Goal: Task Accomplishment & Management: Use online tool/utility

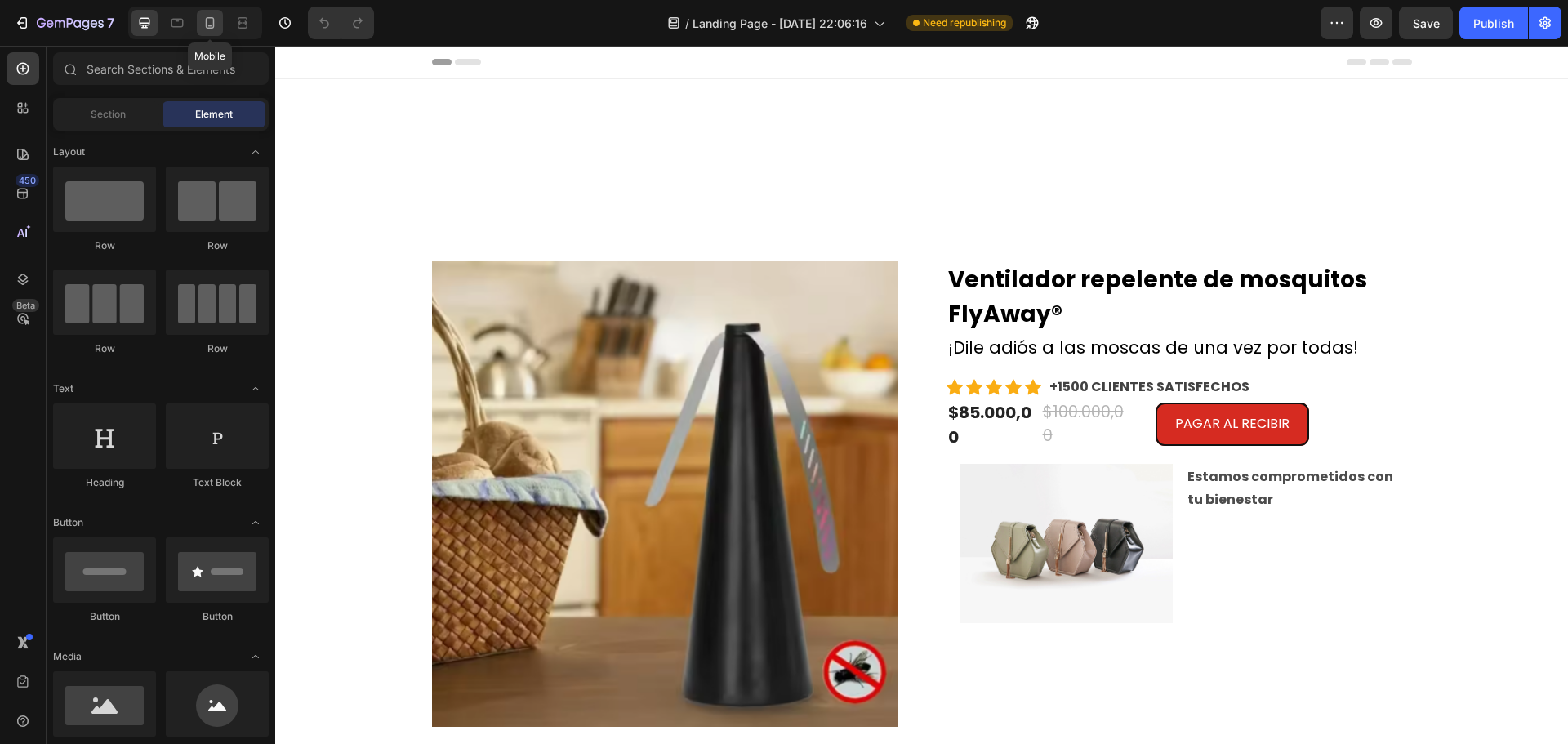
click at [207, 30] on icon at bounding box center [210, 23] width 16 height 16
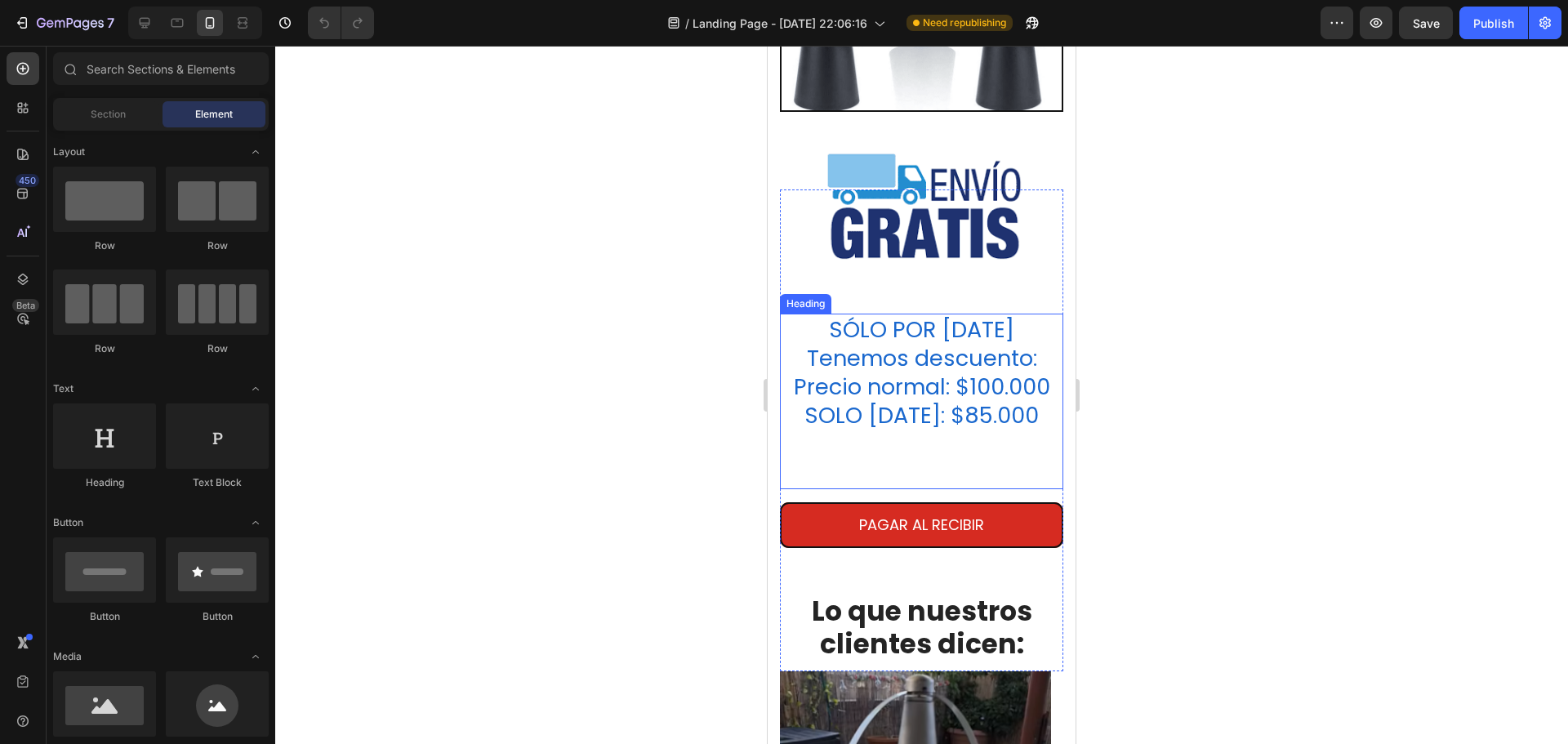
scroll to position [3676, 0]
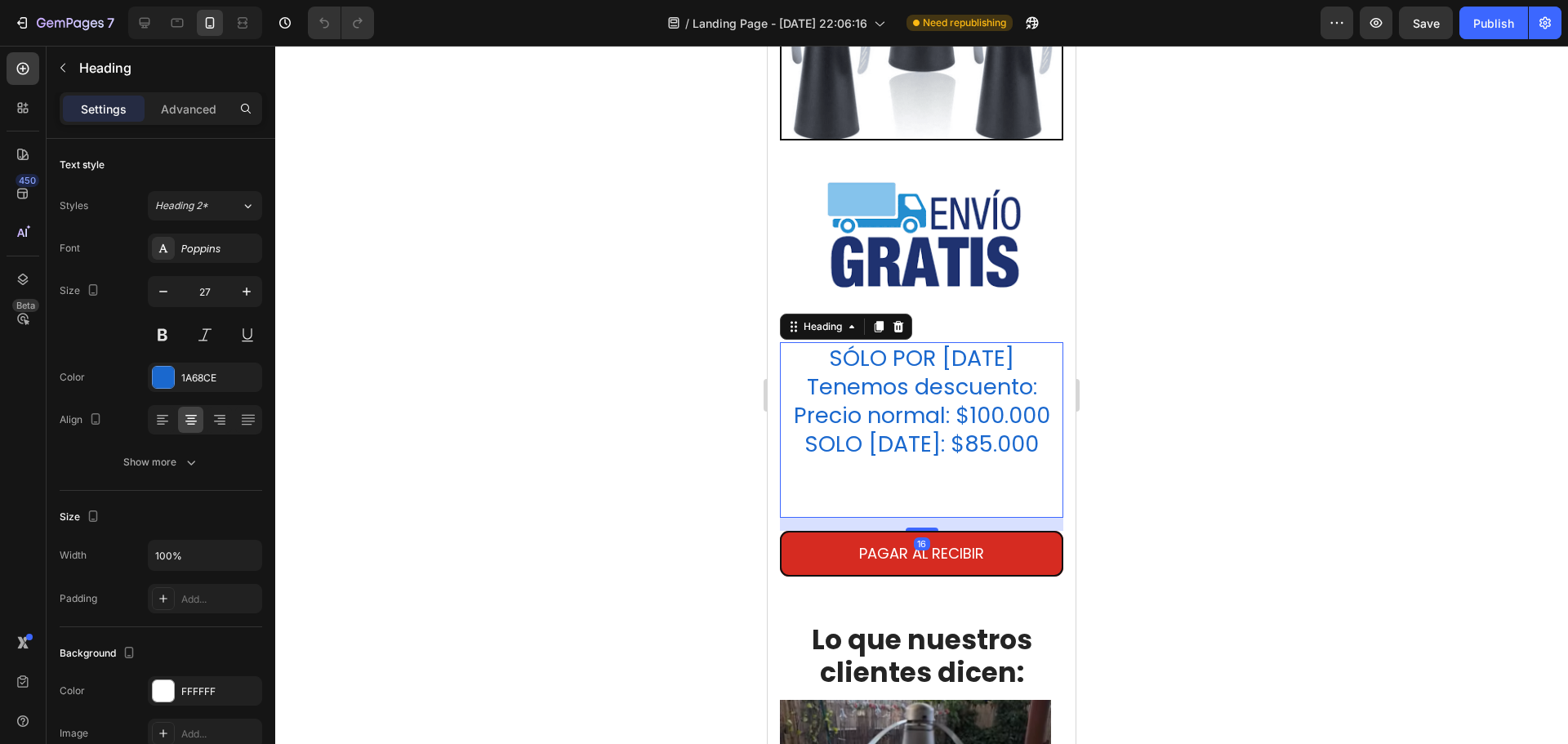
click at [799, 402] on h2 "SÓLO POR HOY Tenemos descuento: Precio normal: $100.000 SOLO HOY: $85.000" at bounding box center [921, 430] width 283 height 175
click at [798, 402] on p "SÓLO POR HOY Tenemos descuento: Precio normal: $100.000 SOLO HOY: $85.000" at bounding box center [921, 430] width 281 height 172
drag, startPoint x: 805, startPoint y: 402, endPoint x: 832, endPoint y: 395, distance: 27.9
click at [846, 397] on p "SÓLO POR HOY Tenemos descuento: Precio normal: $100.000 SOLO HOY: $85.000" at bounding box center [921, 430] width 281 height 172
click at [785, 395] on p "SÓLO POR HOY Tenemos descuento: Precio normal: $100.000 SOLO HOY: $85.000" at bounding box center [921, 430] width 281 height 172
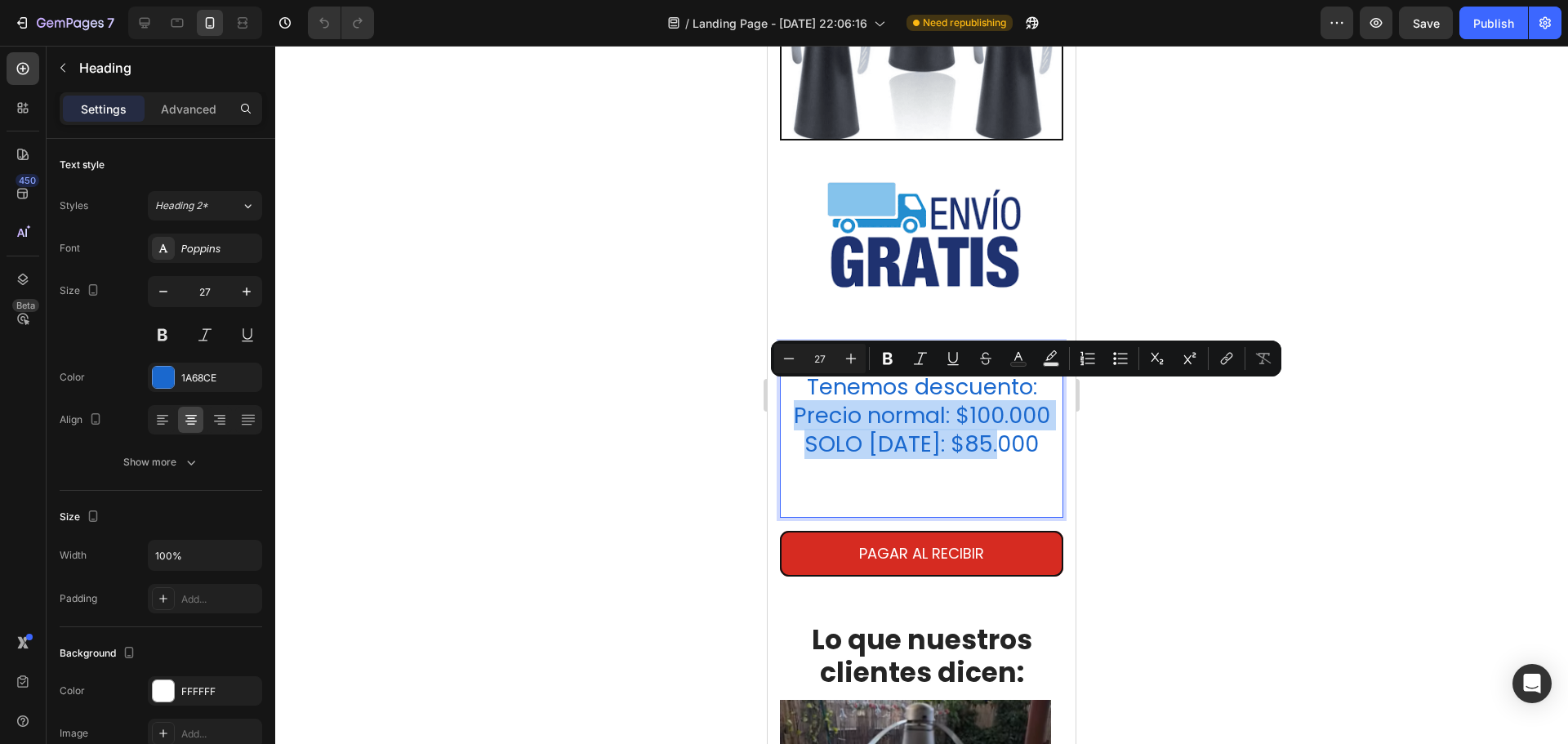
drag, startPoint x: 787, startPoint y: 395, endPoint x: 1023, endPoint y: 440, distance: 240.3
click at [1023, 440] on p "SÓLO POR HOY Tenemos descuento: Precio normal: $100.000 SOLO HOY: $85.000" at bounding box center [921, 430] width 281 height 172
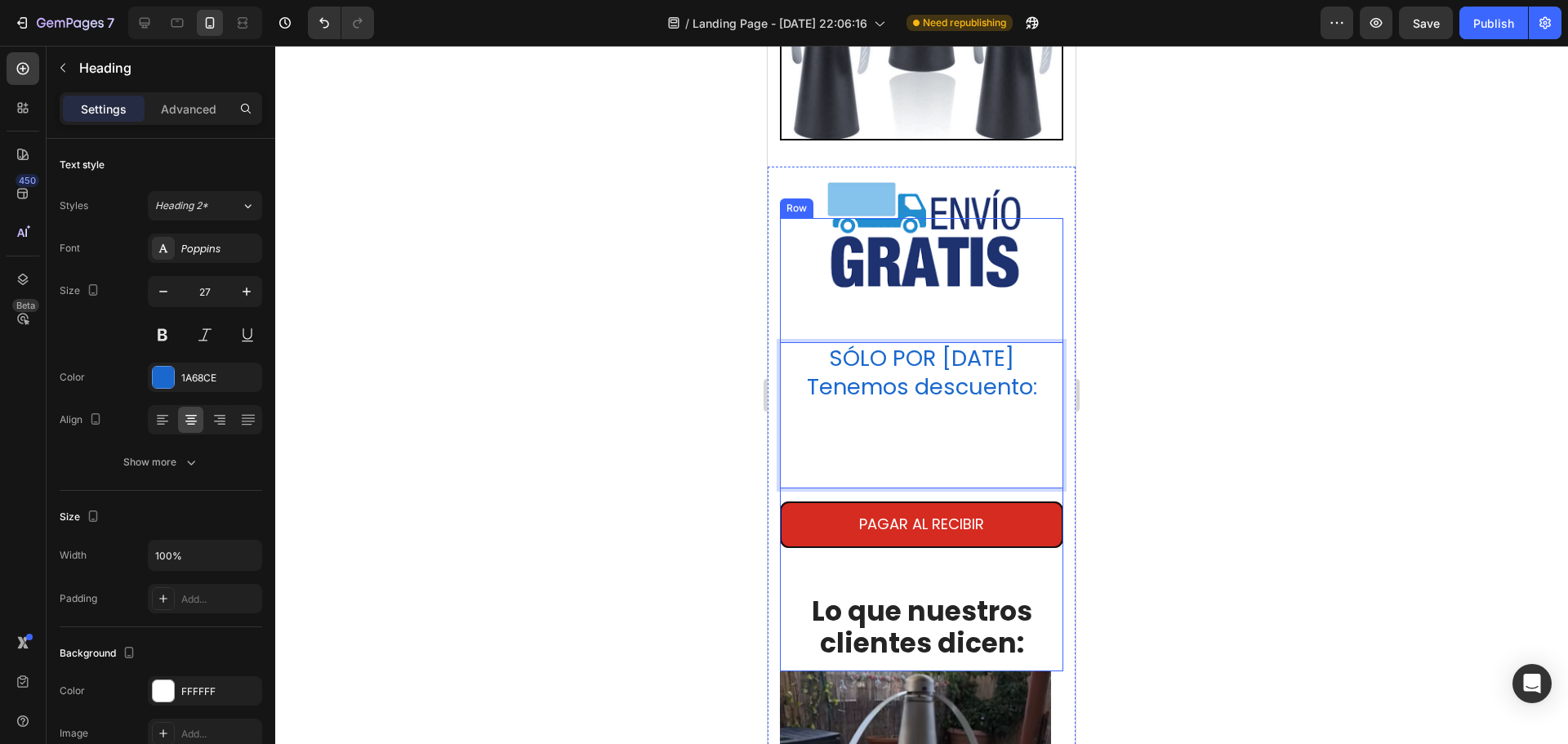
click at [844, 296] on div "Image SÓLO POR HOY Tenemos descuento: ⁠⁠⁠⁠⁠⁠⁠ Heading 16 PAGAR AL RECIBIR Butto…" at bounding box center [921, 444] width 283 height 453
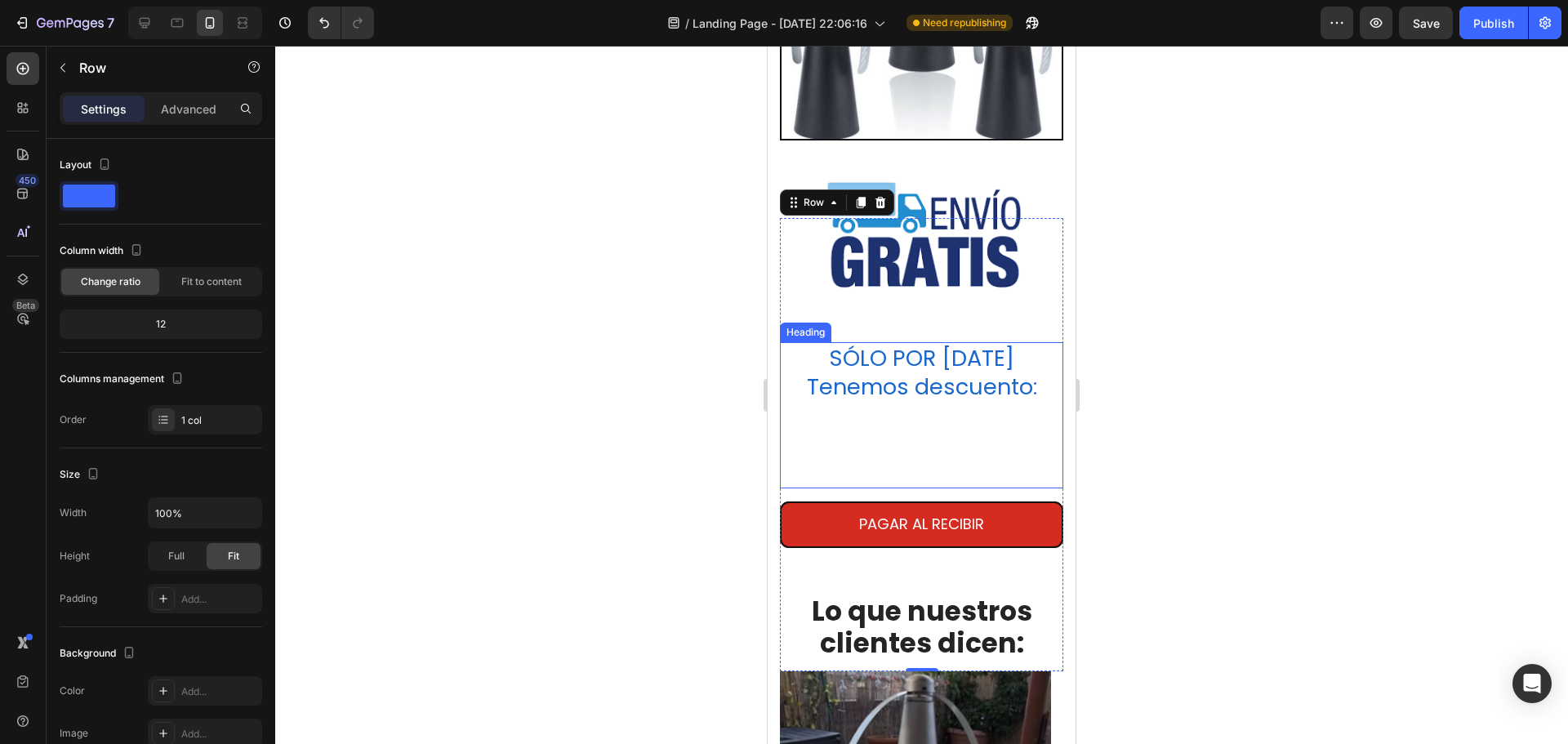
click at [865, 426] on p "SÓLO POR [DATE] Tenemos descuento:" at bounding box center [921, 416] width 281 height 143
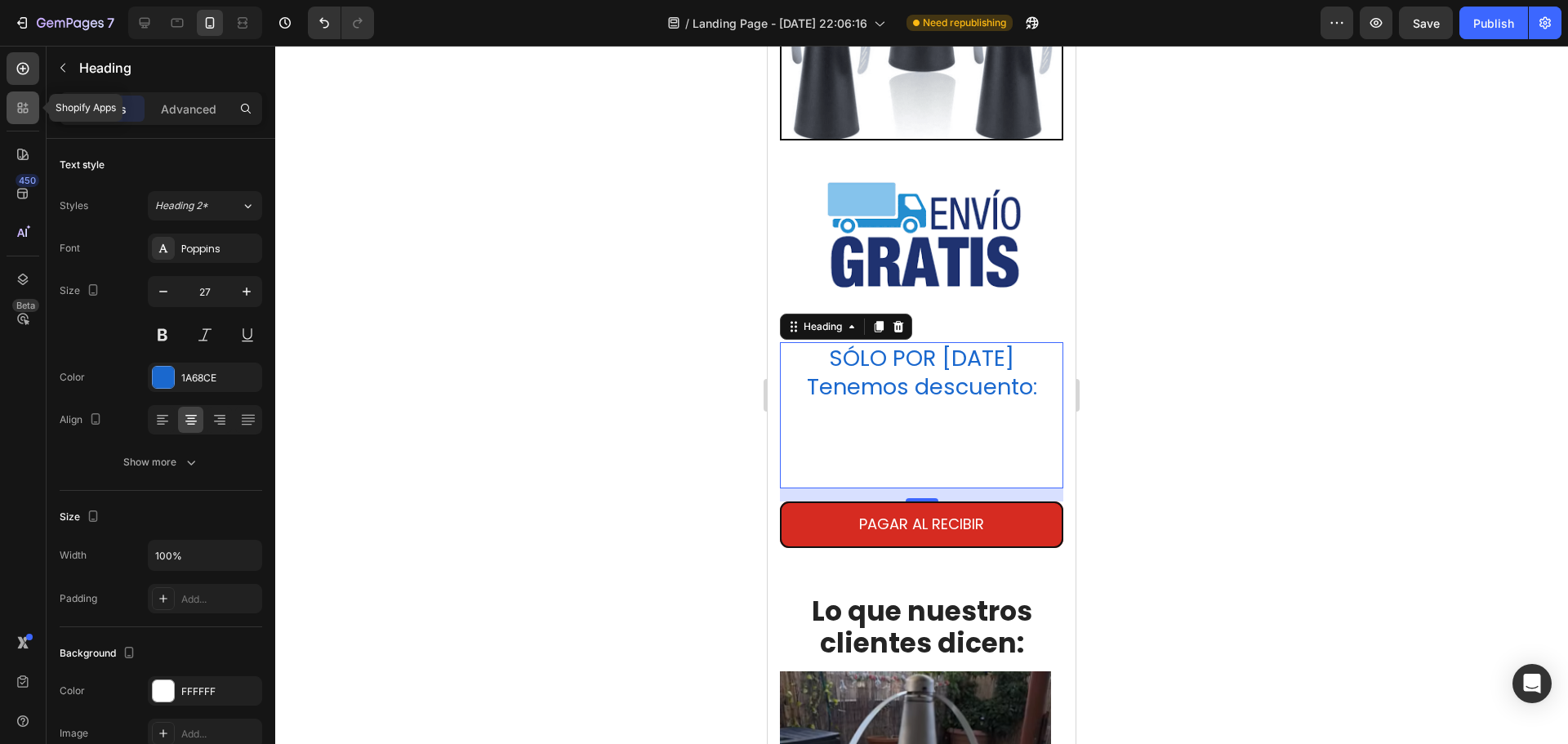
click at [24, 115] on icon at bounding box center [23, 108] width 16 height 16
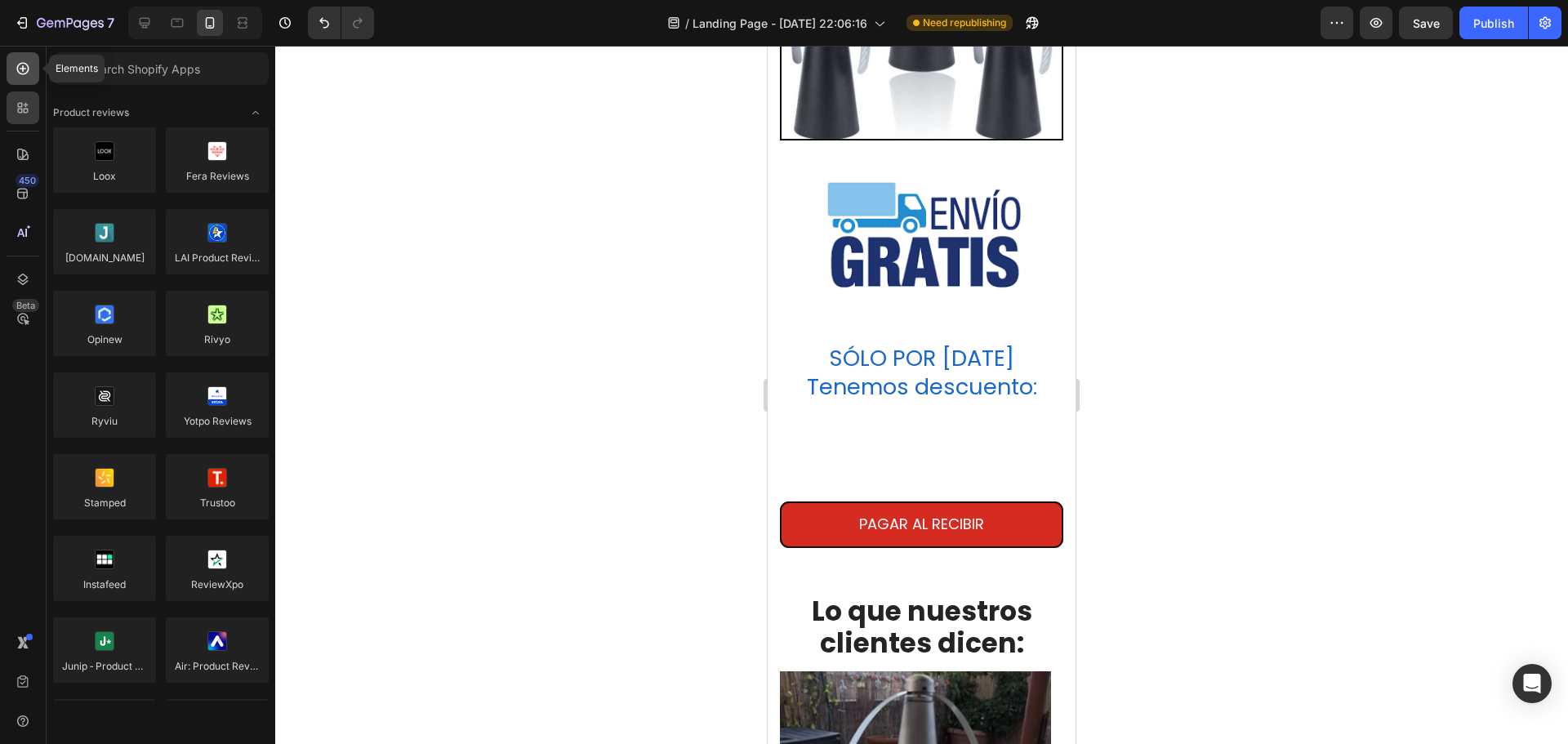
click at [30, 73] on icon at bounding box center [23, 68] width 16 height 16
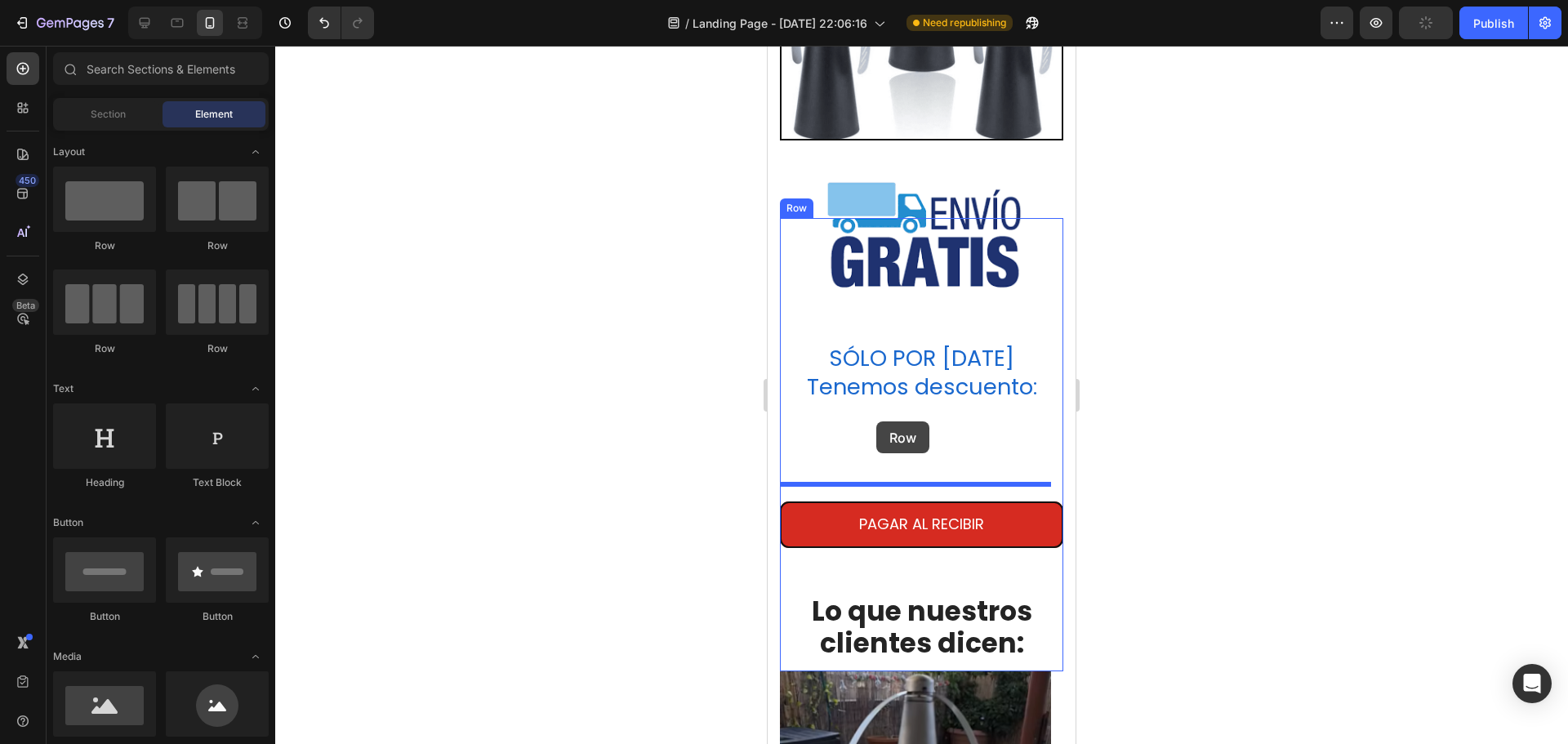
drag, startPoint x: 876, startPoint y: 277, endPoint x: 884, endPoint y: 421, distance: 144.2
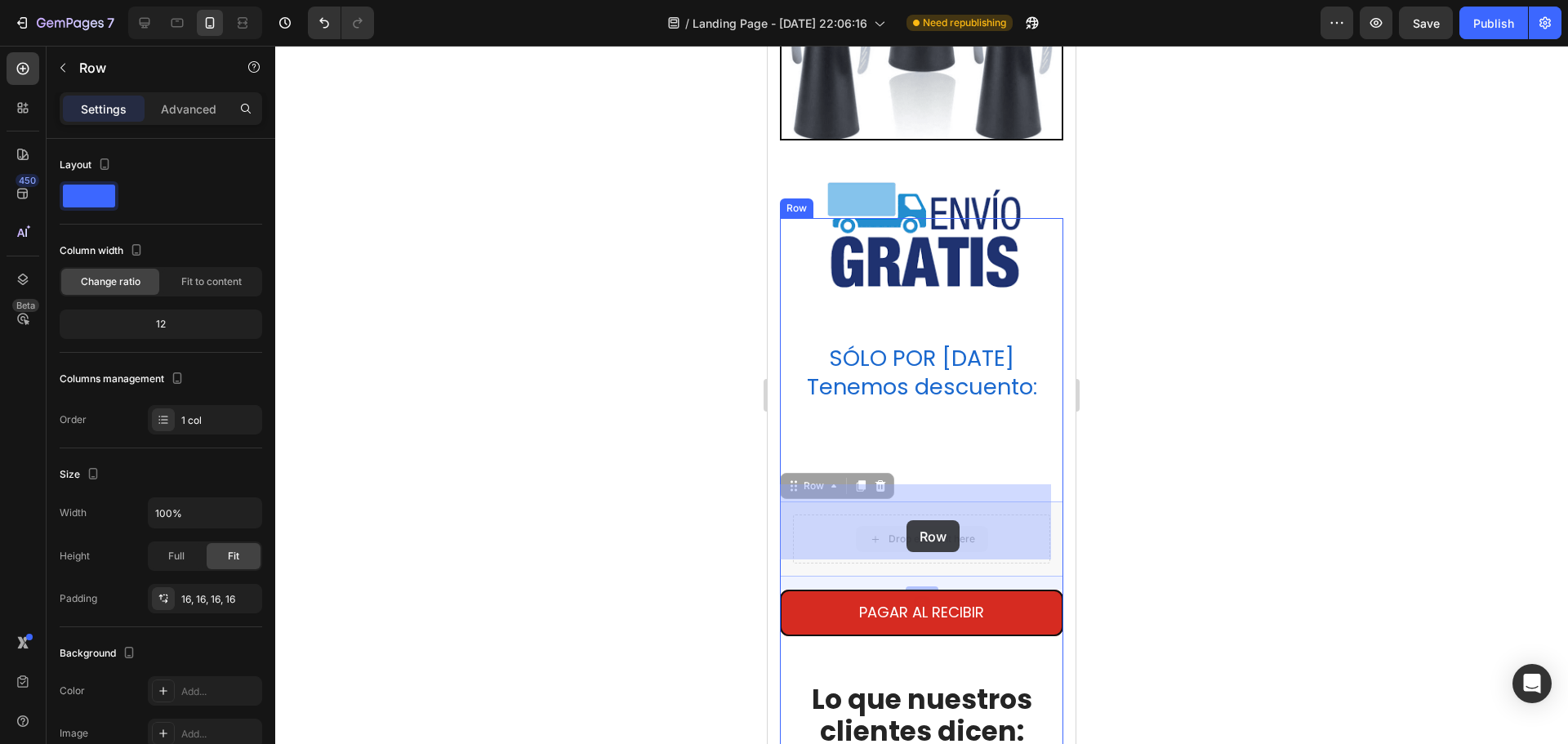
drag, startPoint x: 879, startPoint y: 536, endPoint x: 907, endPoint y: 520, distance: 32.2
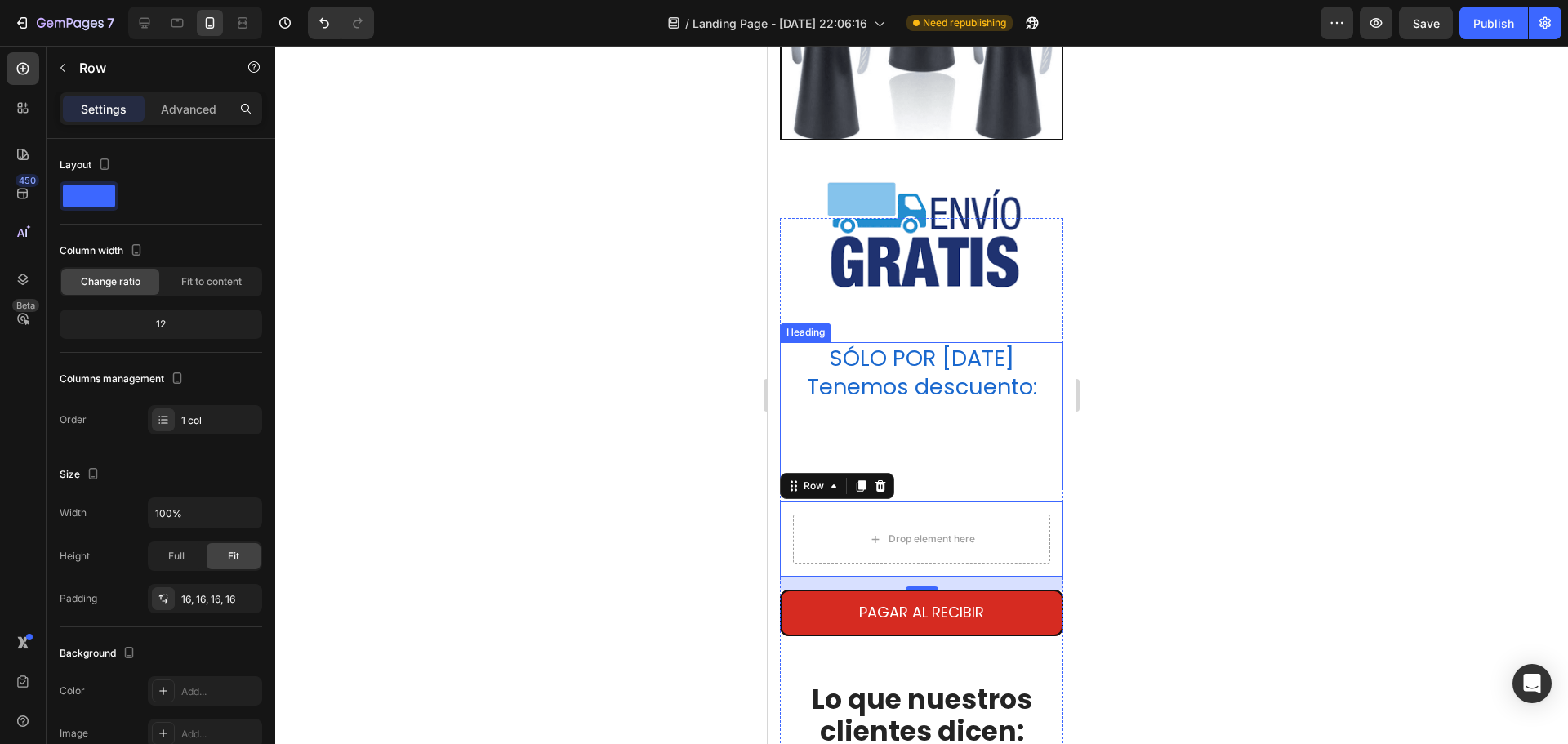
click at [920, 425] on p "SÓLO POR [DATE] Tenemos descuento:" at bounding box center [921, 416] width 281 height 143
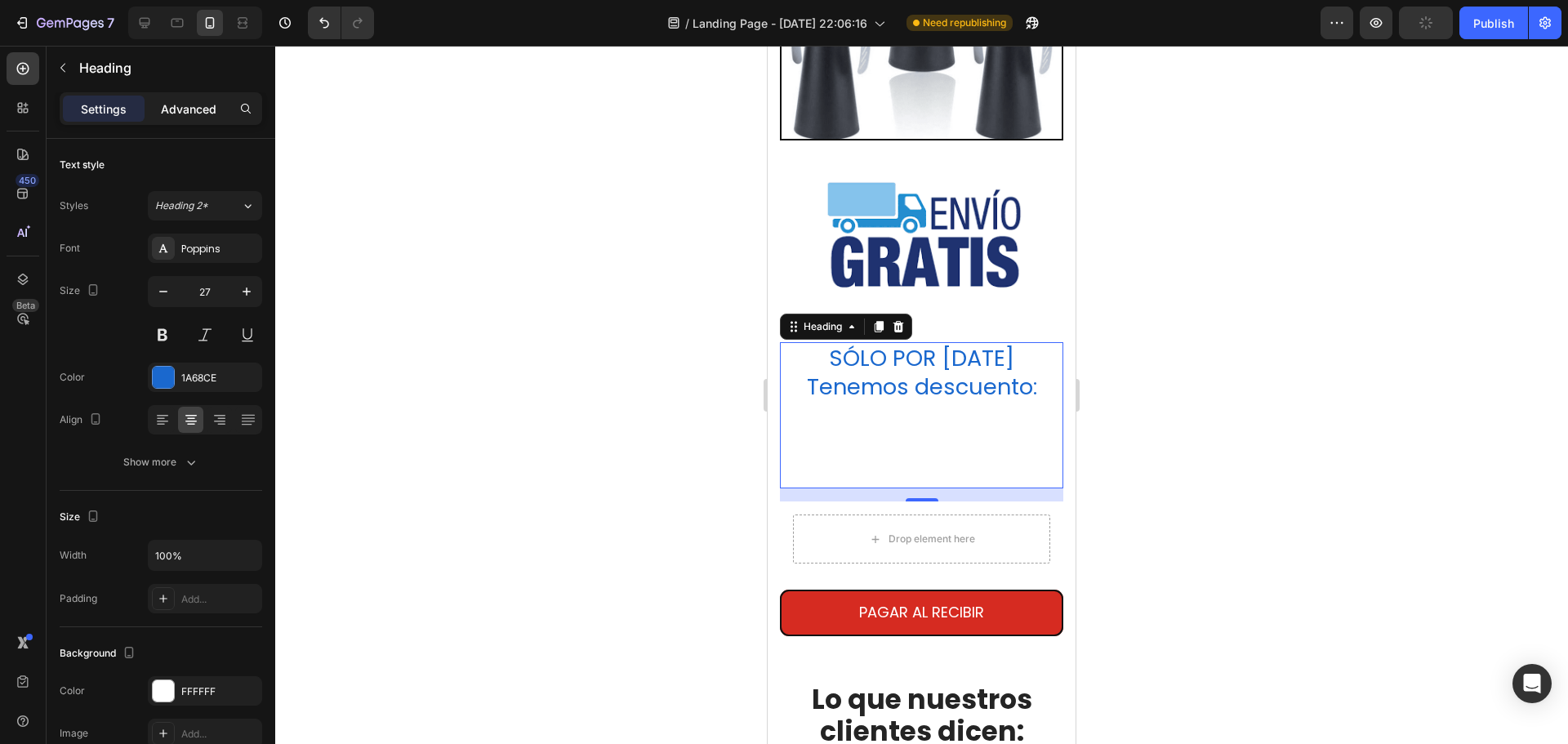
click at [193, 111] on p "Advanced" at bounding box center [189, 109] width 56 height 17
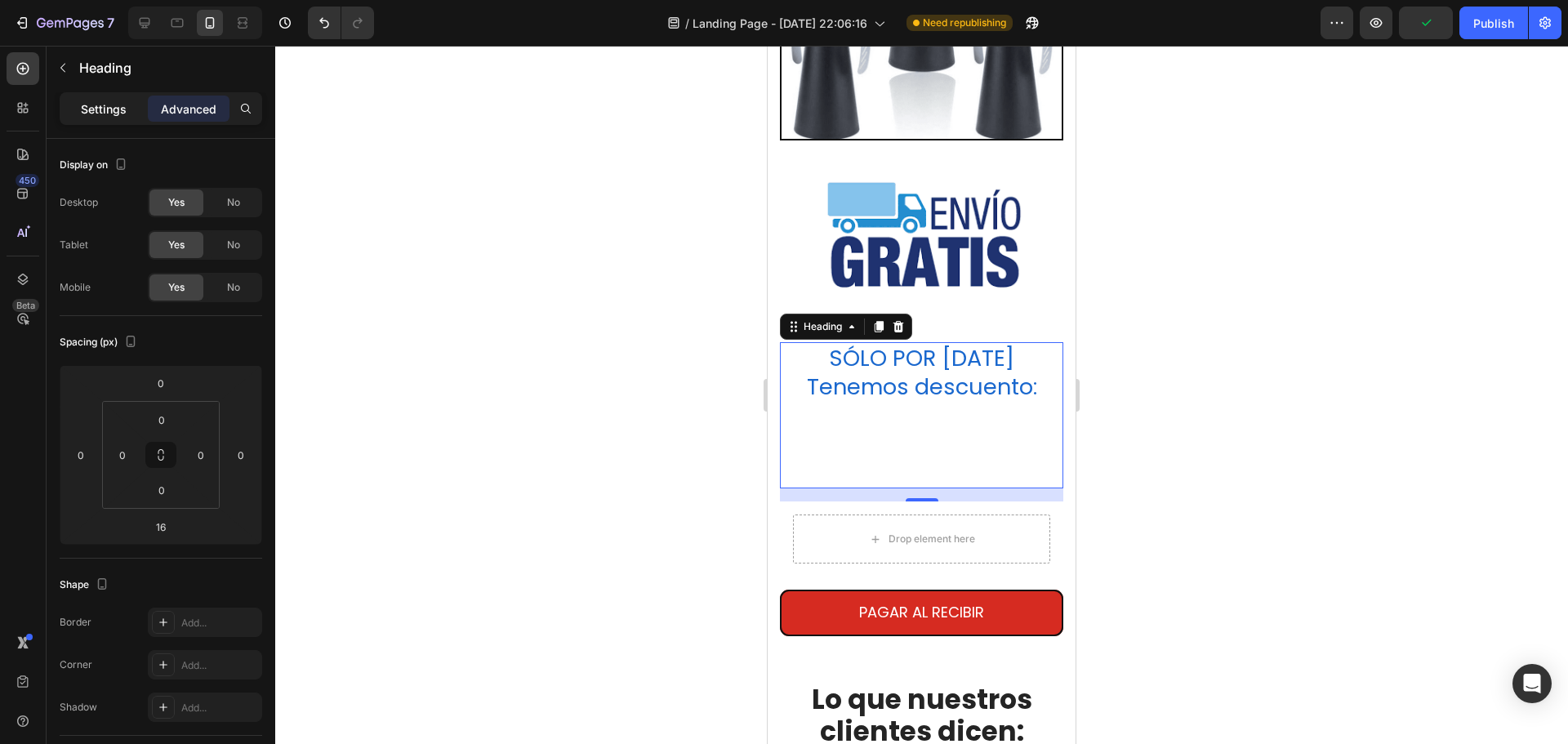
click at [96, 100] on p "Settings" at bounding box center [104, 109] width 46 height 17
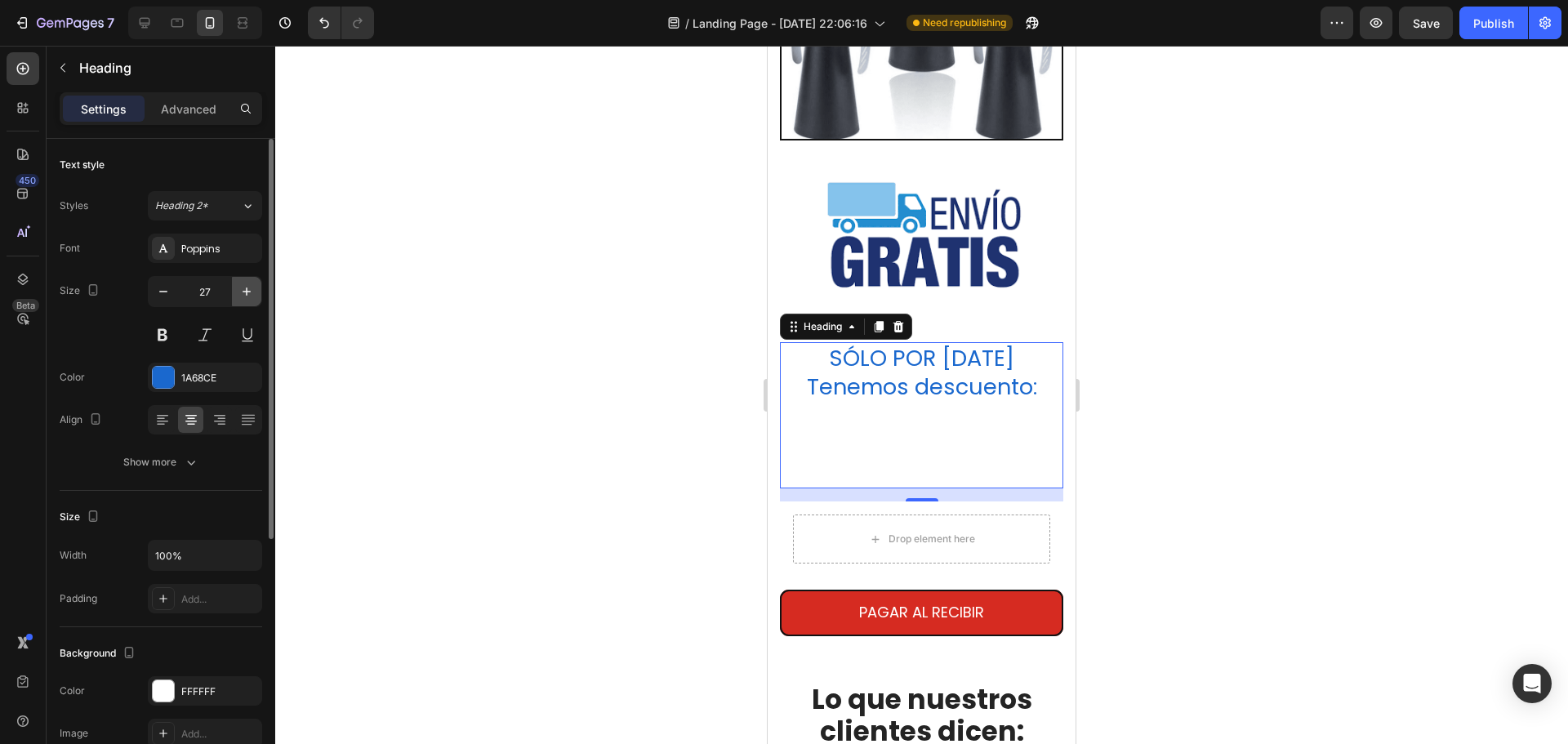
click at [247, 305] on button "button" at bounding box center [247, 292] width 30 height 30
type input "28"
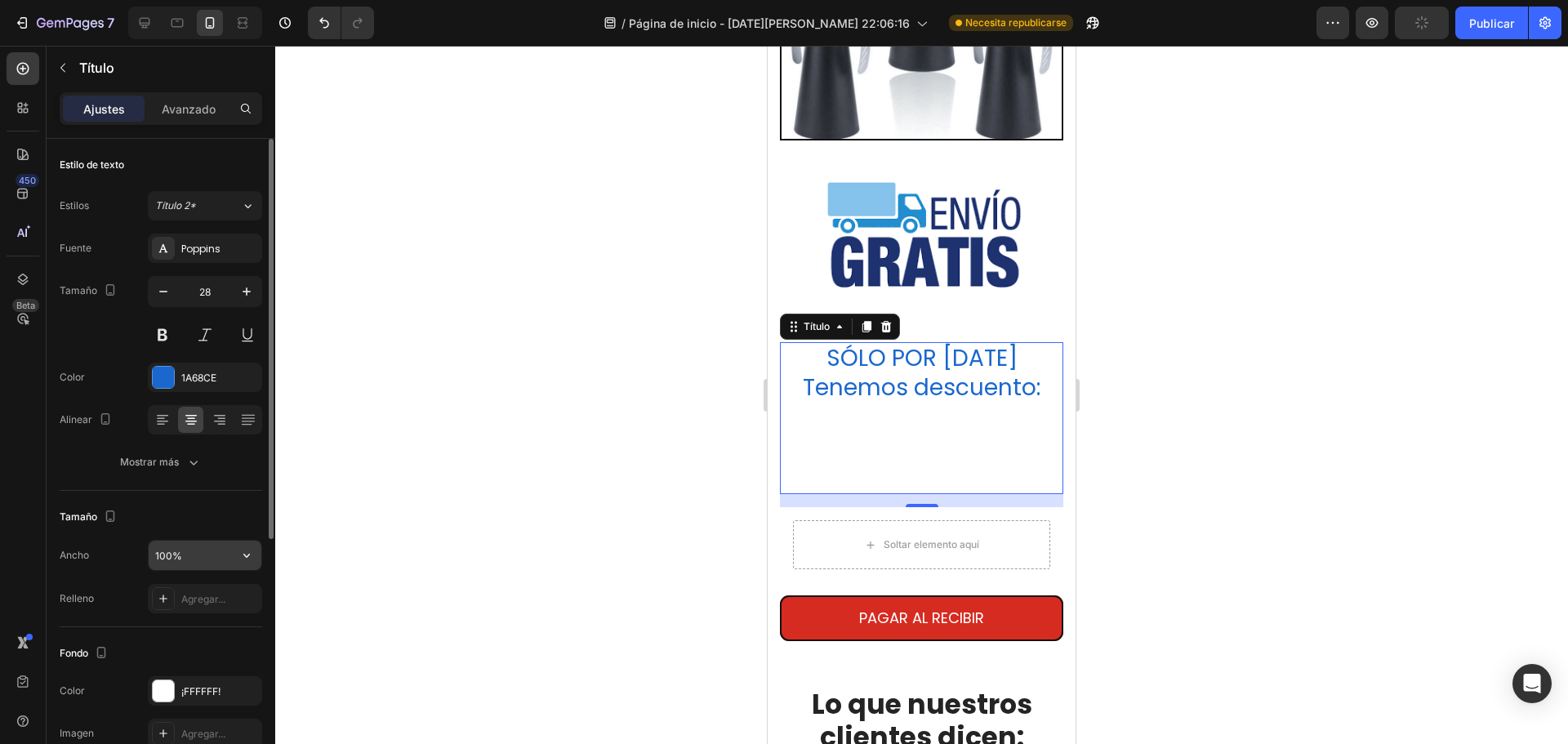
click at [186, 556] on input "100%" at bounding box center [205, 556] width 113 height 30
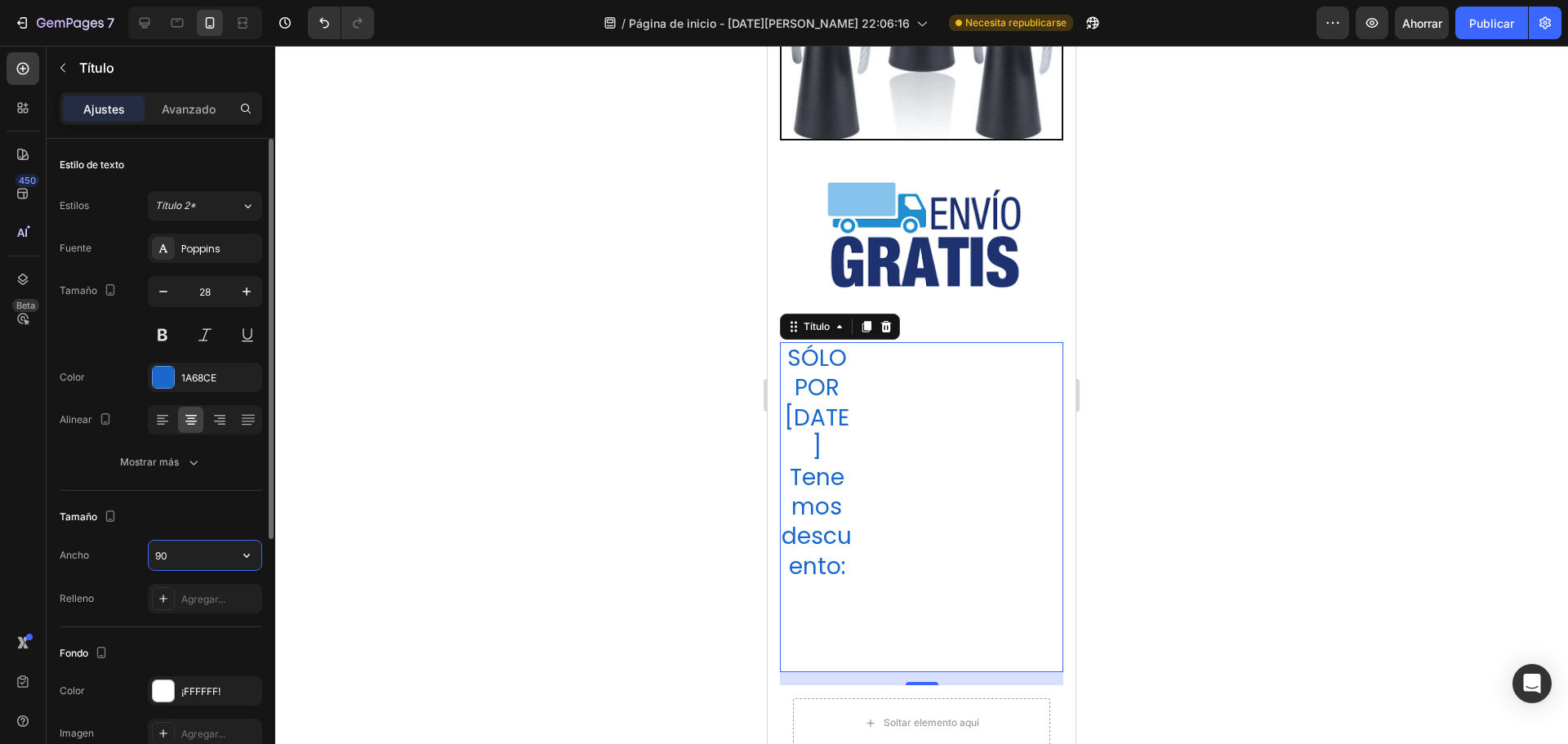
type input "9"
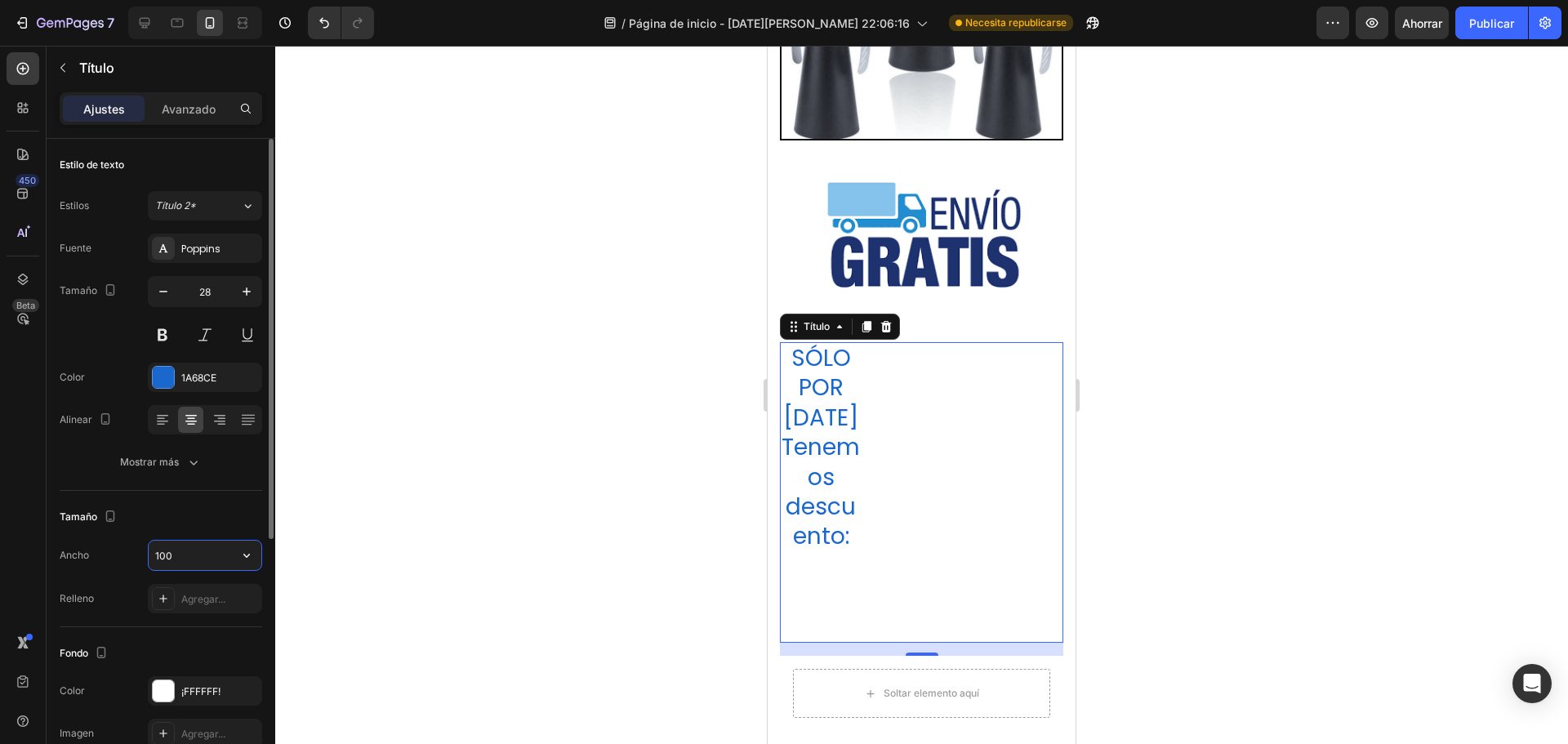
type input "1000"
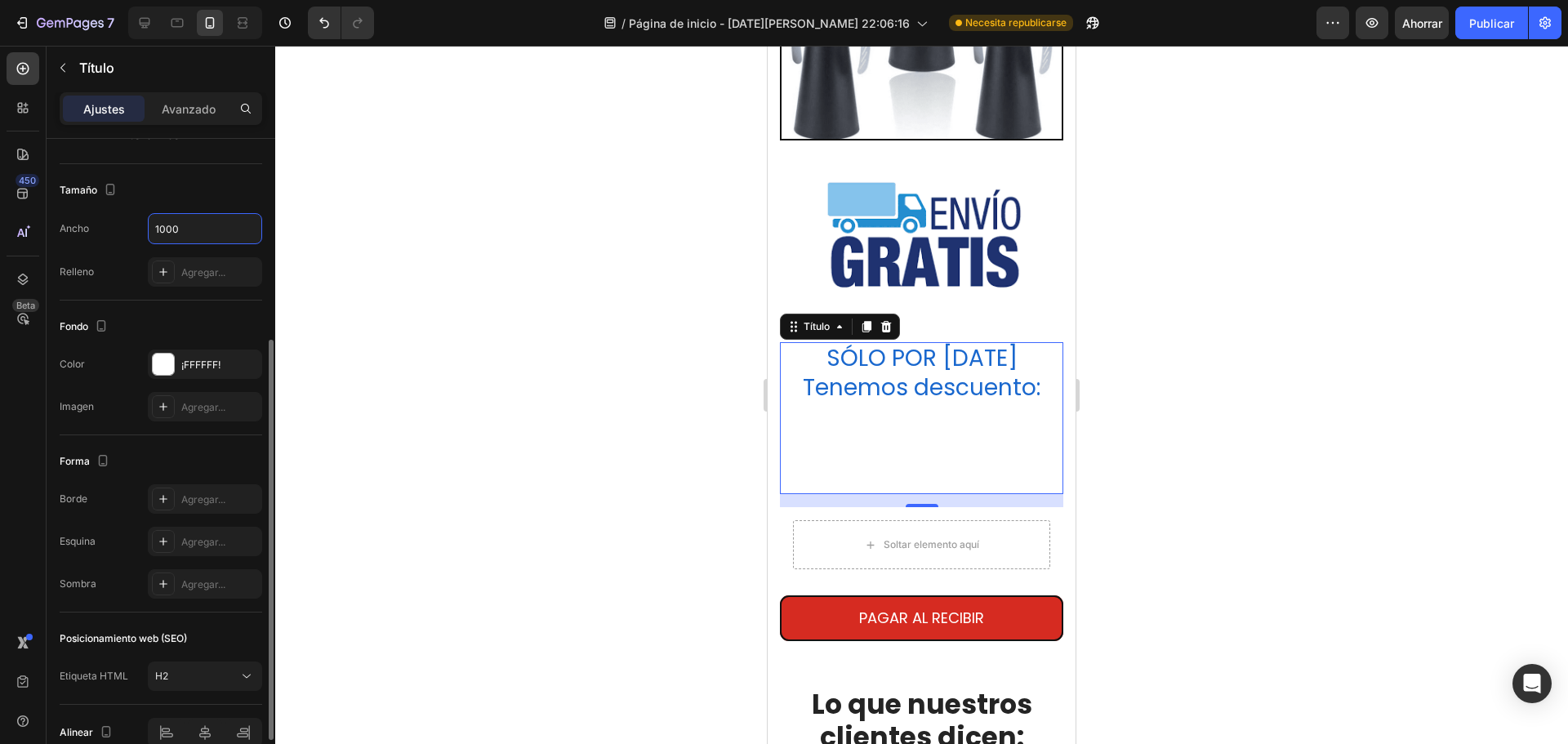
scroll to position [408, 0]
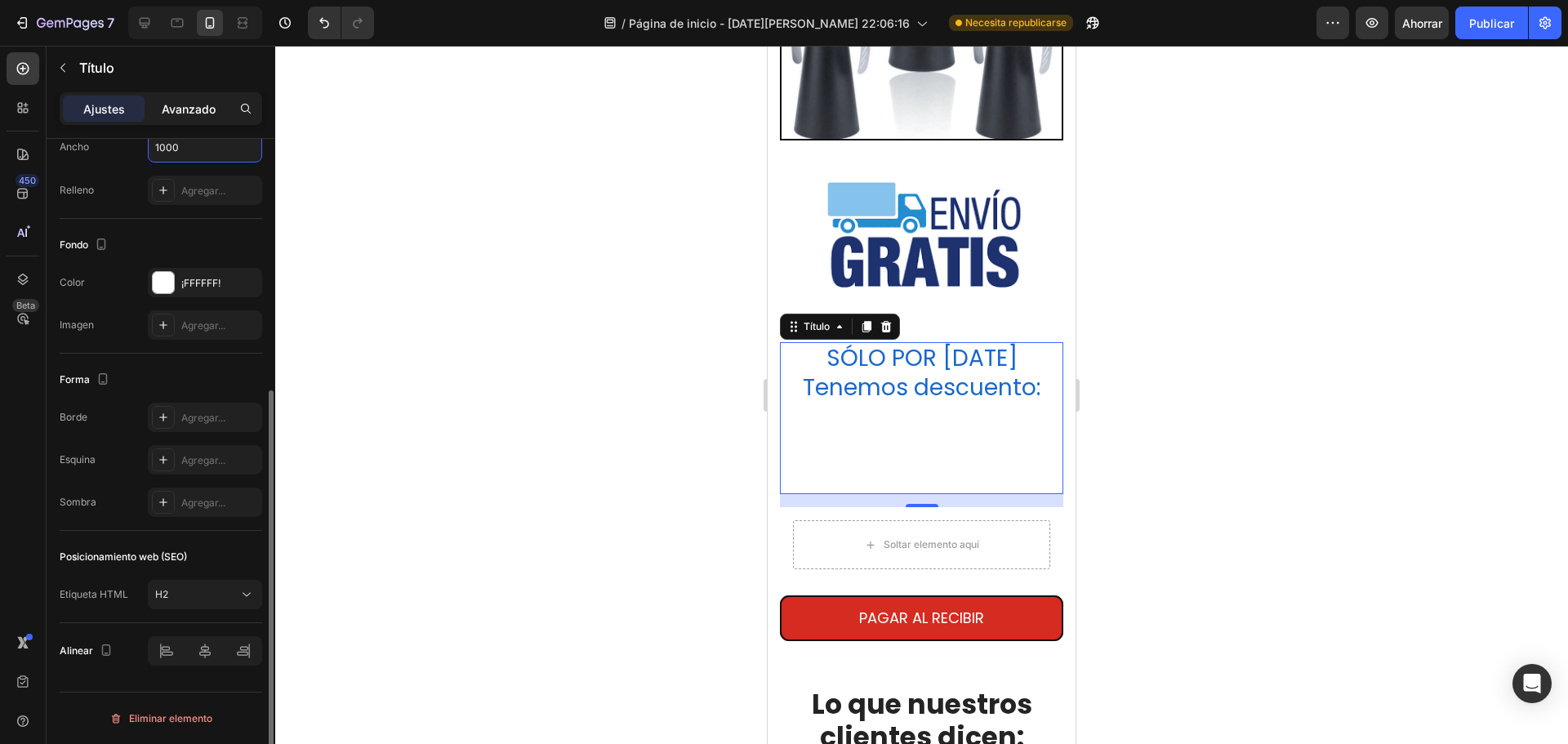
click at [191, 114] on font "Avanzado" at bounding box center [189, 109] width 54 height 14
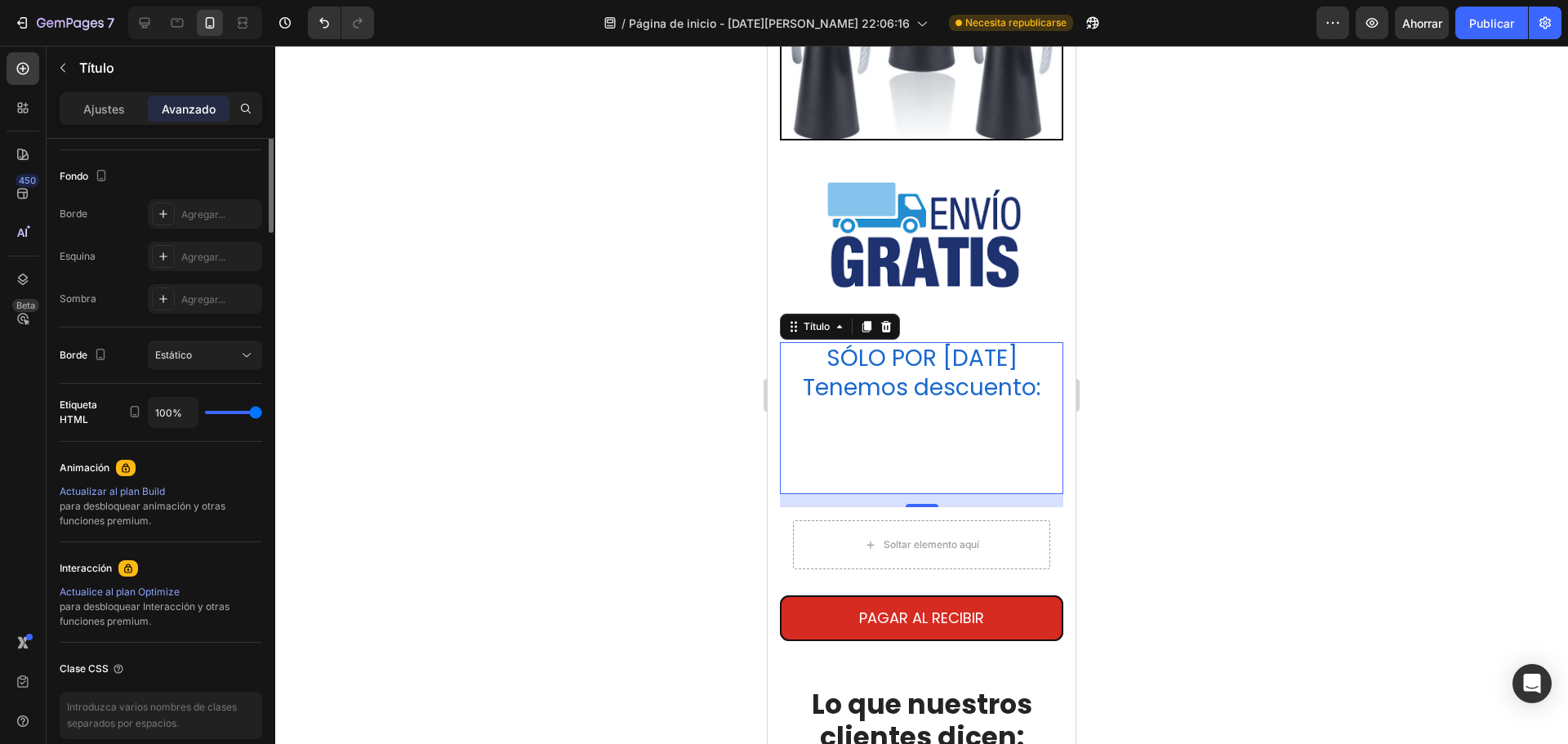
scroll to position [81, 0]
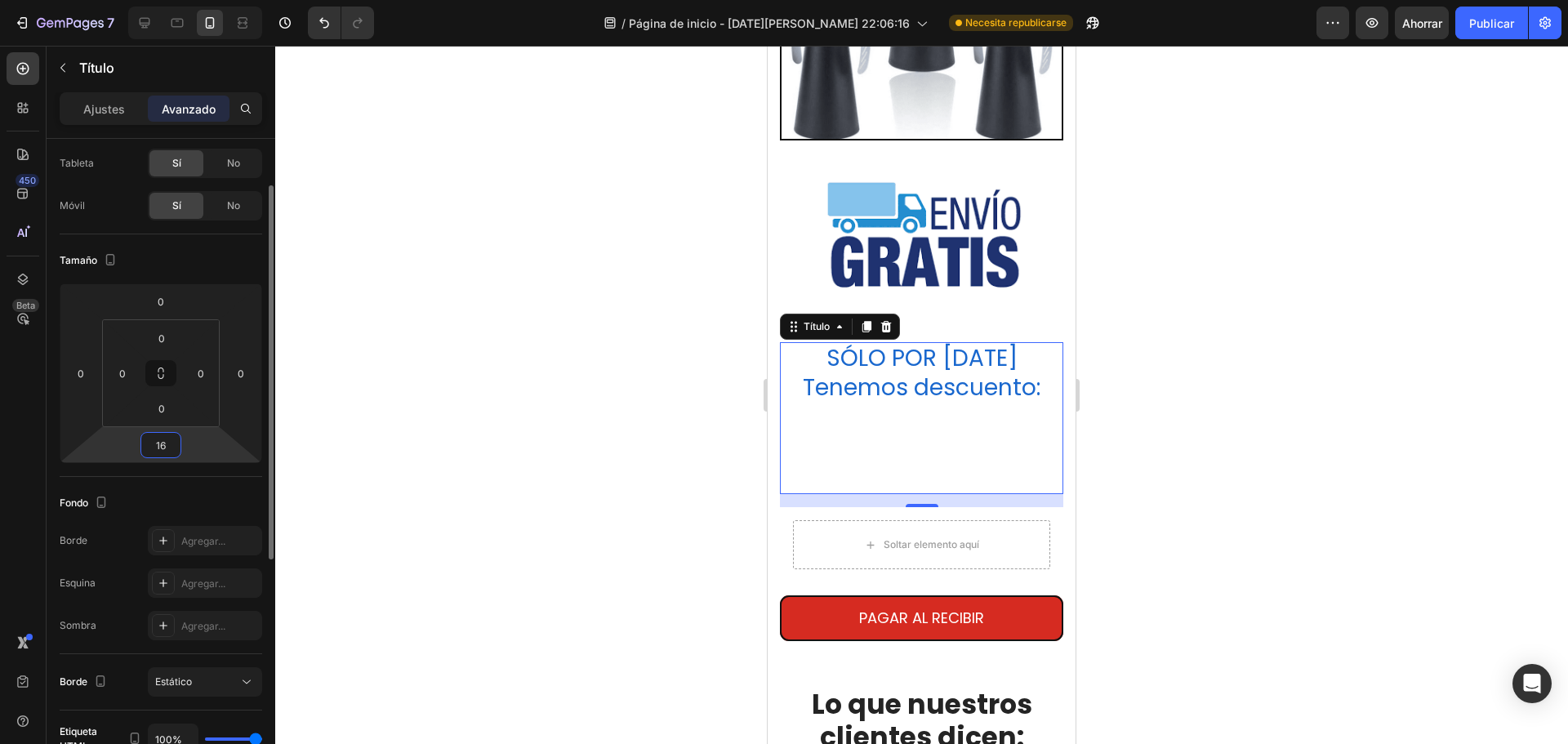
click at [167, 453] on input "16" at bounding box center [161, 445] width 33 height 25
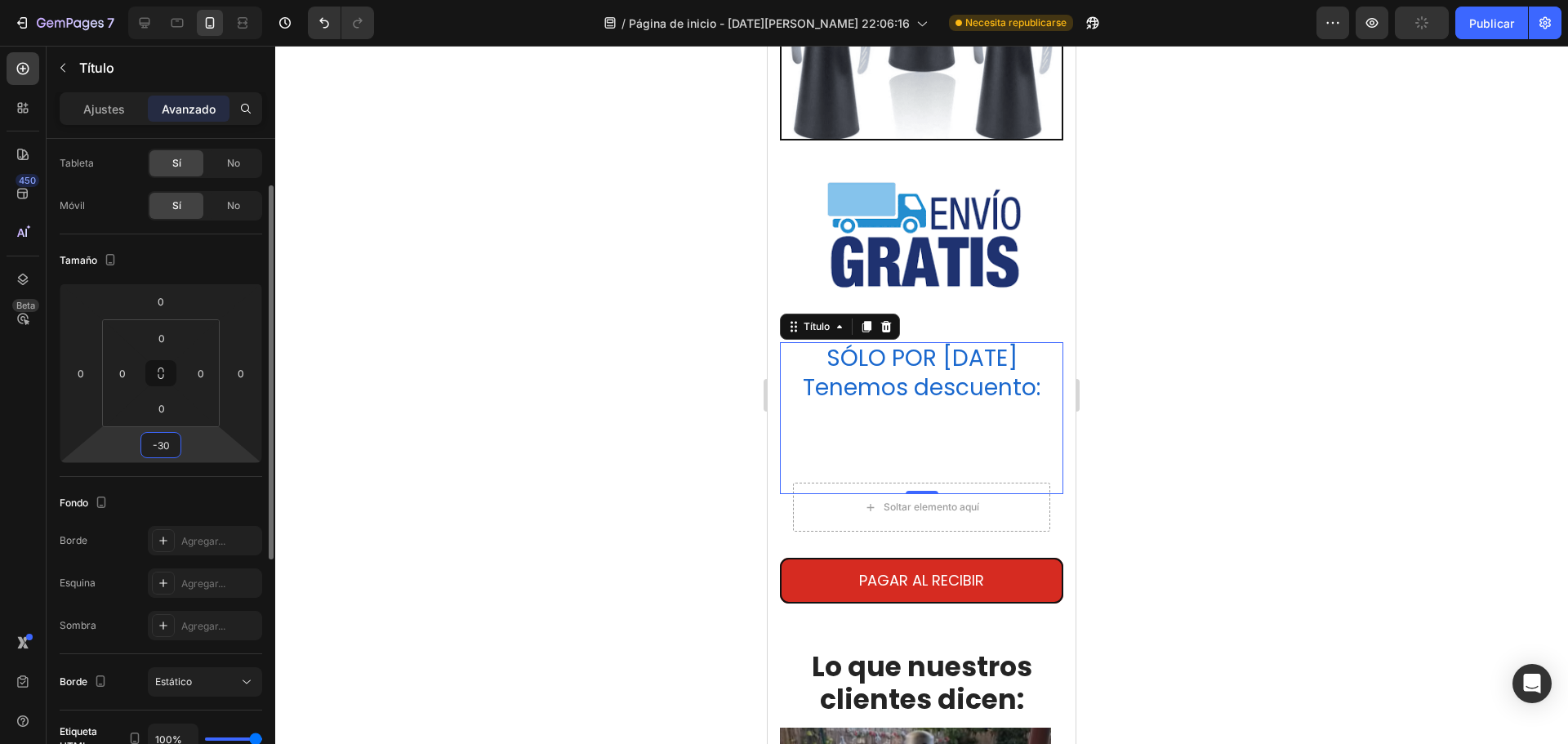
type input "-3"
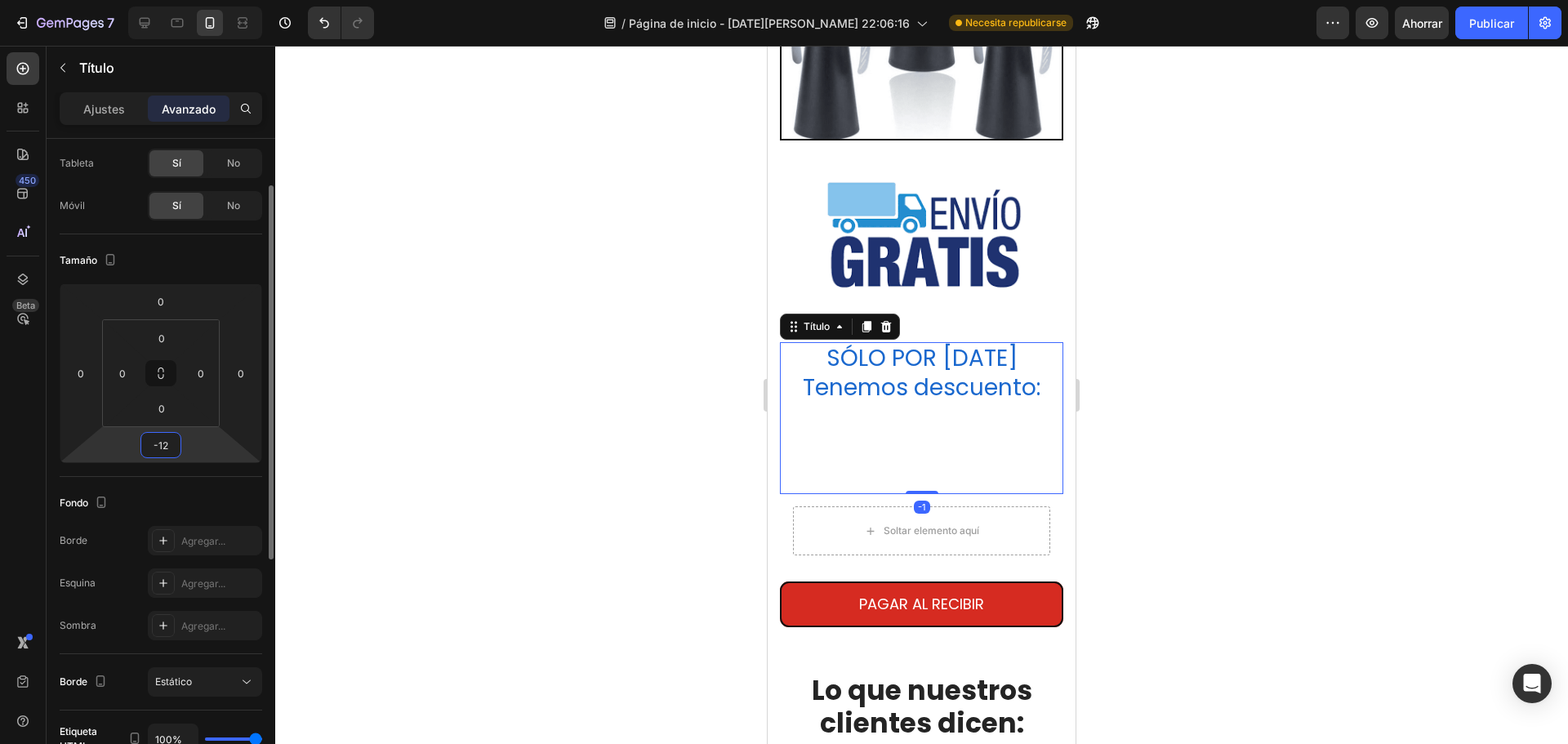
type input "-120"
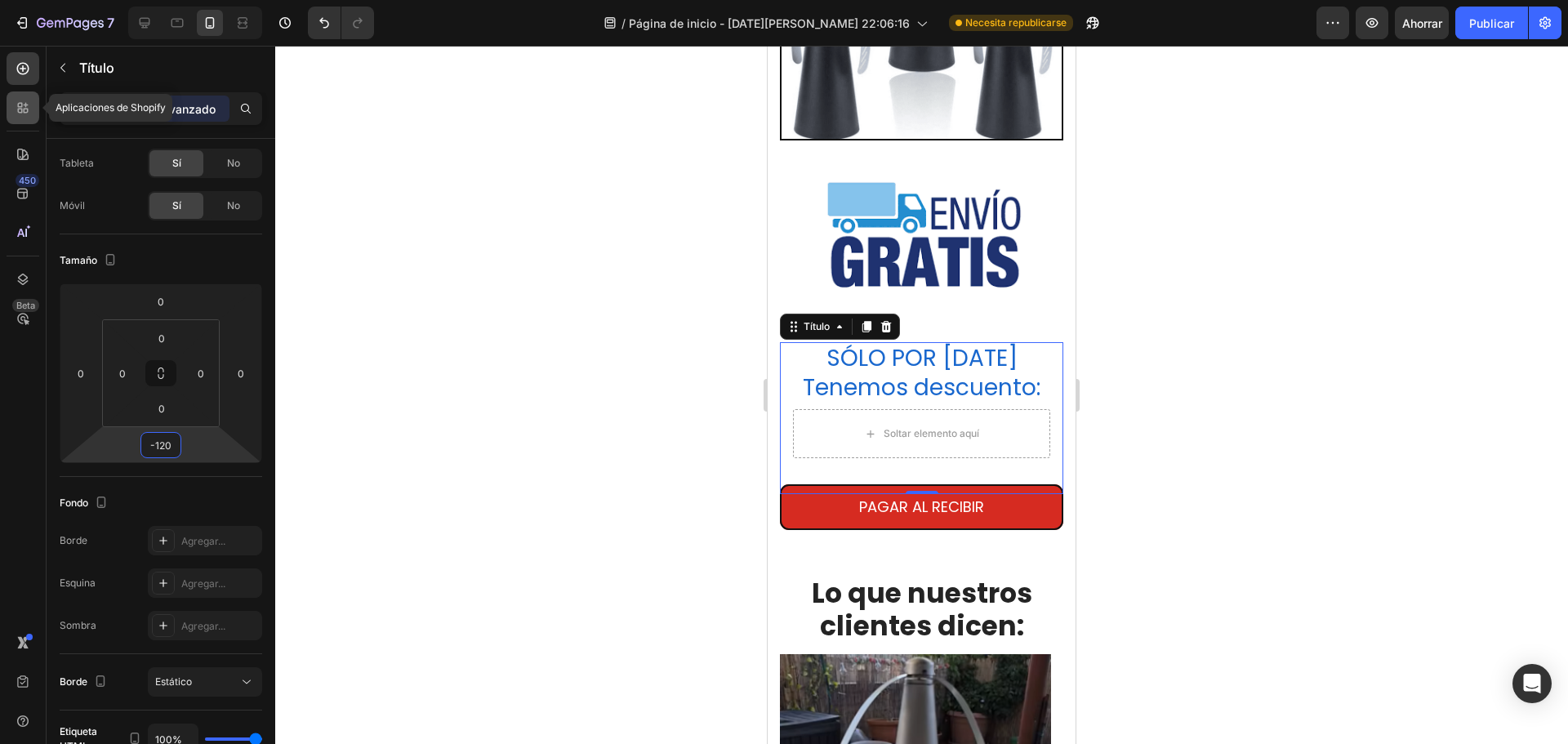
click at [25, 112] on icon at bounding box center [26, 111] width 5 height 5
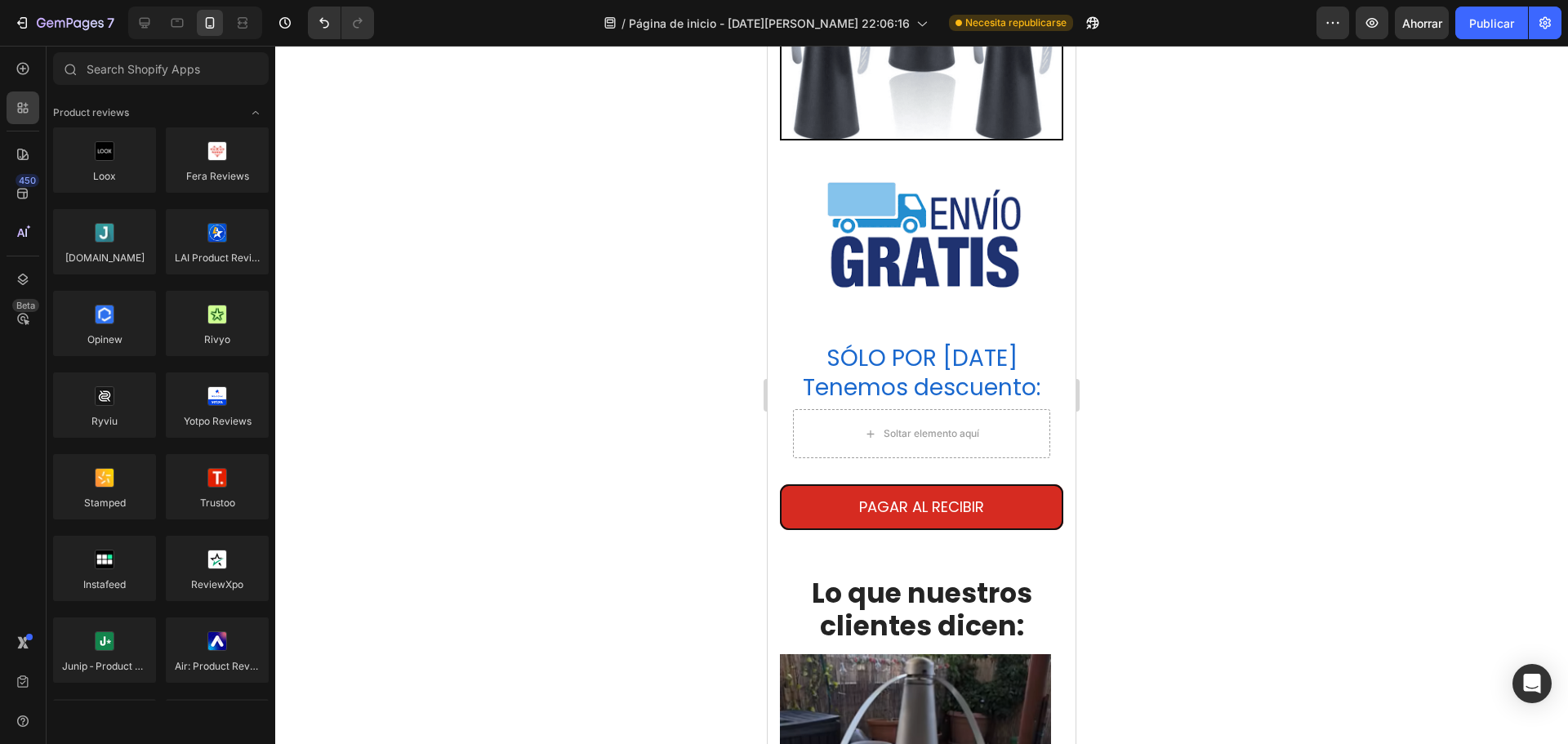
click at [5, 75] on div "450 Beta" at bounding box center [23, 395] width 47 height 699
click at [19, 63] on icon at bounding box center [23, 68] width 16 height 16
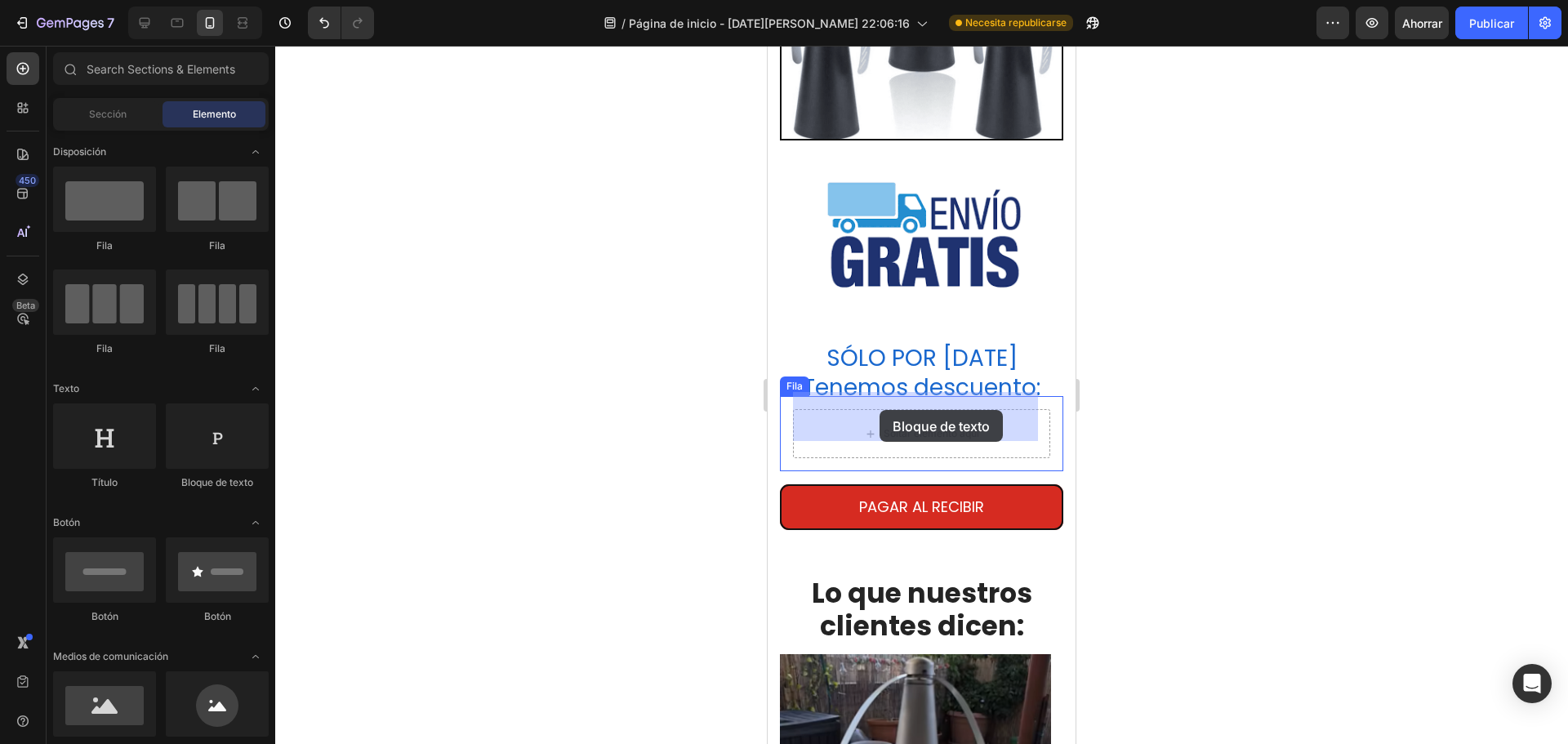
drag, startPoint x: 978, startPoint y: 491, endPoint x: 879, endPoint y: 410, distance: 127.9
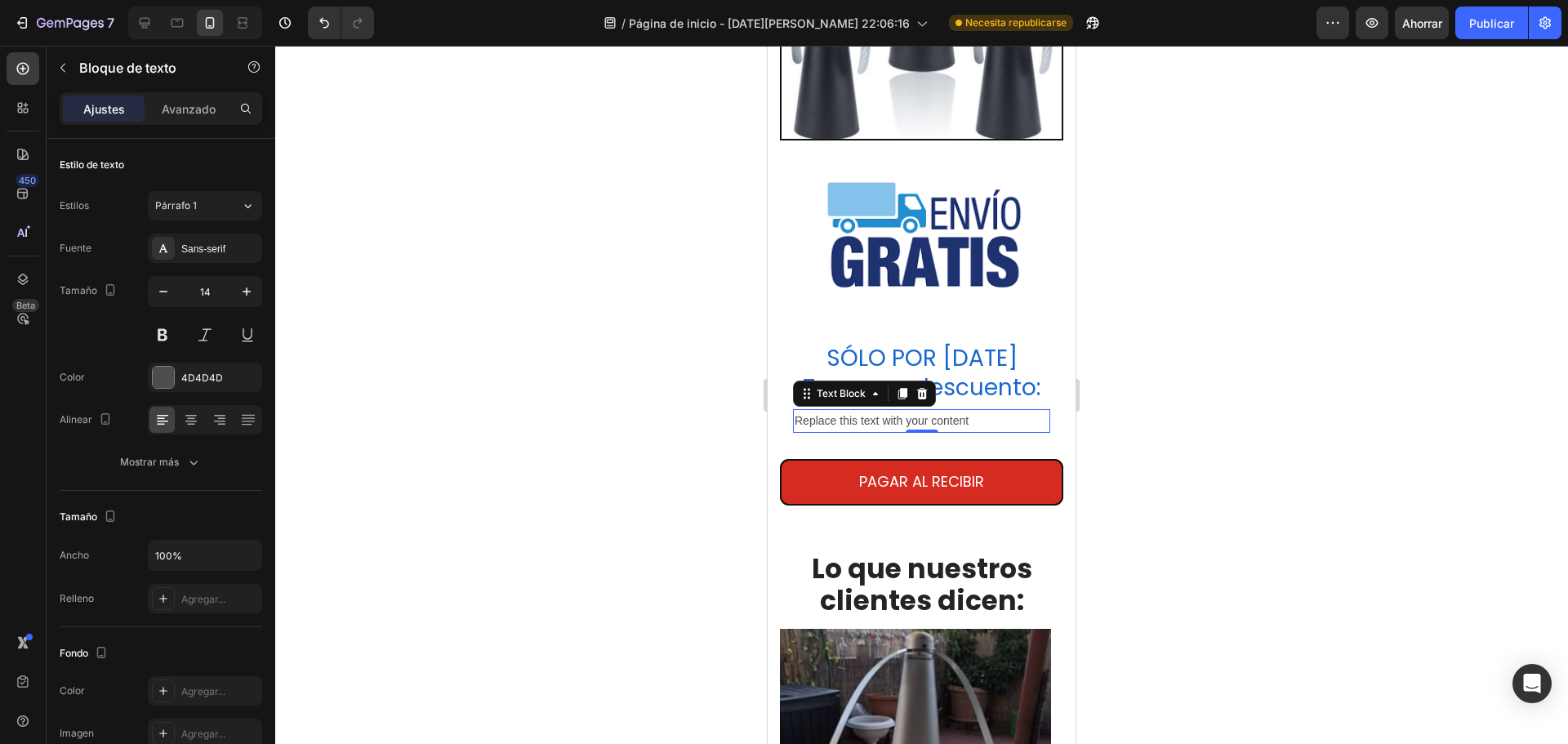
click at [850, 409] on div "Replace this text with your content" at bounding box center [921, 421] width 257 height 24
click at [935, 411] on p "Replis text with your content" at bounding box center [921, 421] width 254 height 21
click at [955, 411] on p "Replis text with your content" at bounding box center [921, 421] width 254 height 21
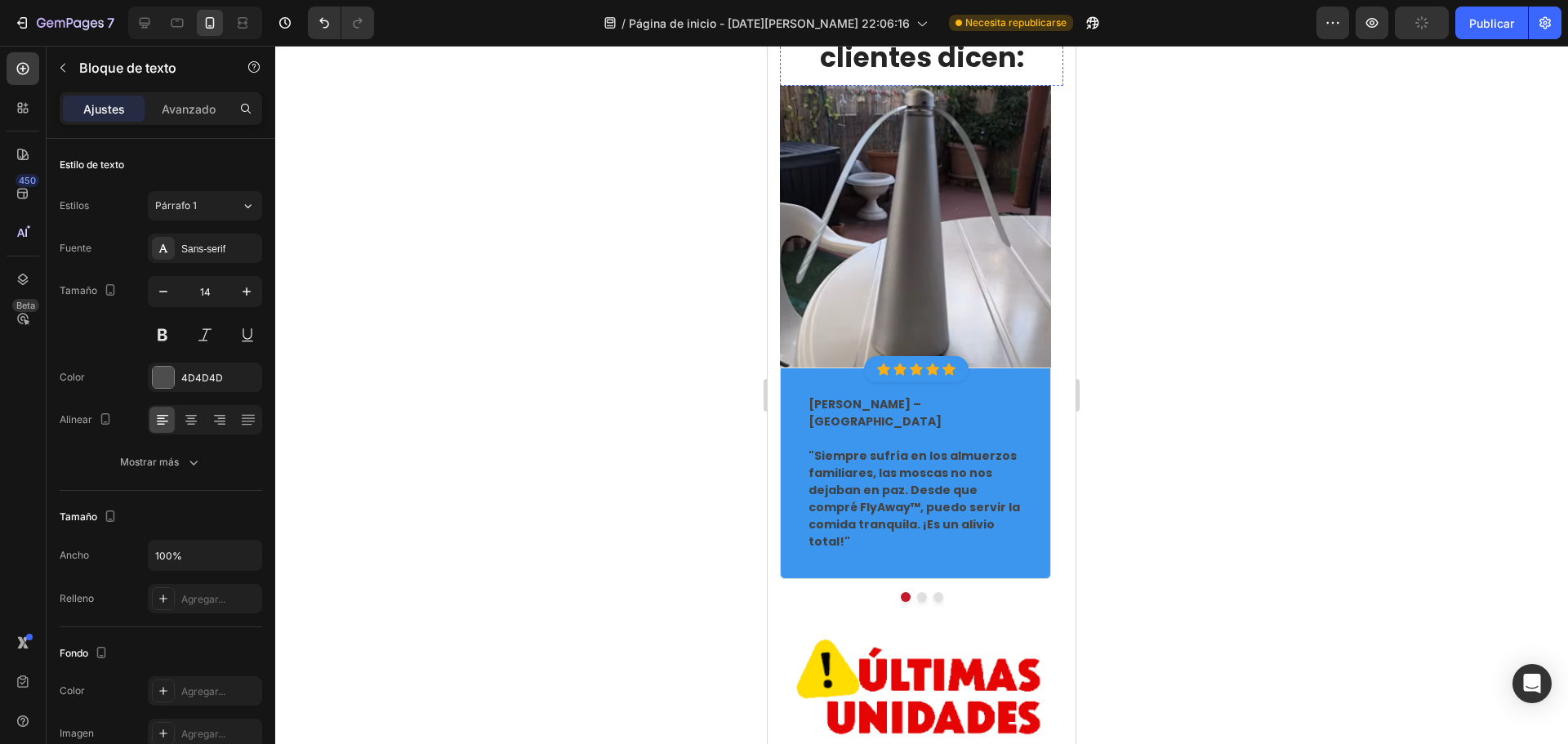
scroll to position [3071, 0]
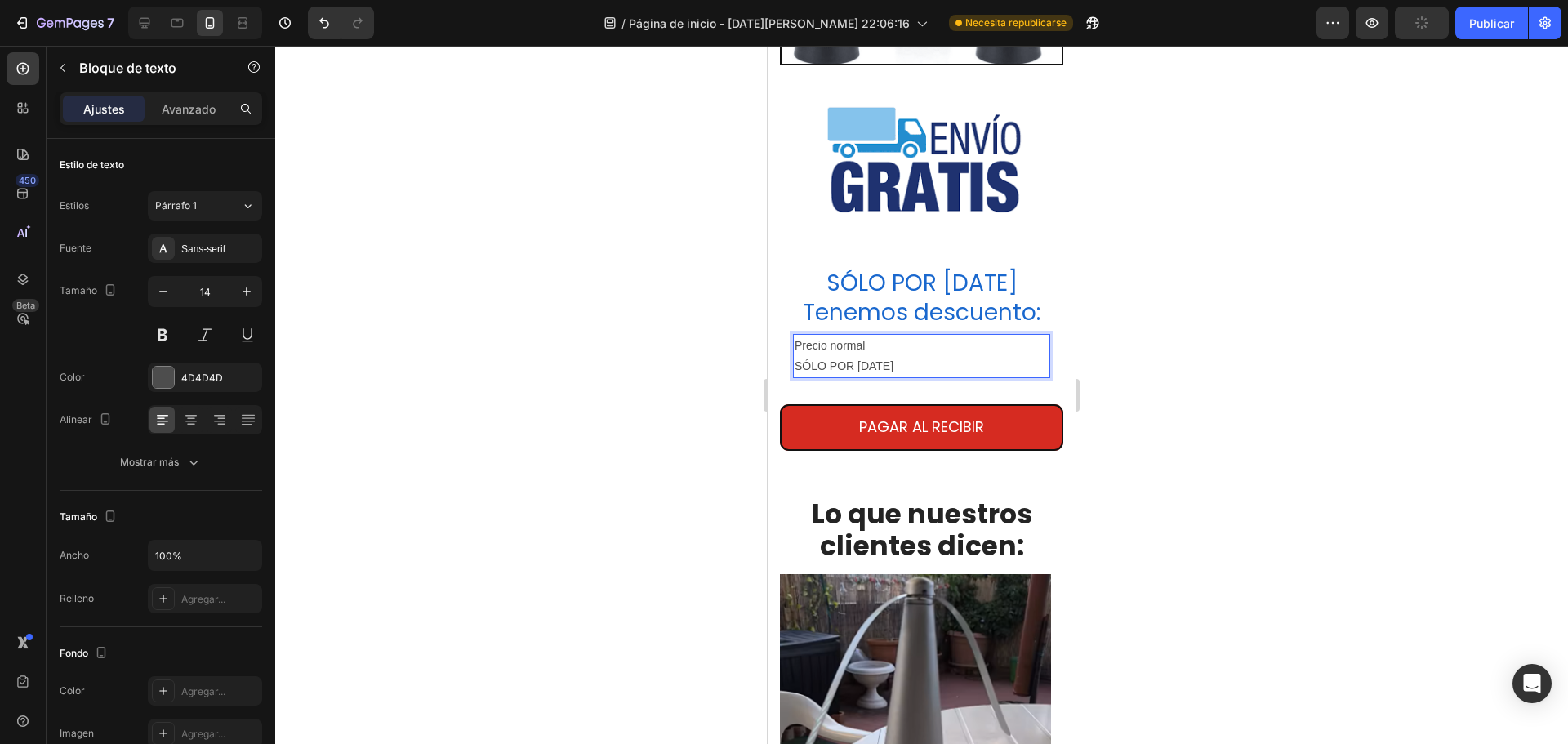
click at [856, 356] on p "Precio normal" at bounding box center [921, 346] width 254 height 21
click at [250, 286] on icon "button" at bounding box center [247, 291] width 16 height 16
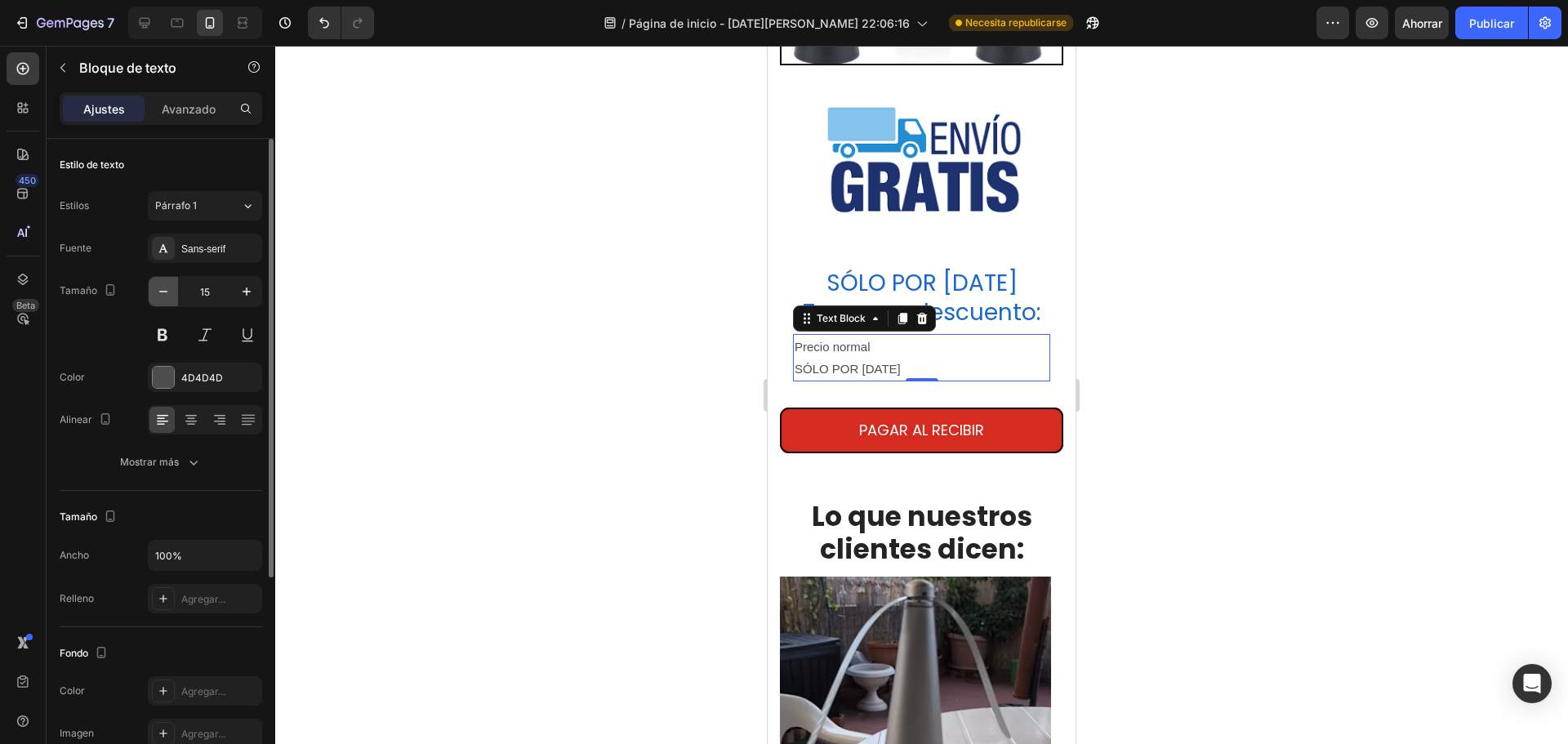
click at [176, 296] on button "button" at bounding box center [164, 292] width 30 height 30
type input "14"
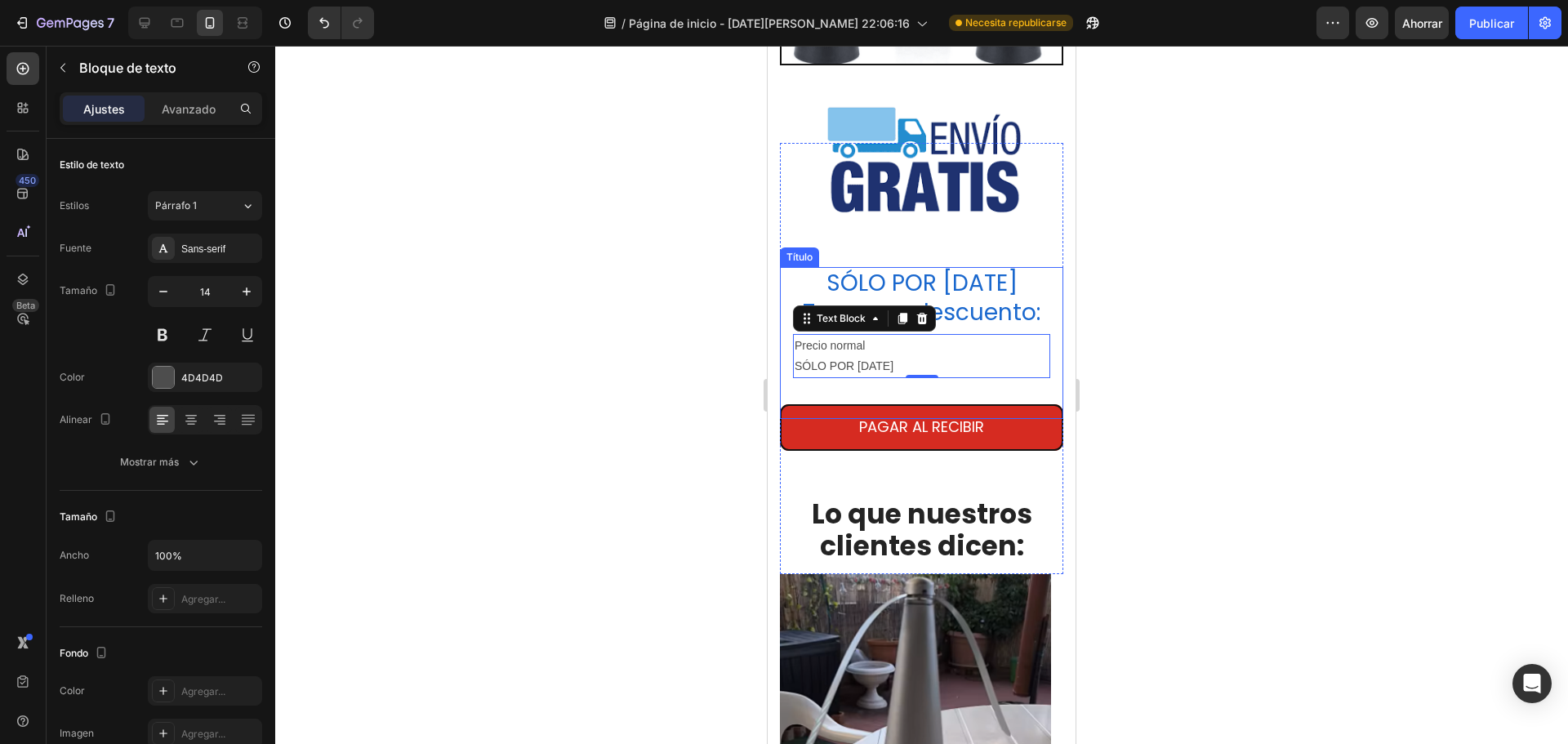
click at [973, 328] on font "SÓLO POR [DATE] Tenemos descuento:" at bounding box center [921, 298] width 238 height 61
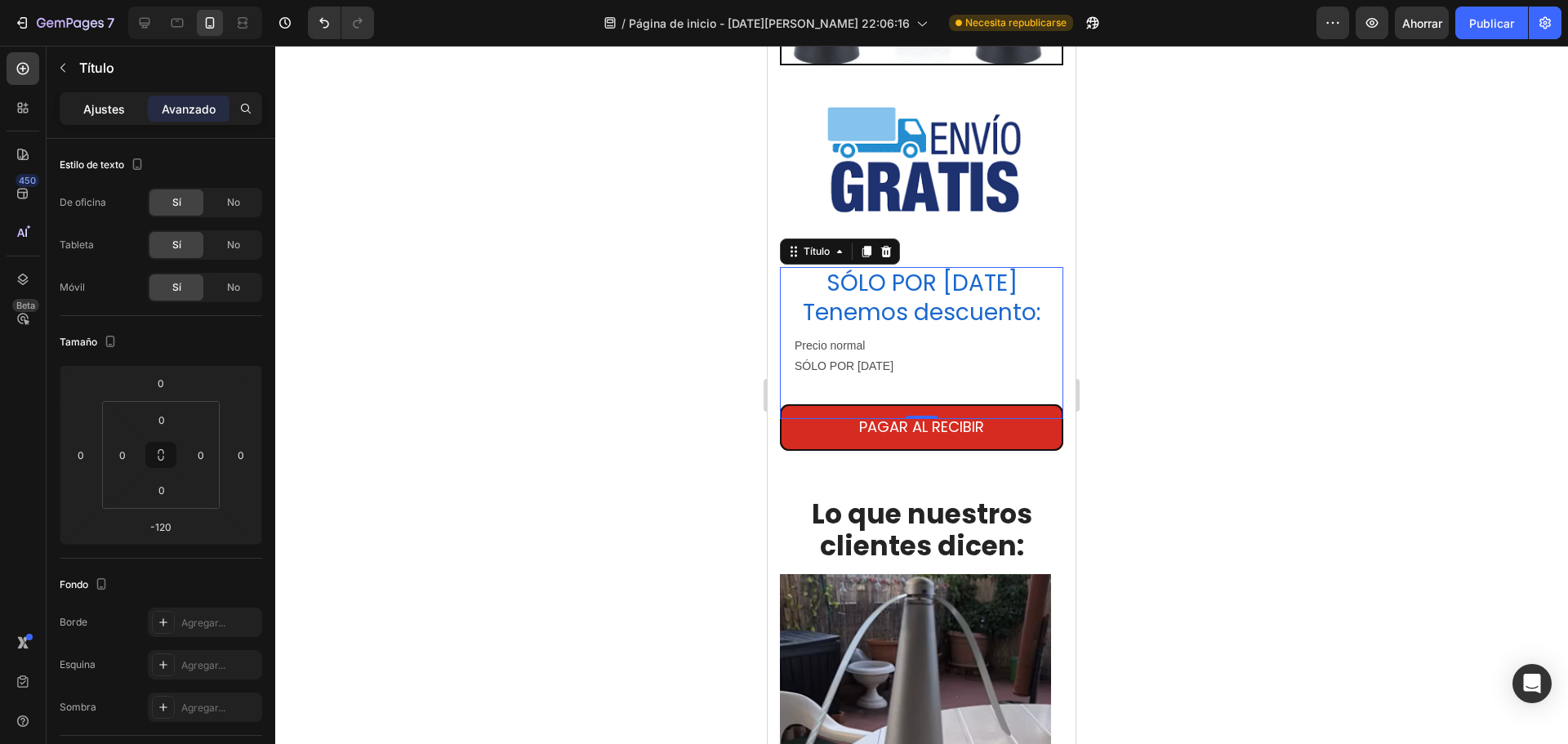
click at [96, 111] on font "Ajustes" at bounding box center [104, 109] width 42 height 14
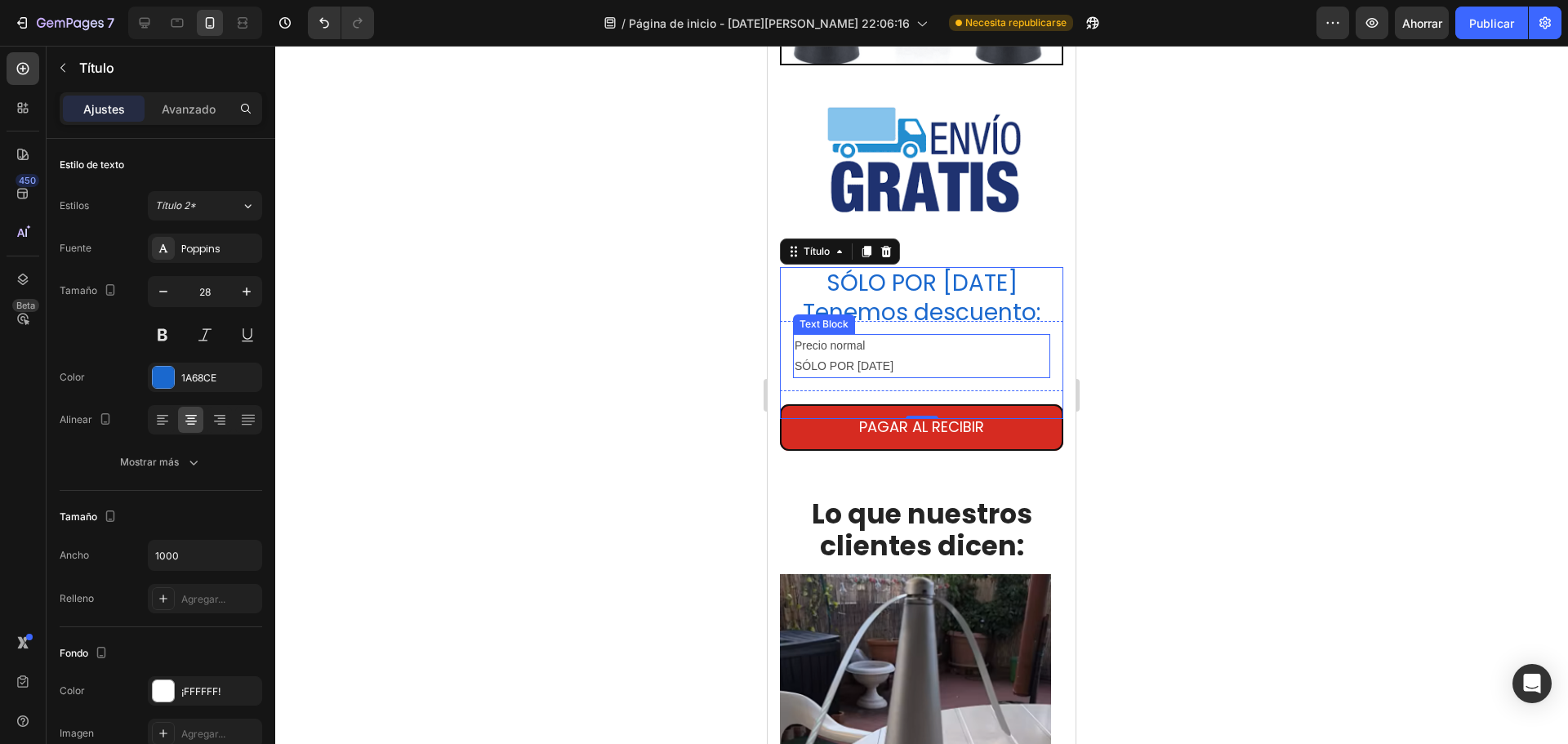
click at [819, 356] on p "Precio normal" at bounding box center [921, 346] width 254 height 21
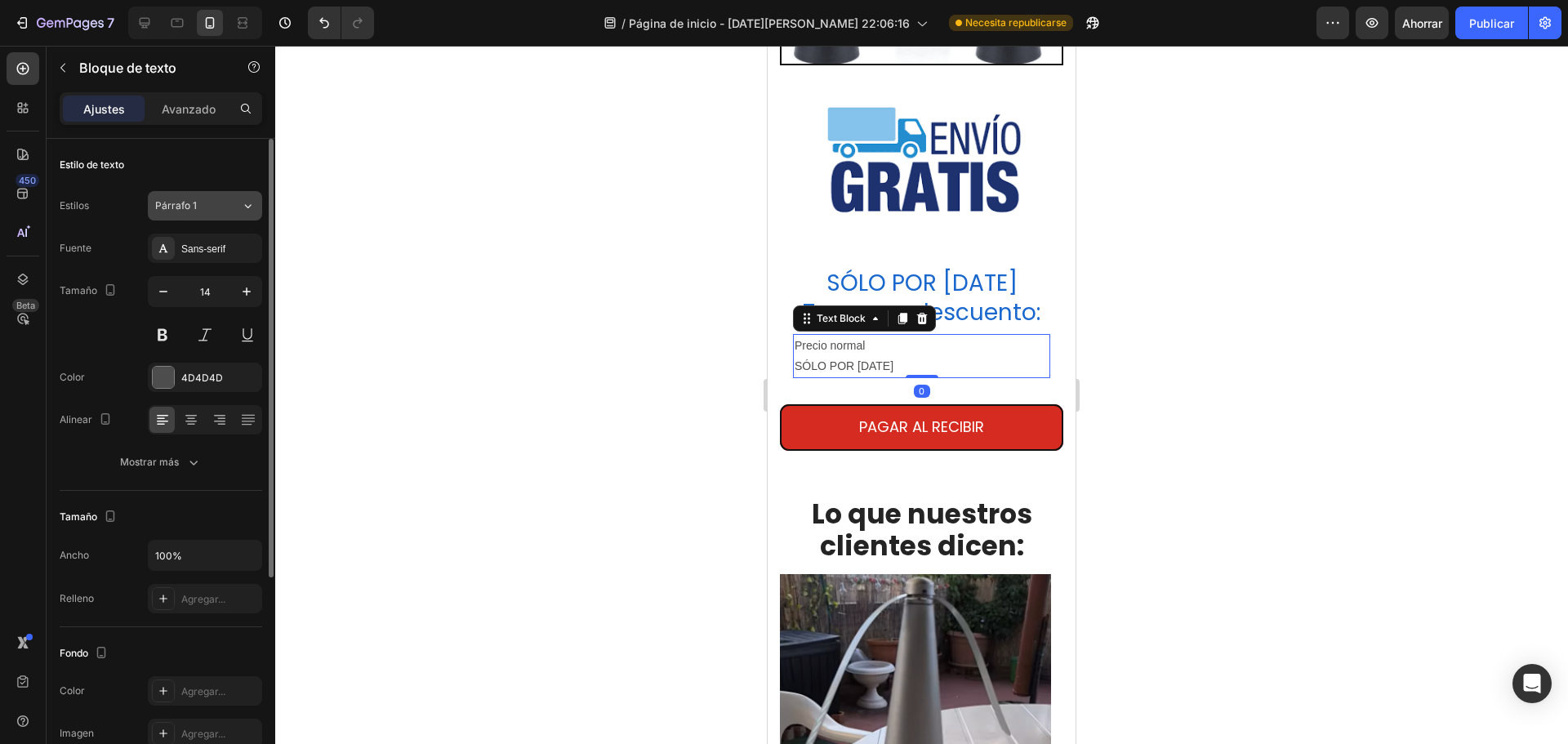
click at [180, 201] on font "Párrafo 1" at bounding box center [176, 205] width 42 height 12
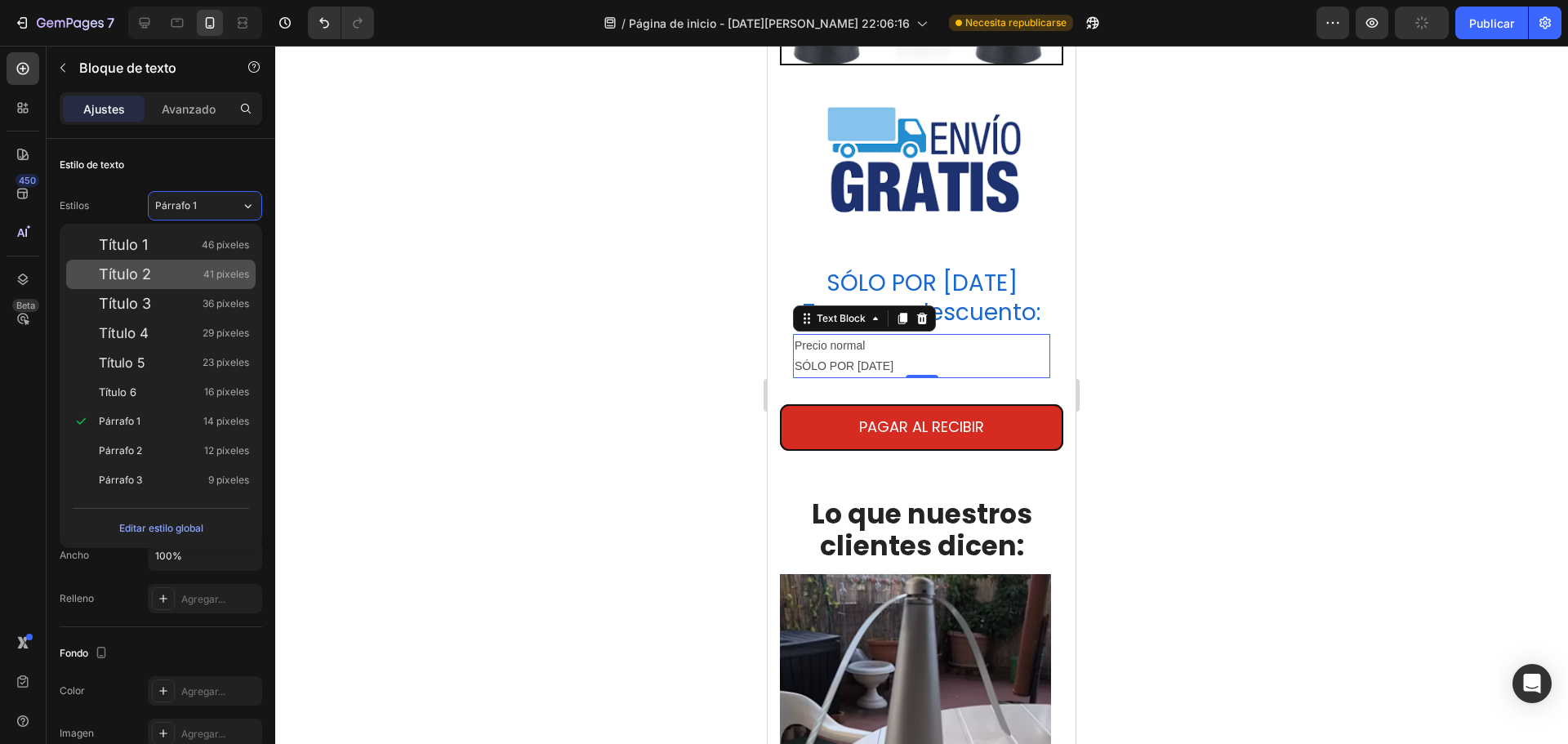
click at [180, 285] on div "Título 2 41 píxeles" at bounding box center [160, 275] width 189 height 30
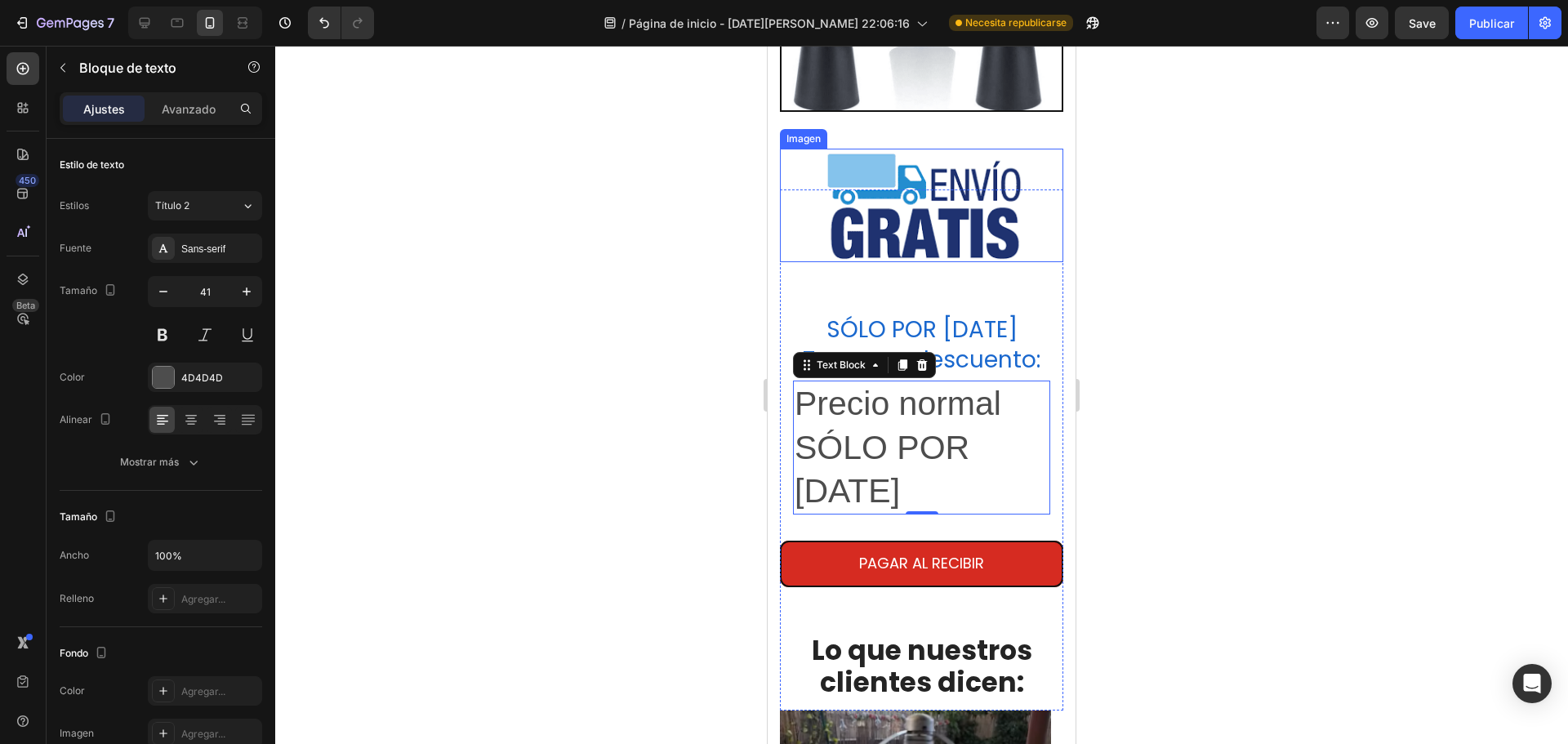
scroll to position [3316, 0]
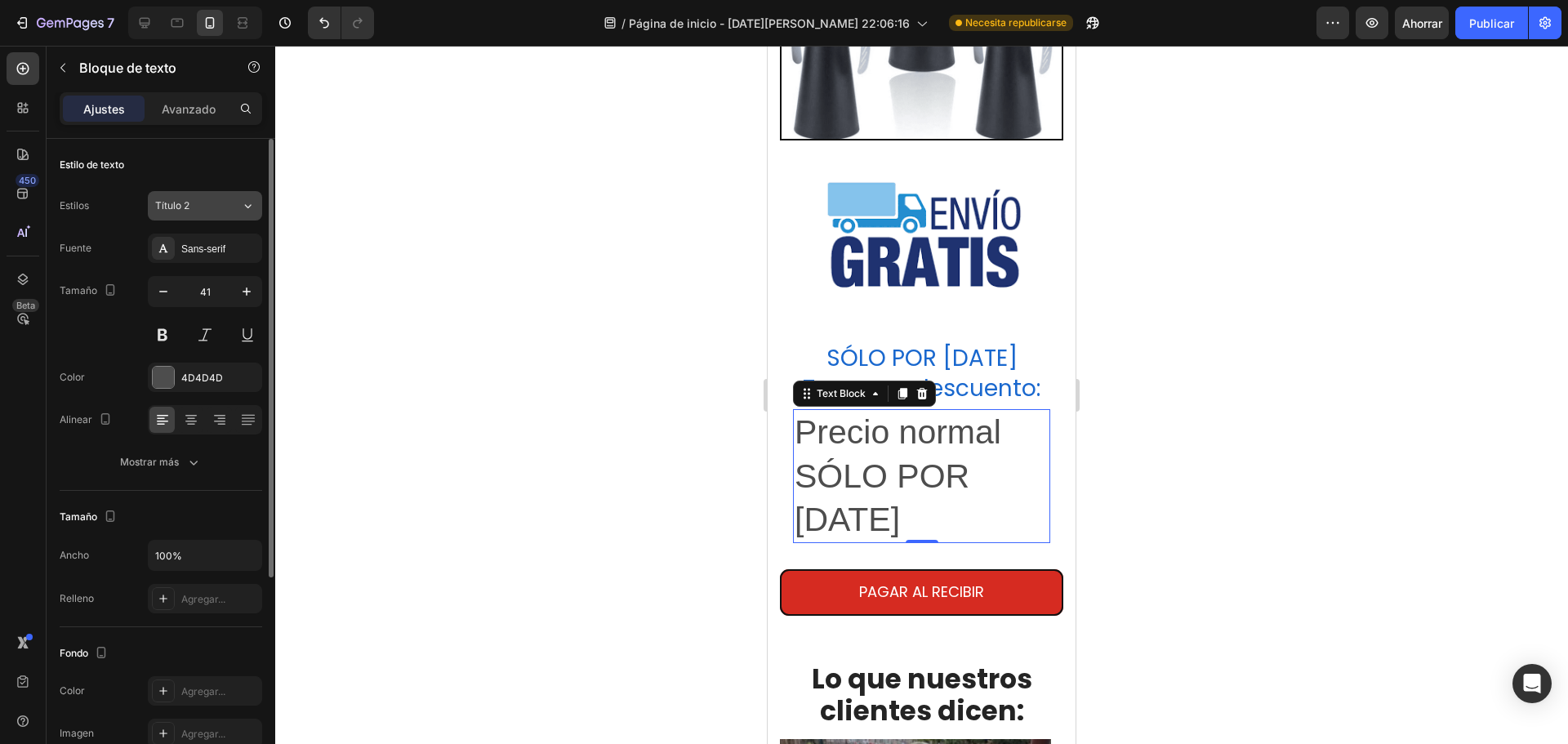
click at [224, 197] on button "Título 2" at bounding box center [205, 206] width 114 height 30
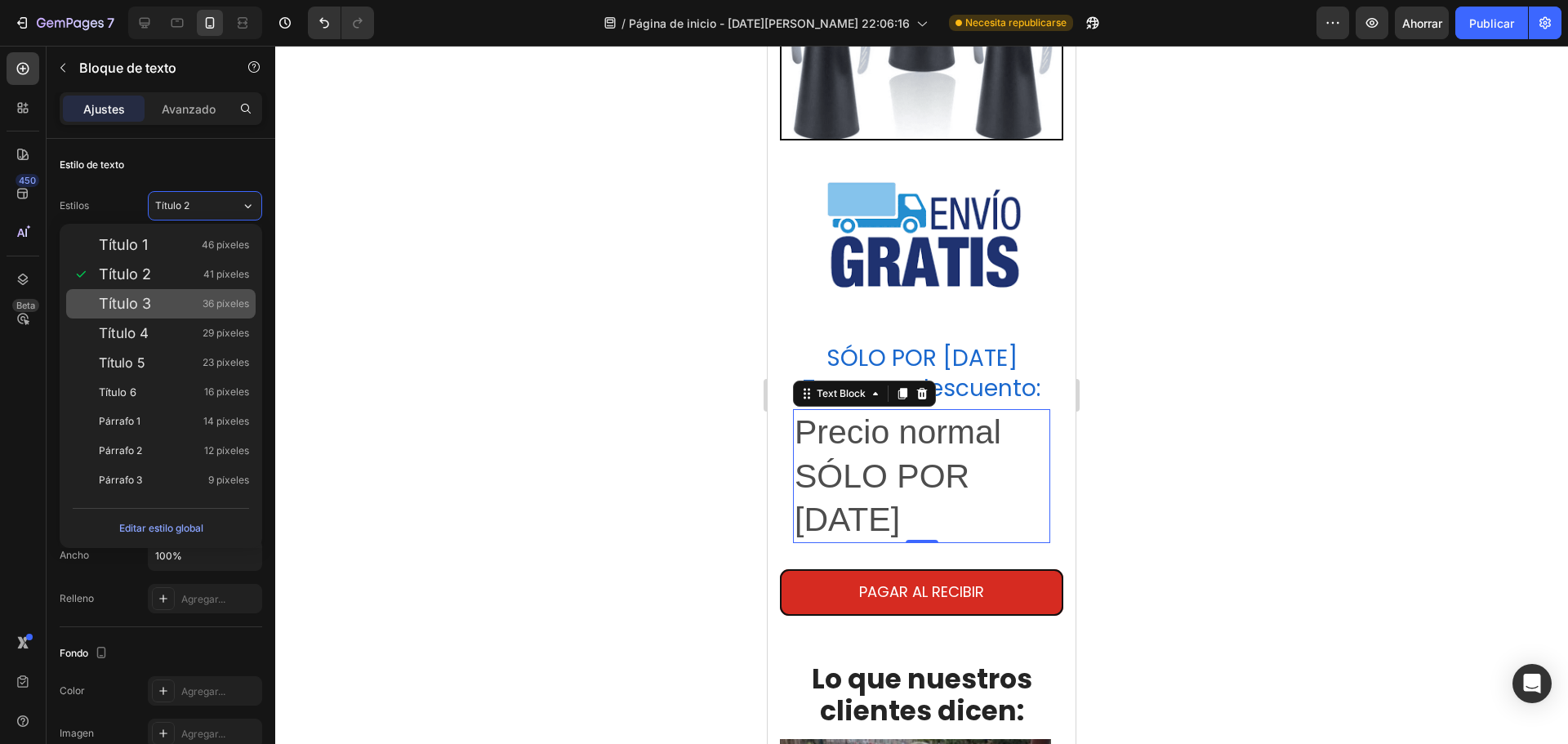
click at [161, 300] on div "Título 3 36 píxeles" at bounding box center [174, 304] width 151 height 16
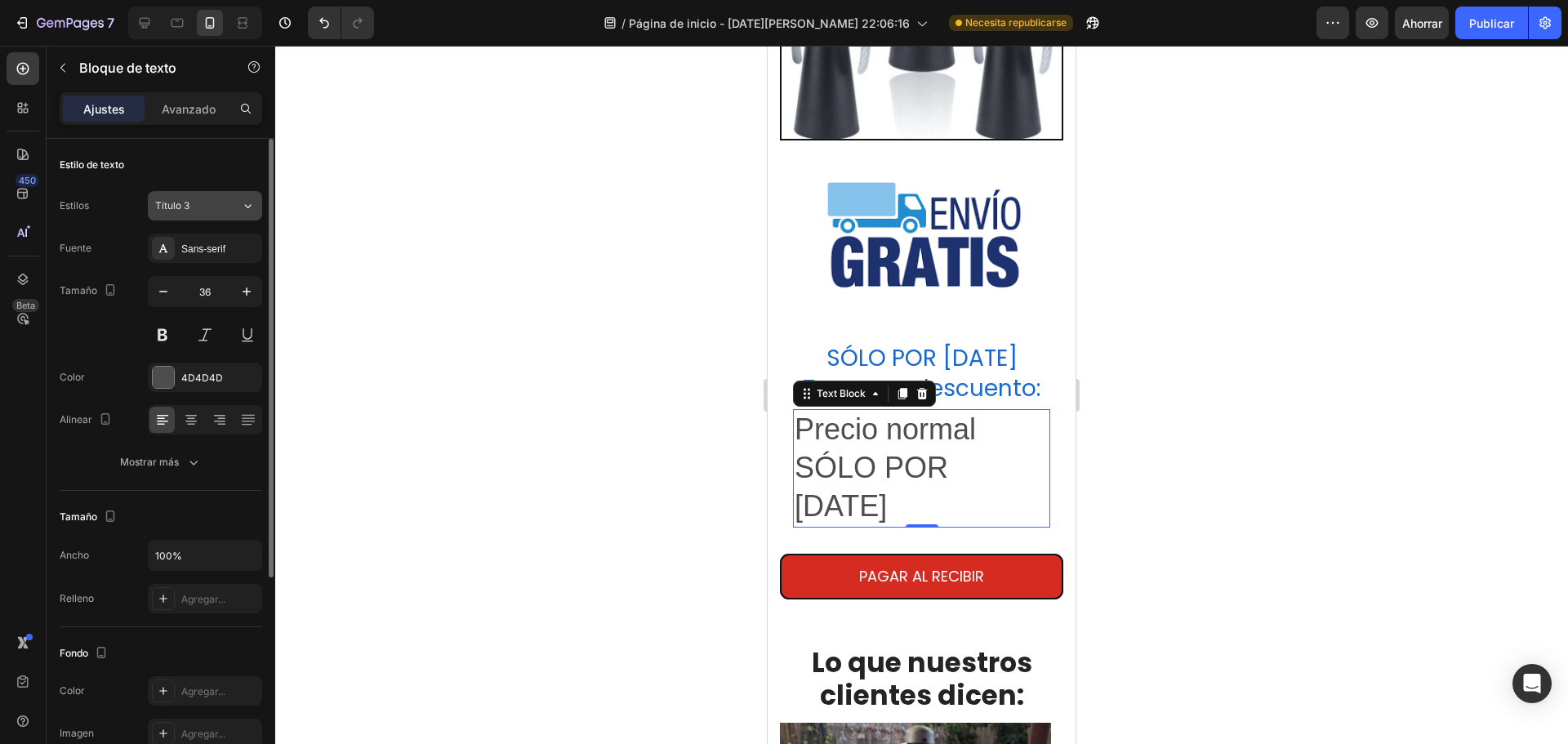
click at [211, 205] on div "Título 3" at bounding box center [188, 206] width 66 height 15
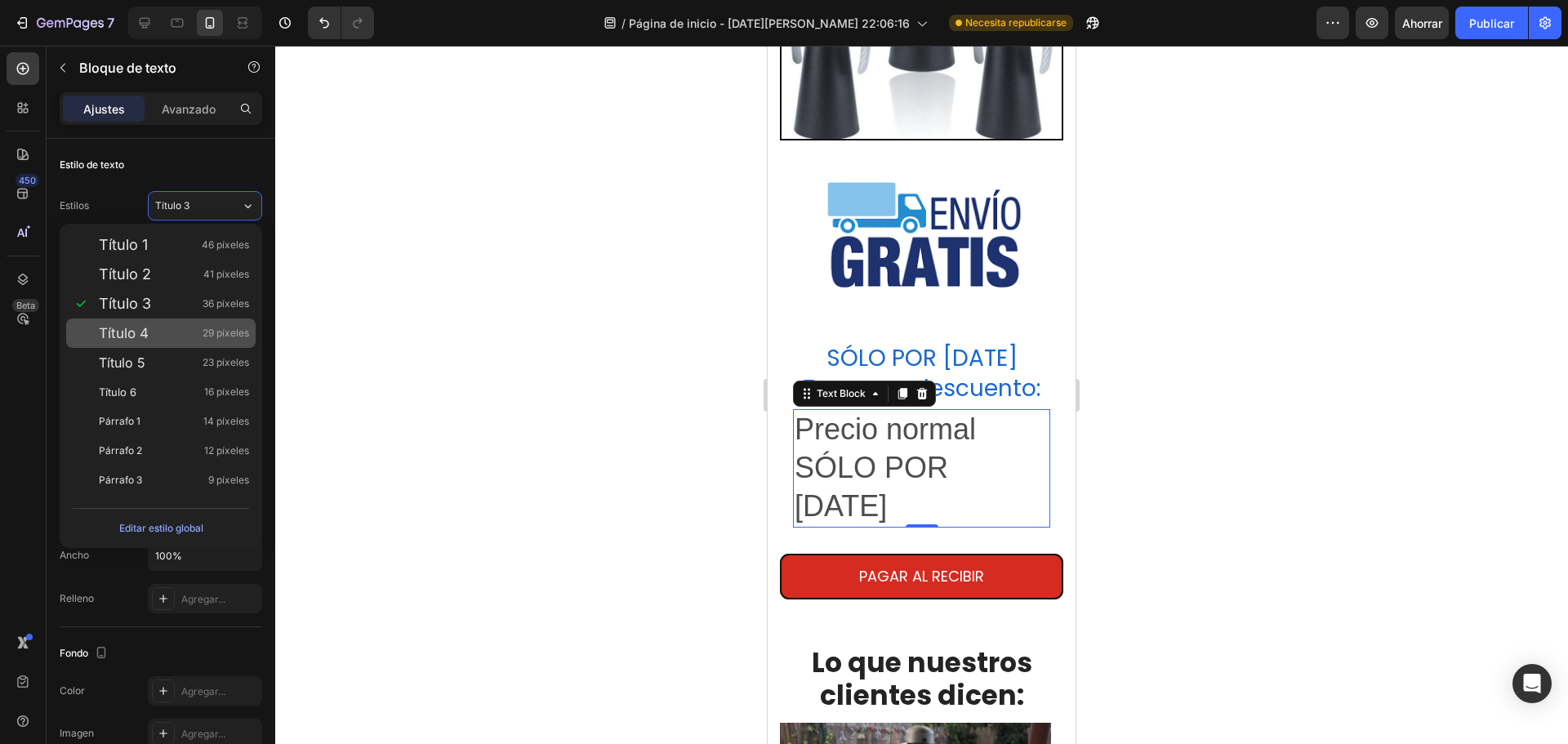
click at [177, 332] on div "Título 4 29 píxeles" at bounding box center [174, 333] width 151 height 16
type input "29"
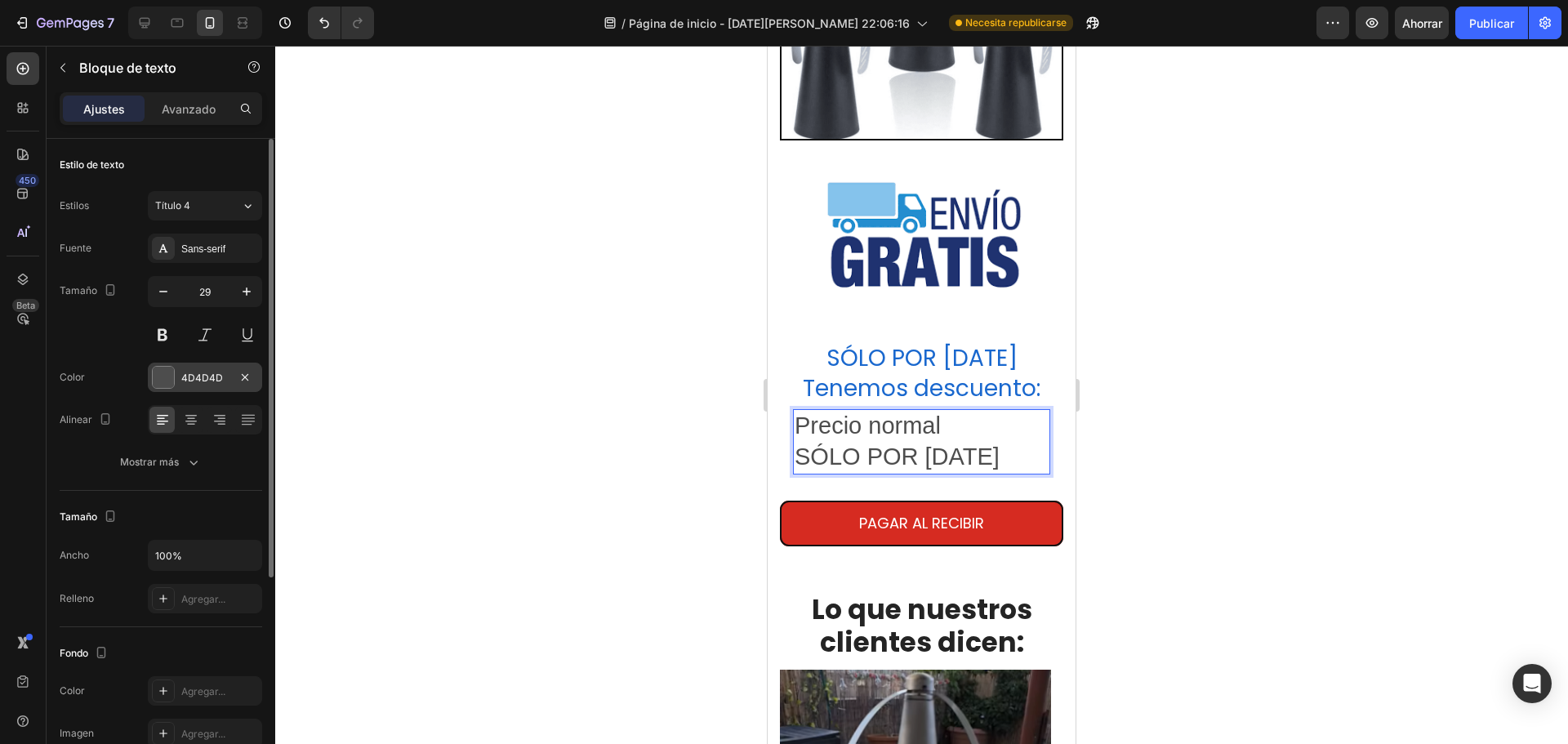
click at [204, 379] on font "4D4D4D" at bounding box center [202, 378] width 42 height 12
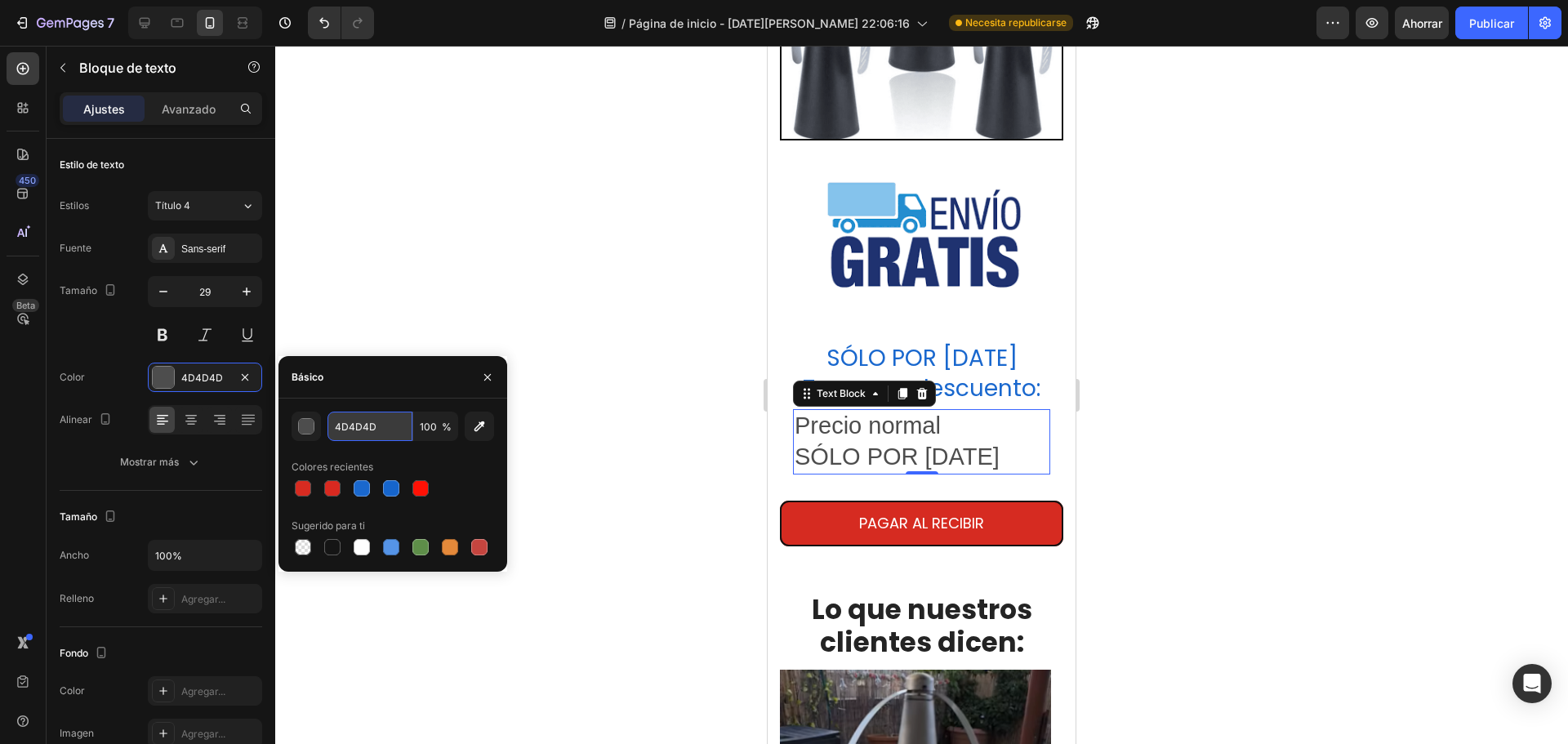
click at [359, 423] on input "4D4D4D" at bounding box center [369, 426] width 85 height 30
click at [406, 437] on input "4D4D4D" at bounding box center [369, 426] width 85 height 30
type input "4"
type input "00000"
click at [341, 227] on div at bounding box center [922, 395] width 1293 height 699
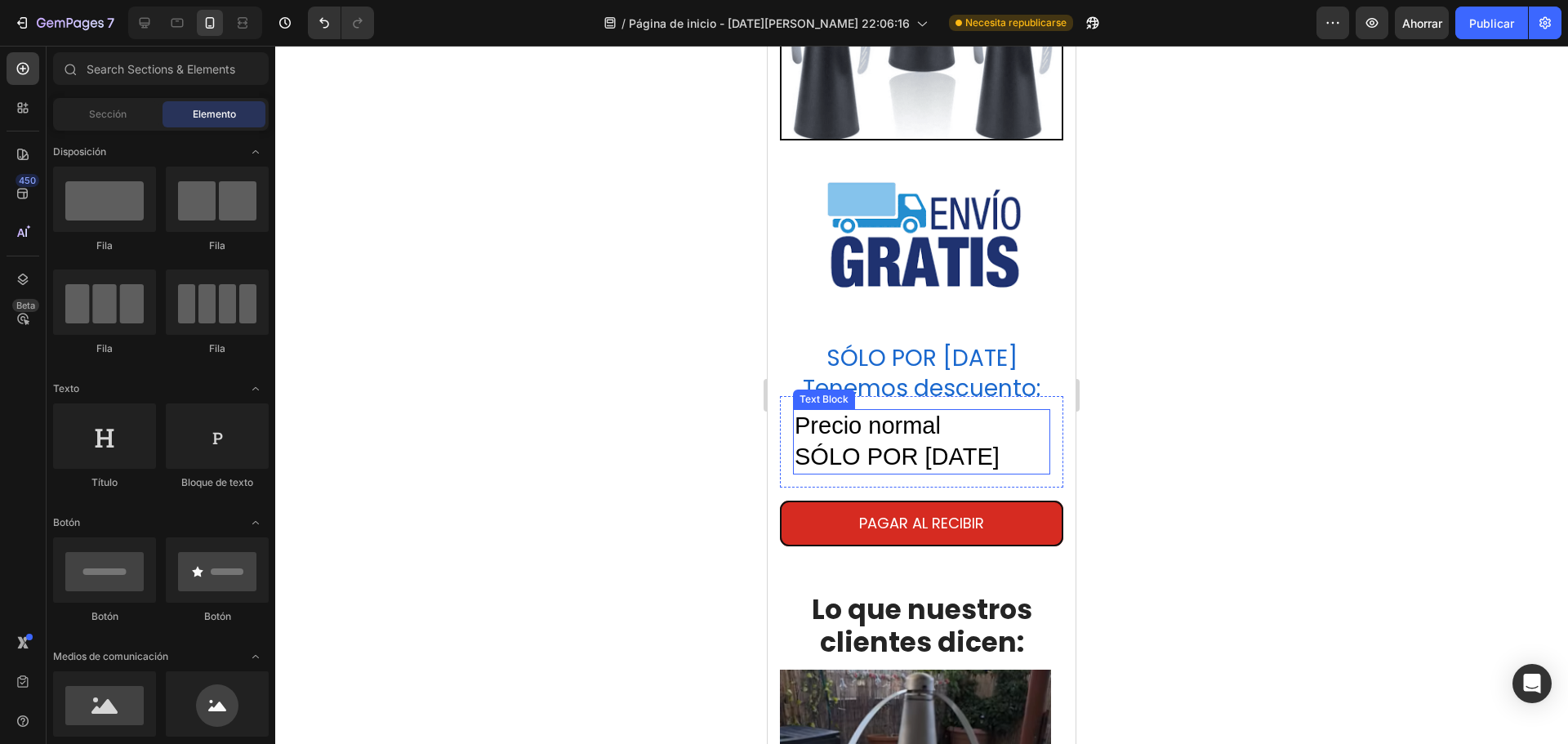
click at [986, 442] on p "SÓLO POR HOY" at bounding box center [921, 458] width 254 height 31
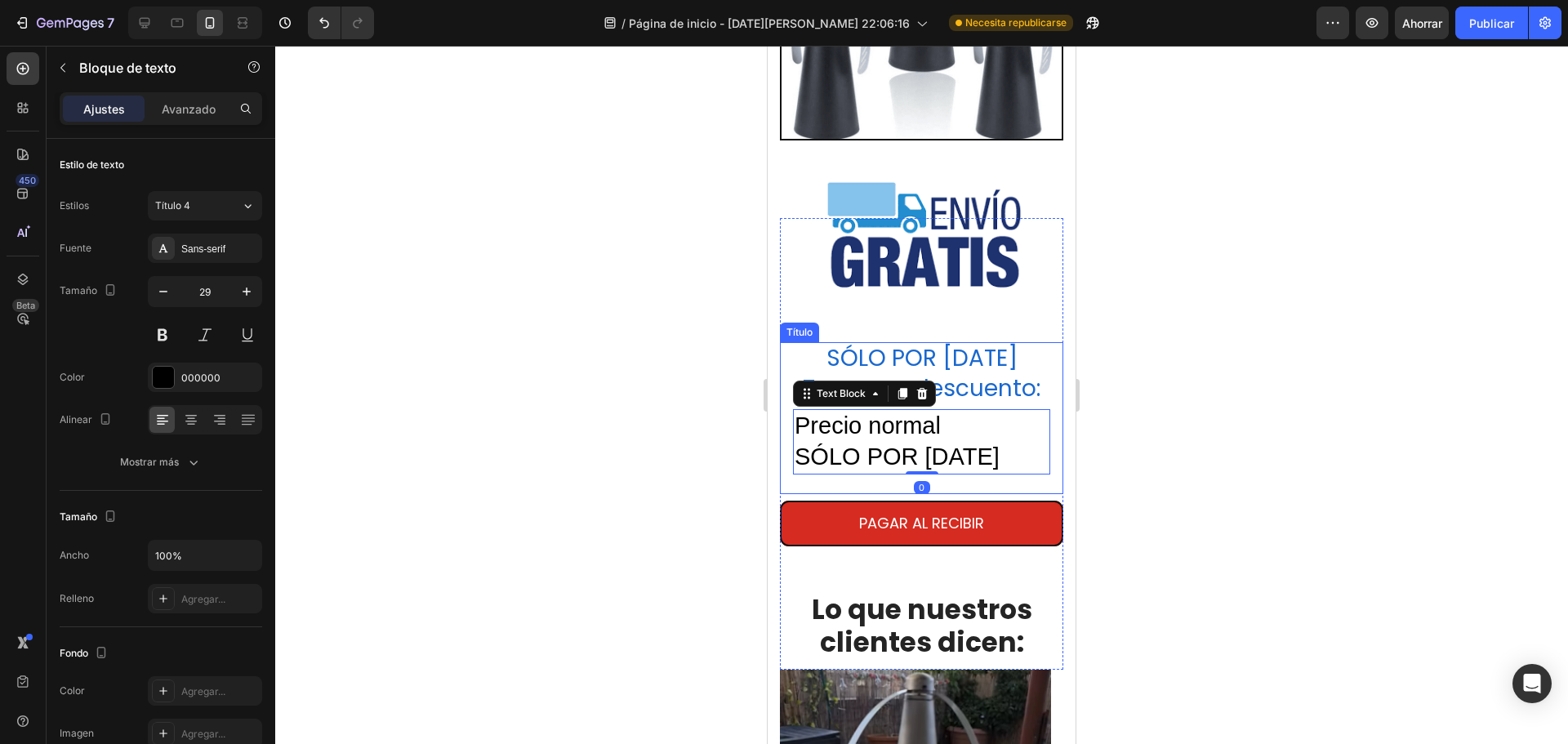
click at [950, 344] on p "SÓLO POR [DATE] Tenemos descuento:" at bounding box center [921, 418] width 281 height 149
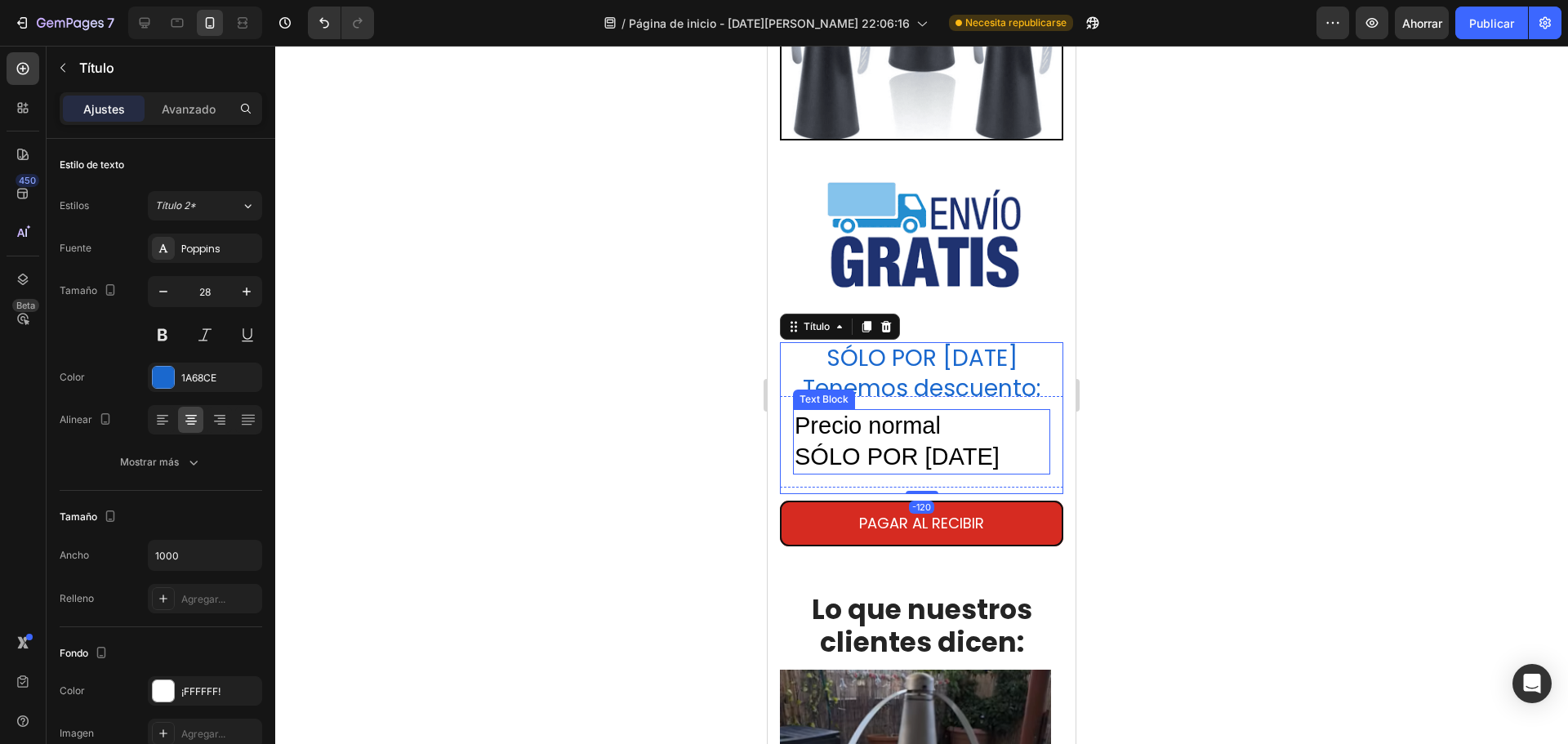
click at [915, 421] on p "Precio normal" at bounding box center [921, 426] width 254 height 31
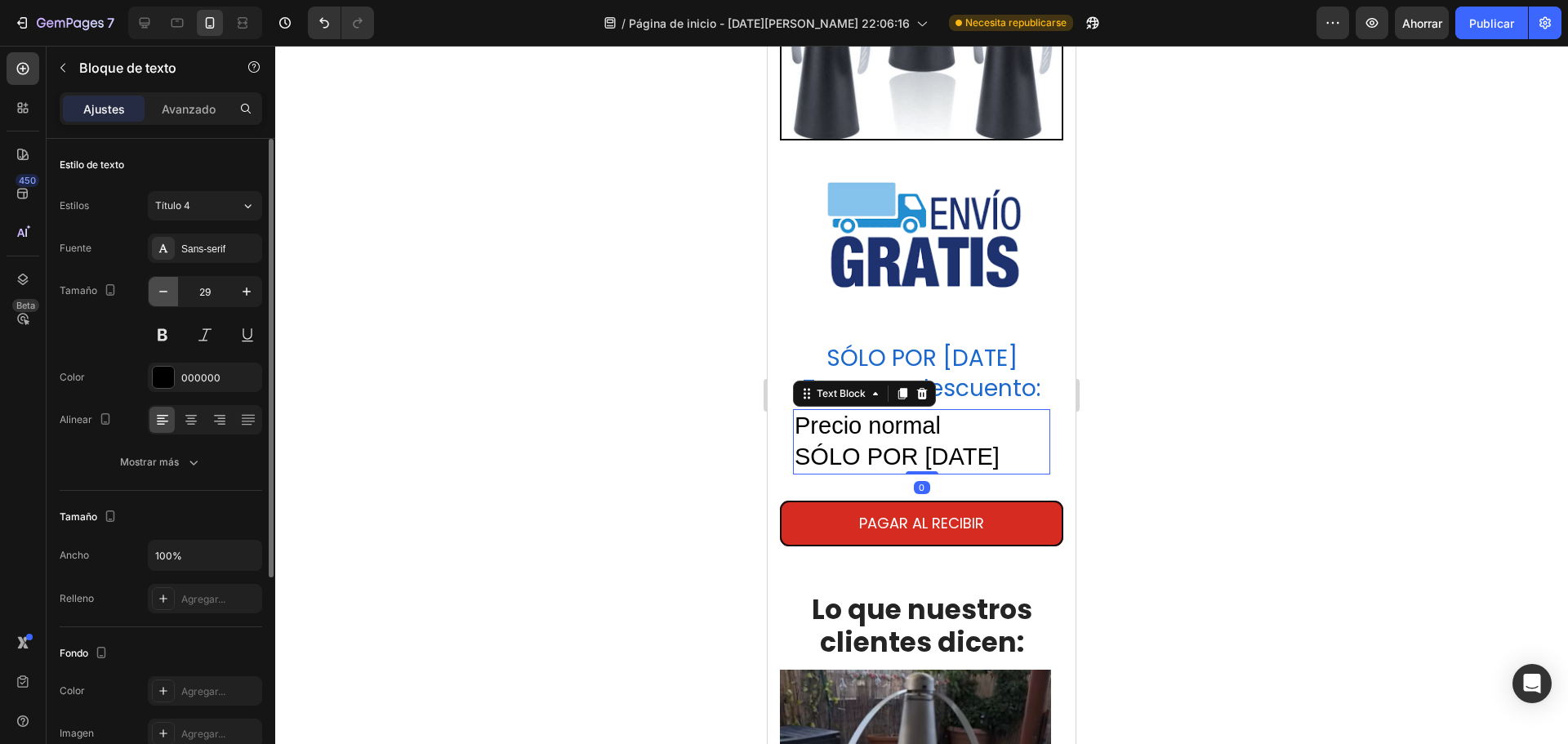
click at [153, 291] on button "button" at bounding box center [164, 292] width 30 height 30
type input "28"
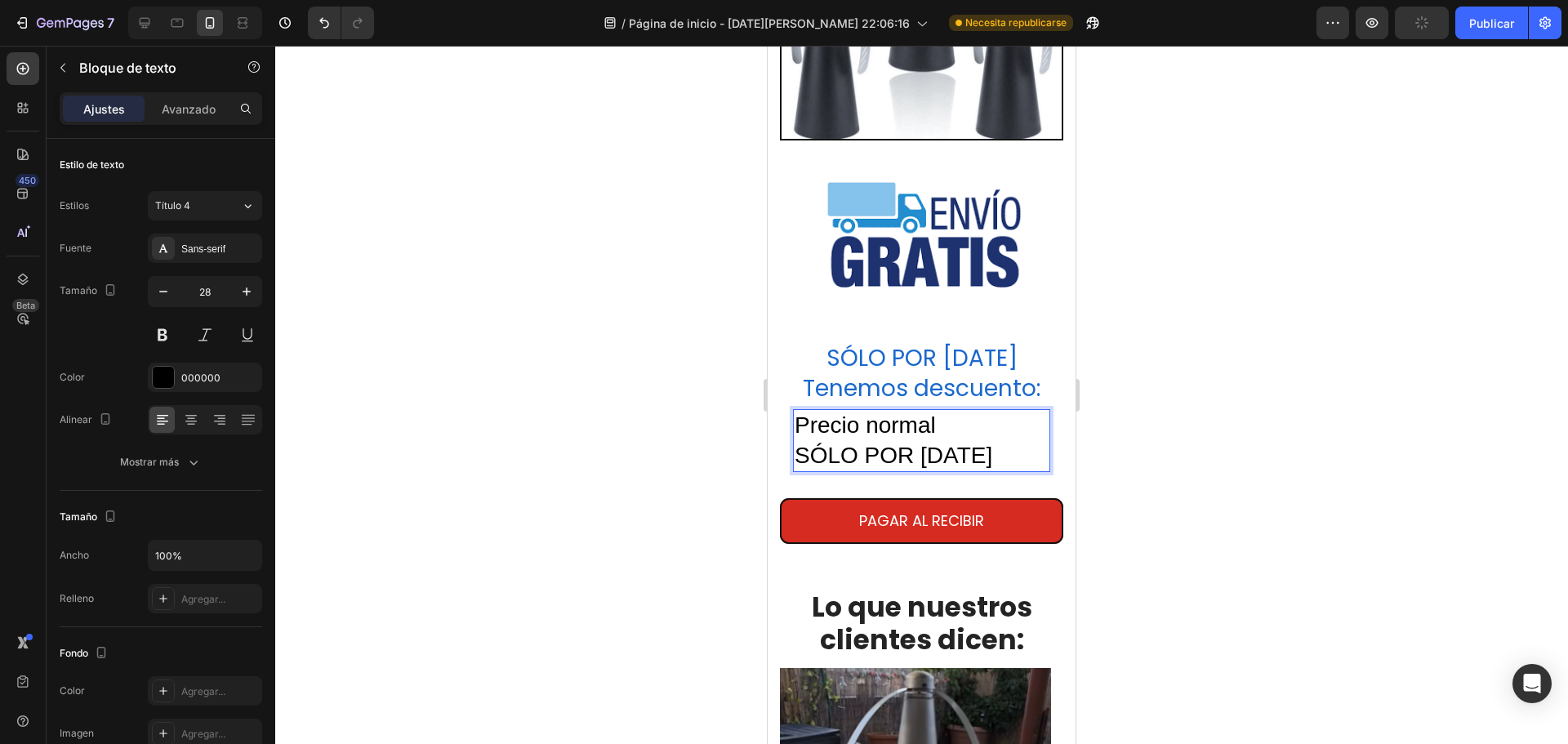
click at [934, 411] on p "Precio normal" at bounding box center [921, 425] width 254 height 30
click at [998, 441] on p "SÓLO POR HOY" at bounding box center [921, 456] width 254 height 30
click at [964, 411] on p "Precio normal:" at bounding box center [921, 425] width 254 height 30
click at [986, 413] on p "Precio normal: 100000" at bounding box center [921, 425] width 254 height 30
click at [952, 411] on p "Precio normal: 100.000" at bounding box center [921, 425] width 254 height 30
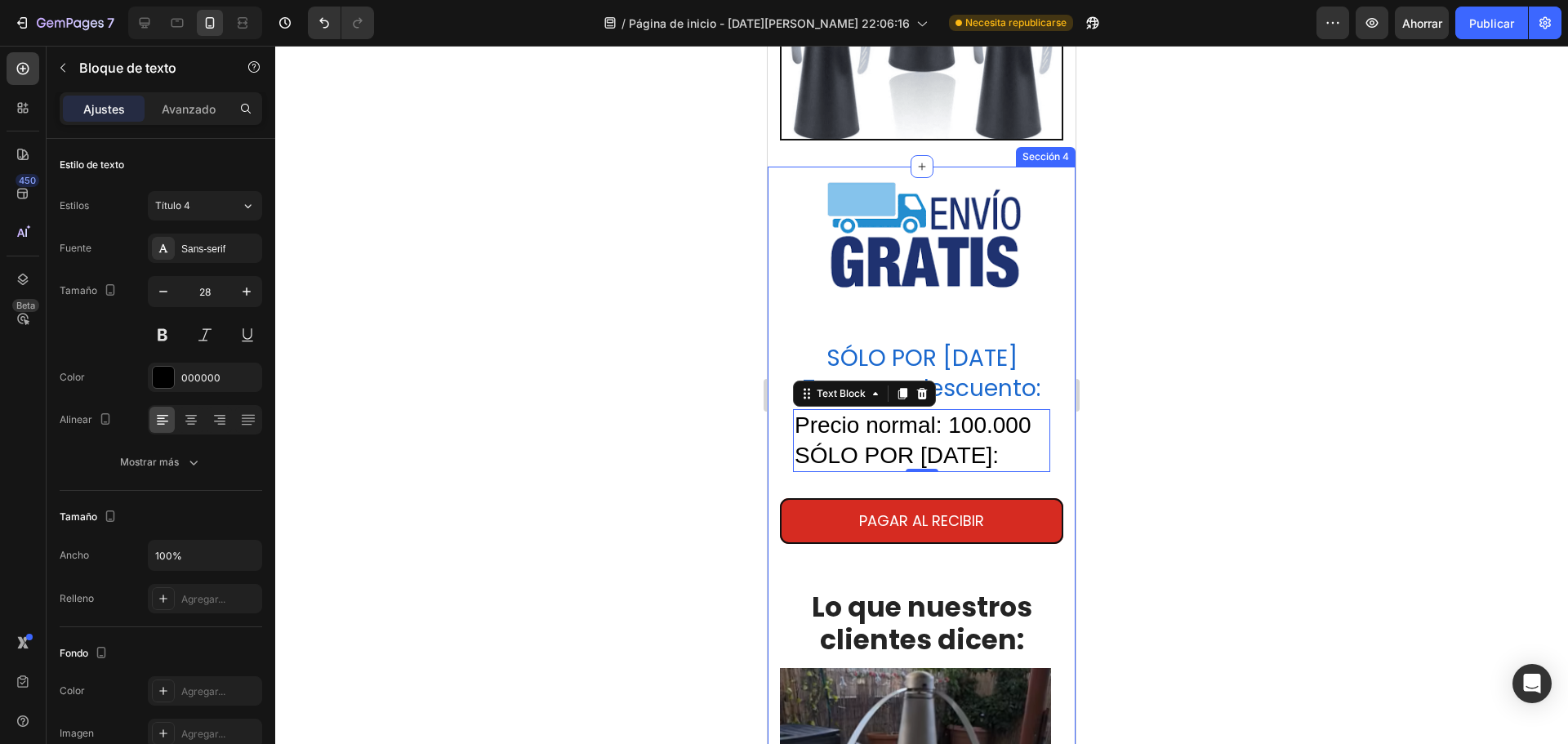
click at [661, 426] on div at bounding box center [922, 395] width 1293 height 699
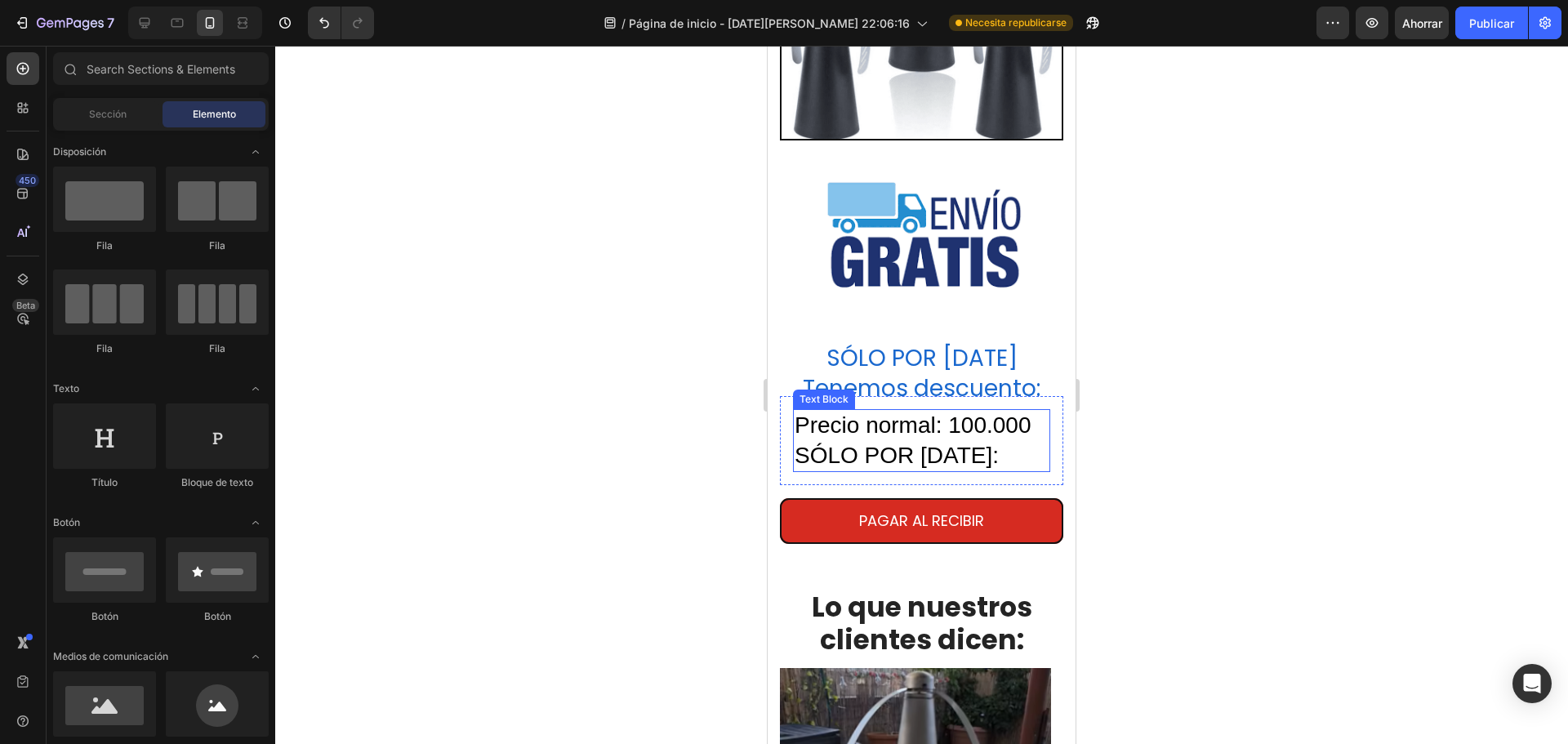
click at [797, 411] on p "Precio normal: 100.000" at bounding box center [921, 425] width 254 height 30
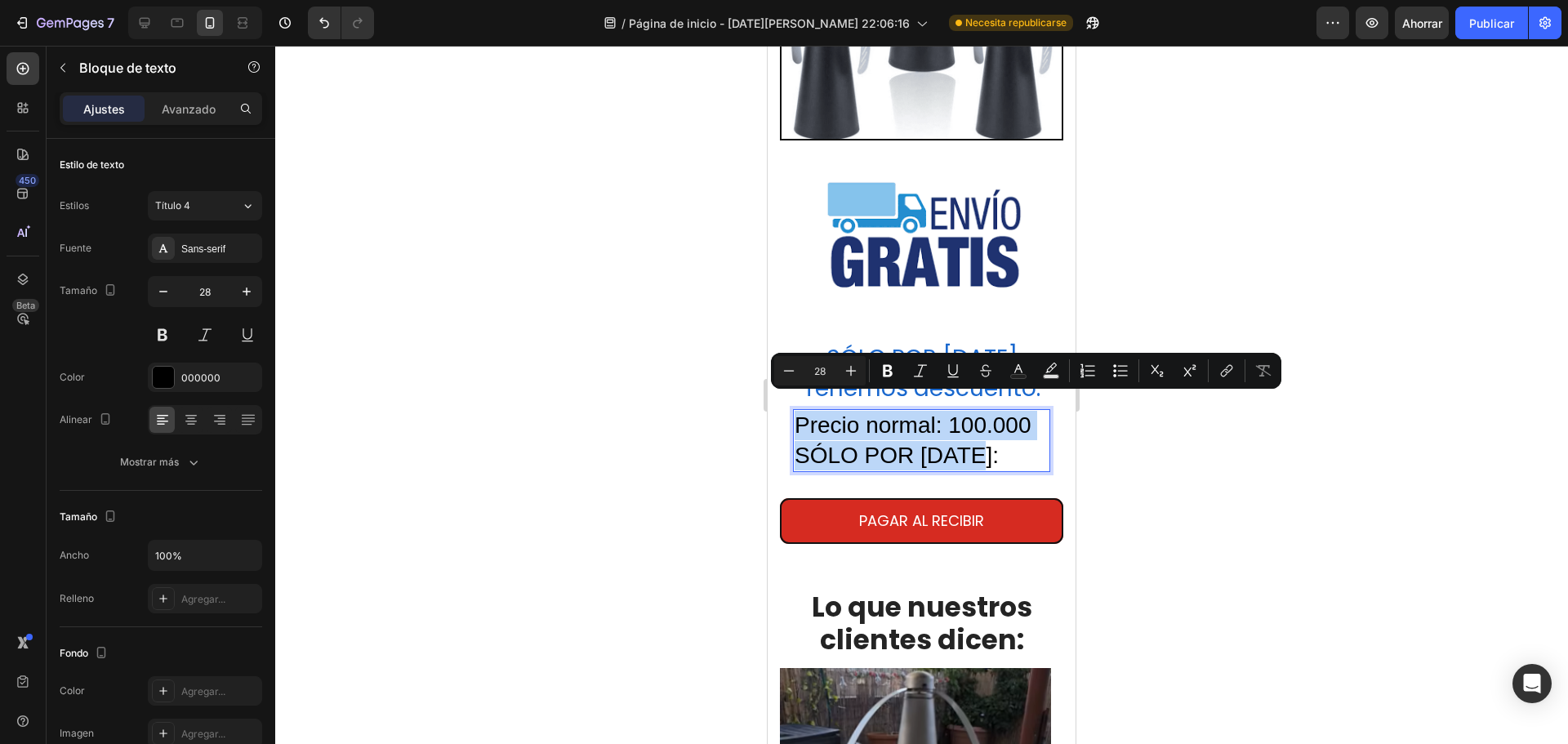
drag, startPoint x: 797, startPoint y: 410, endPoint x: 1029, endPoint y: 454, distance: 236.1
click at [1029, 454] on div "Precio normal: 100.000 SÓLO POR HOY:" at bounding box center [921, 440] width 257 height 63
copy div "Precio normal: 100.000 SÓLO POR HOY:"
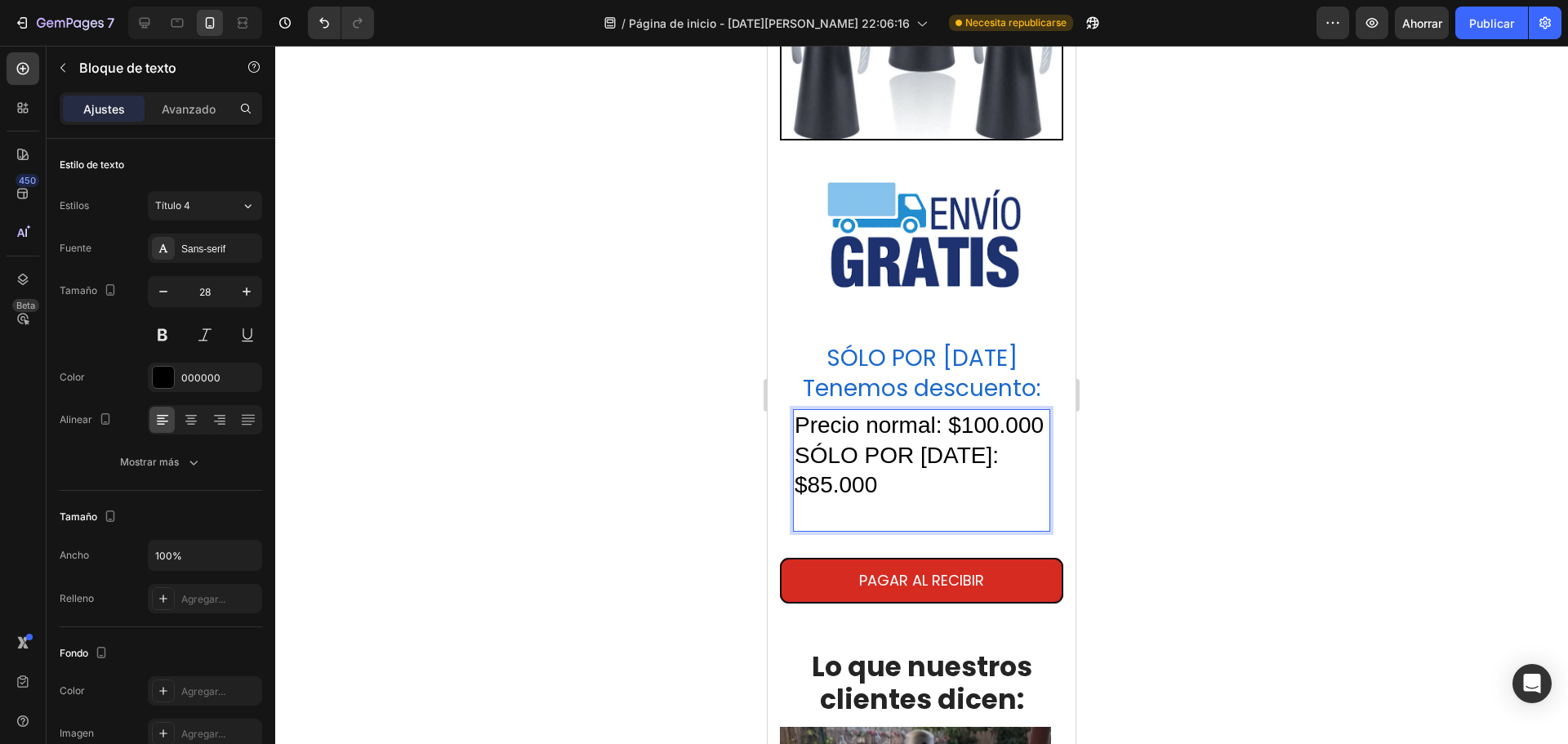
click at [887, 411] on p "Precio normal: $100.000" at bounding box center [921, 425] width 254 height 30
click at [171, 290] on button "button" at bounding box center [164, 292] width 30 height 30
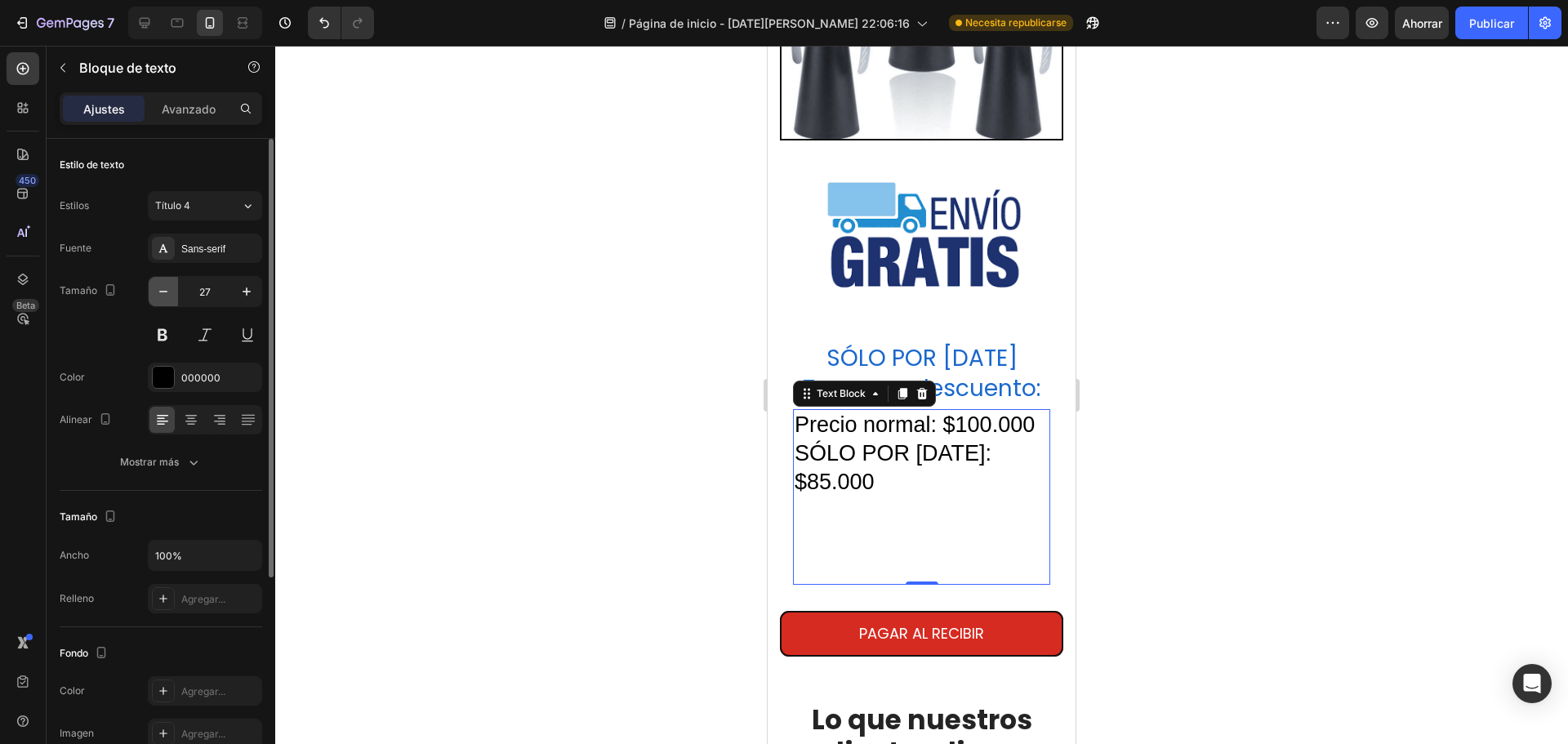
click at [171, 290] on button "button" at bounding box center [164, 292] width 30 height 30
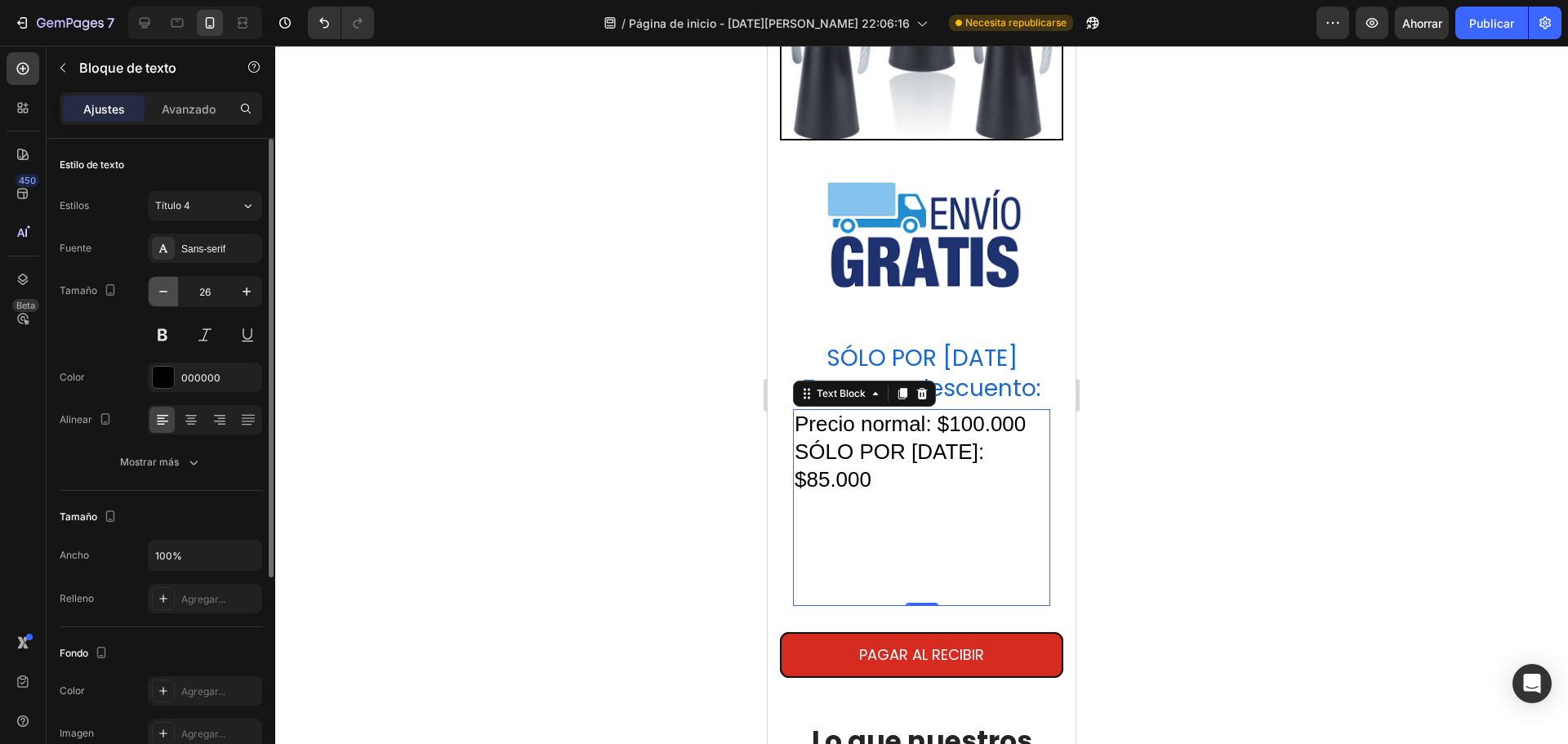
click at [171, 290] on button "button" at bounding box center [164, 292] width 30 height 30
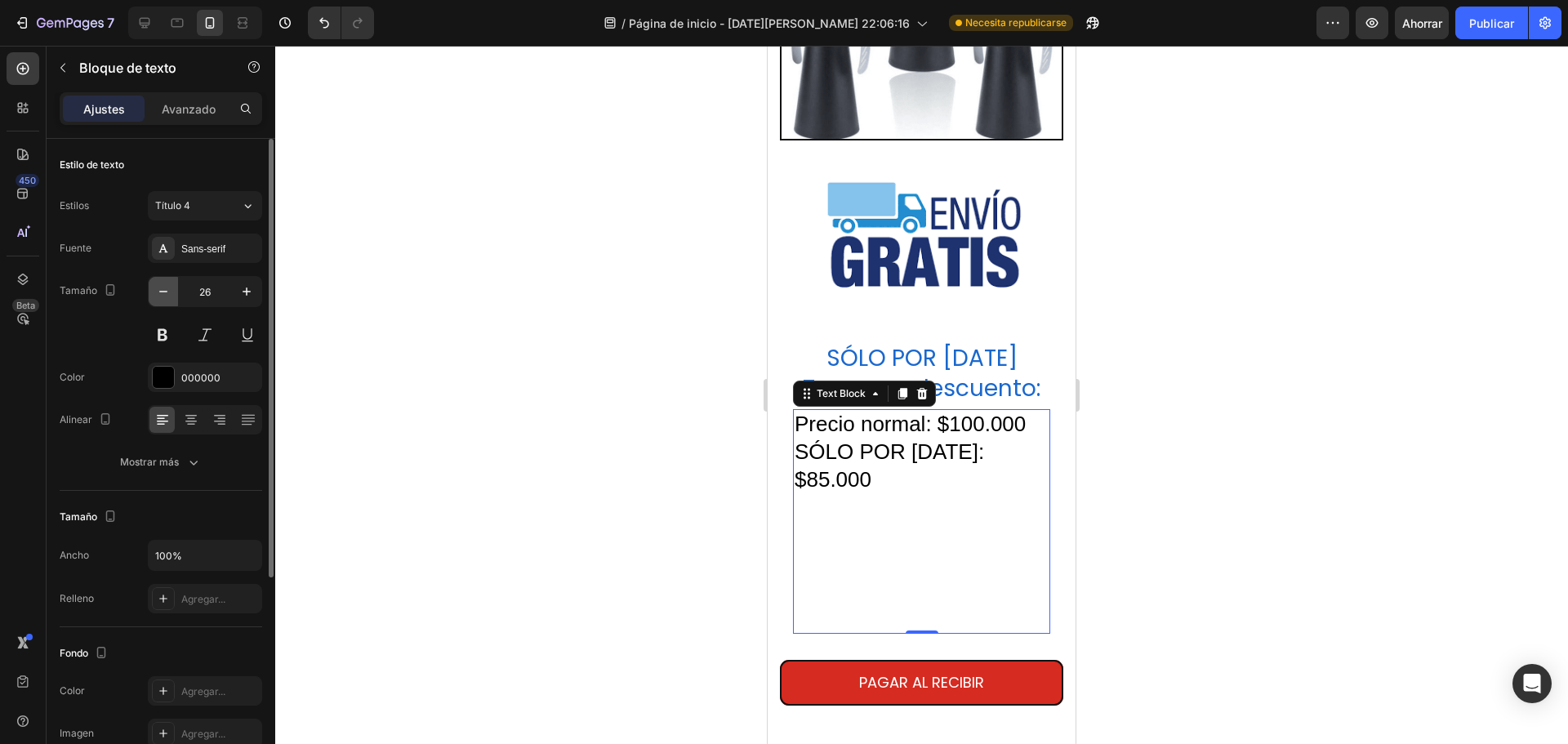
type input "25"
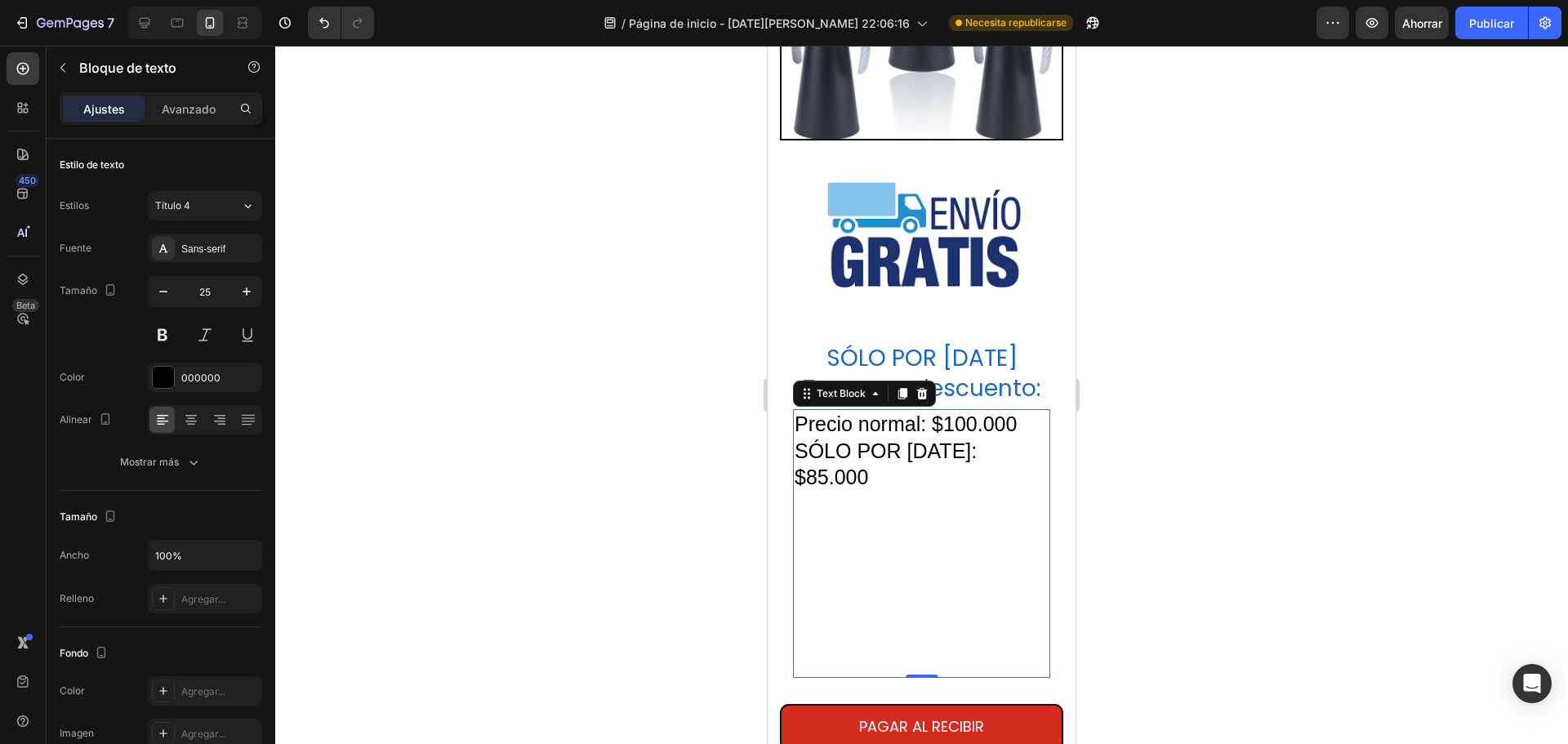
click at [1222, 424] on div at bounding box center [922, 395] width 1293 height 699
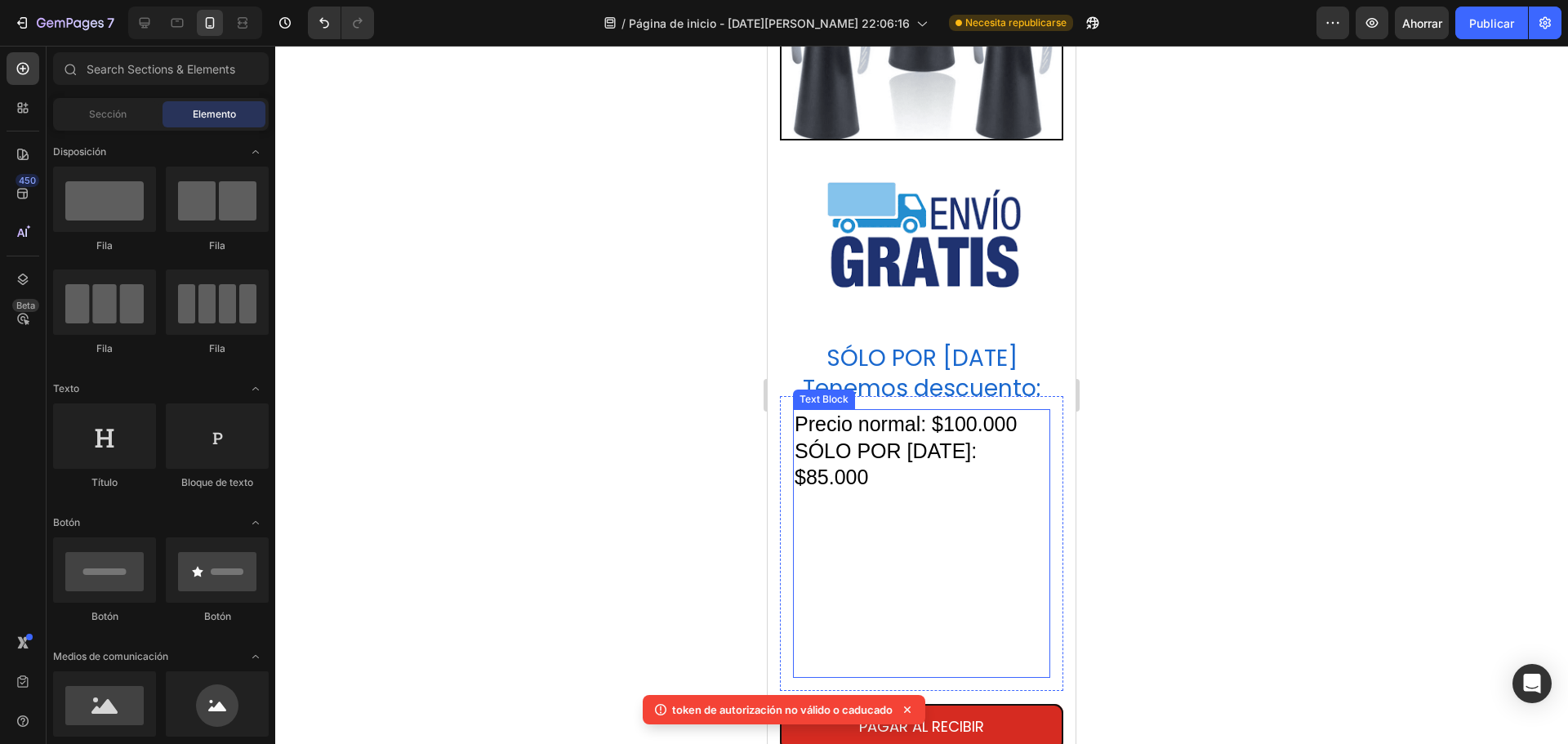
click at [1004, 523] on p "SÓLO POR [DATE]: $85.000" at bounding box center [921, 557] width 254 height 239
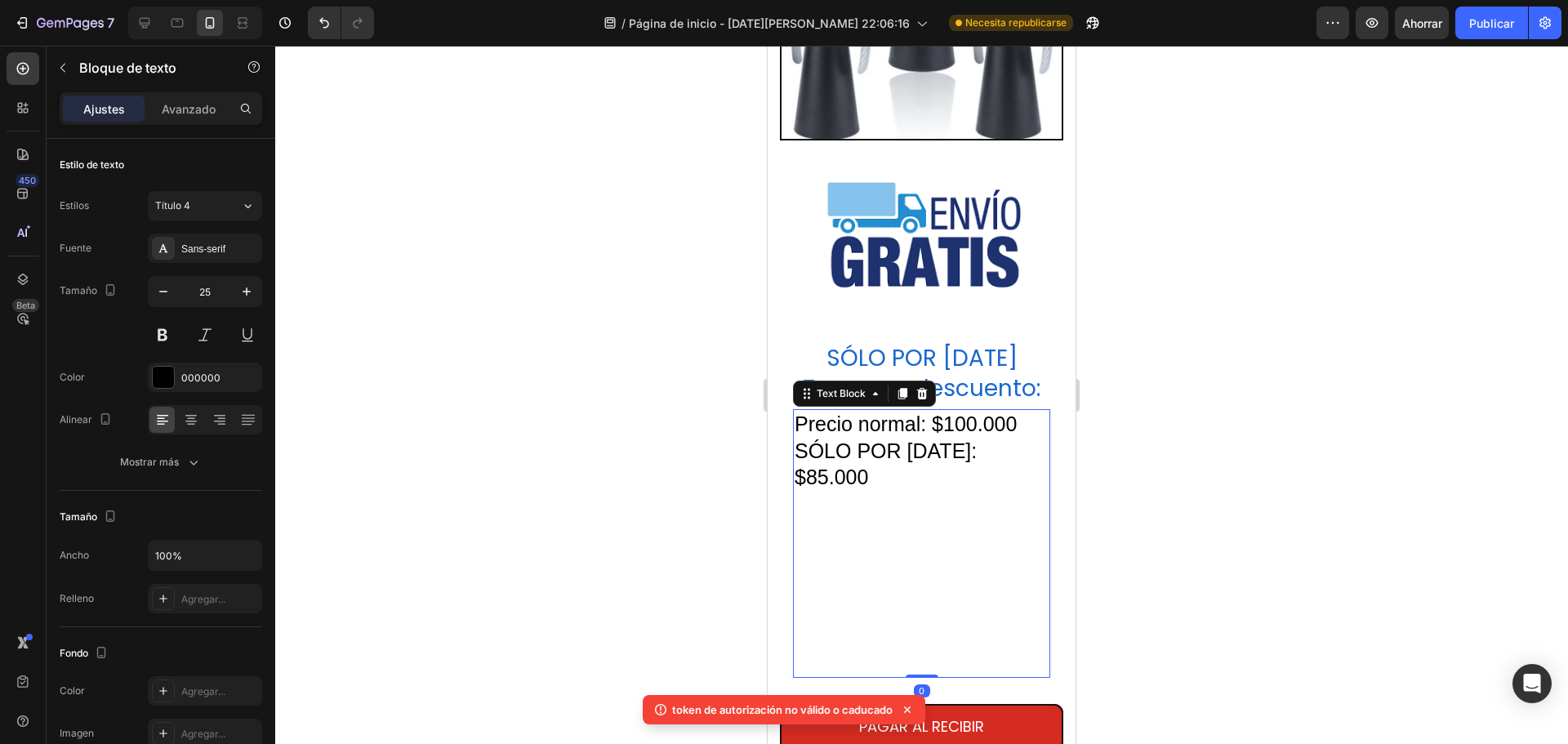
drag, startPoint x: 923, startPoint y: 633, endPoint x: 925, endPoint y: 622, distance: 11.2
click at [925, 622] on div "Precio normal: $100.000 SÓLO POR HOY: $85.000 Text Block 0" at bounding box center [921, 543] width 257 height 269
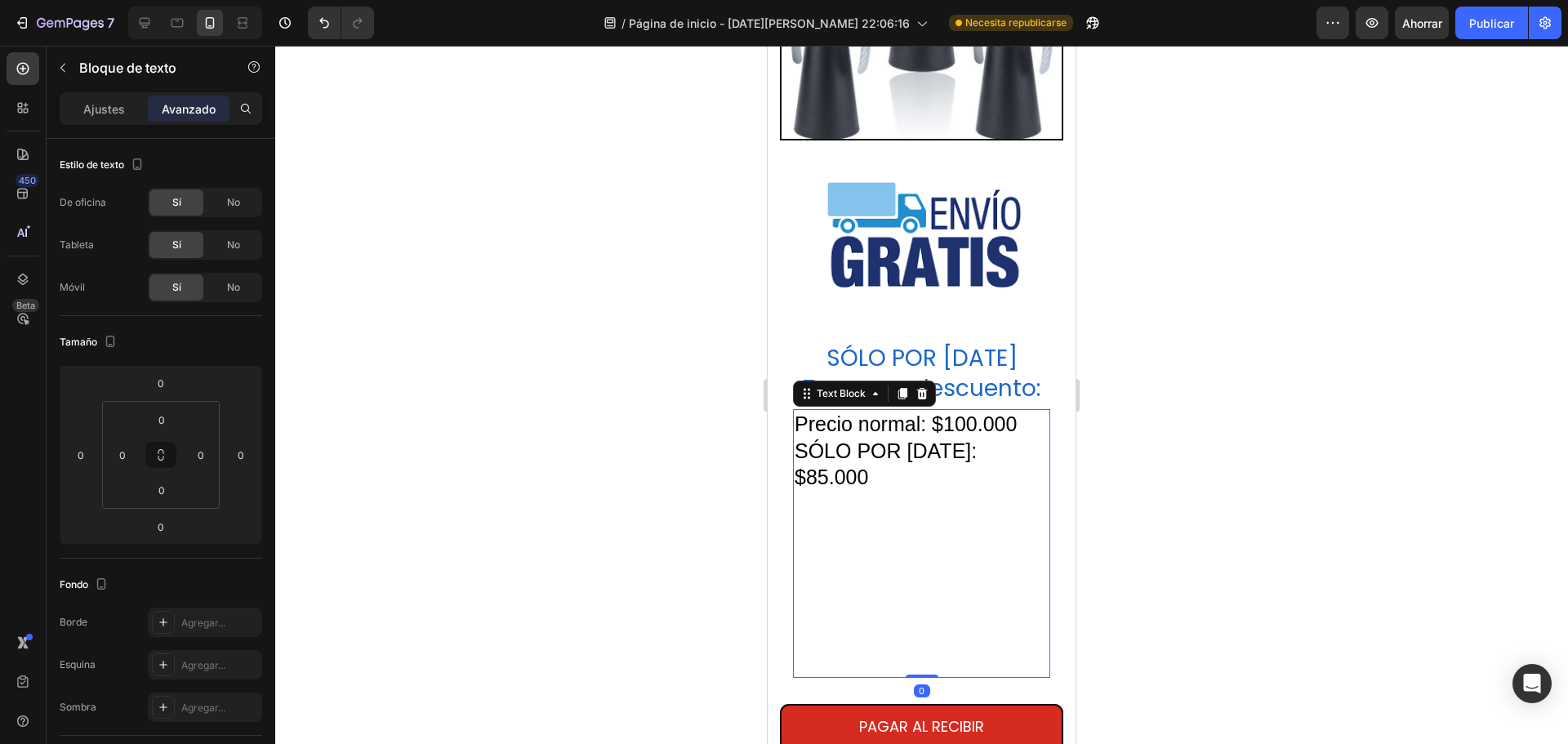
drag, startPoint x: 921, startPoint y: 631, endPoint x: 922, endPoint y: 622, distance: 9.1
click at [922, 622] on div "Precio normal: $100.000 SÓLO POR HOY: $85.000 Text Block 0" at bounding box center [921, 543] width 257 height 269
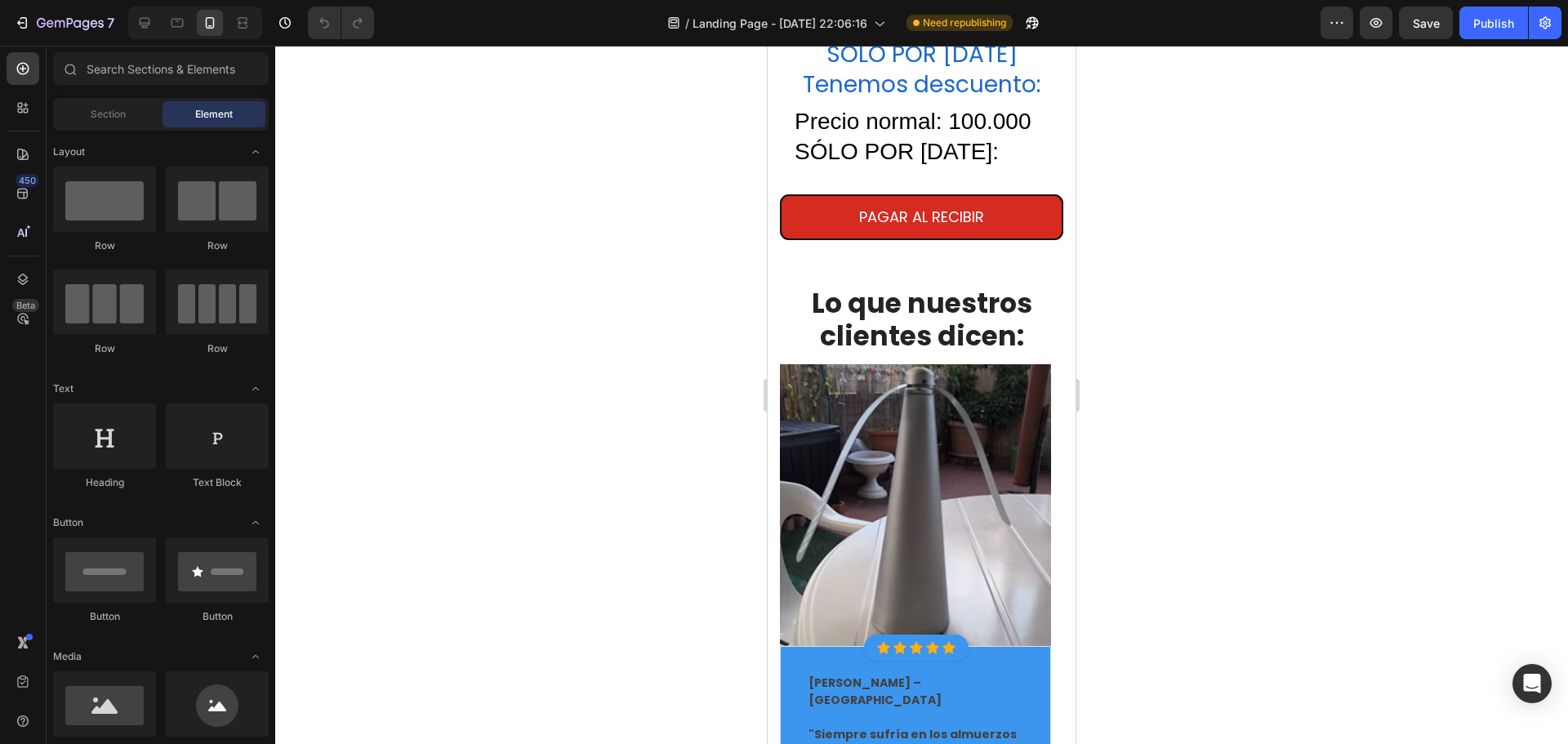
scroll to position [3890, 0]
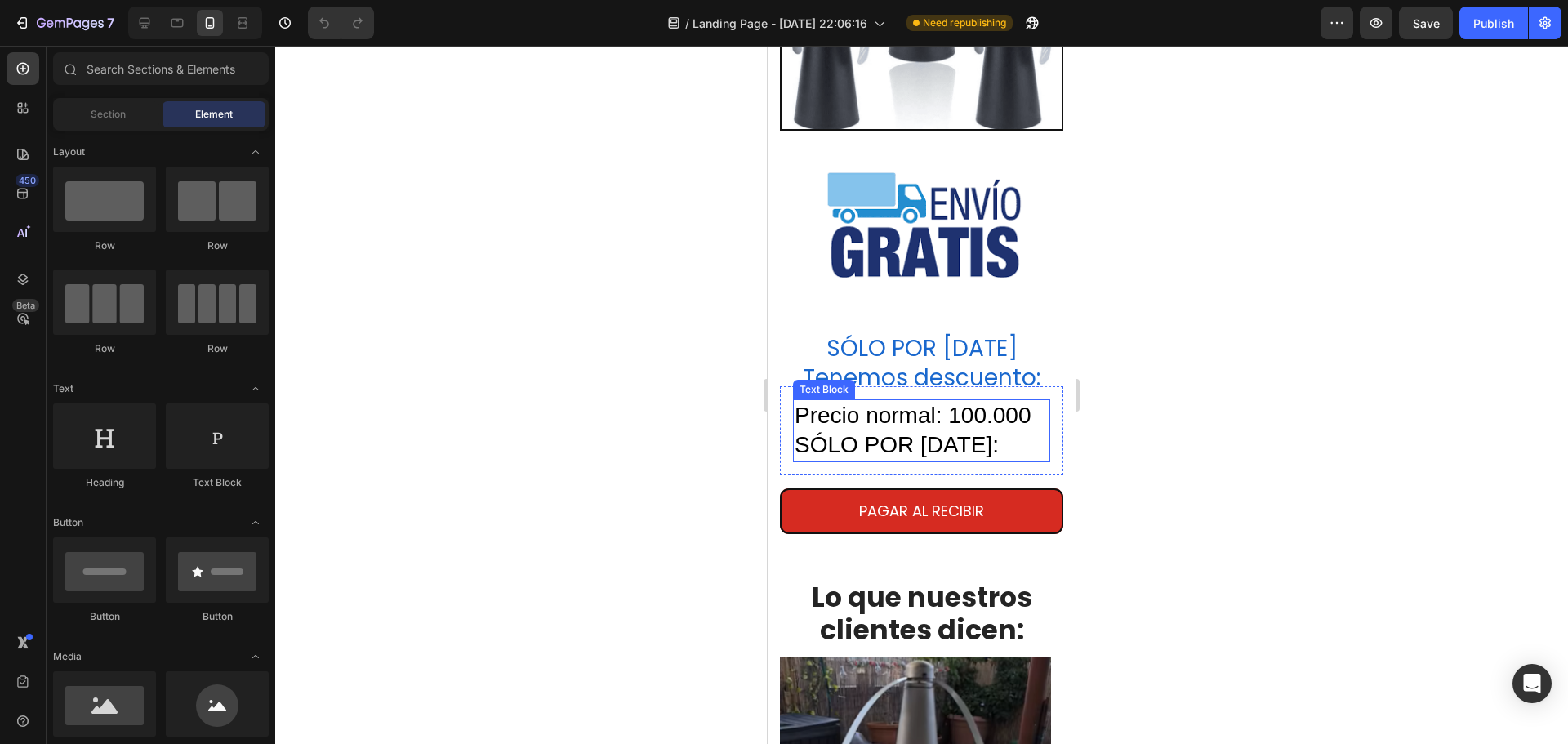
click at [979, 430] on p "SÓLO POR HOY:" at bounding box center [921, 445] width 254 height 30
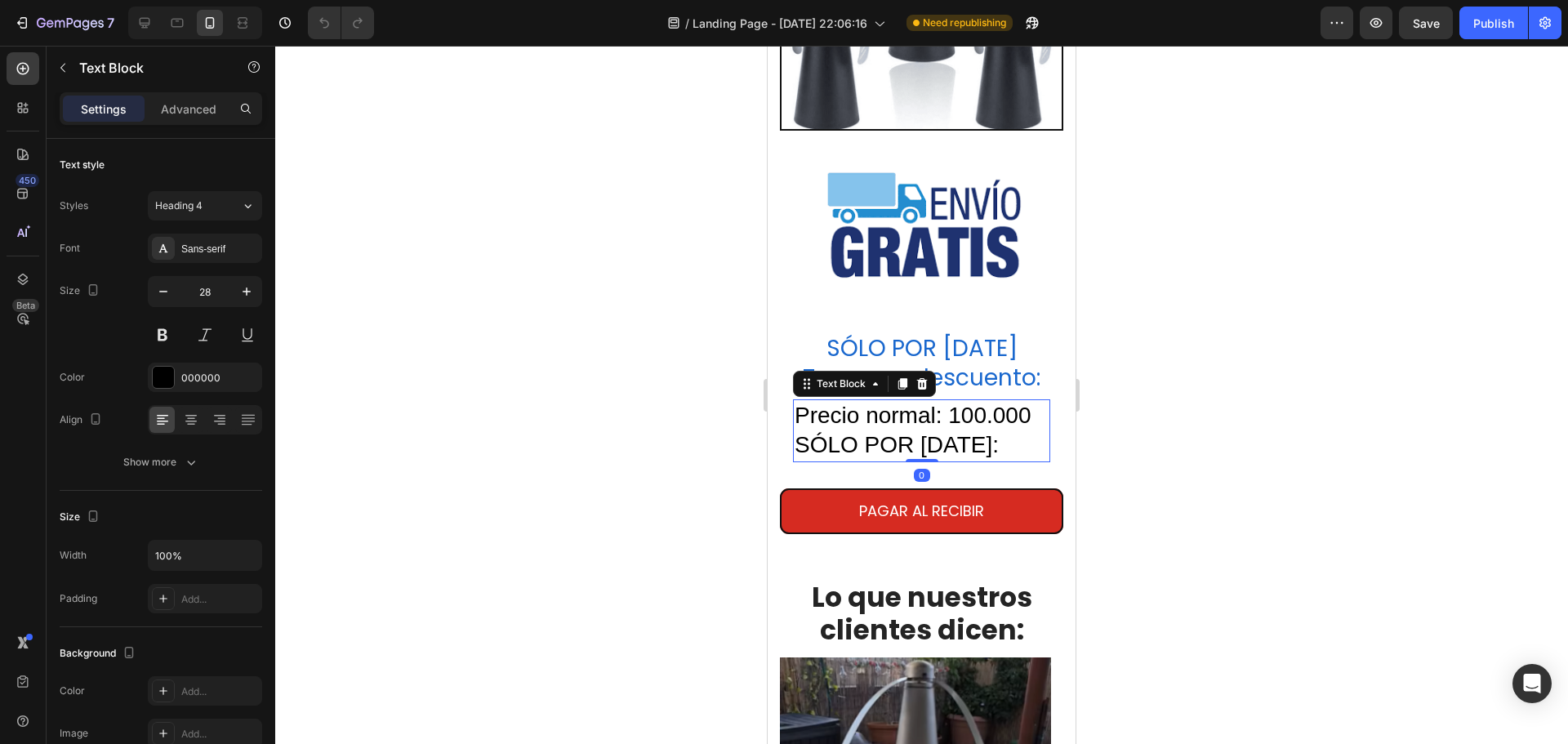
click at [983, 430] on p "SÓLO POR HOY:" at bounding box center [921, 445] width 254 height 30
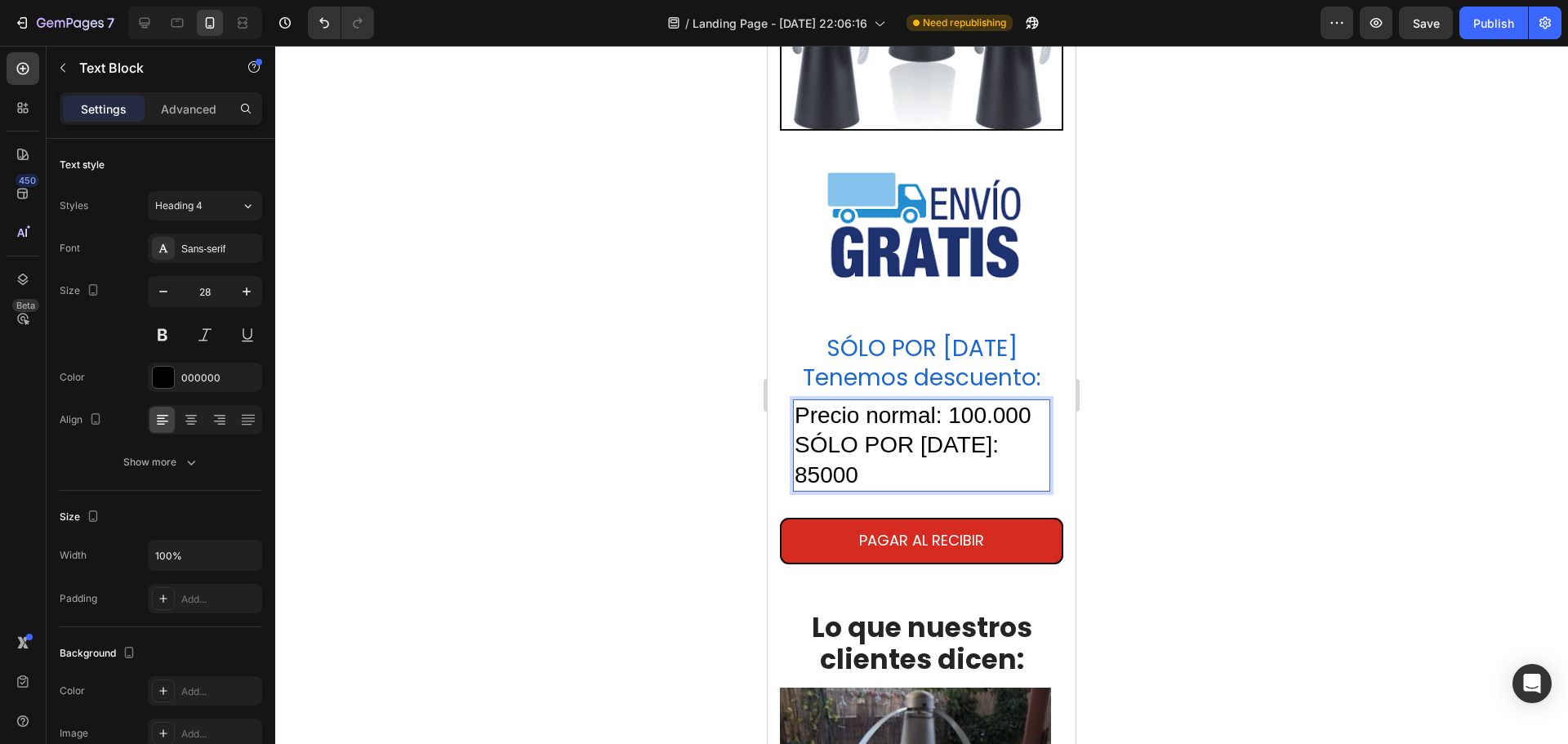
click at [825, 458] on p "SÓLO POR HOY: 85000" at bounding box center [921, 460] width 254 height 59
click at [153, 288] on button "button" at bounding box center [164, 292] width 30 height 30
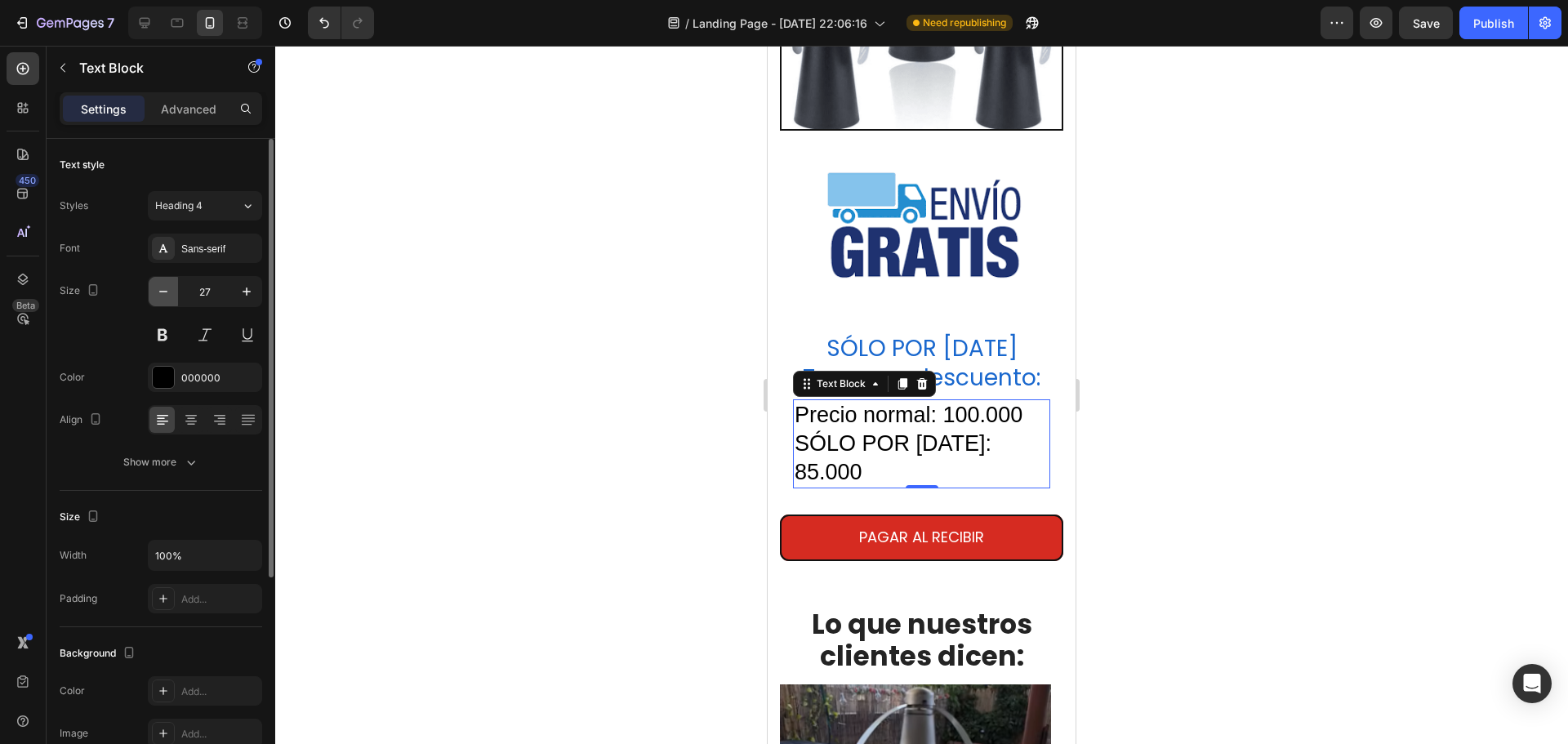
click at [161, 291] on icon "button" at bounding box center [164, 291] width 16 height 16
type input "26"
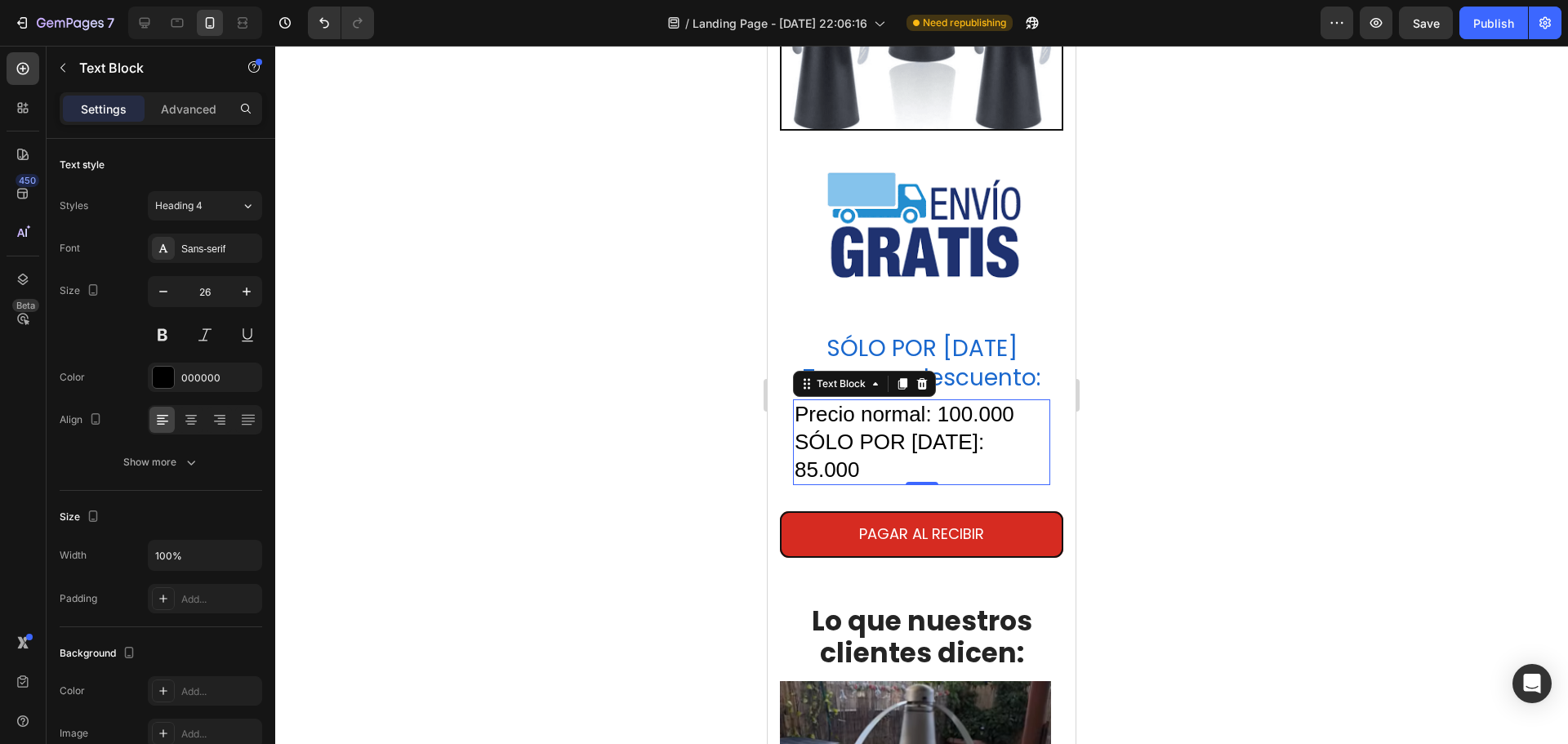
click at [1307, 149] on div at bounding box center [922, 395] width 1293 height 699
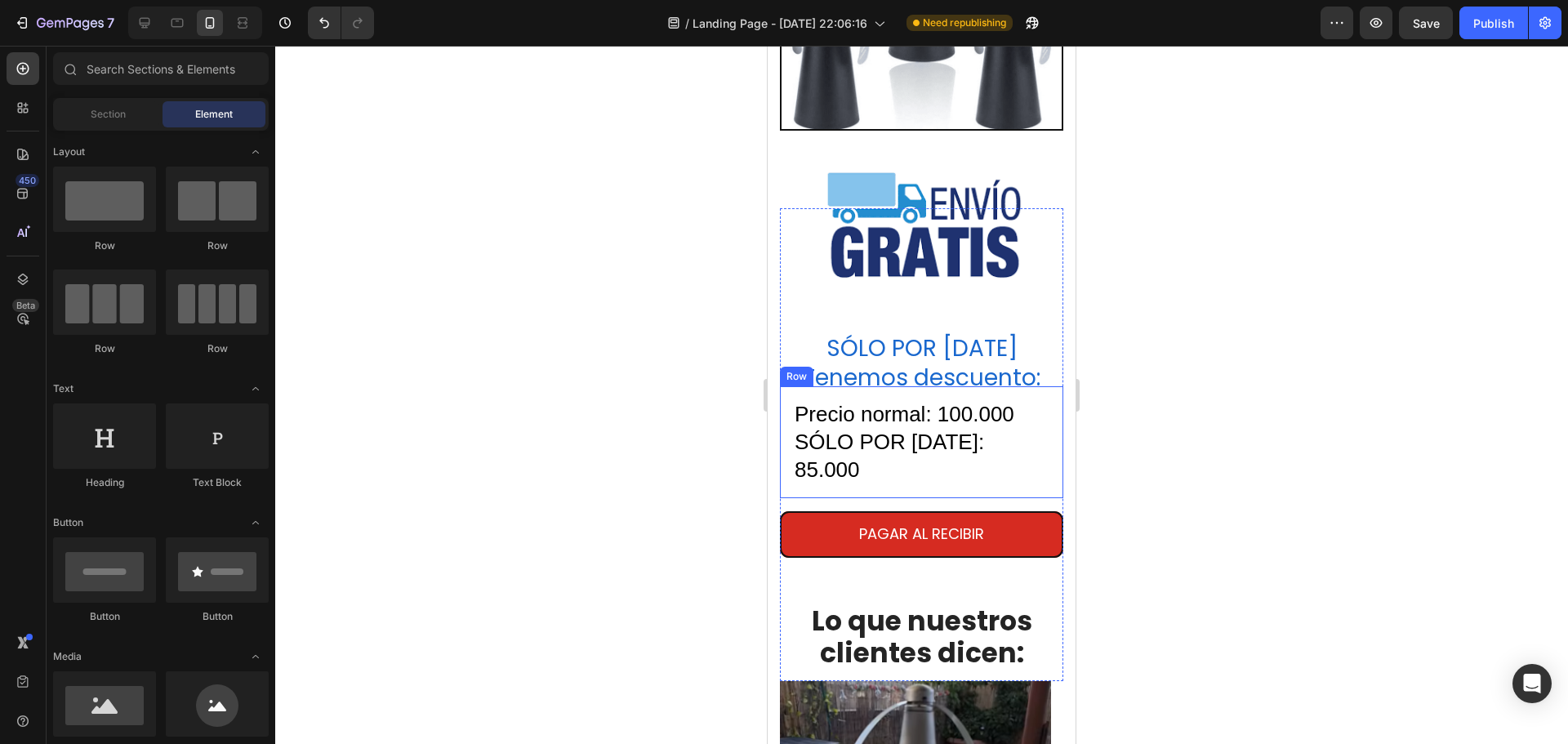
click at [919, 449] on div "Precio normal: 100.000 SÓLO POR HOY: 85.000 Text Block Row" at bounding box center [921, 443] width 283 height 112
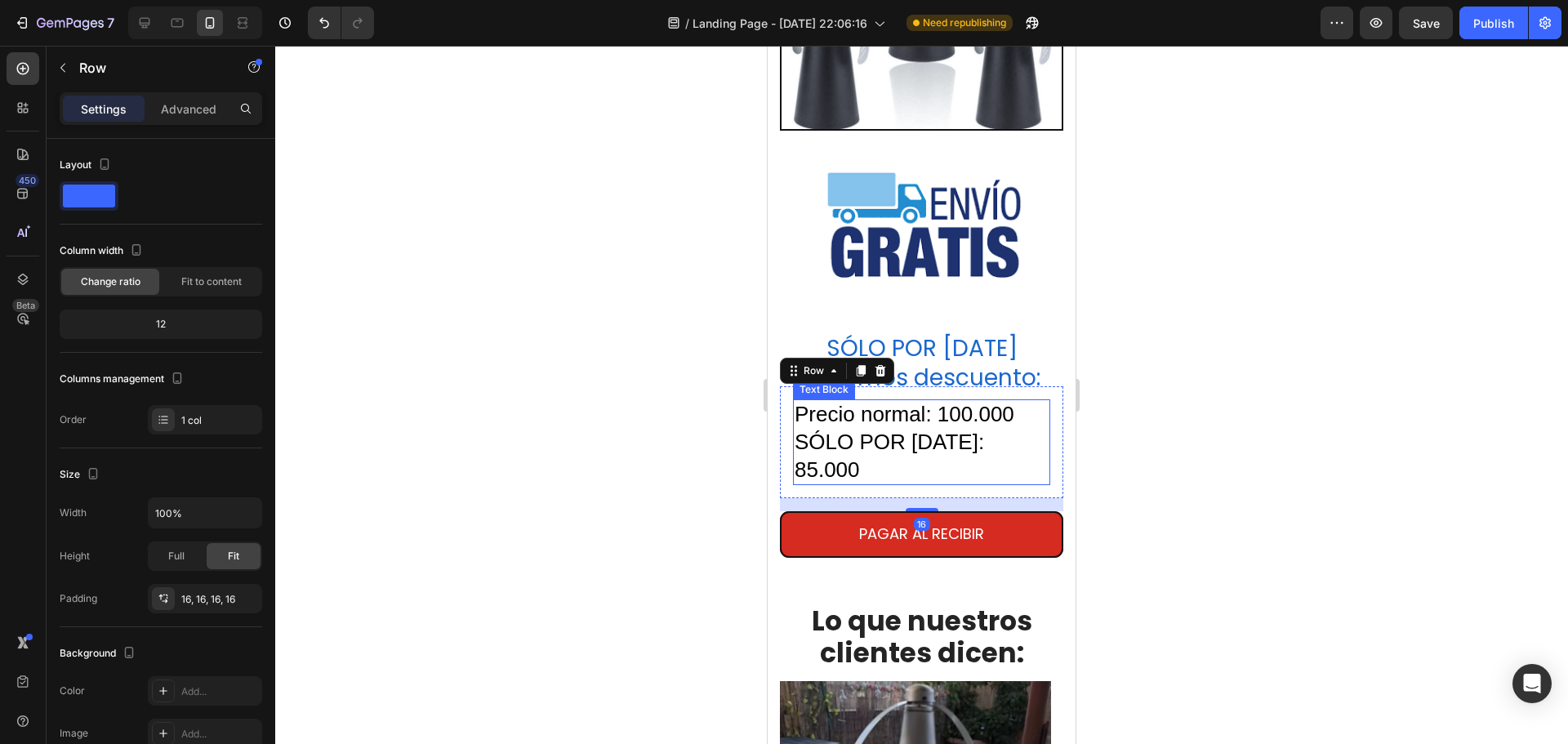
click at [919, 429] on p "SÓLO POR HOY: 85.000" at bounding box center [921, 457] width 254 height 56
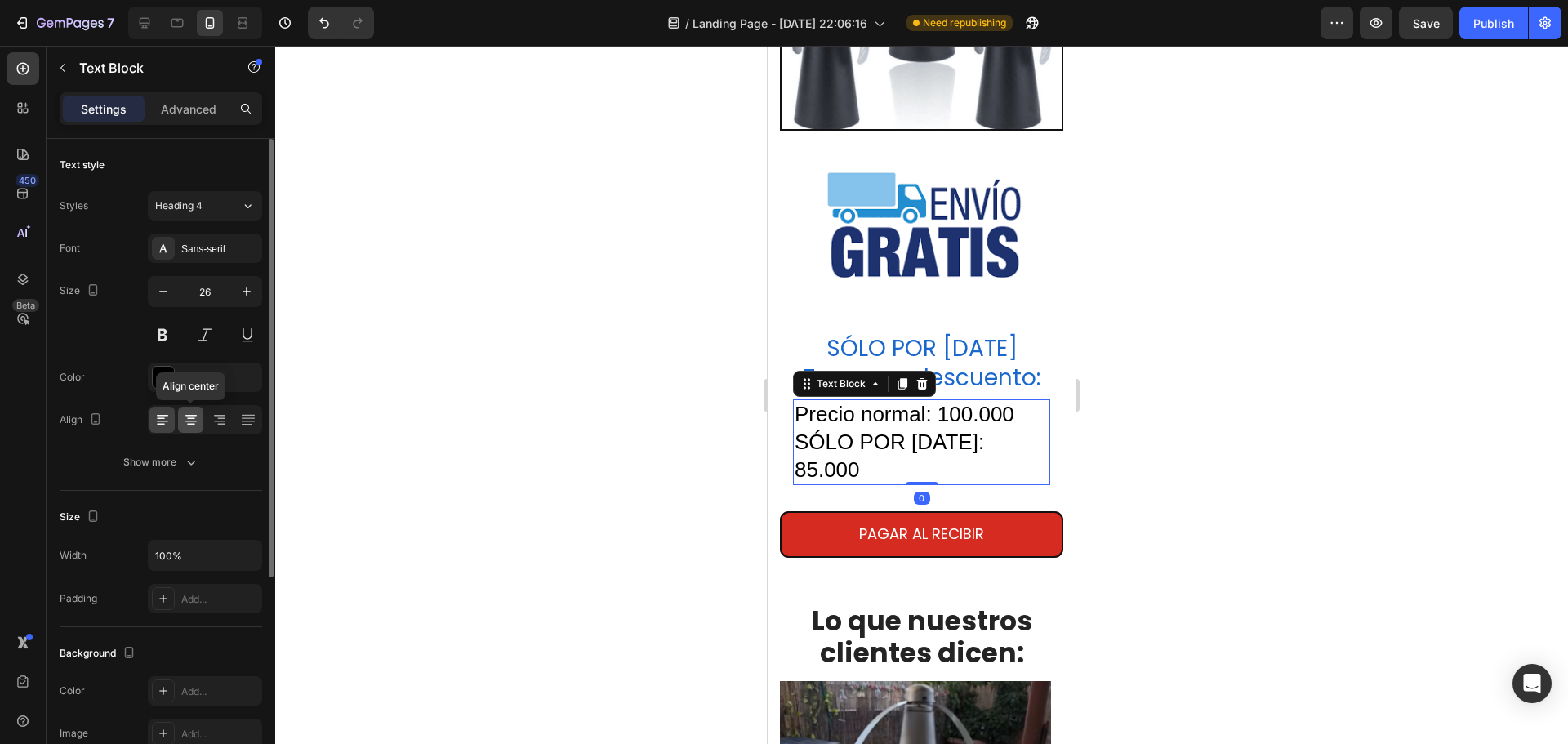
click at [188, 416] on icon at bounding box center [191, 420] width 16 height 16
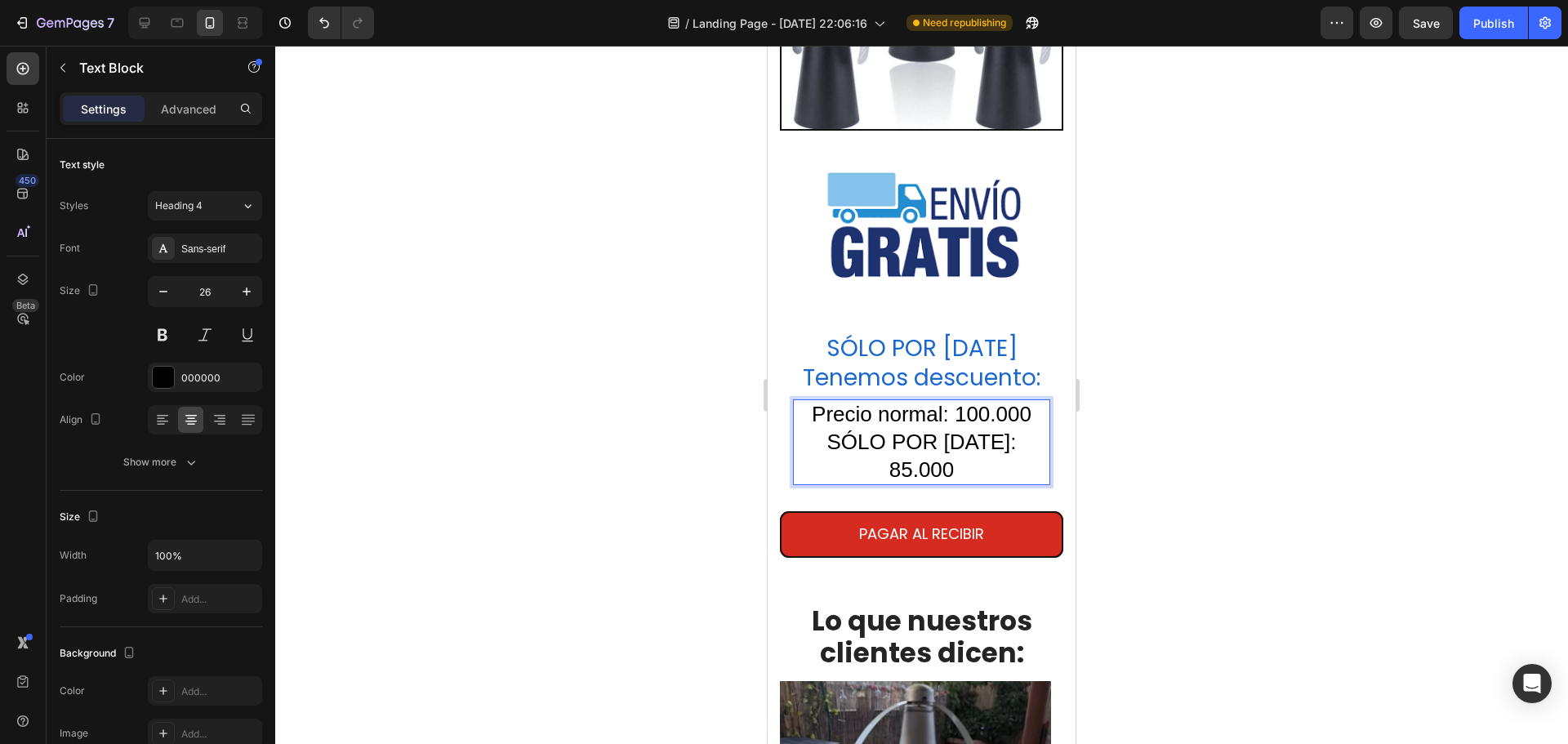
click at [953, 401] on p "Precio normal: 100.000" at bounding box center [921, 415] width 254 height 28
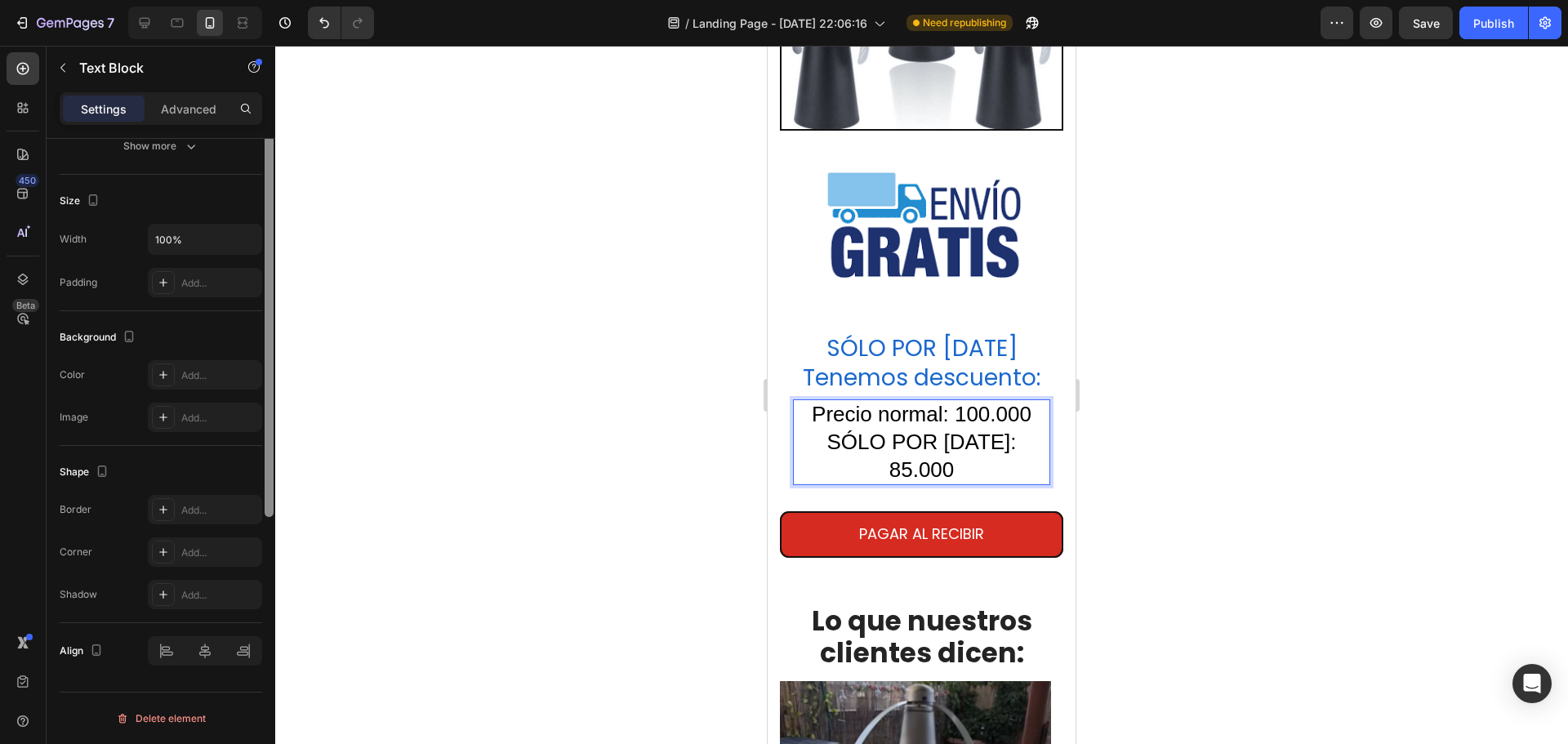
scroll to position [0, 0]
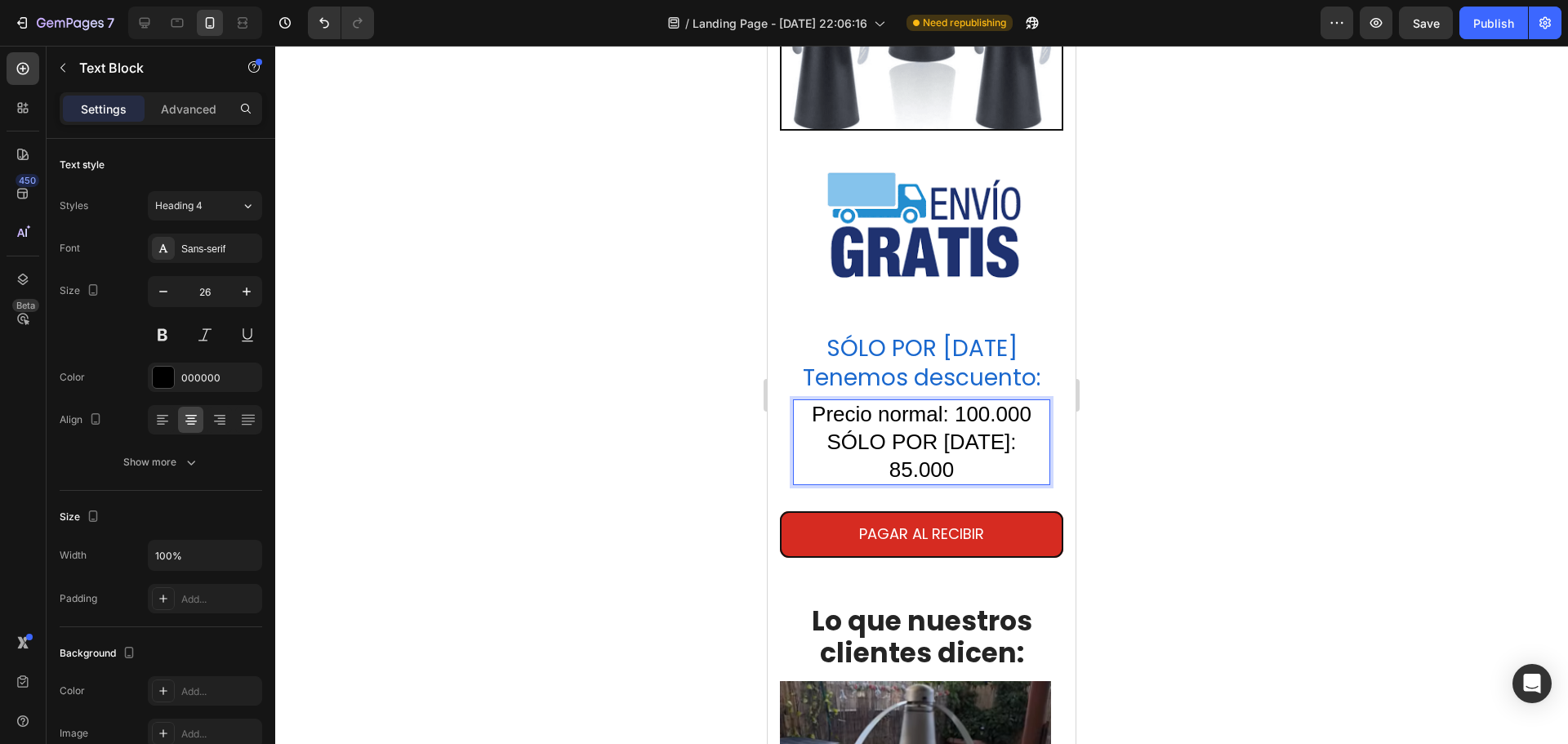
drag, startPoint x: 1567, startPoint y: 0, endPoint x: 647, endPoint y: 334, distance: 978.8
click at [647, 334] on div at bounding box center [922, 395] width 1293 height 699
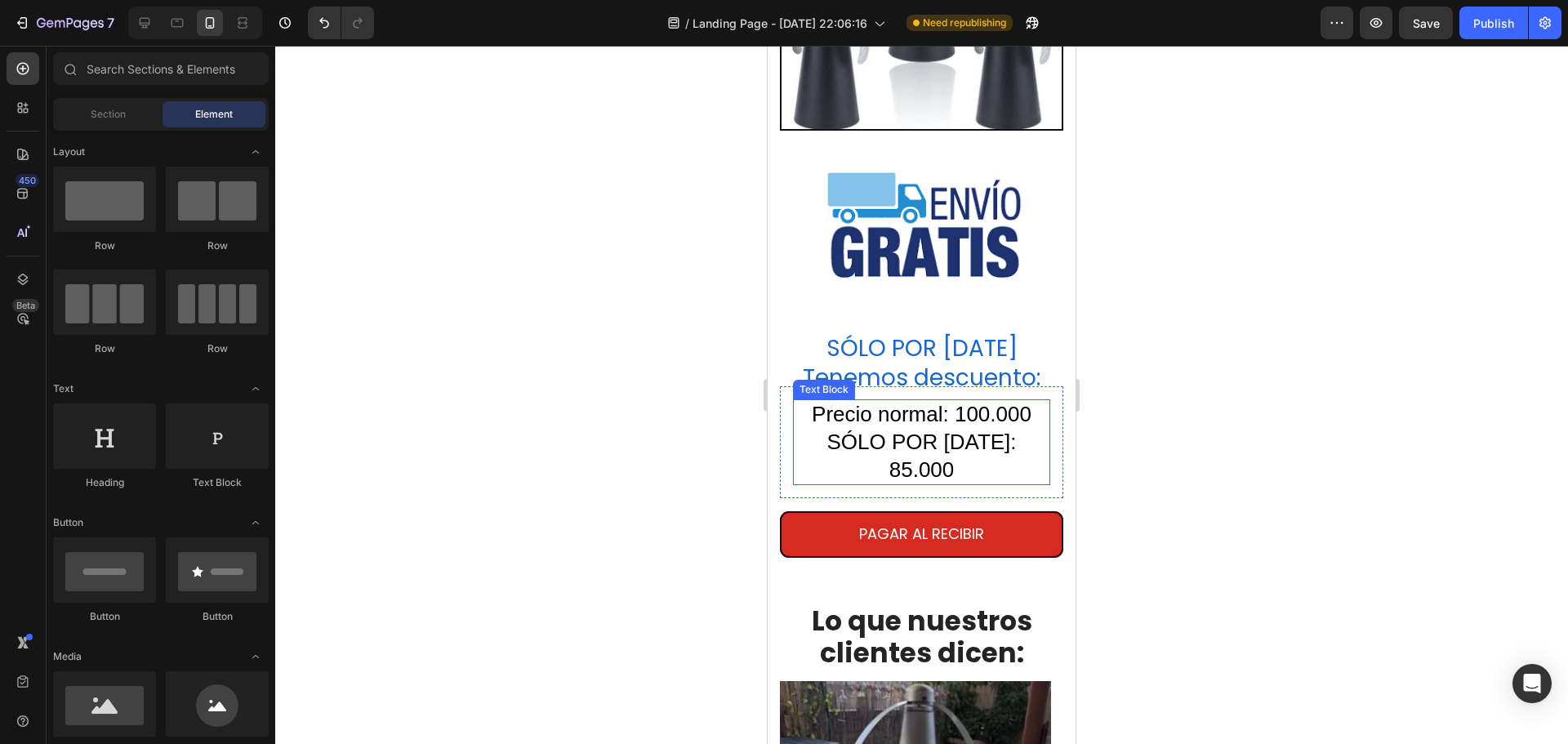
click at [911, 429] on p "SÓLO POR HOY: 85.000" at bounding box center [921, 457] width 254 height 56
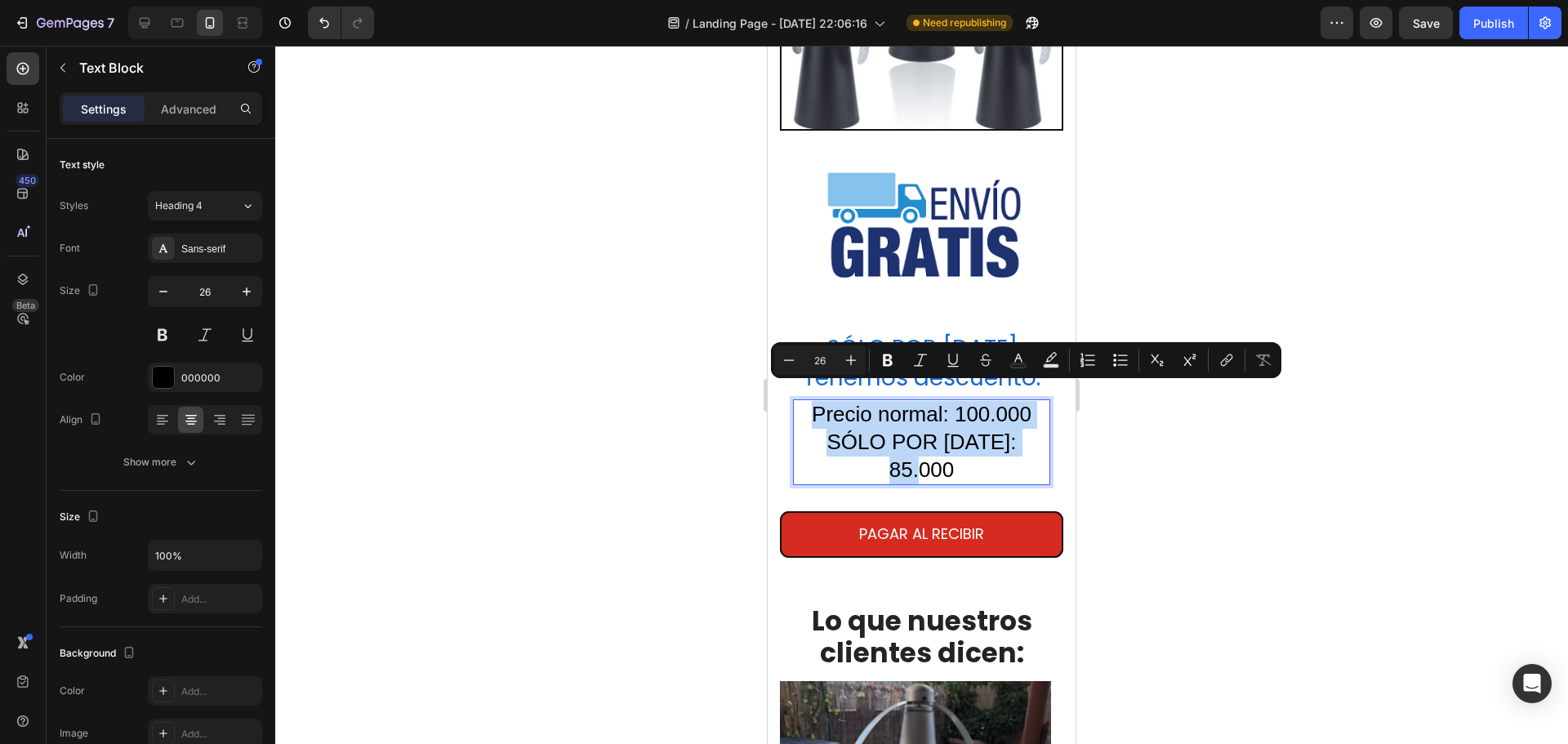
drag, startPoint x: 807, startPoint y: 397, endPoint x: 1035, endPoint y: 425, distance: 229.7
click at [1035, 425] on div "Precio normal: 100.000 SÓLO POR HOY: 85.000" at bounding box center [921, 442] width 257 height 86
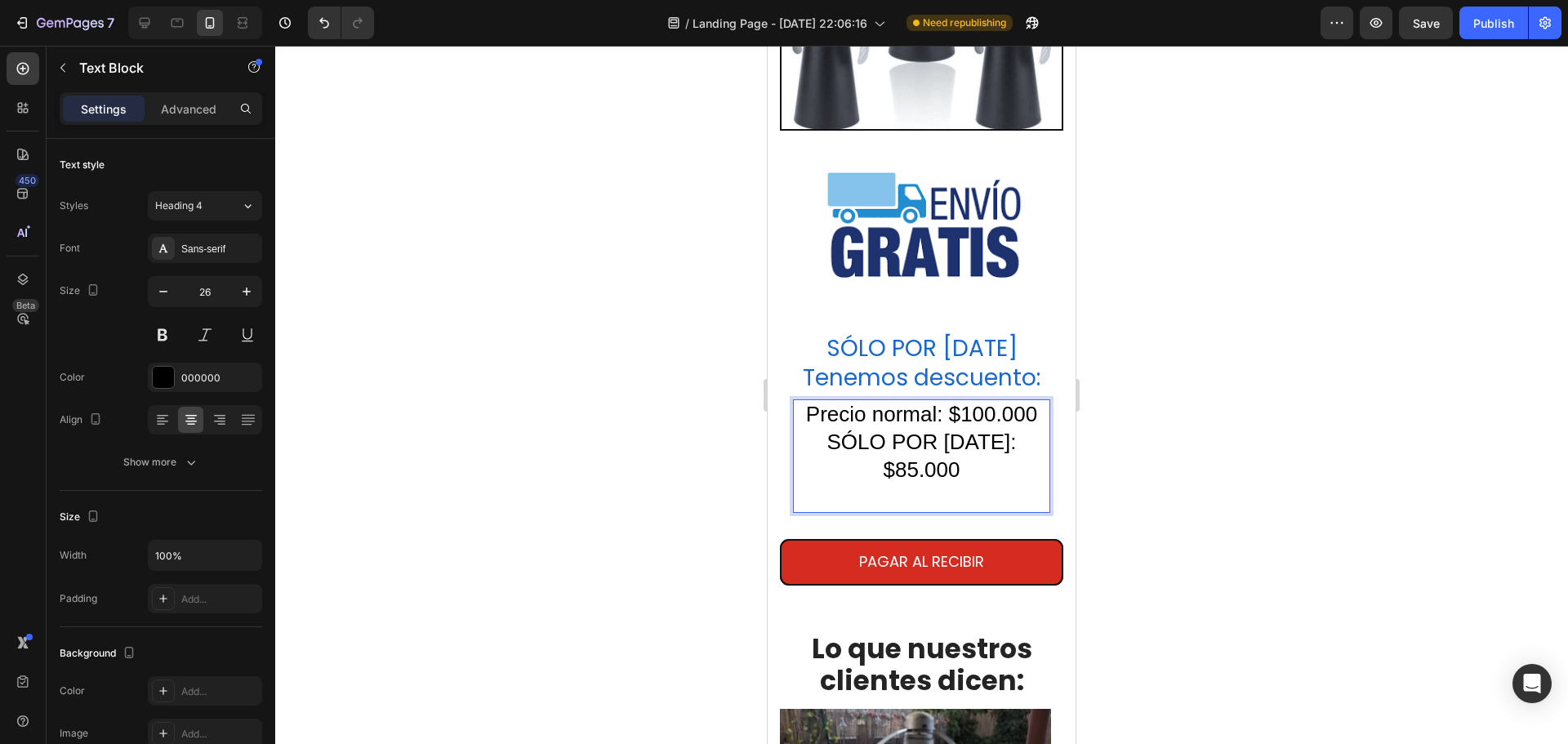
click at [958, 448] on p "SÓLO POR [DATE]: $85.000" at bounding box center [921, 470] width 254 height 82
click at [160, 289] on icon "button" at bounding box center [164, 291] width 16 height 16
type input "25"
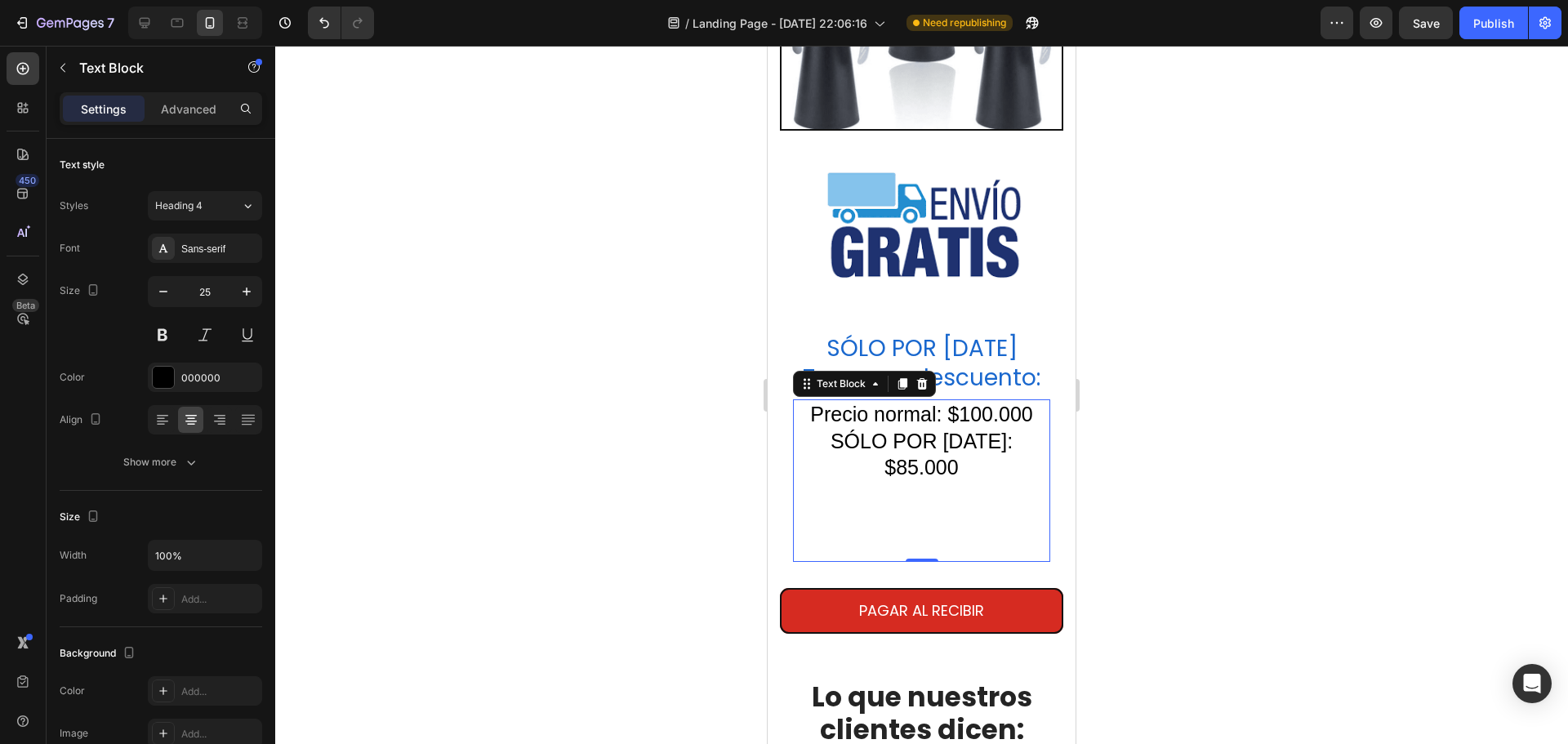
click at [1352, 422] on div at bounding box center [922, 395] width 1293 height 699
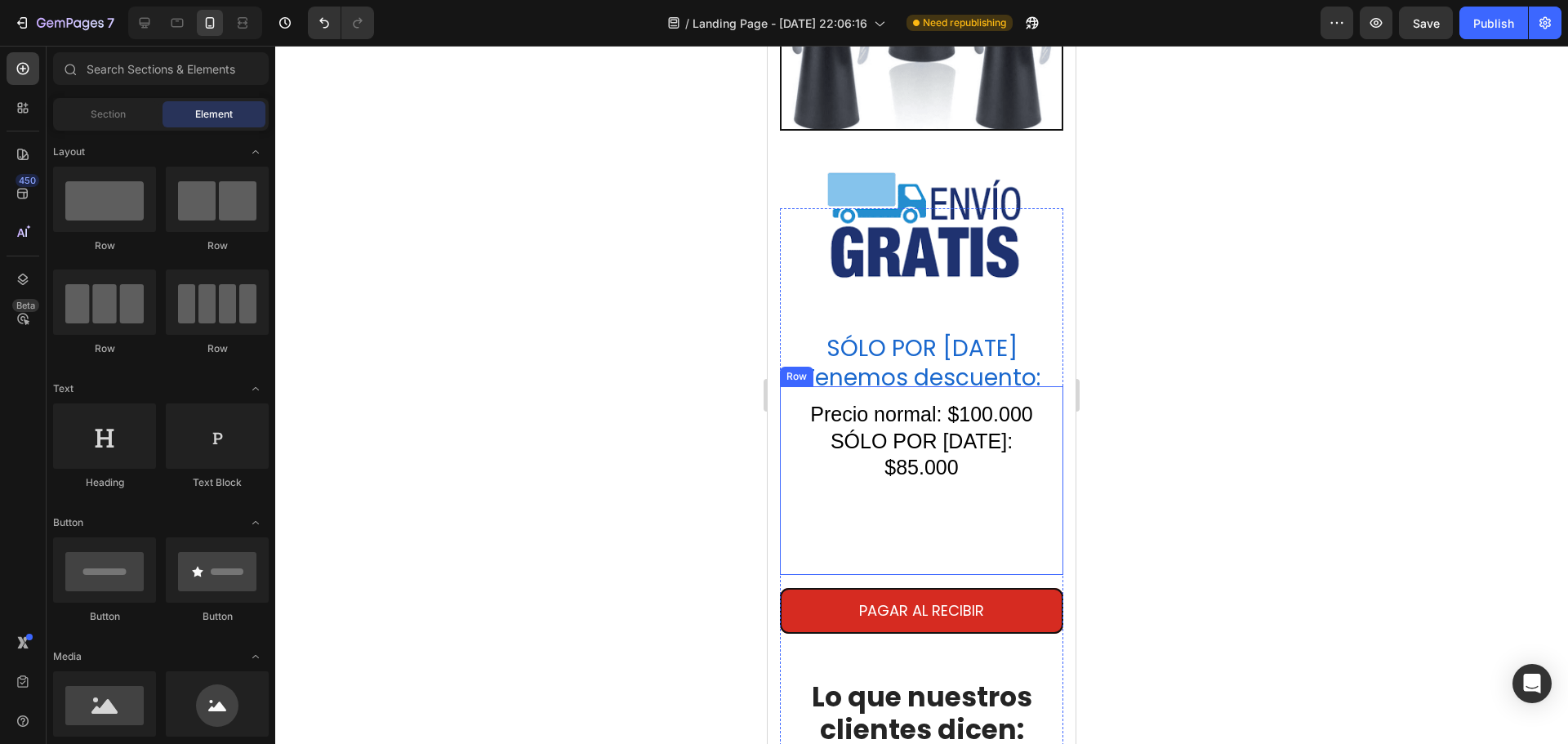
click at [921, 520] on div "Precio normal: $100.000 SÓLO POR HOY: $85.000 Text Block Row" at bounding box center [921, 481] width 283 height 188
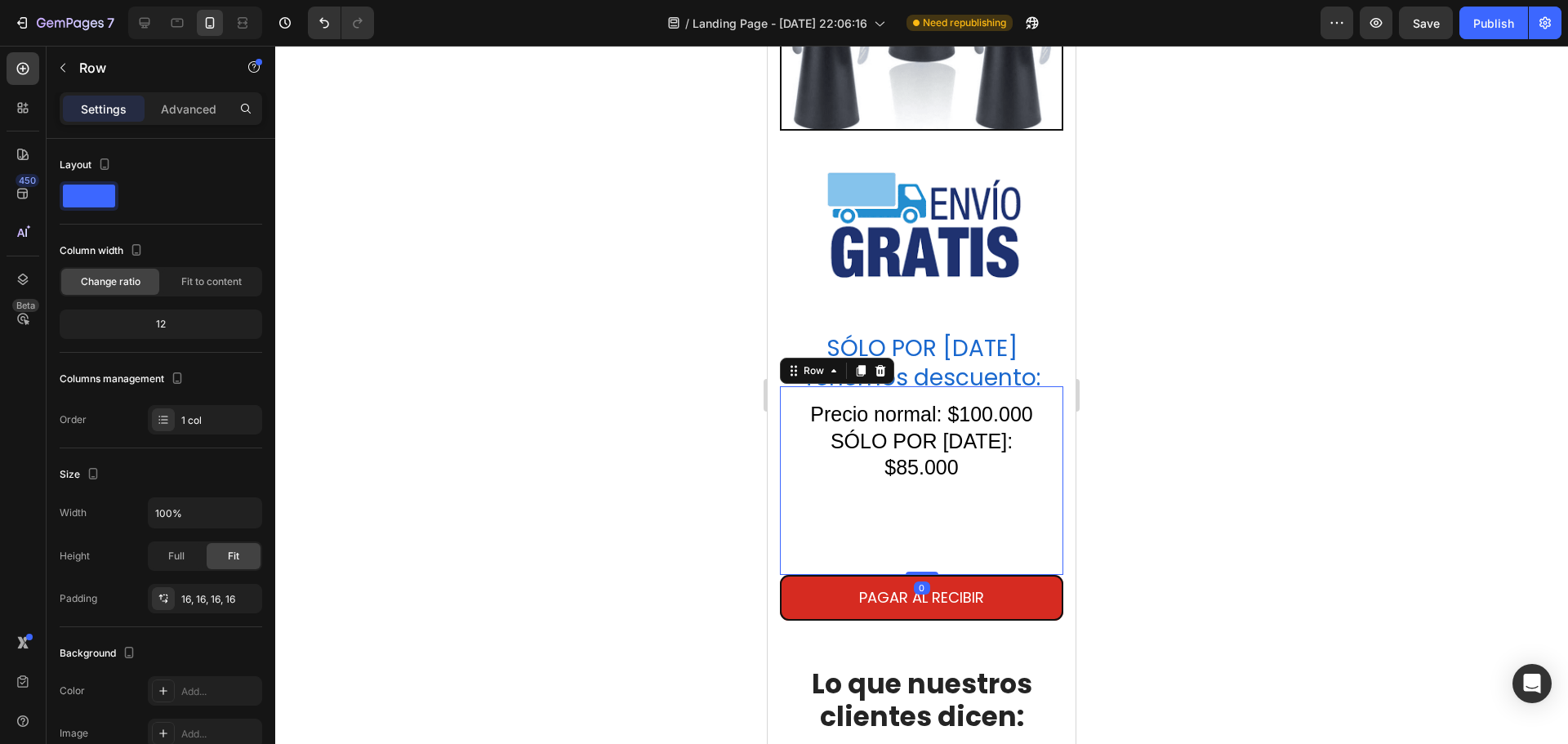
drag, startPoint x: 916, startPoint y: 542, endPoint x: 918, endPoint y: 518, distance: 24.1
click at [918, 518] on div "Precio normal: $100.000 SÓLO POR HOY: $85.000 Text Block Row 0" at bounding box center [921, 481] width 283 height 188
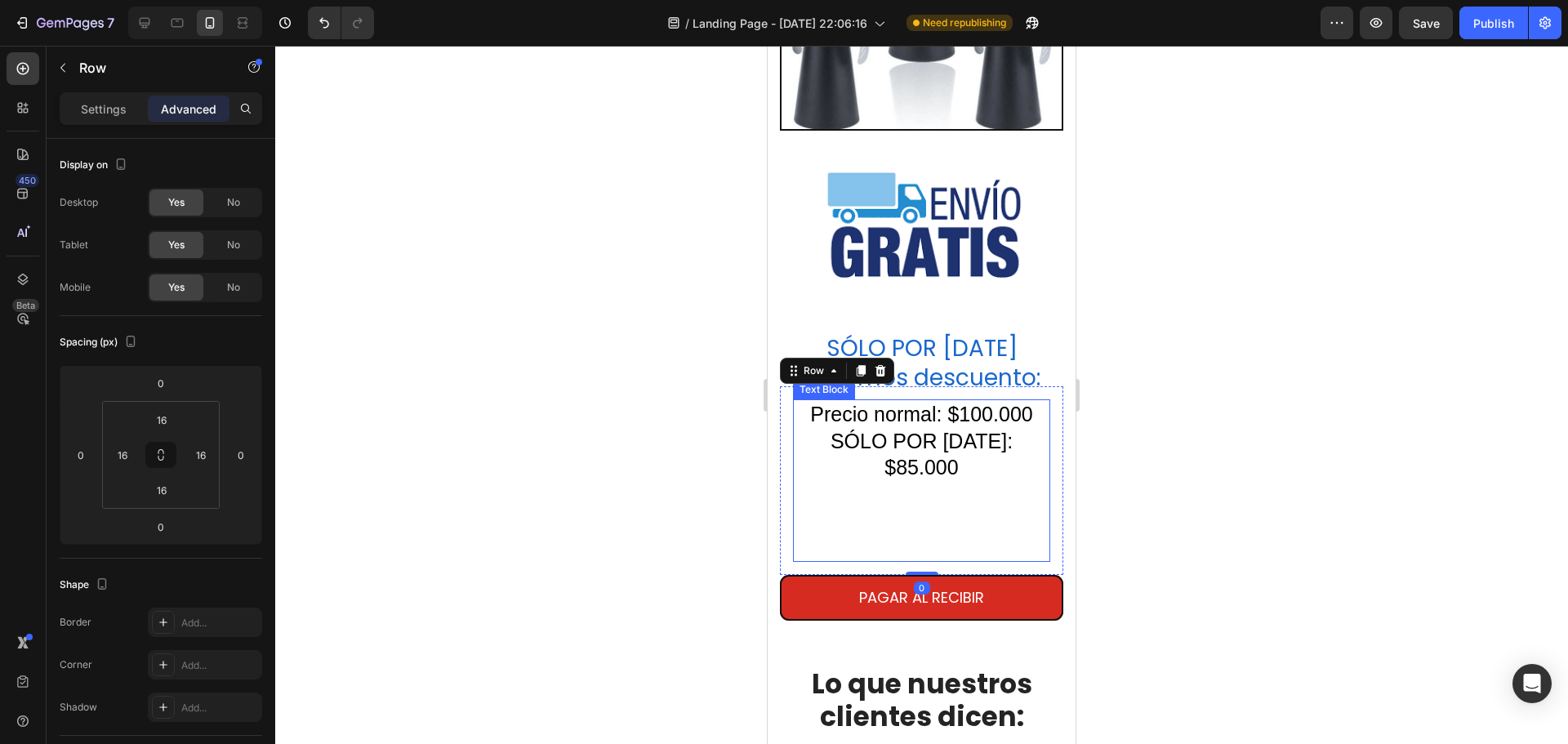
click at [915, 477] on p "SÓLO POR [DATE]: $85.000" at bounding box center [921, 495] width 254 height 133
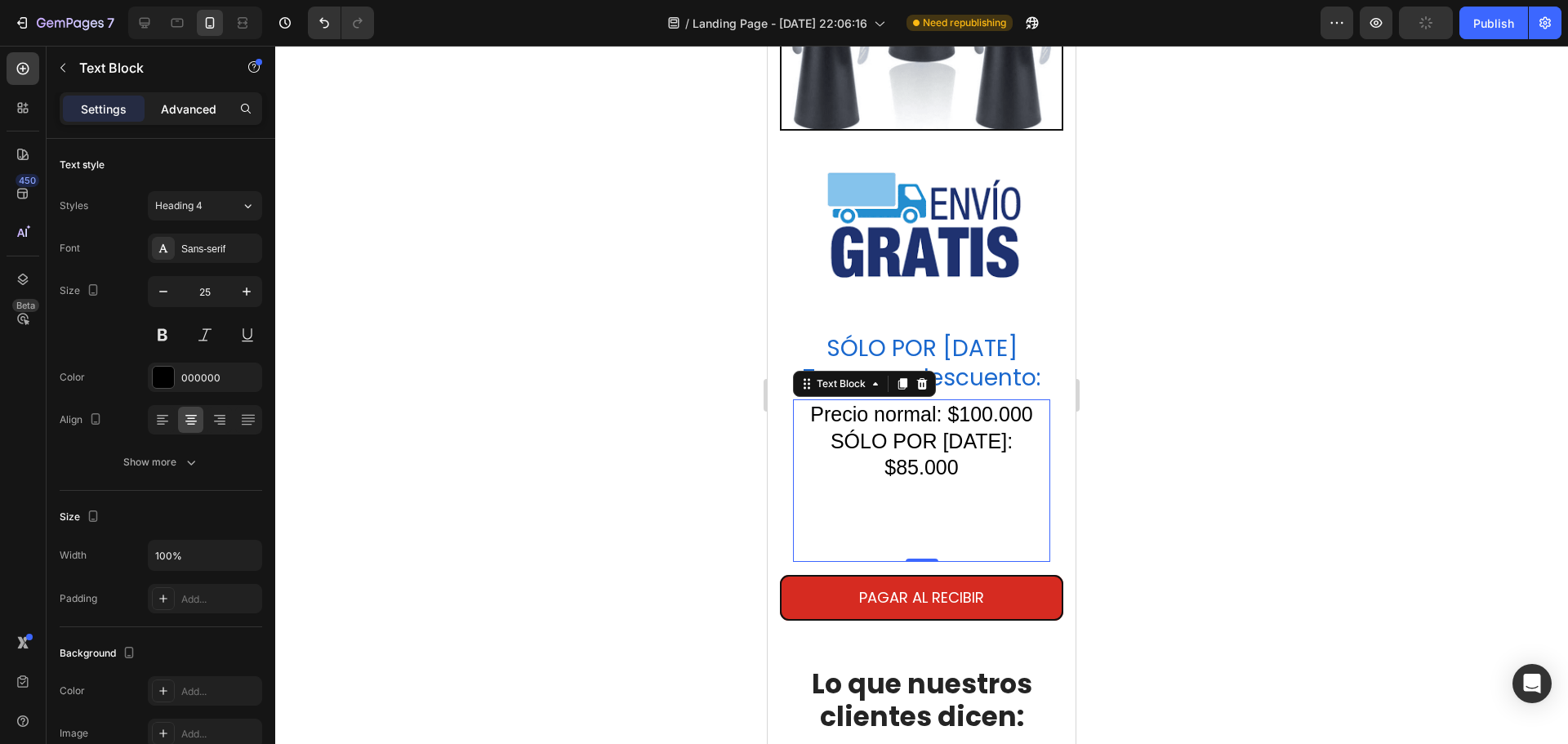
click at [175, 104] on p "Advanced" at bounding box center [189, 109] width 56 height 17
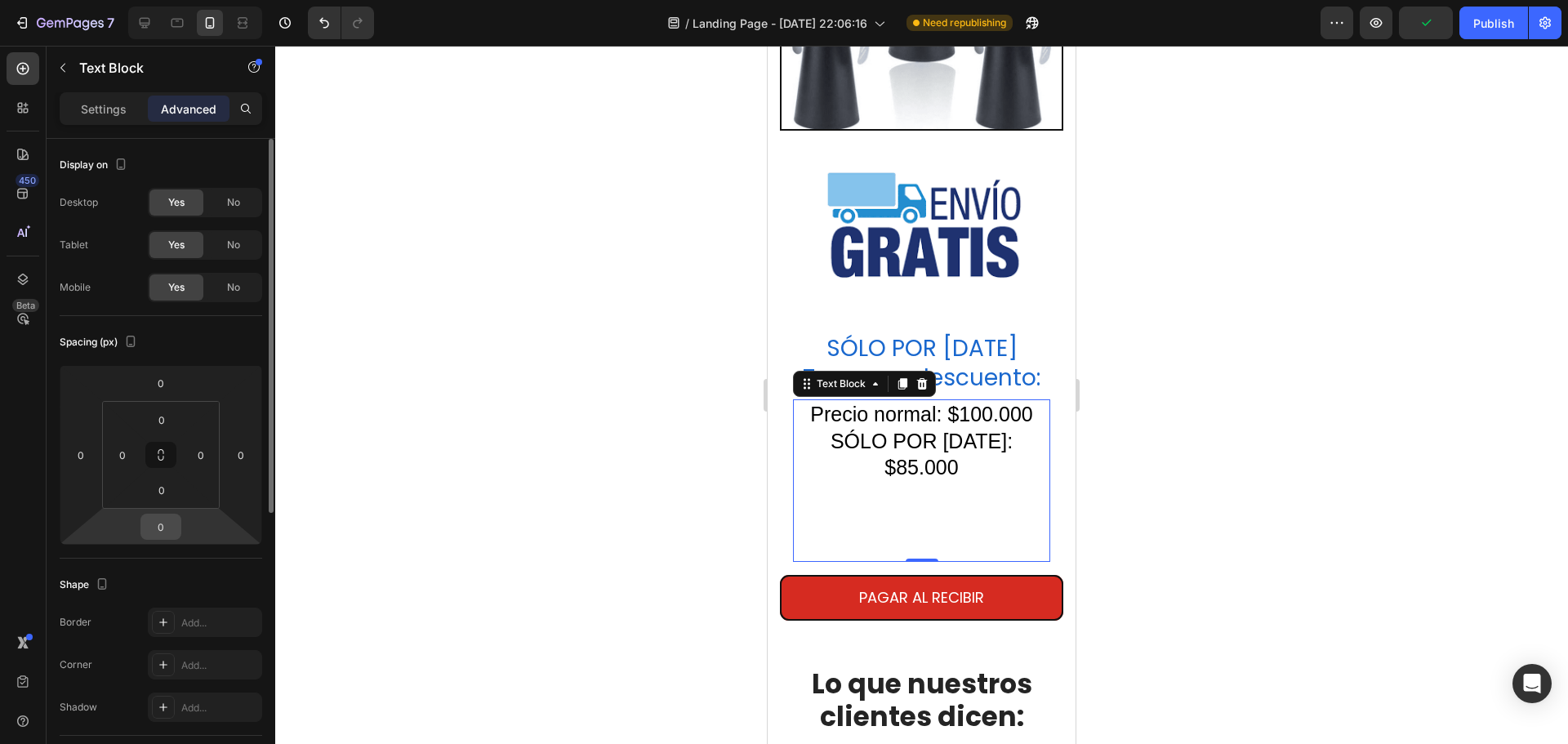
click at [164, 530] on input "0" at bounding box center [161, 527] width 33 height 25
type input "-1"
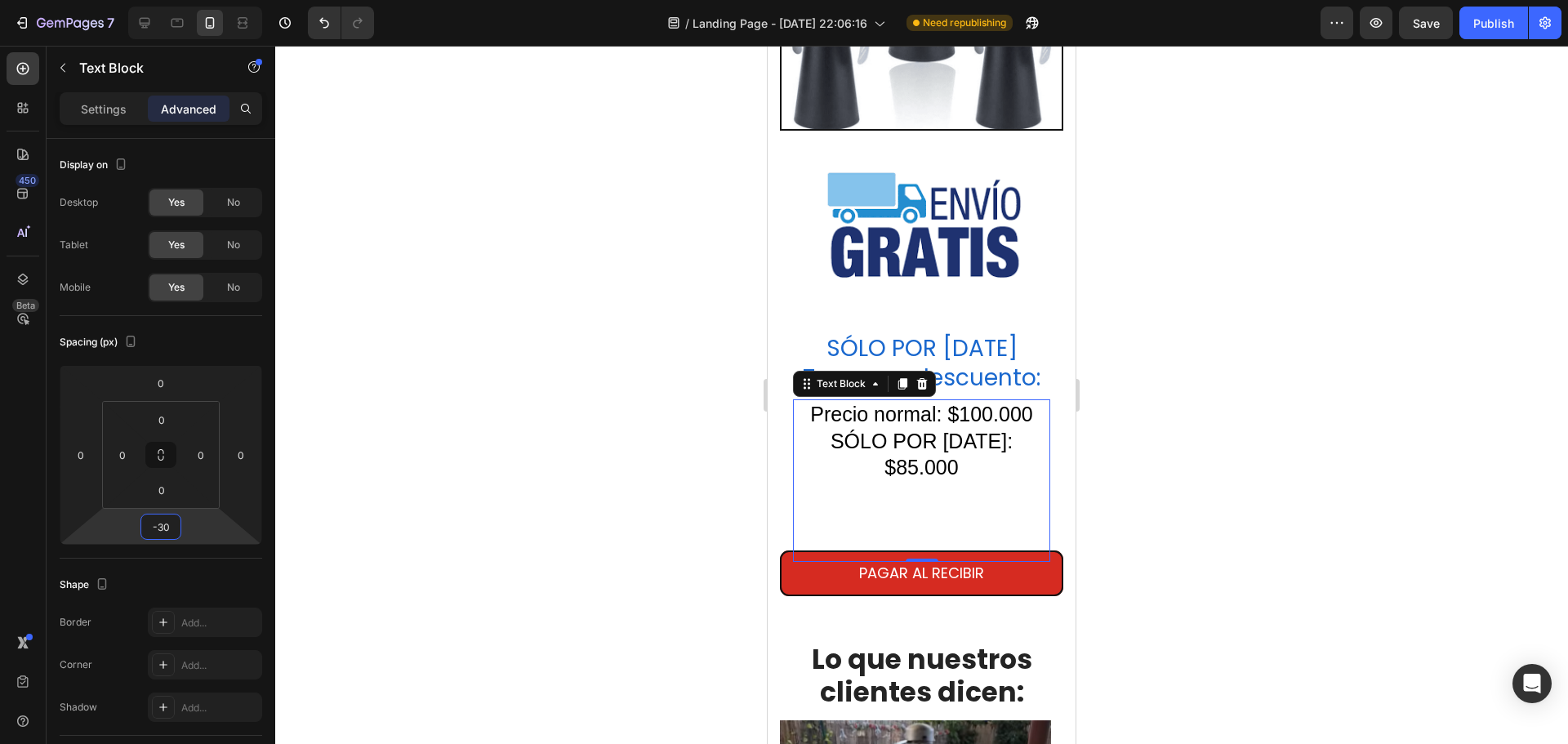
type input "-3"
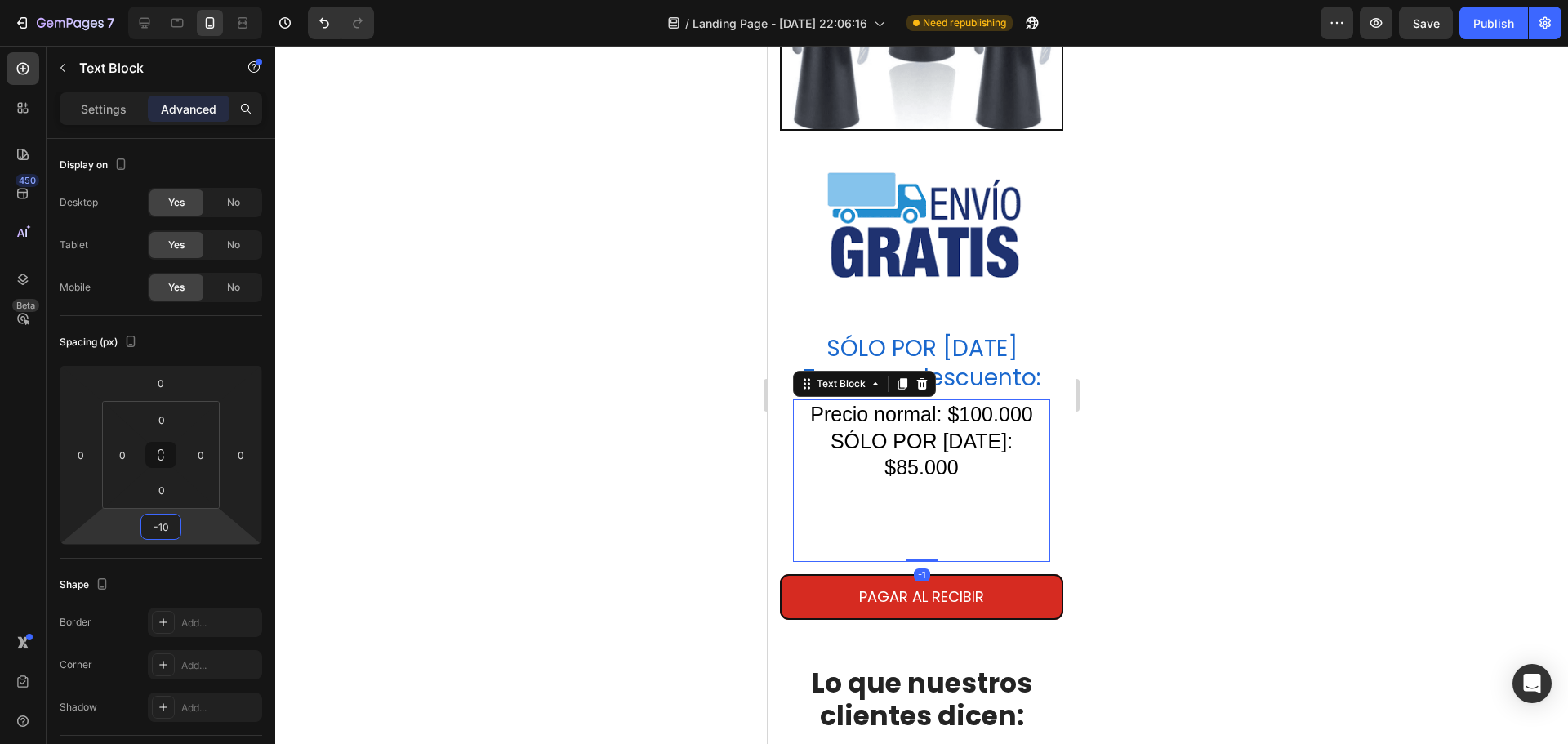
type input "-100"
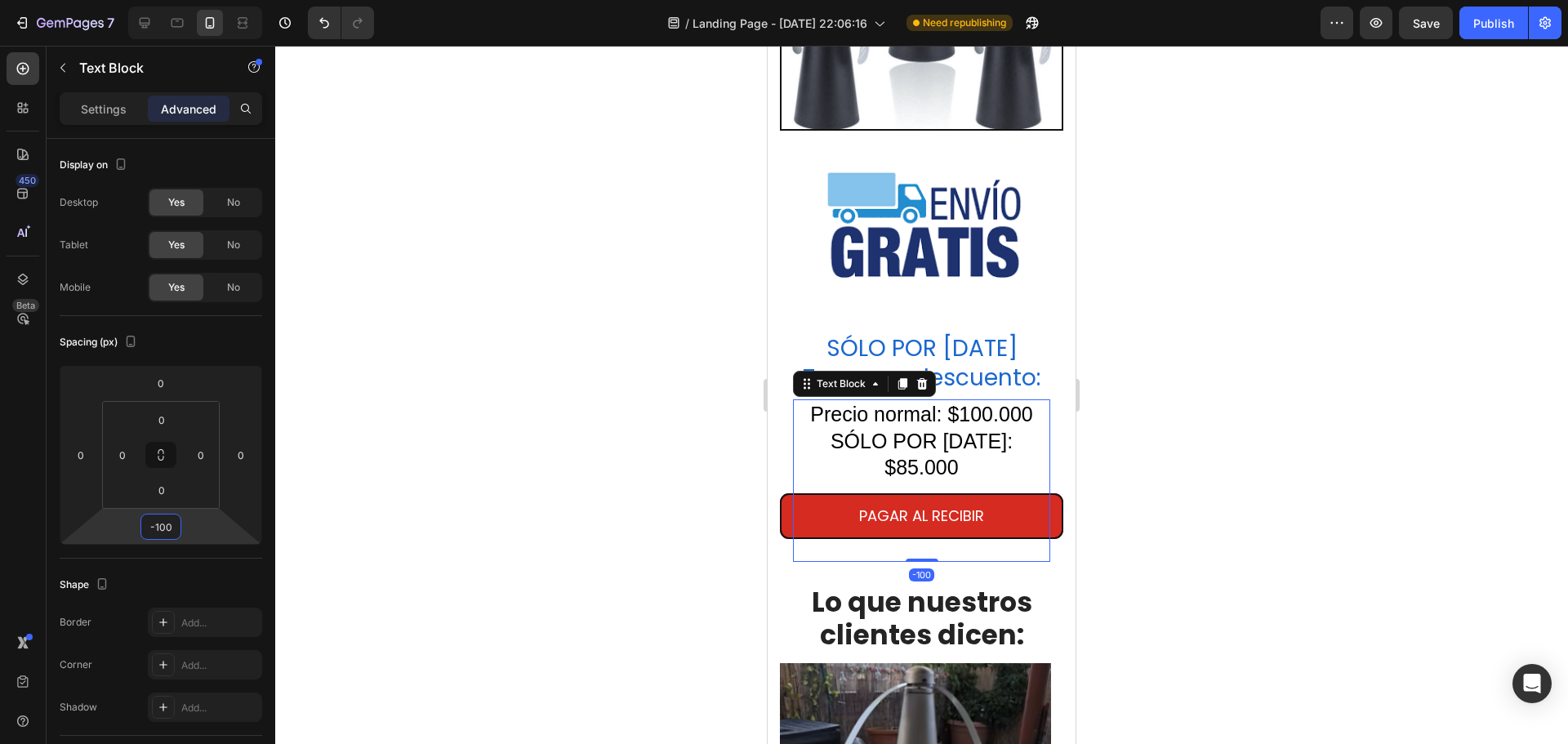
click at [1274, 473] on div at bounding box center [922, 395] width 1293 height 699
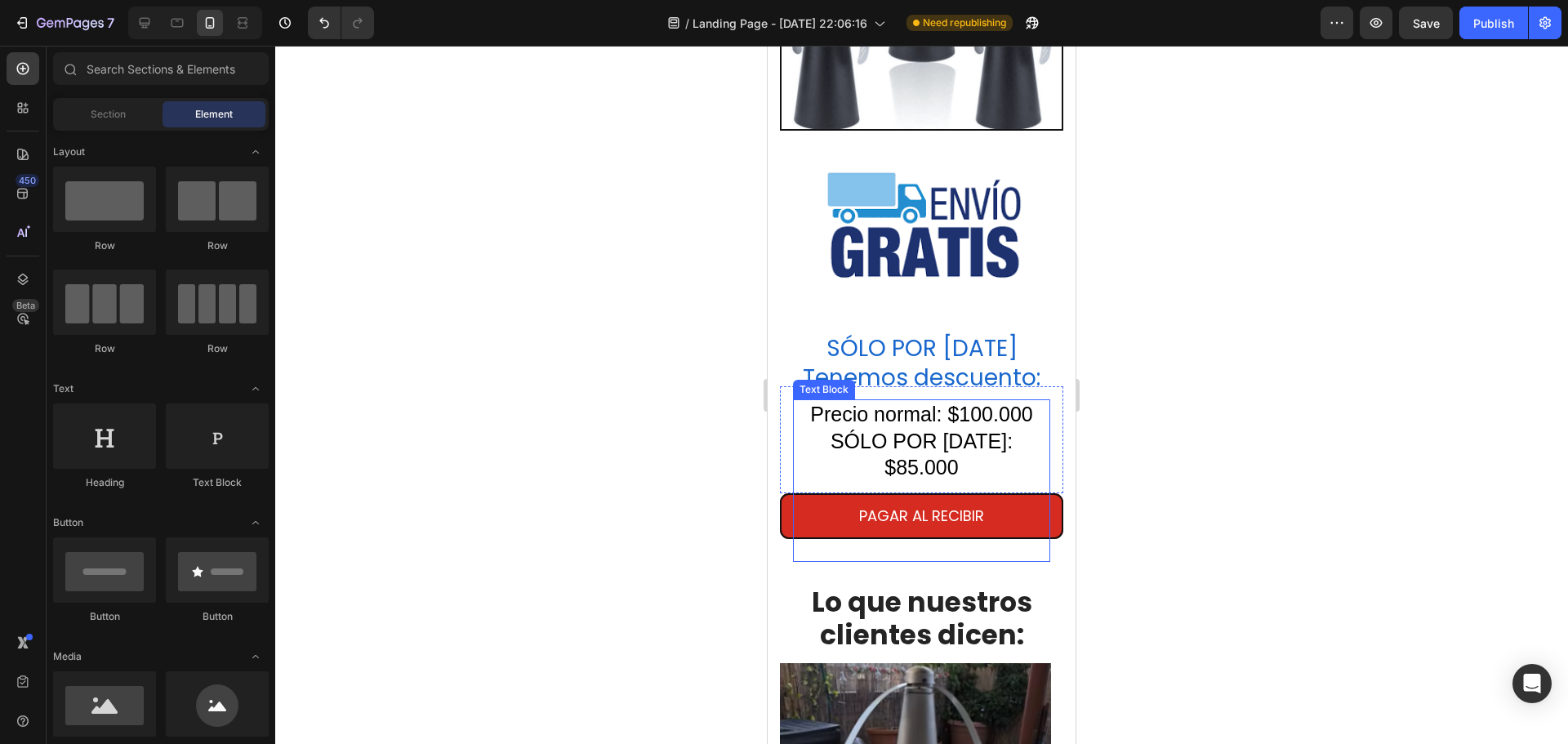
click at [918, 428] on p "SÓLO POR [DATE]: $85.000" at bounding box center [921, 495] width 254 height 133
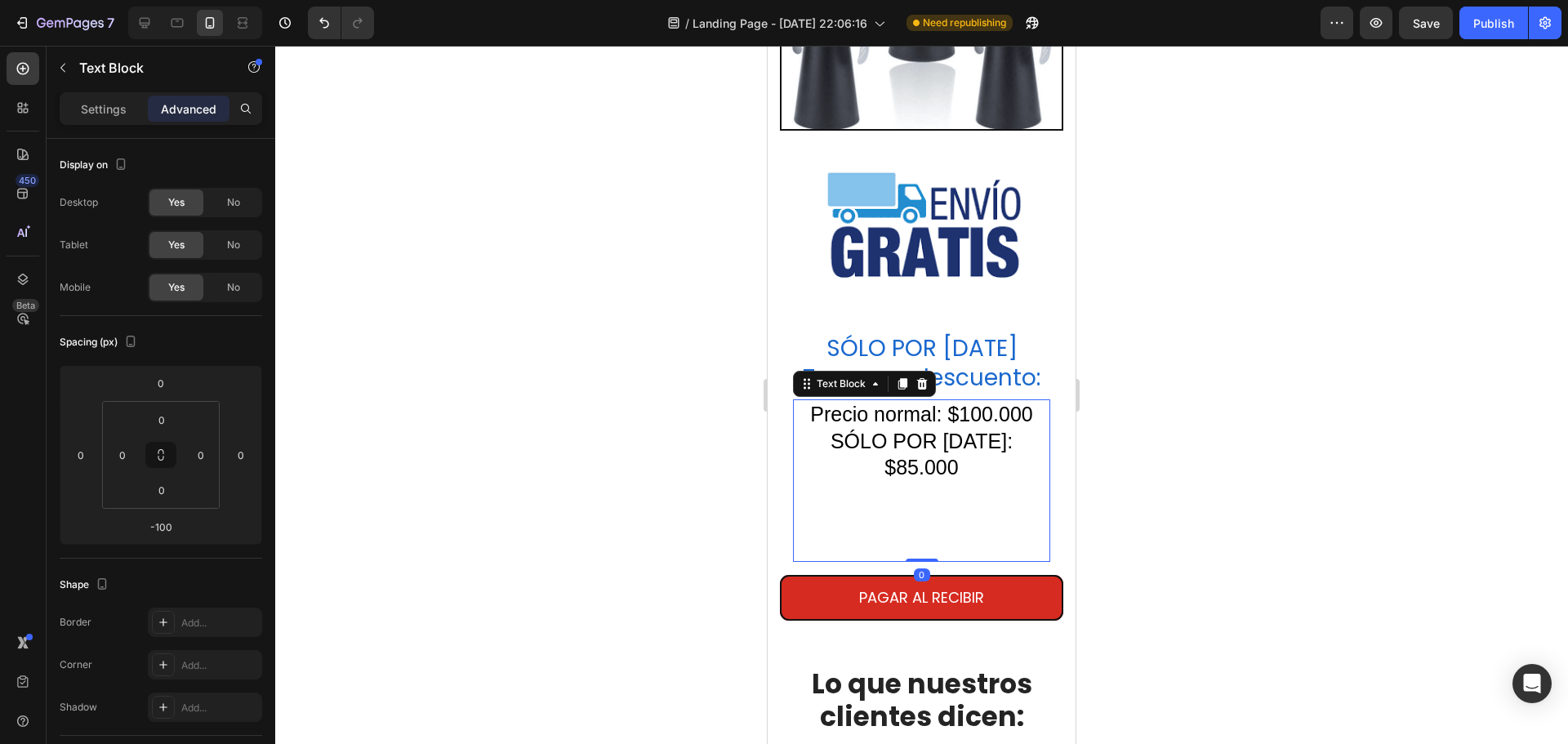
drag, startPoint x: 918, startPoint y: 515, endPoint x: 923, endPoint y: 479, distance: 36.3
click at [923, 479] on div "Precio normal: $100.000 SÓLO POR HOY: $85.000 Text Block 0" at bounding box center [921, 481] width 257 height 163
type input "0"
click at [163, 523] on input "0" at bounding box center [161, 527] width 33 height 25
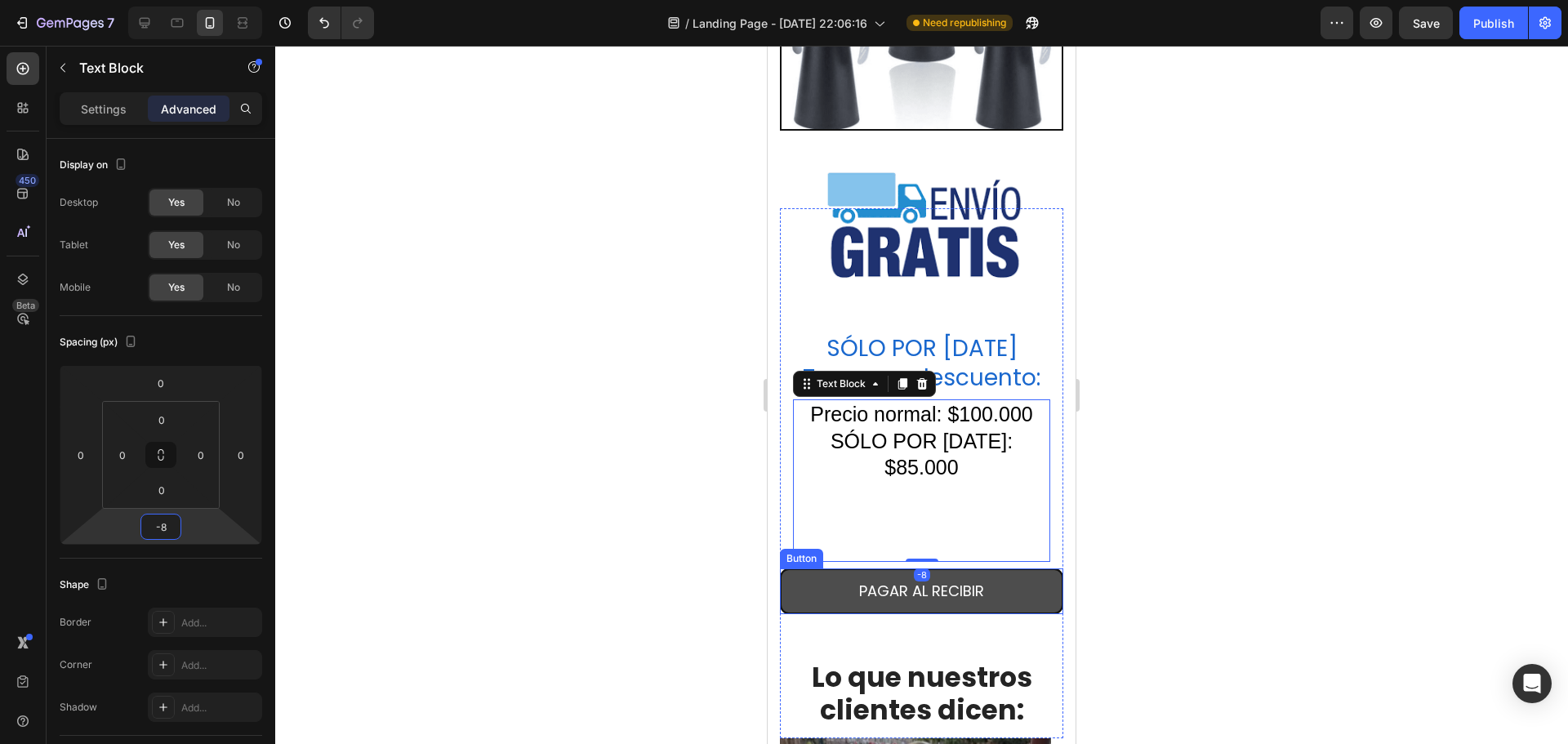
type input "-85"
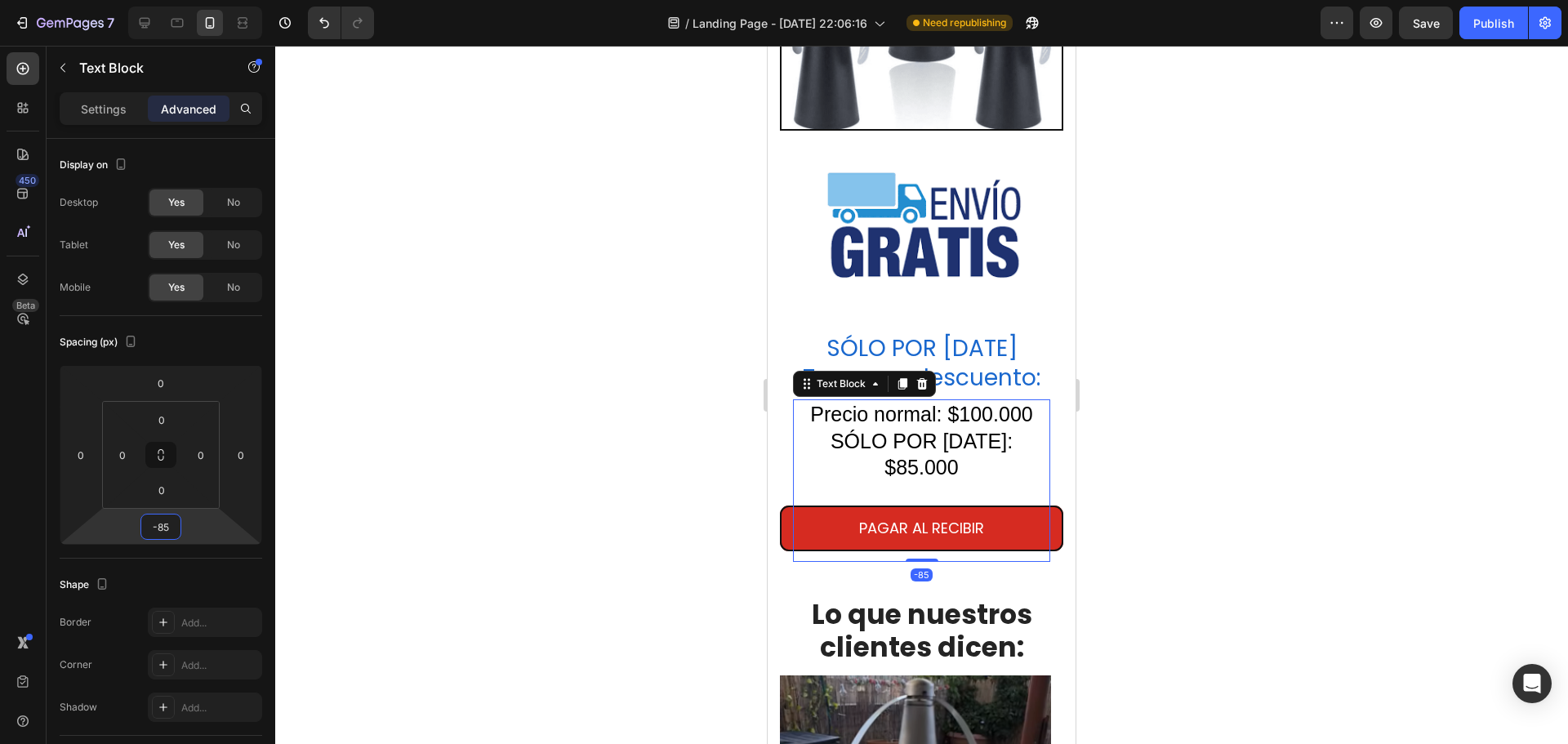
click at [1356, 465] on div at bounding box center [922, 395] width 1293 height 699
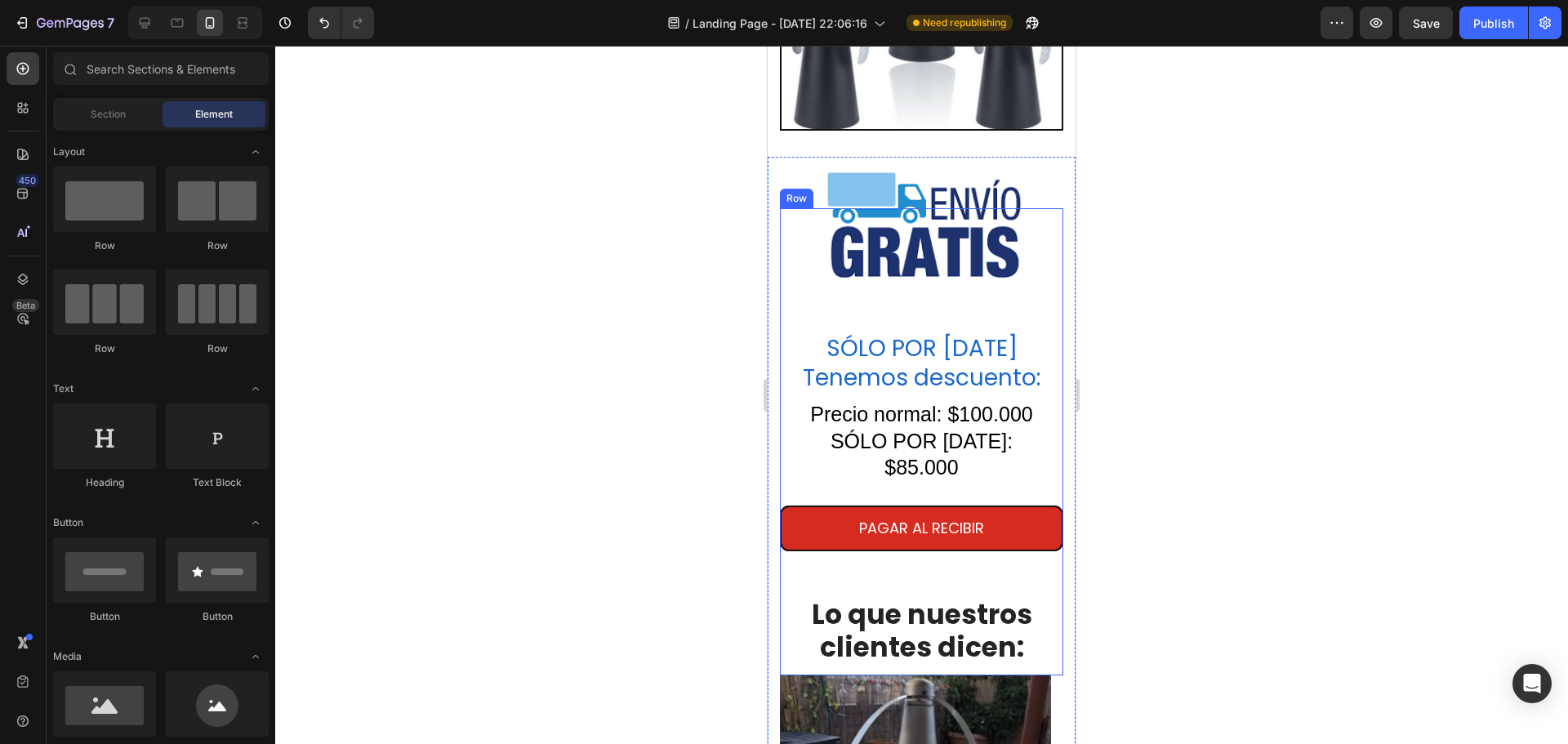
click at [937, 540] on div "PAGAR AL RECIBIR Button" at bounding box center [921, 551] width 283 height 91
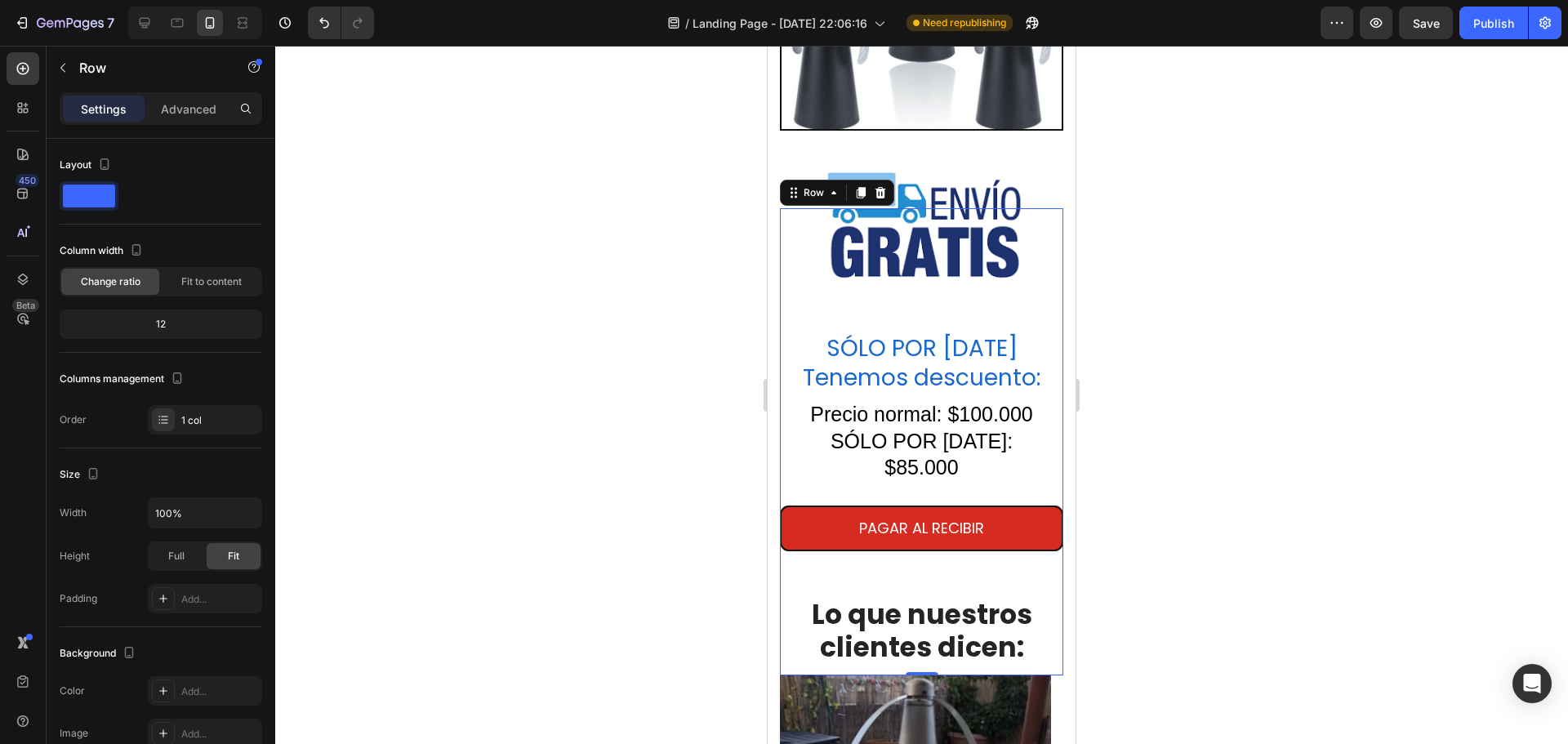
click at [923, 537] on div "PAGAR AL RECIBIR Button" at bounding box center [921, 551] width 283 height 91
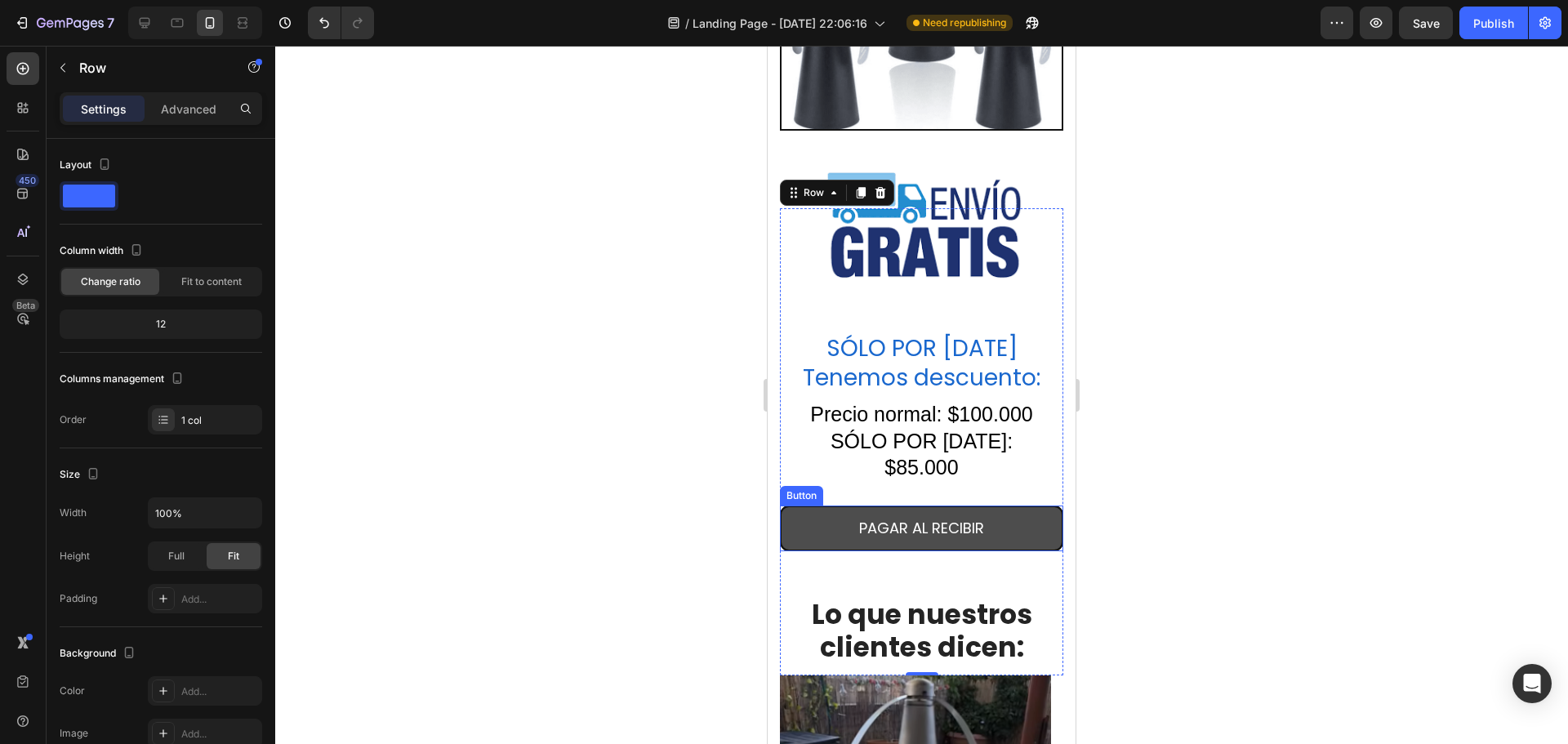
click at [921, 506] on button "PAGAR AL RECIBIR" at bounding box center [921, 529] width 283 height 46
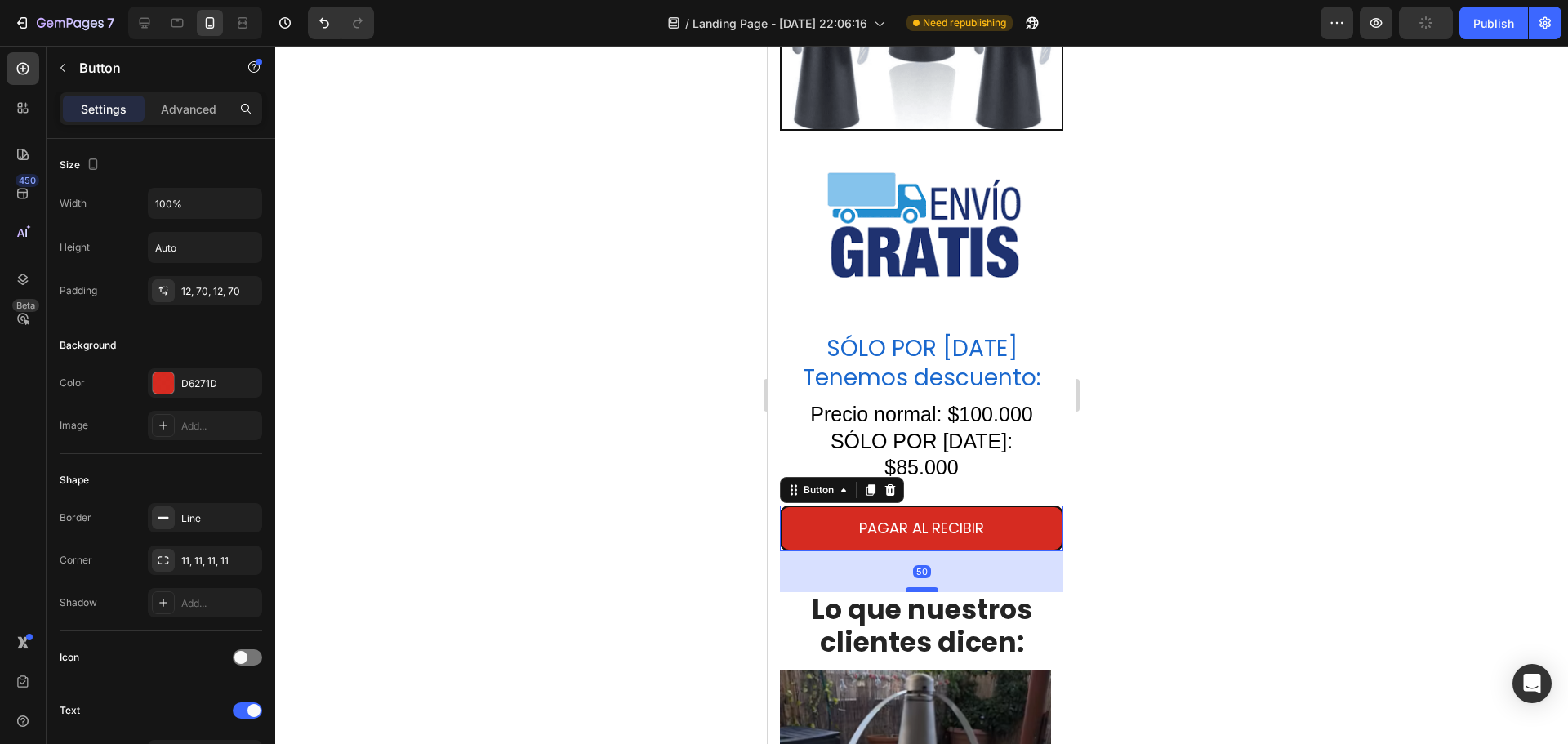
click at [916, 588] on div at bounding box center [922, 590] width 33 height 5
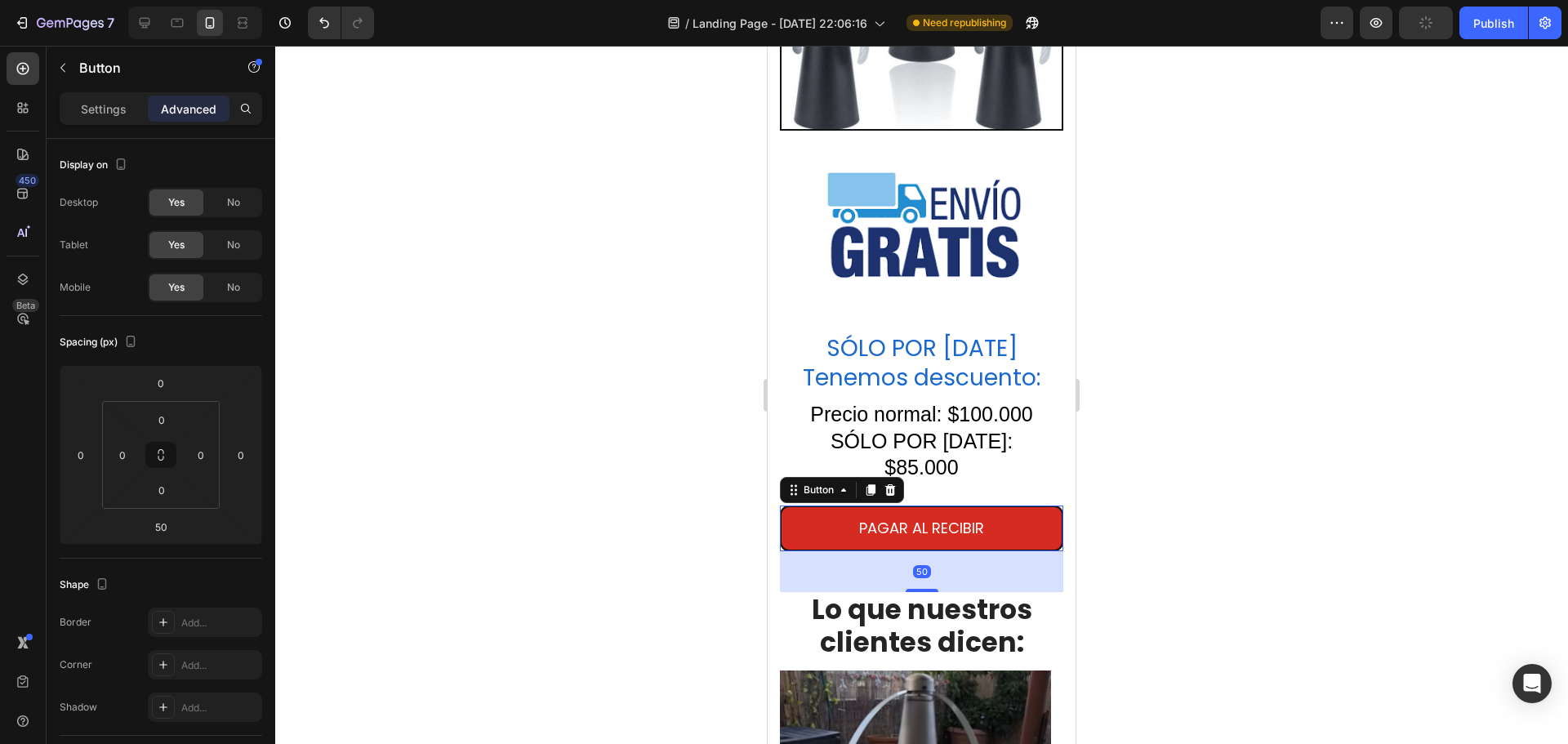
click at [1299, 407] on div at bounding box center [922, 395] width 1293 height 699
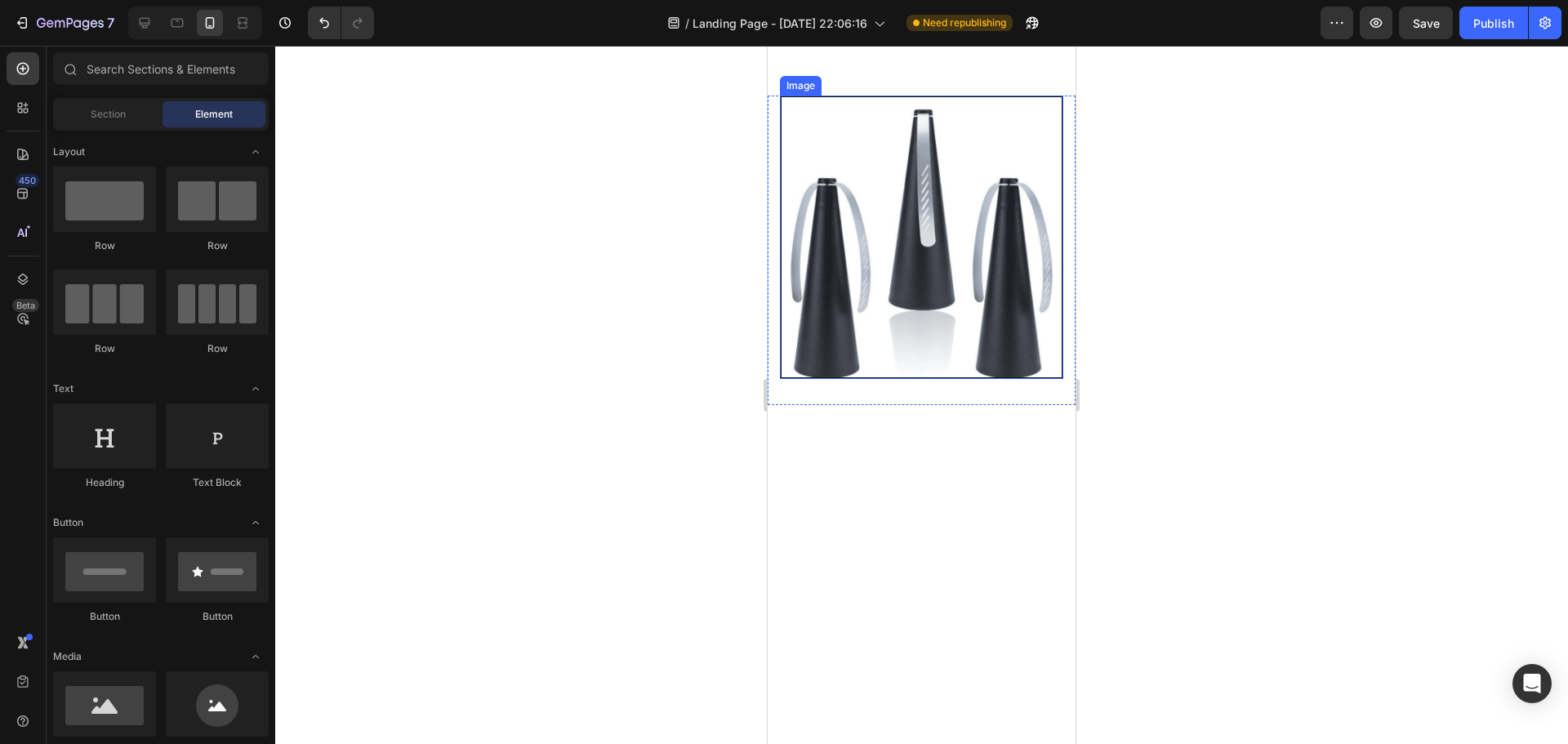
scroll to position [2761, 0]
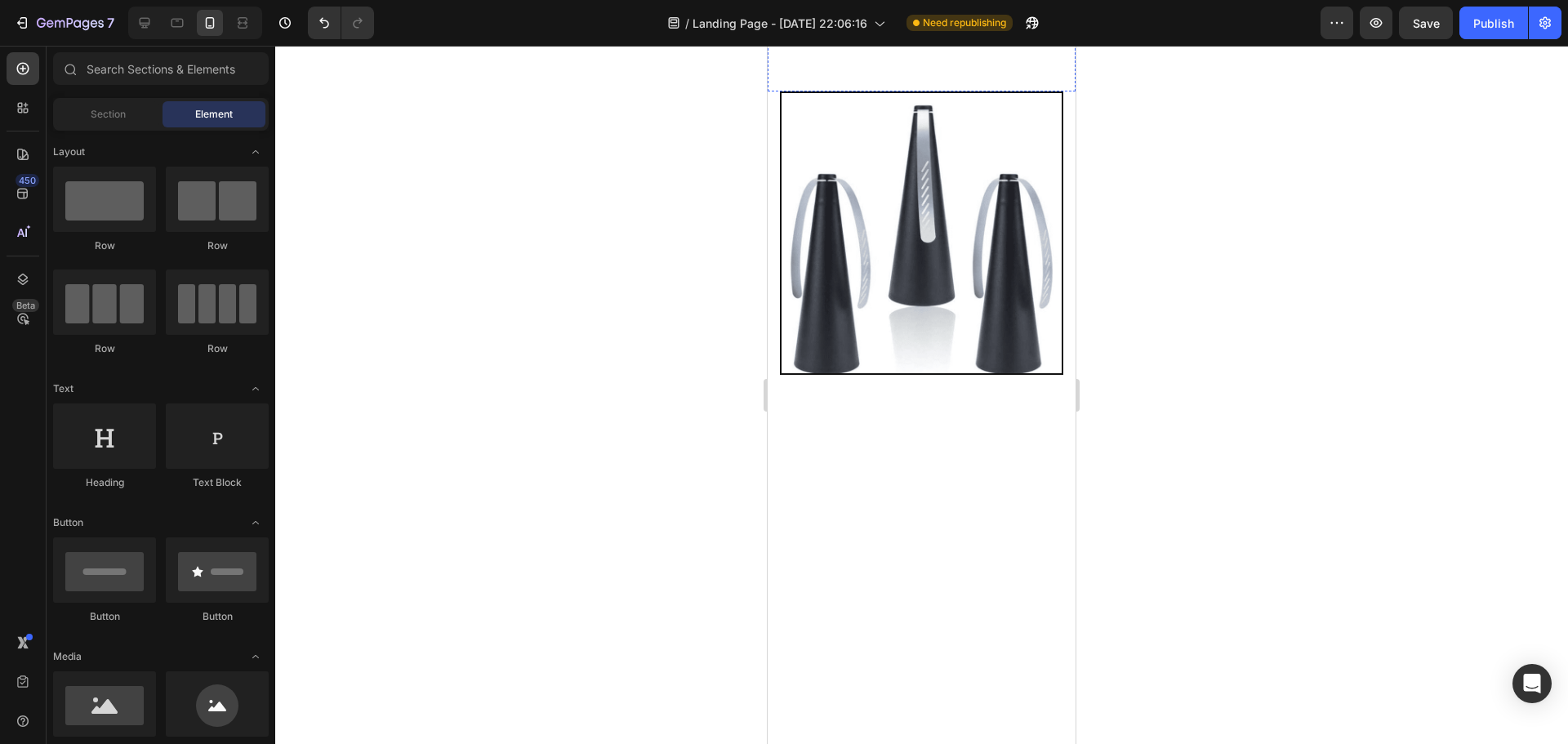
drag, startPoint x: 911, startPoint y: 415, endPoint x: 772, endPoint y: 398, distance: 140.0
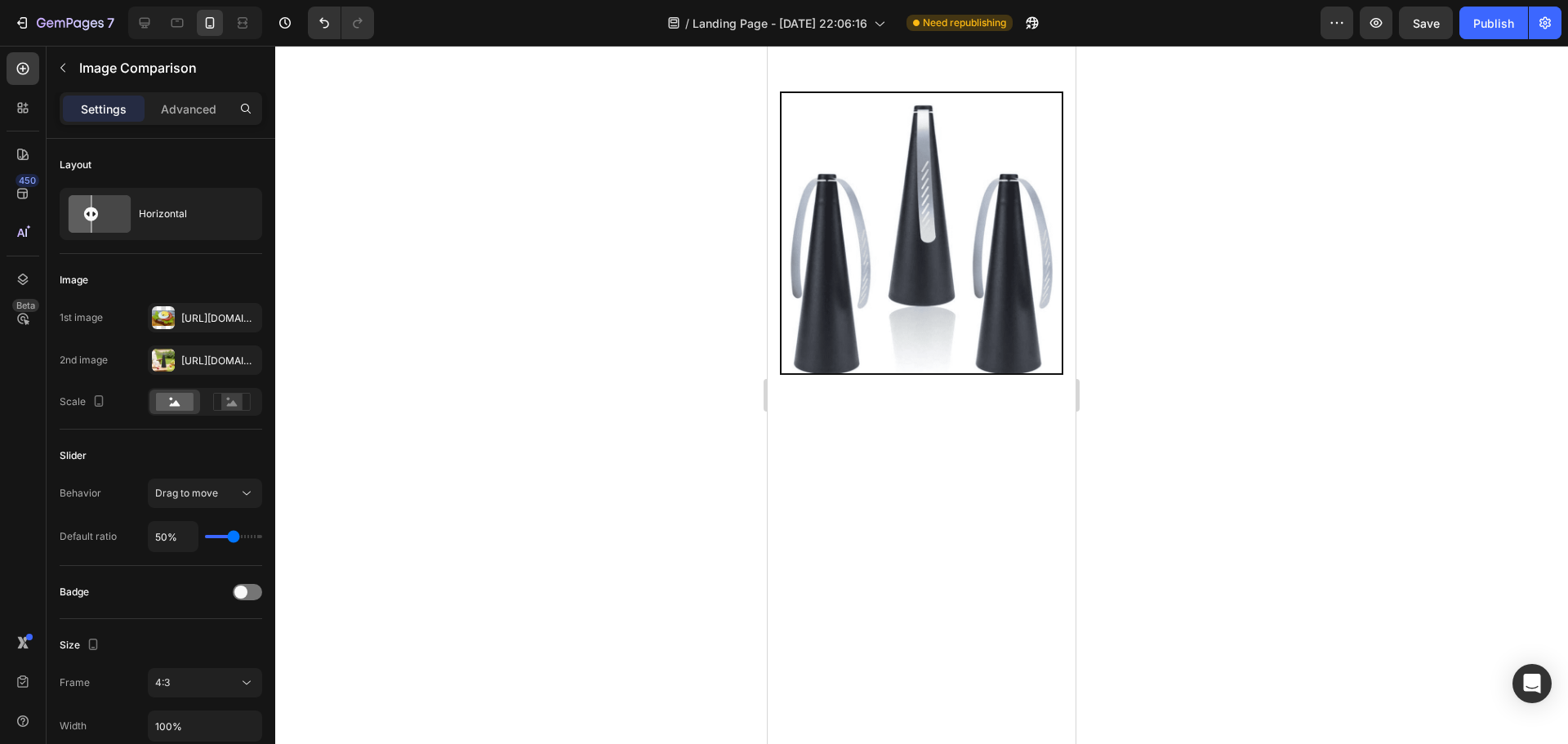
drag, startPoint x: 1567, startPoint y: 0, endPoint x: 721, endPoint y: 222, distance: 874.6
click at [661, 213] on div at bounding box center [922, 395] width 1293 height 699
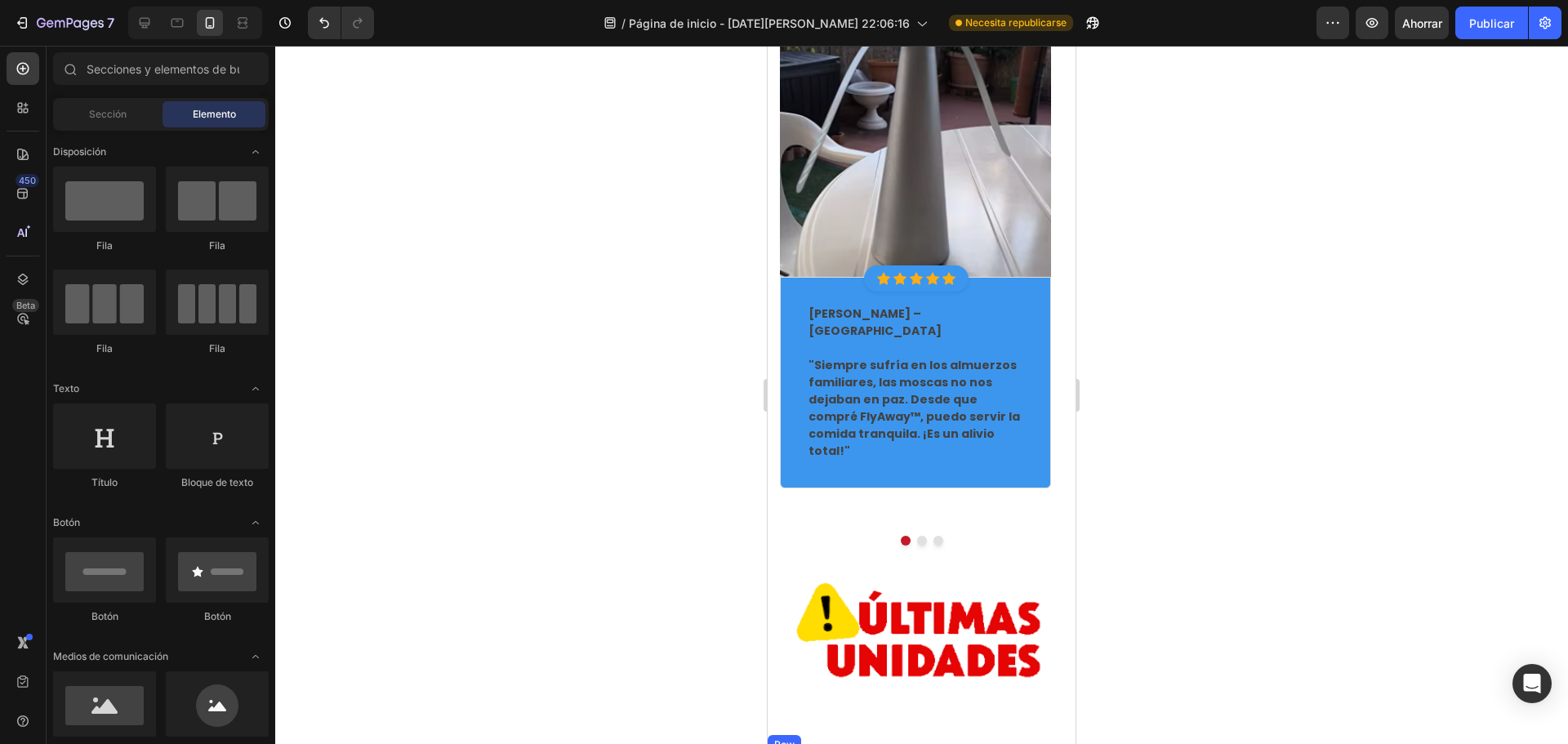
scroll to position [4494, 0]
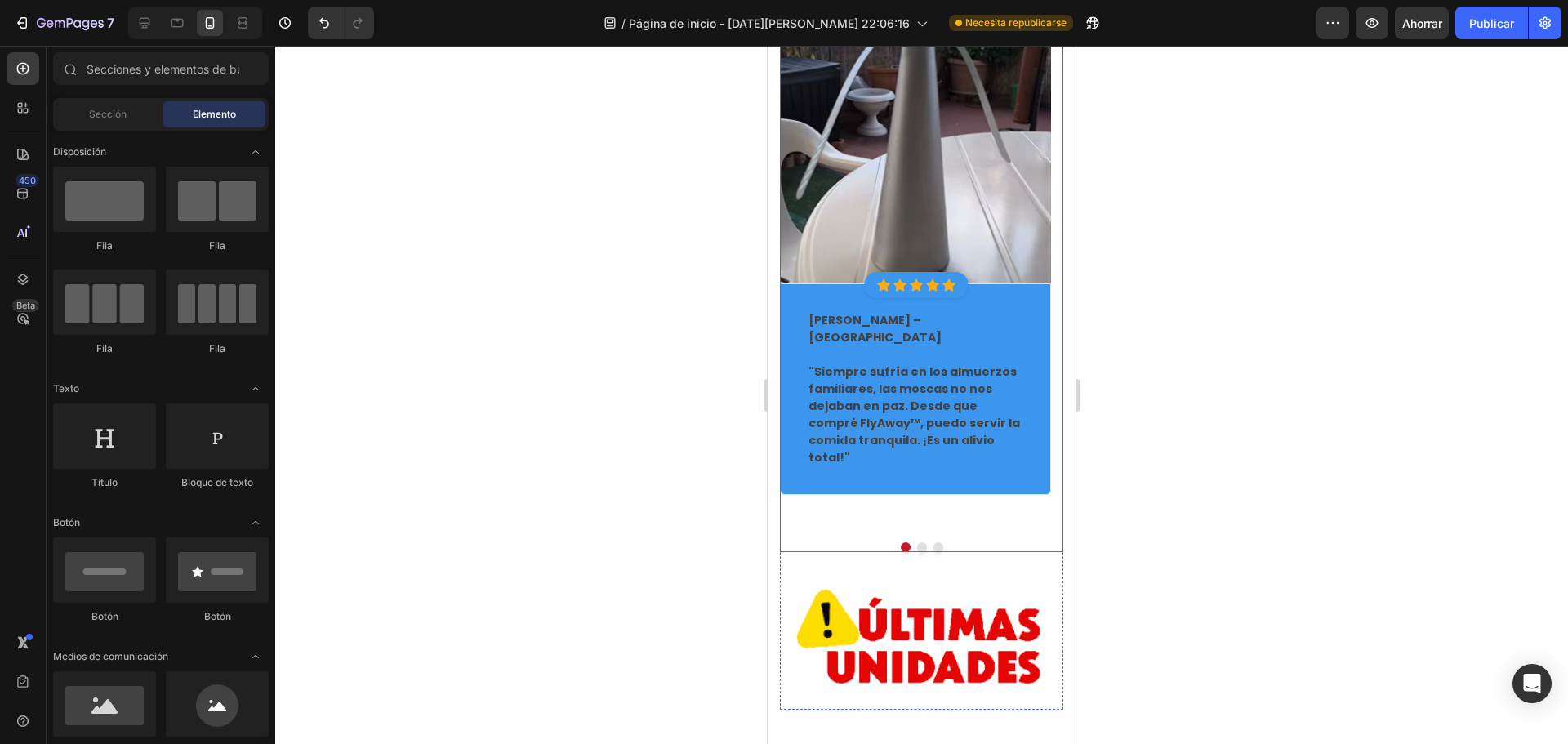
click at [917, 542] on button "Dot" at bounding box center [922, 547] width 10 height 10
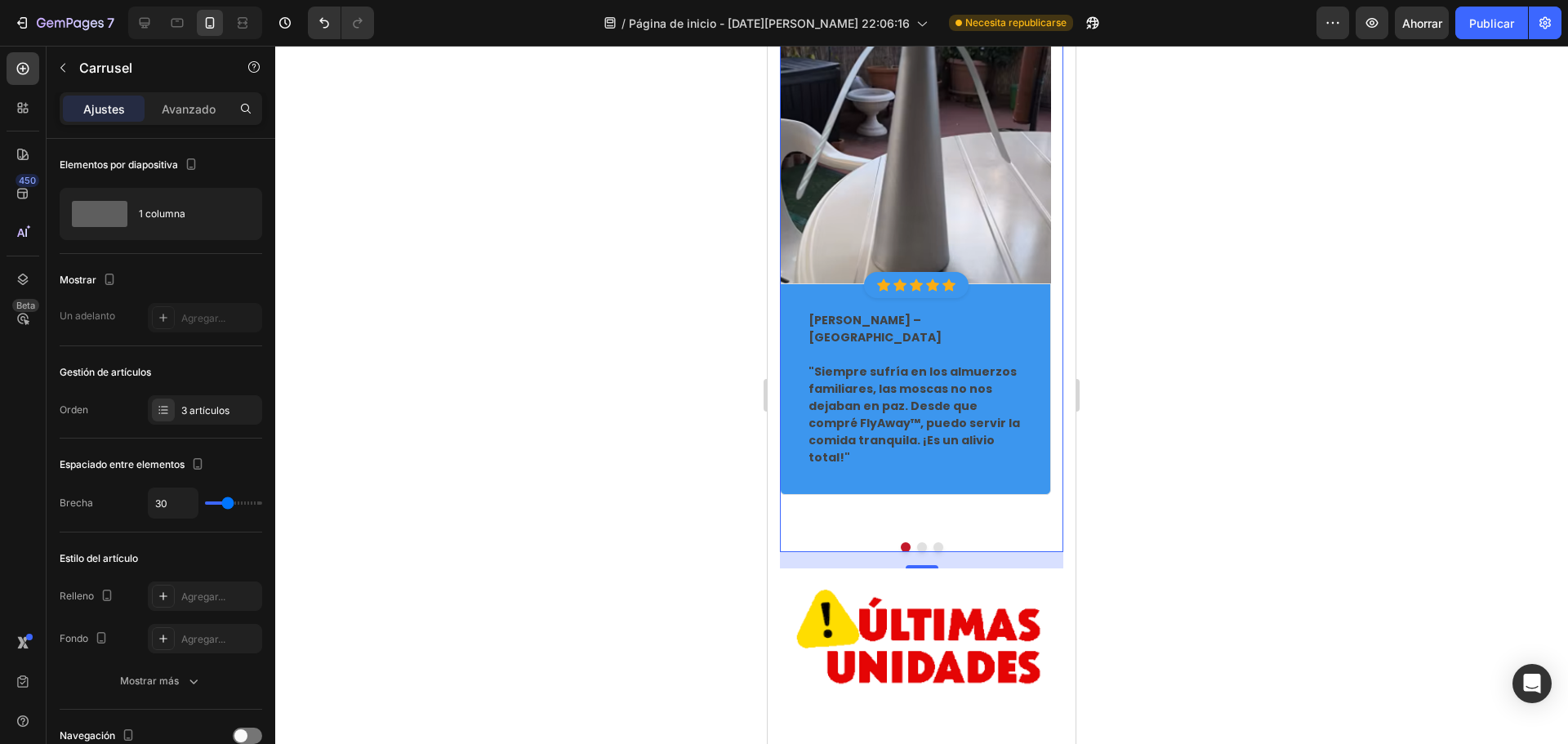
click at [917, 542] on button "Dot" at bounding box center [922, 547] width 10 height 10
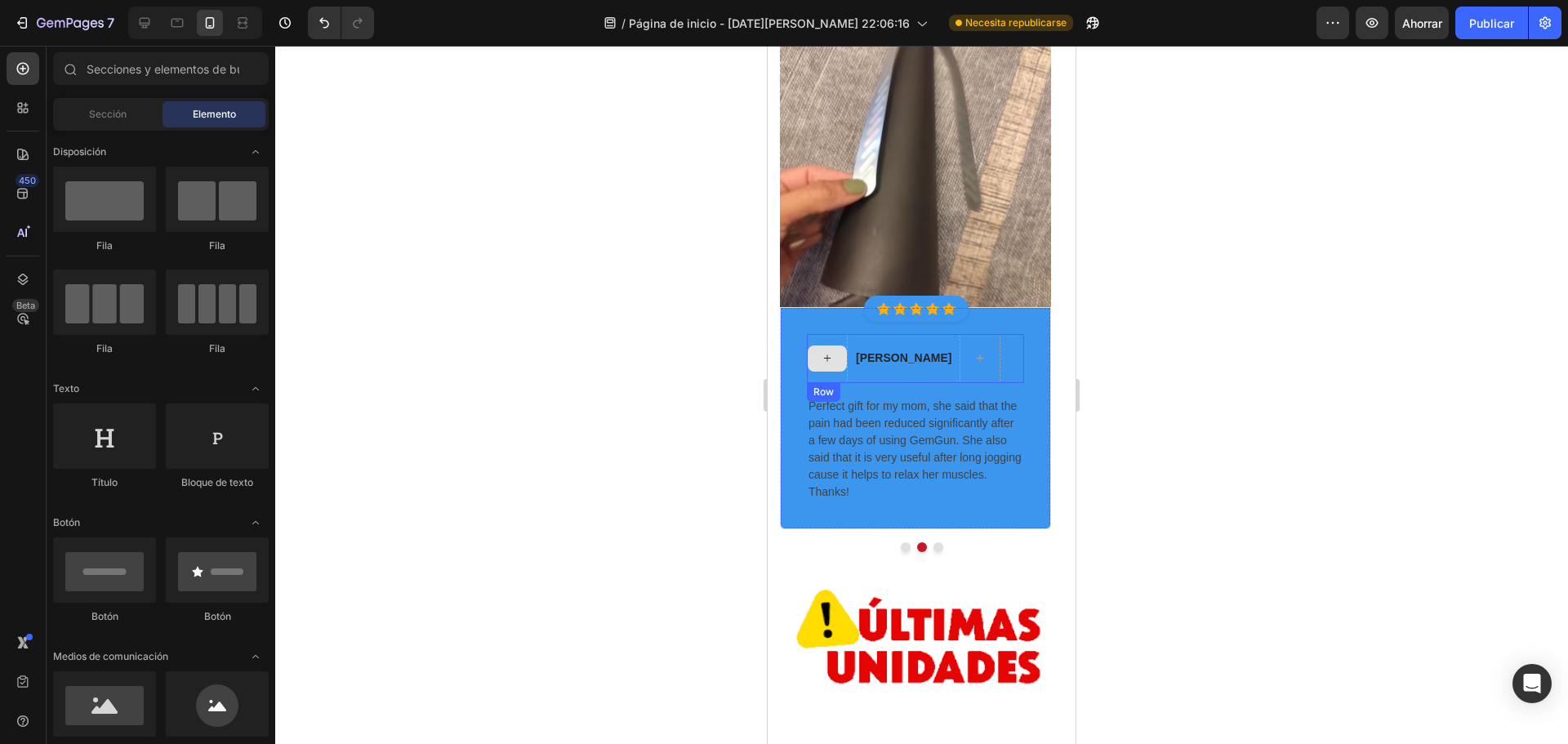
click at [822, 346] on div at bounding box center [828, 359] width 39 height 26
click at [995, 338] on div "Ned Jacobs Text block Row" at bounding box center [916, 359] width 217 height 49
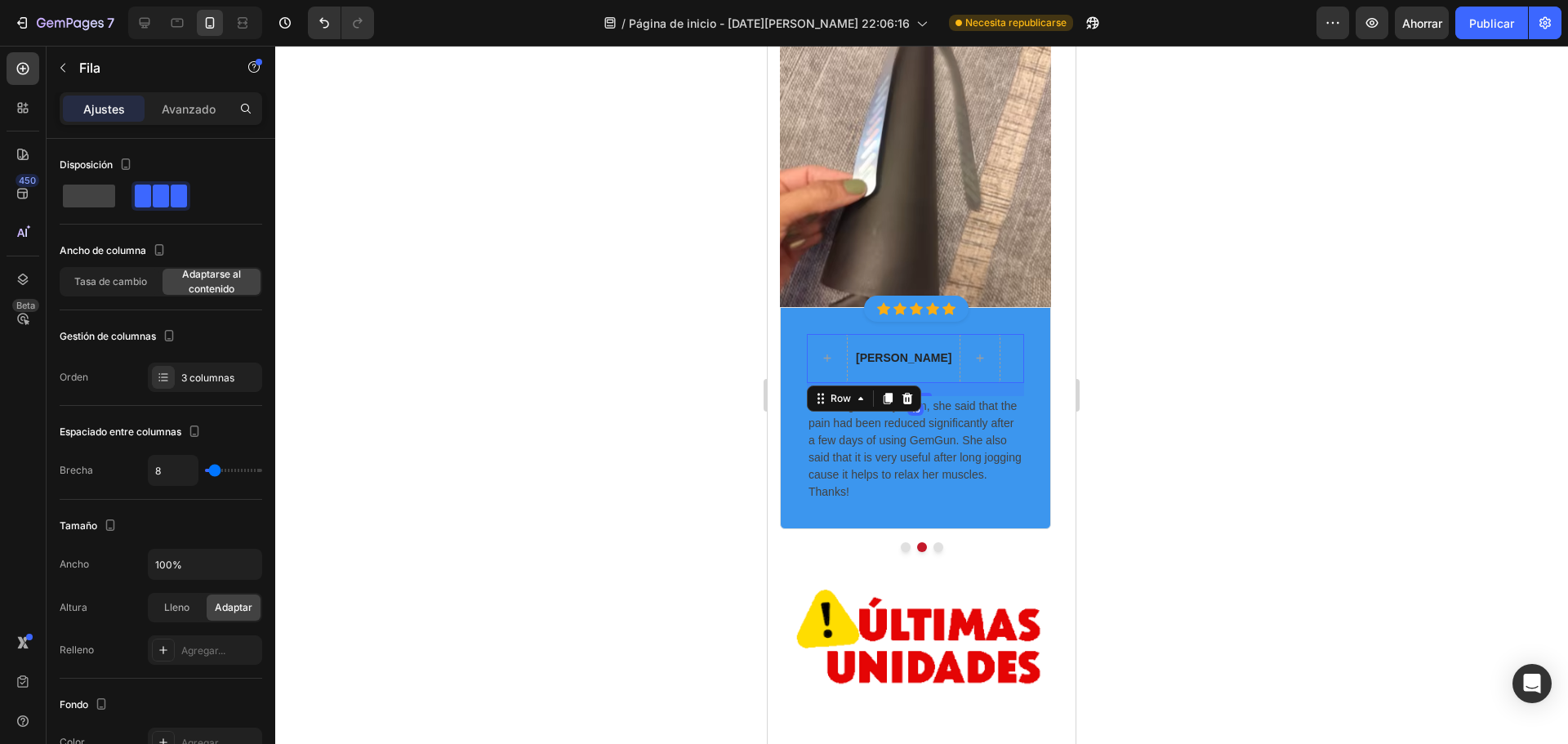
click at [975, 334] on div "Ned Jacobs Text block Row 16" at bounding box center [916, 359] width 217 height 49
click at [916, 389] on div at bounding box center [907, 399] width 20 height 20
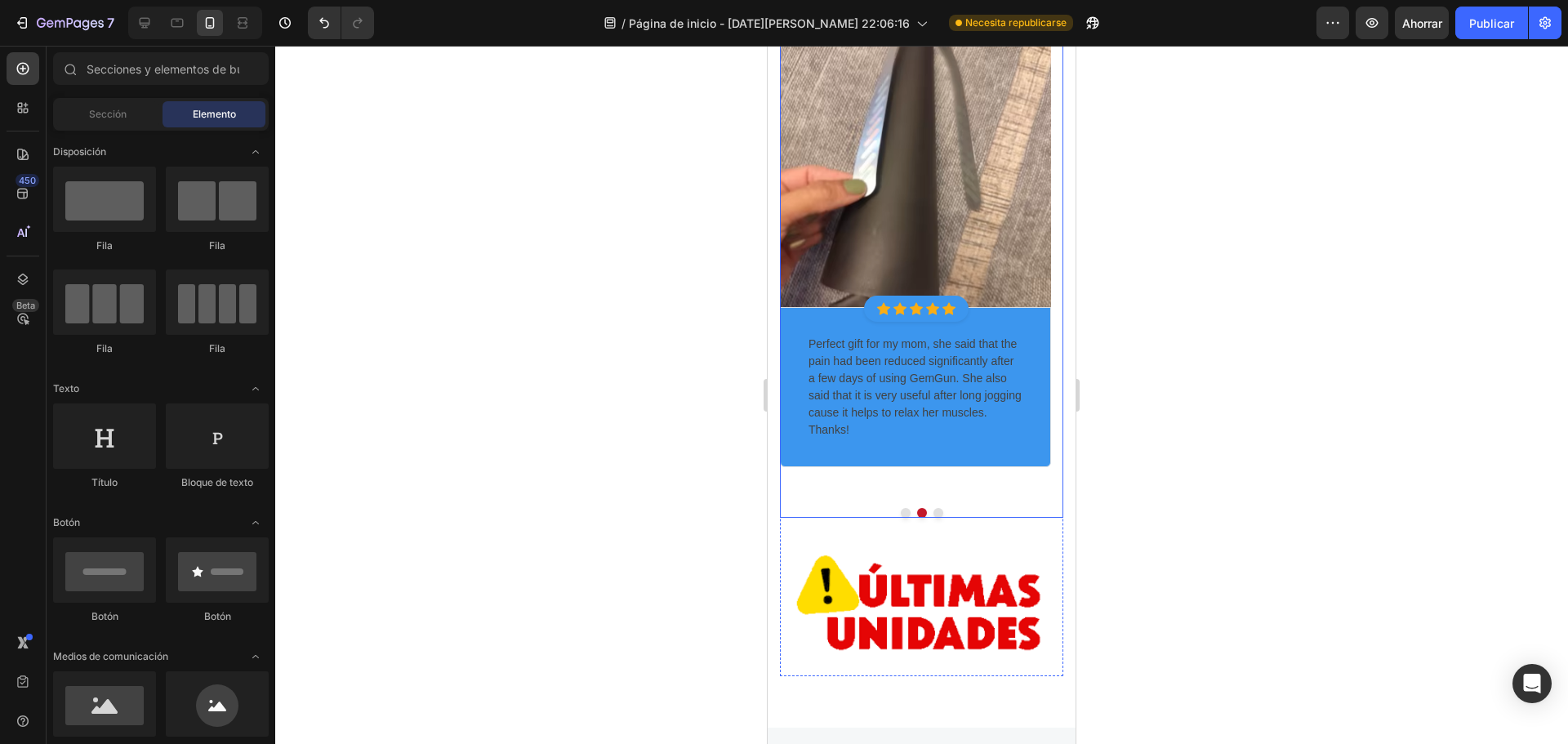
click at [901, 509] on button "Dot" at bounding box center [906, 514] width 10 height 10
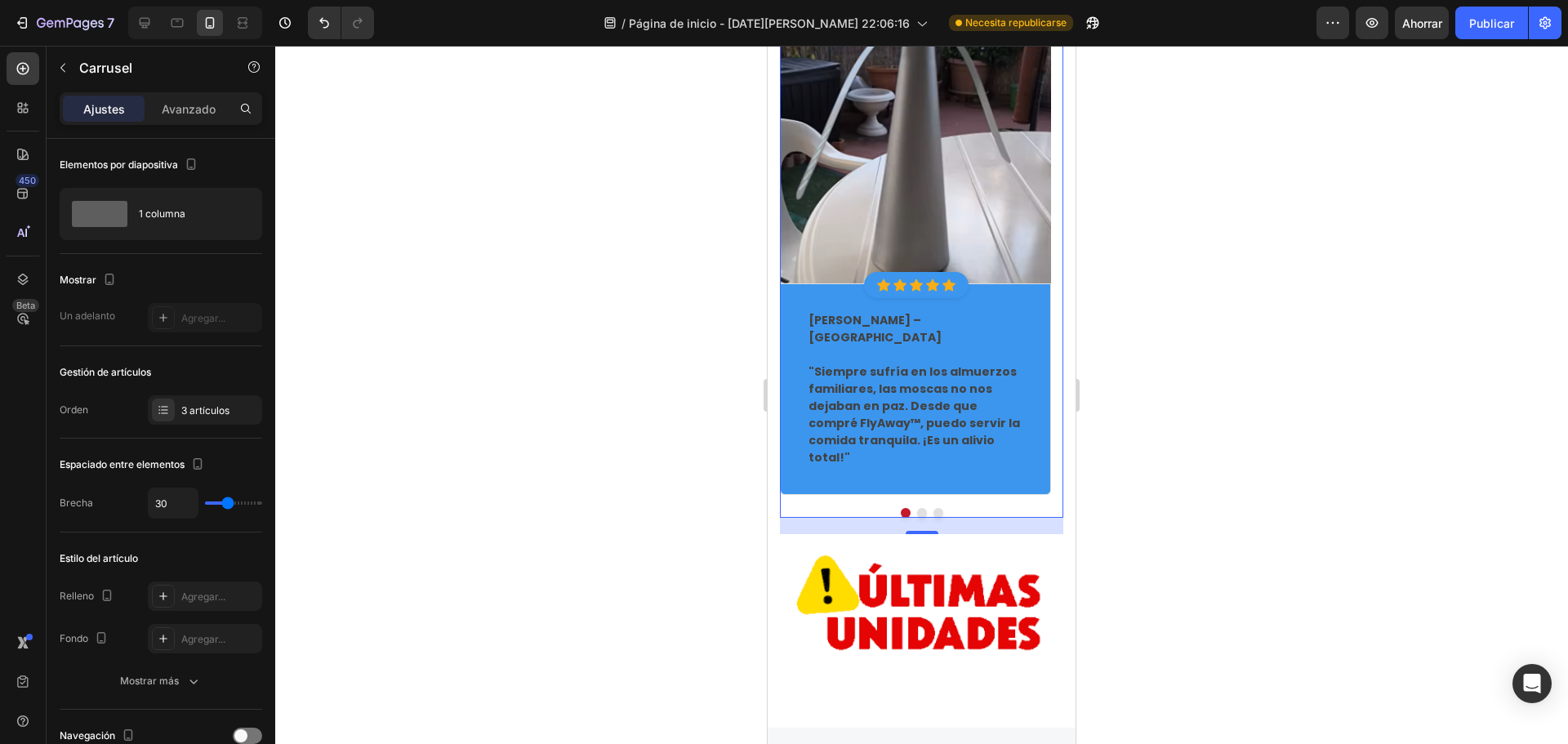
click at [917, 509] on button "Dot" at bounding box center [922, 514] width 10 height 10
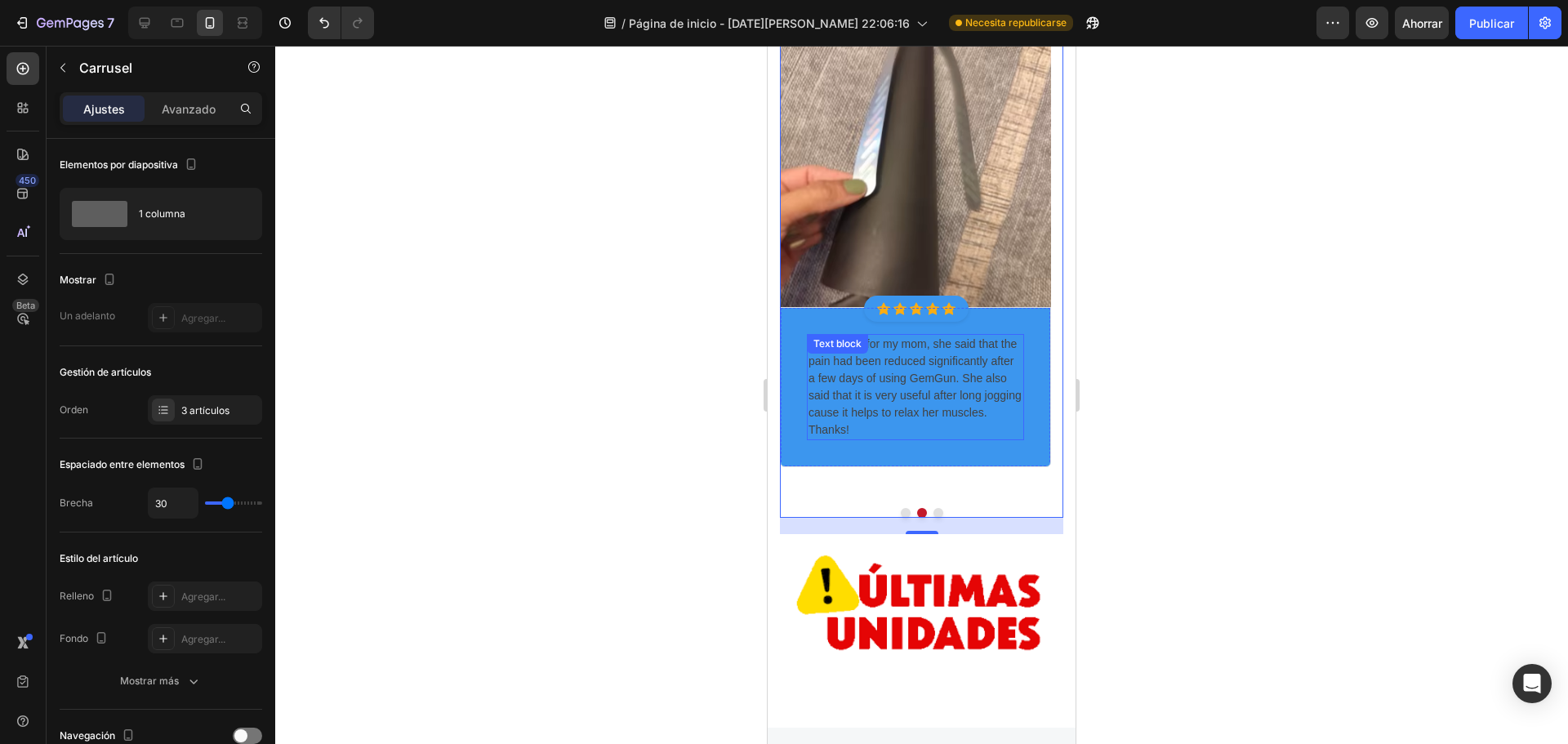
click at [830, 336] on p "Perfect gift for my mom, she said that the pain had been reduced significantly …" at bounding box center [916, 387] width 214 height 103
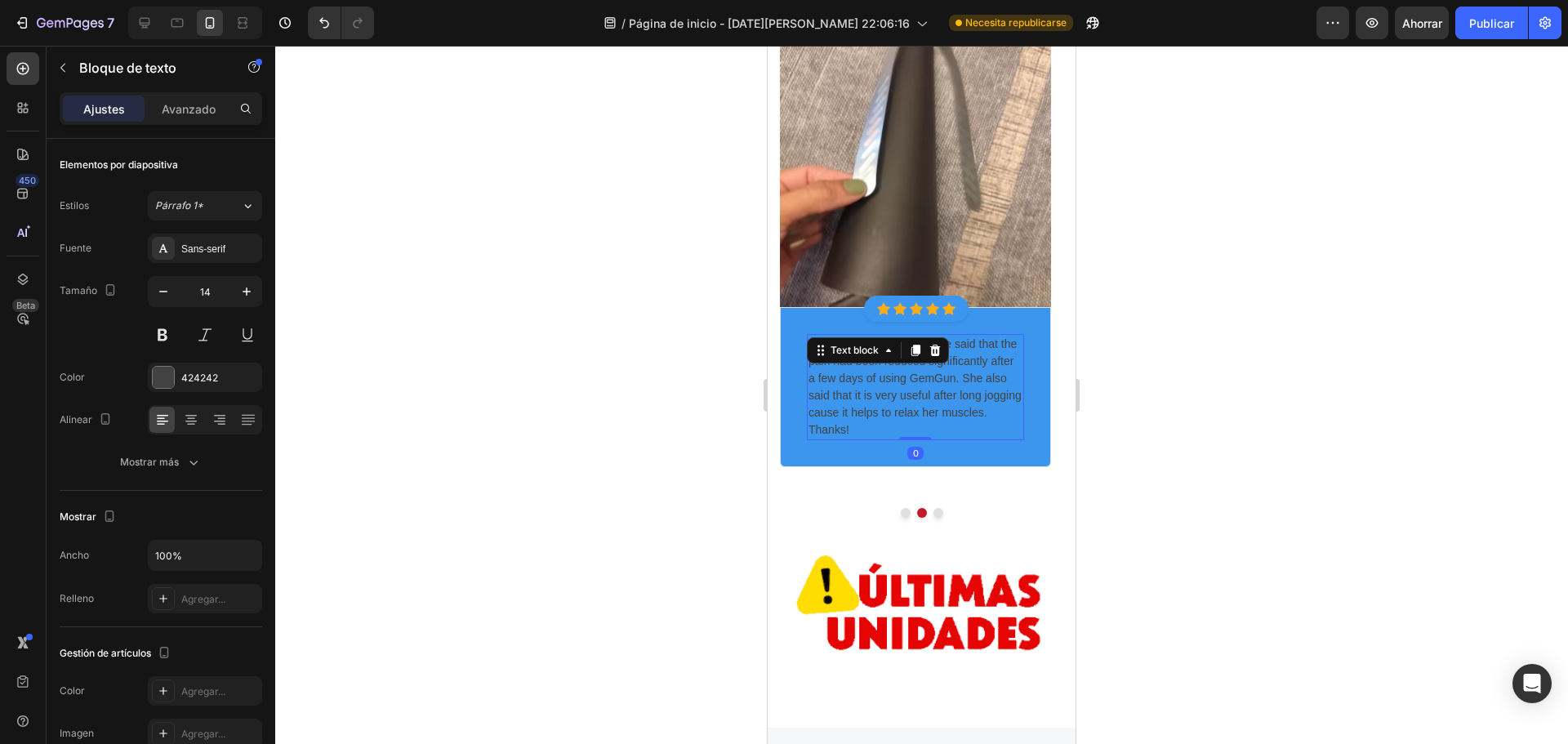
click at [825, 348] on p "Perfect gift for my mom, she said that the pain had been reduced significantly …" at bounding box center [916, 387] width 214 height 103
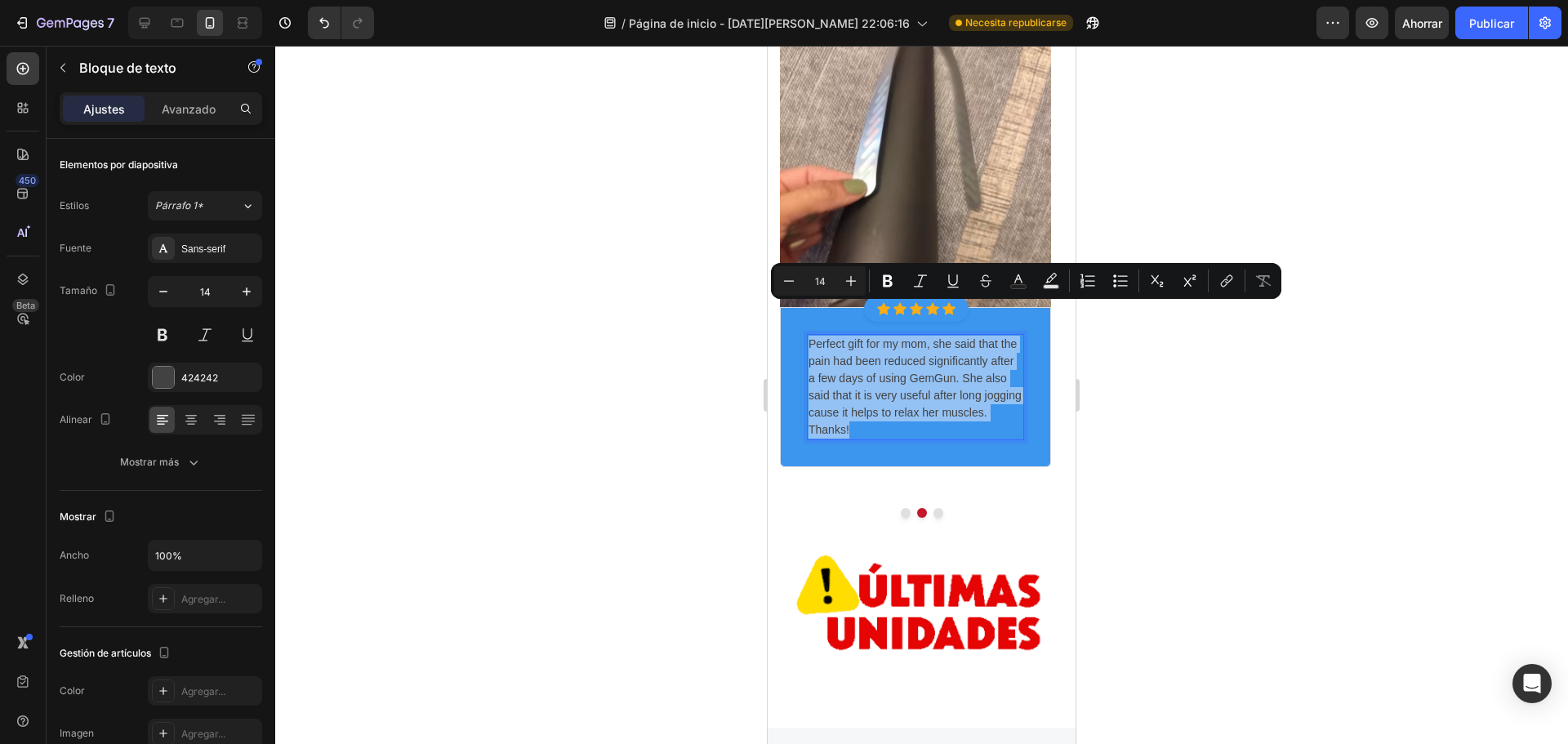
drag, startPoint x: 812, startPoint y: 310, endPoint x: 1017, endPoint y: 400, distance: 223.9
click at [1017, 400] on p "Perfect gift for my mom, she said that the pain had been reduced significantly …" at bounding box center [916, 387] width 214 height 103
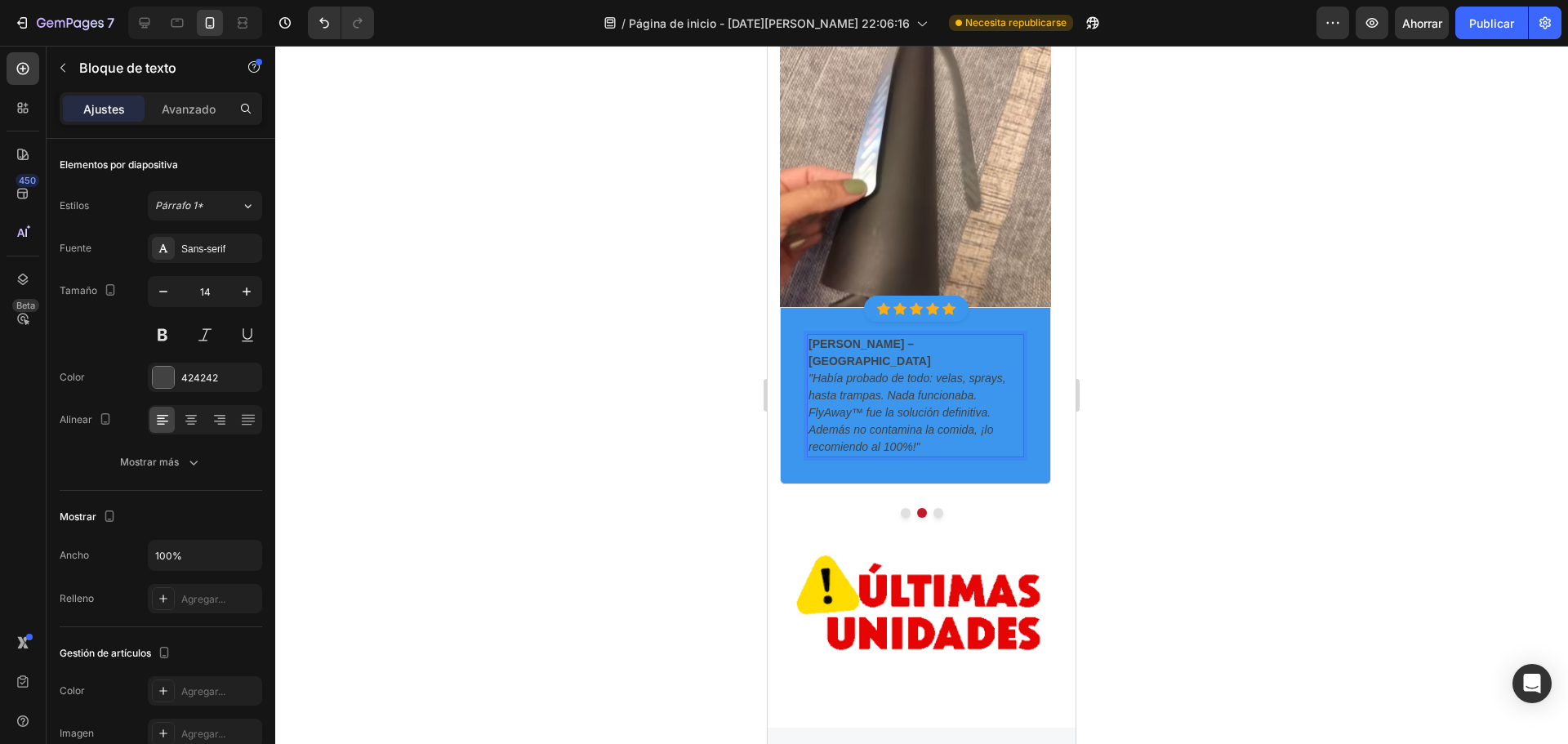
click at [907, 373] on p "Lucía R. – Cali "Había probado de todo: velas, sprays, hasta trampas. Nada func…" at bounding box center [916, 396] width 214 height 120
click at [164, 320] on button at bounding box center [163, 335] width 30 height 30
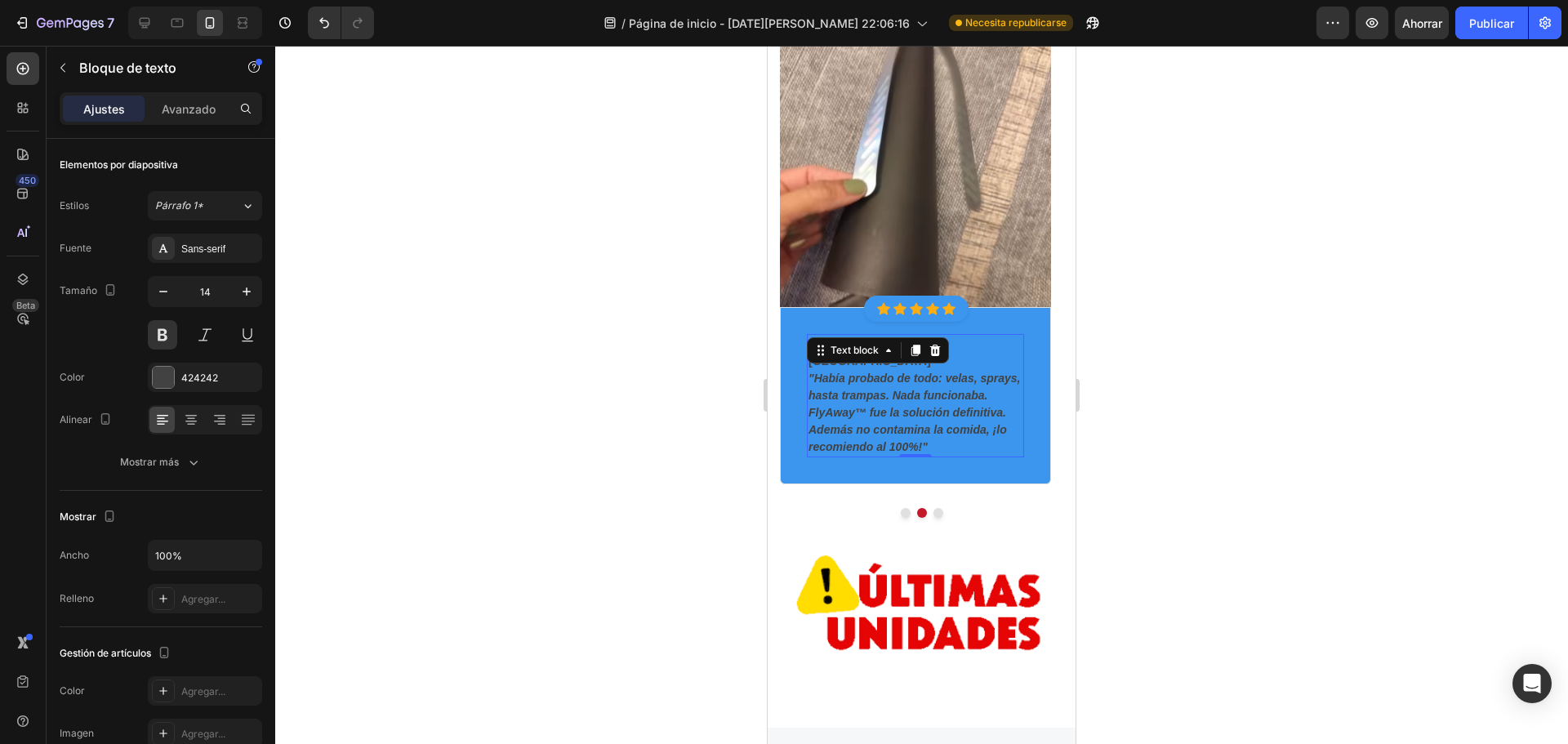
click at [1255, 360] on div at bounding box center [922, 395] width 1293 height 699
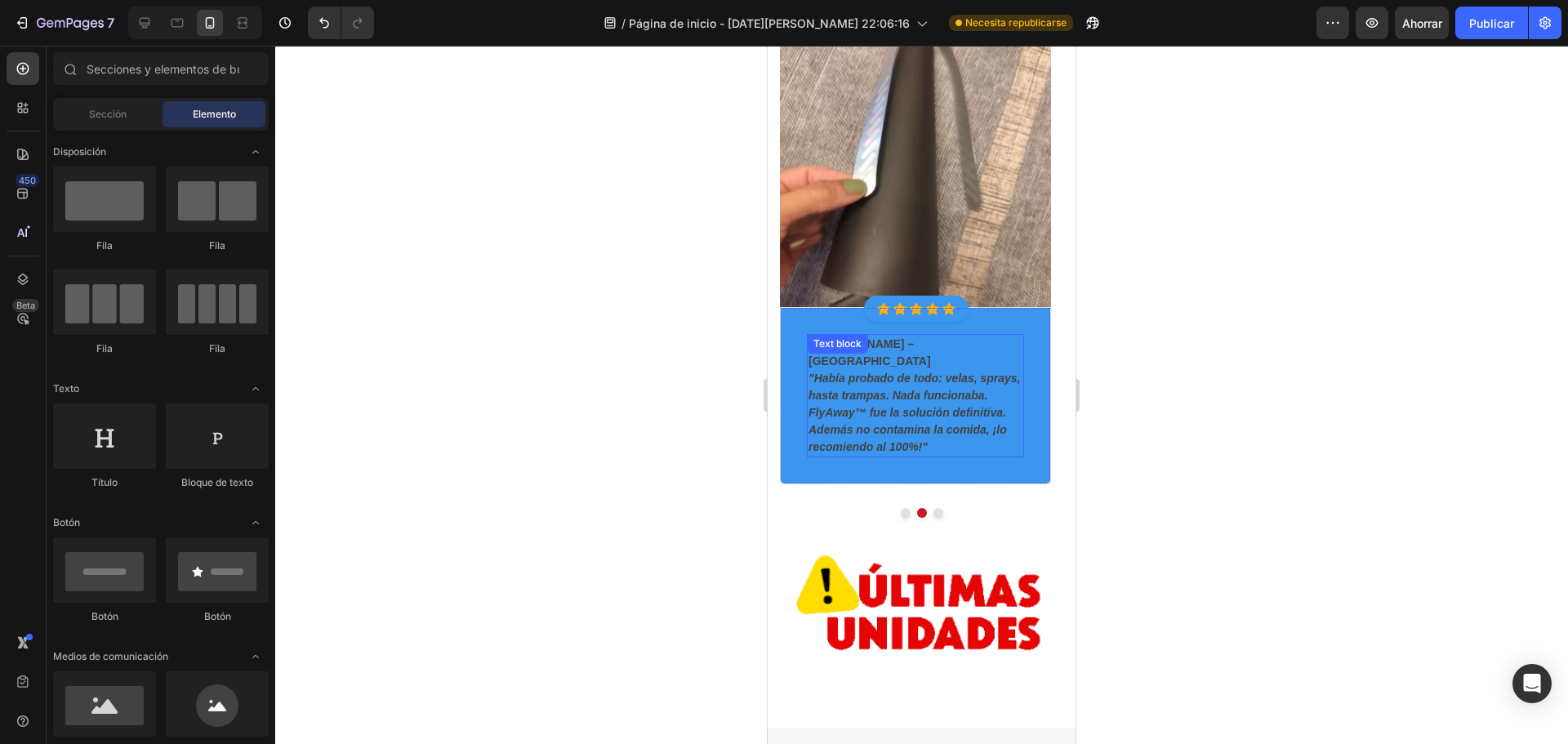
click at [893, 336] on p "Lucía R. – Cali "Había probado de todo: velas, sprays, hasta trampas. Nada func…" at bounding box center [916, 396] width 214 height 120
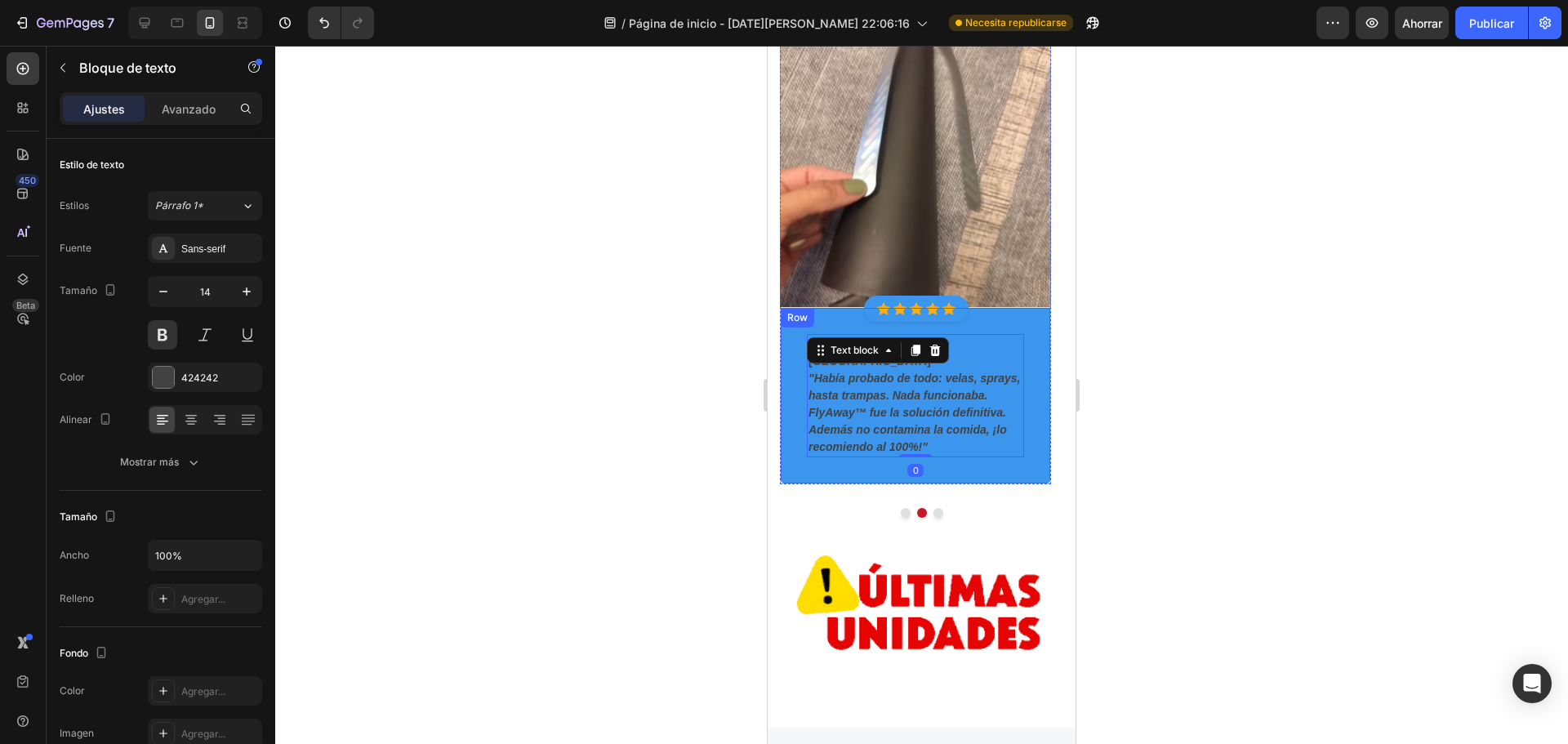
click at [726, 329] on div at bounding box center [922, 395] width 1293 height 699
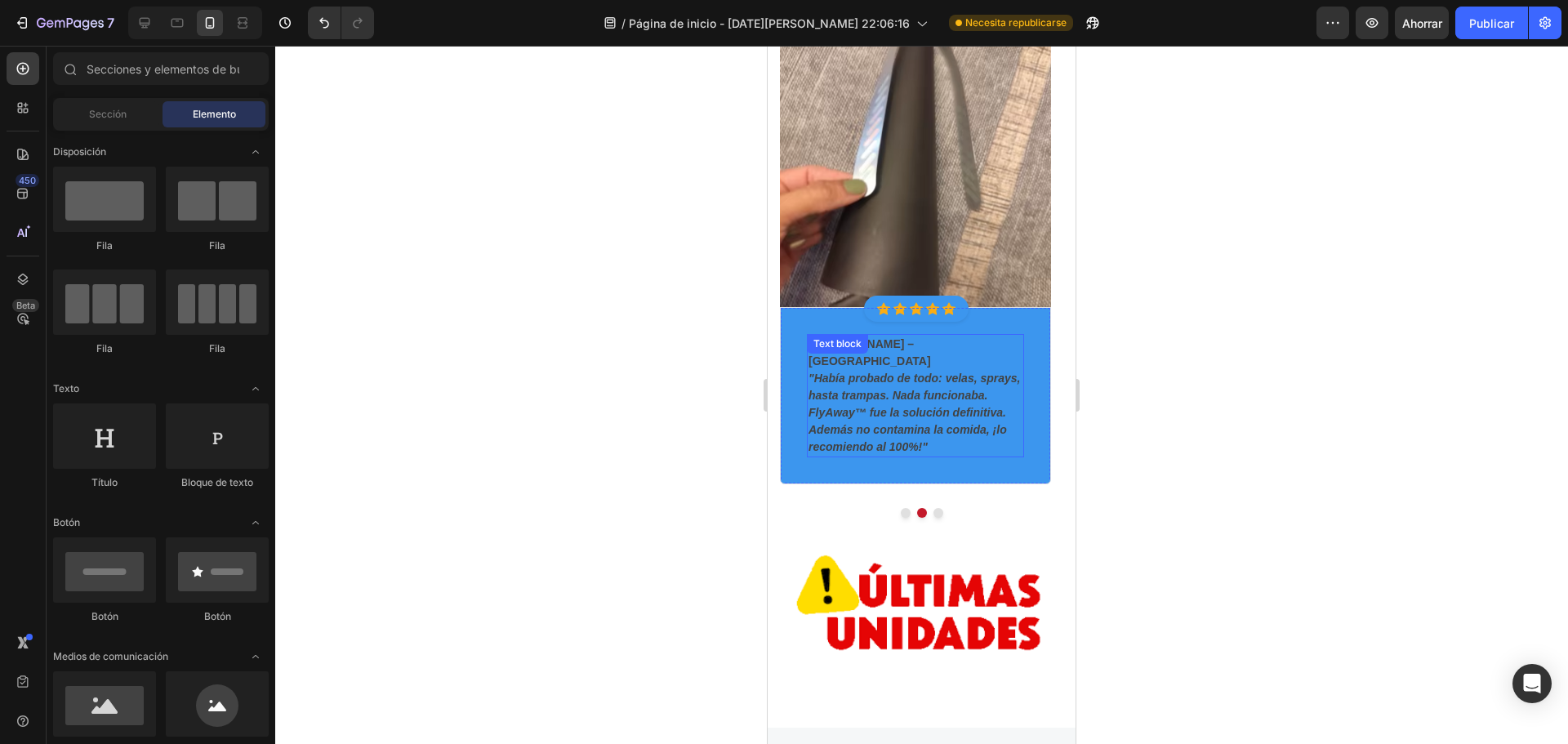
click at [888, 336] on p "Lucía R. – Cali "Había probado de todo: velas, sprays, hasta trampas. Nada func…" at bounding box center [916, 396] width 214 height 120
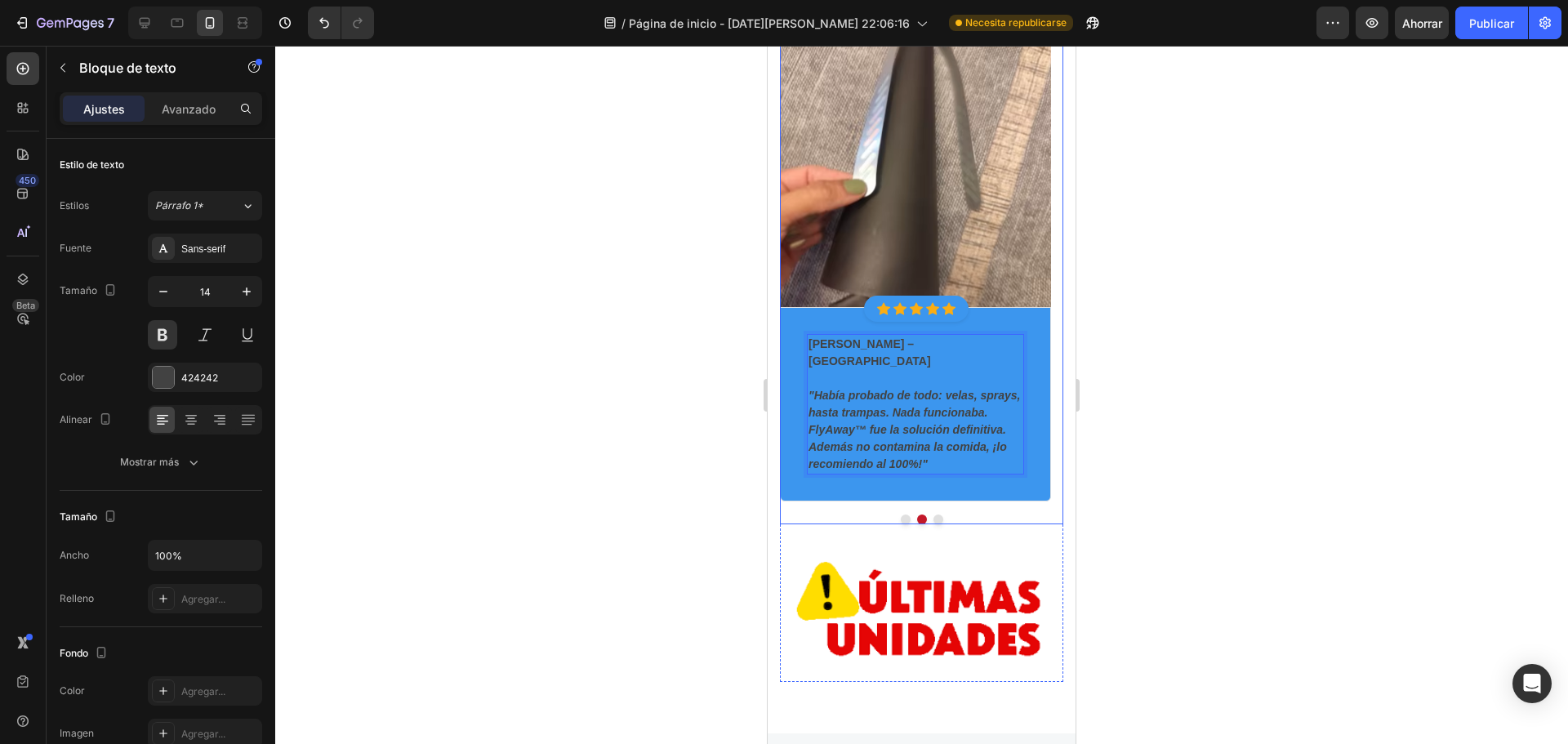
click at [901, 514] on button "Dot" at bounding box center [906, 519] width 10 height 10
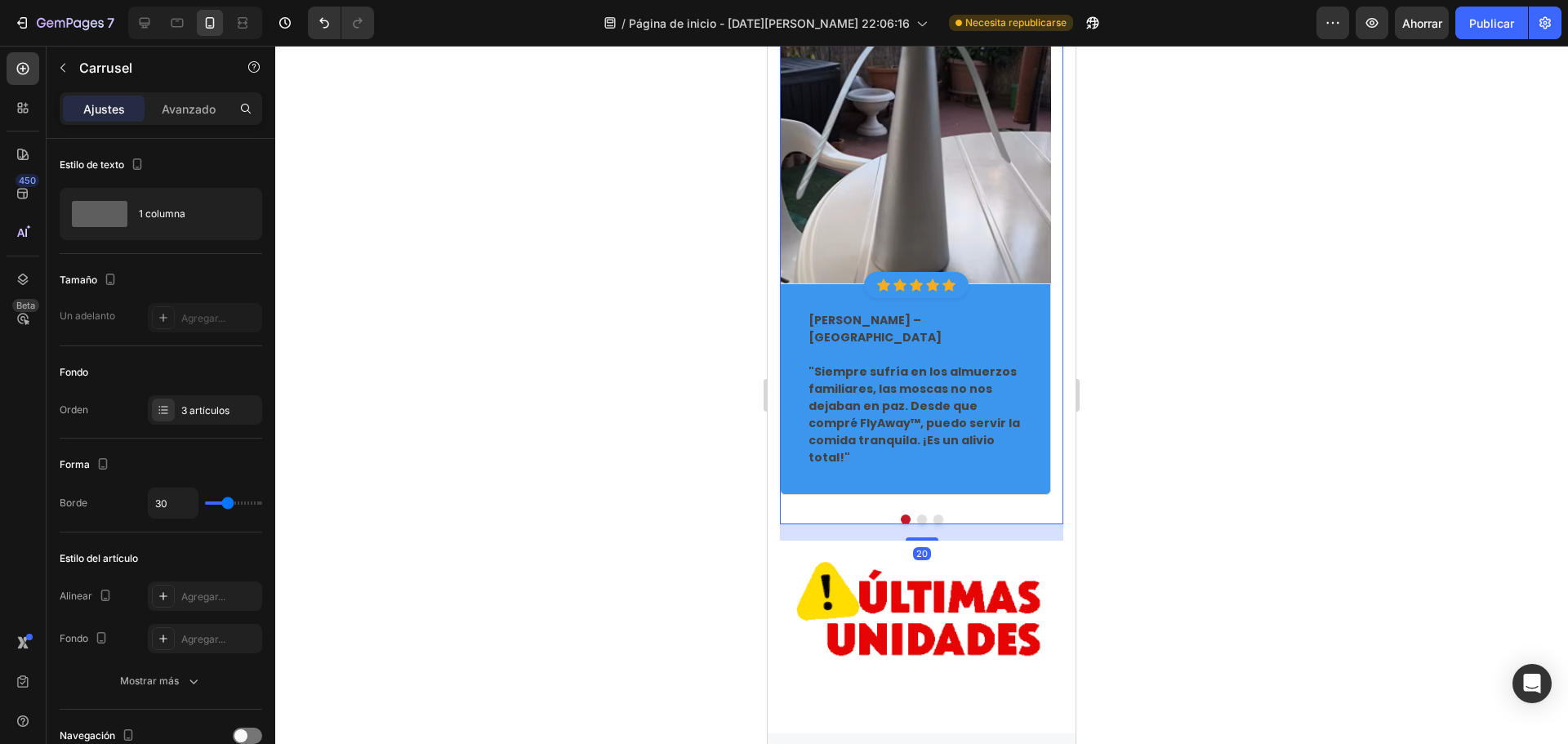
click at [935, 514] on button "Dot" at bounding box center [939, 519] width 10 height 10
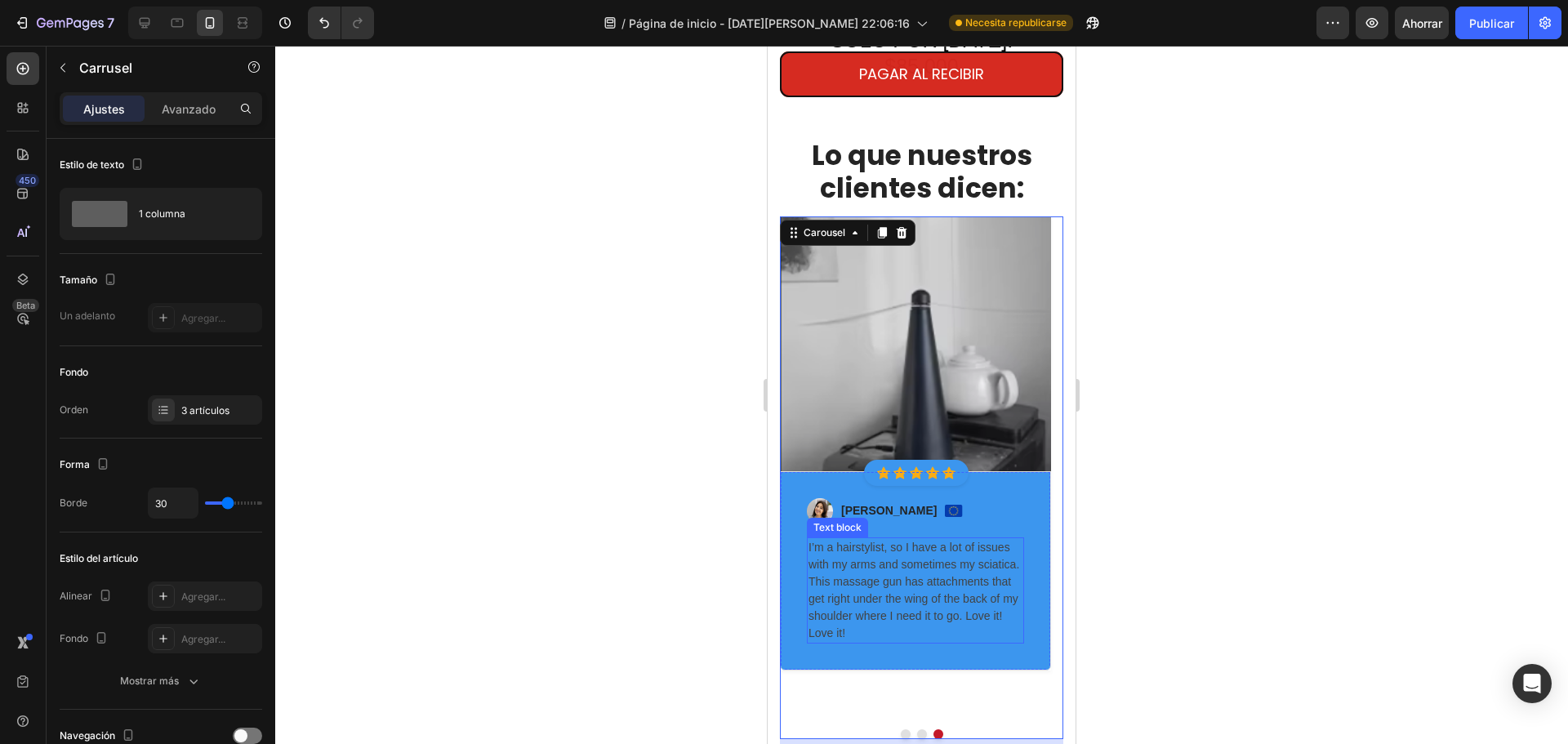
scroll to position [4248, 0]
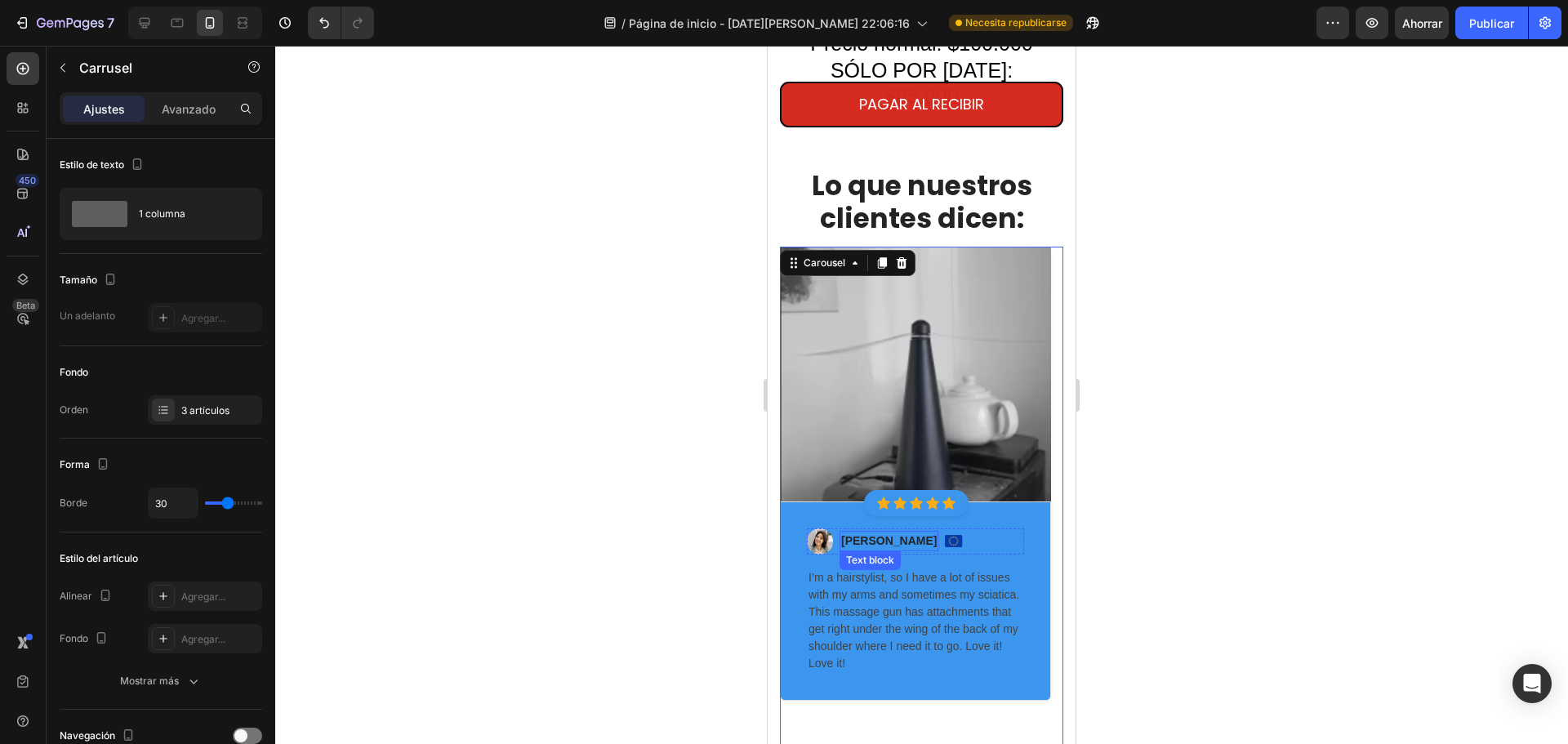
click at [850, 532] on p "Sabrina Miller" at bounding box center [889, 541] width 95 height 17
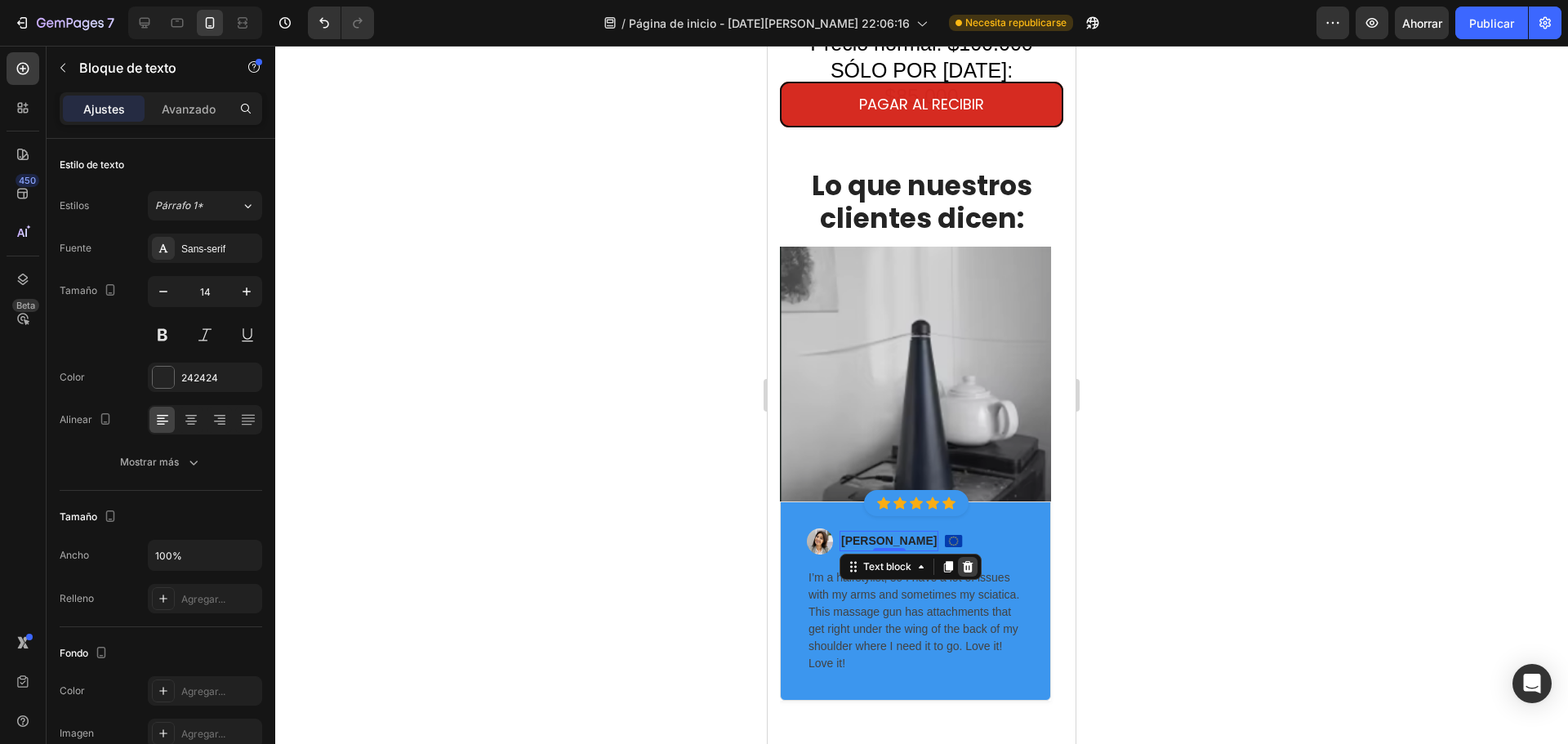
click at [964, 561] on icon at bounding box center [967, 567] width 11 height 12
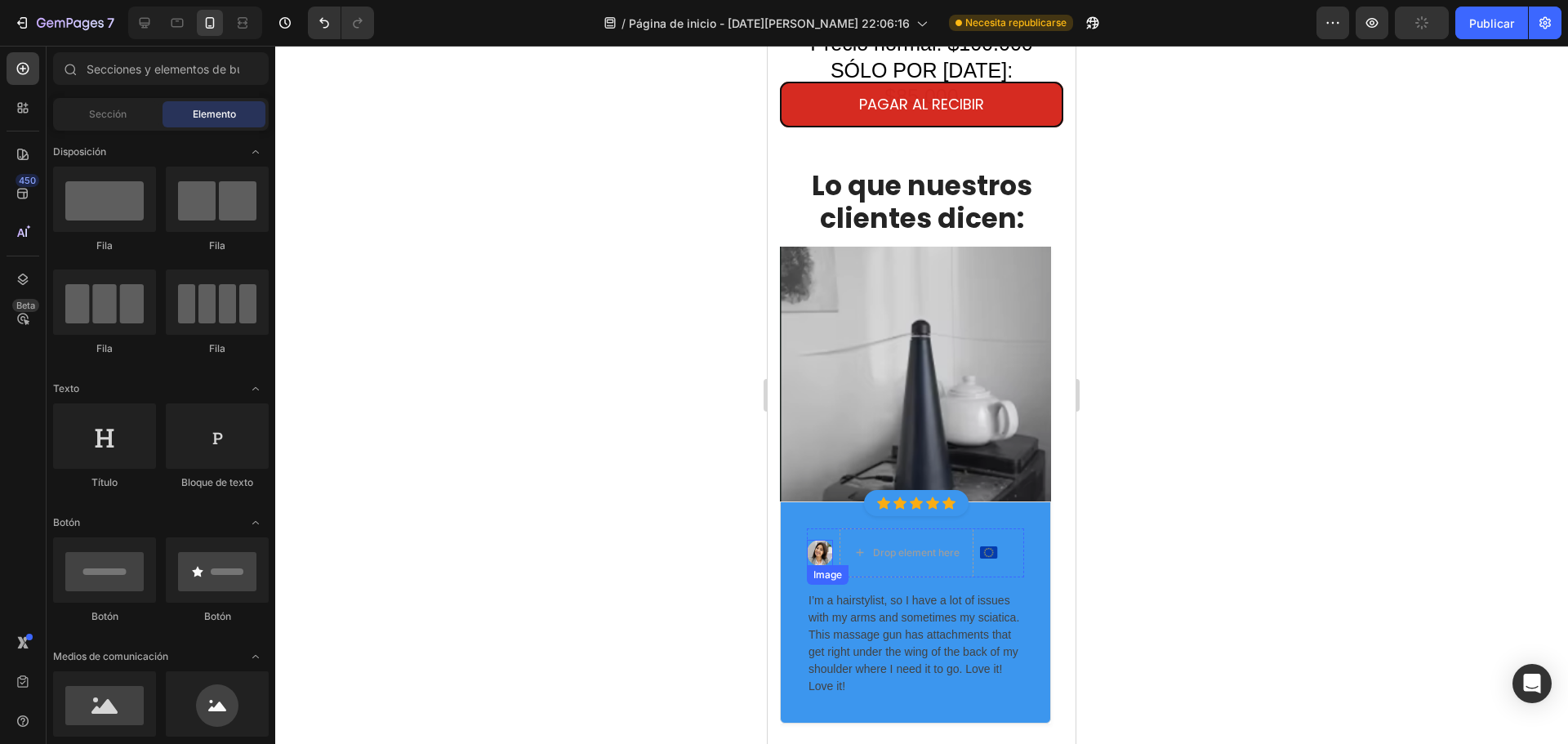
click at [828, 540] on img at bounding box center [820, 553] width 26 height 26
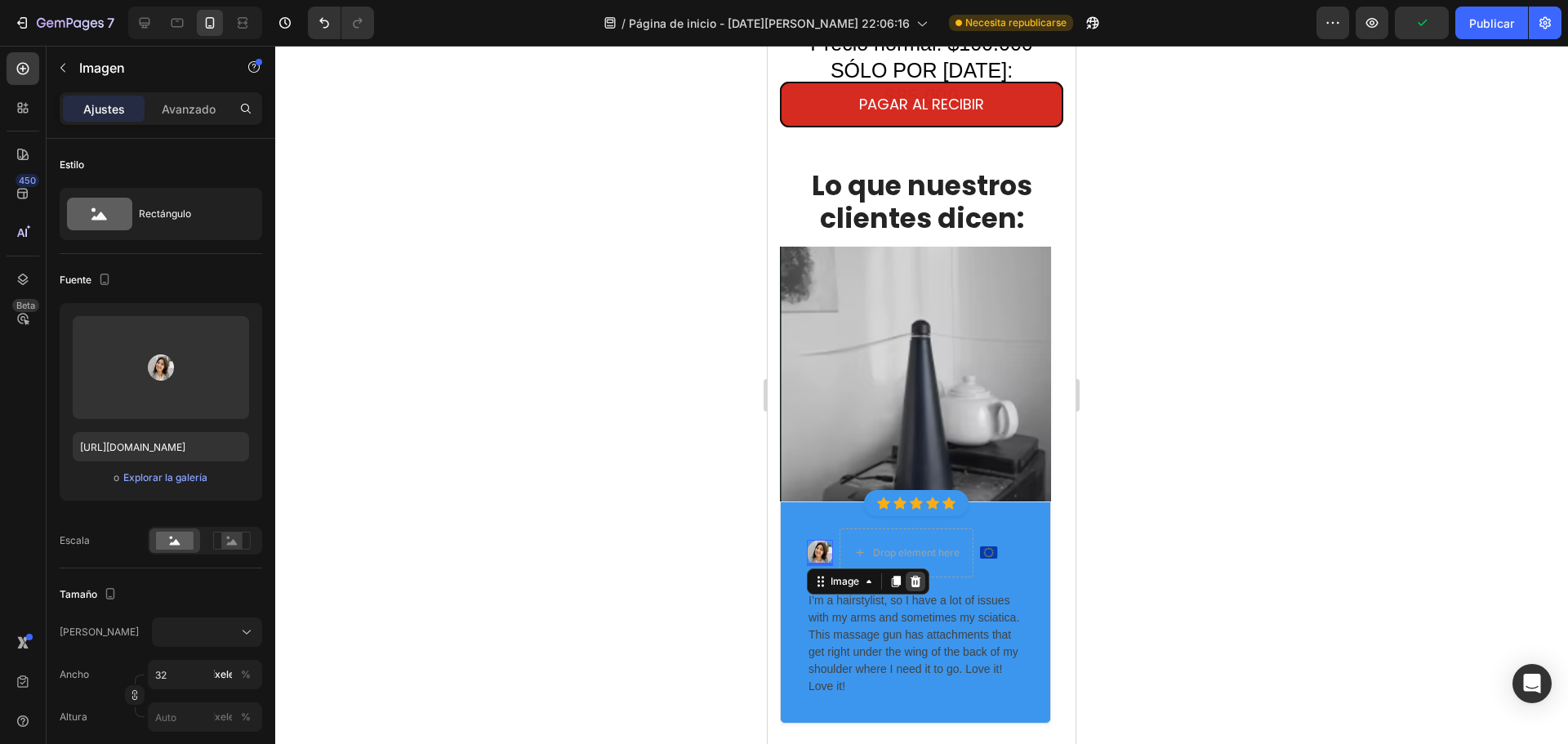
click at [921, 575] on icon at bounding box center [916, 582] width 13 height 13
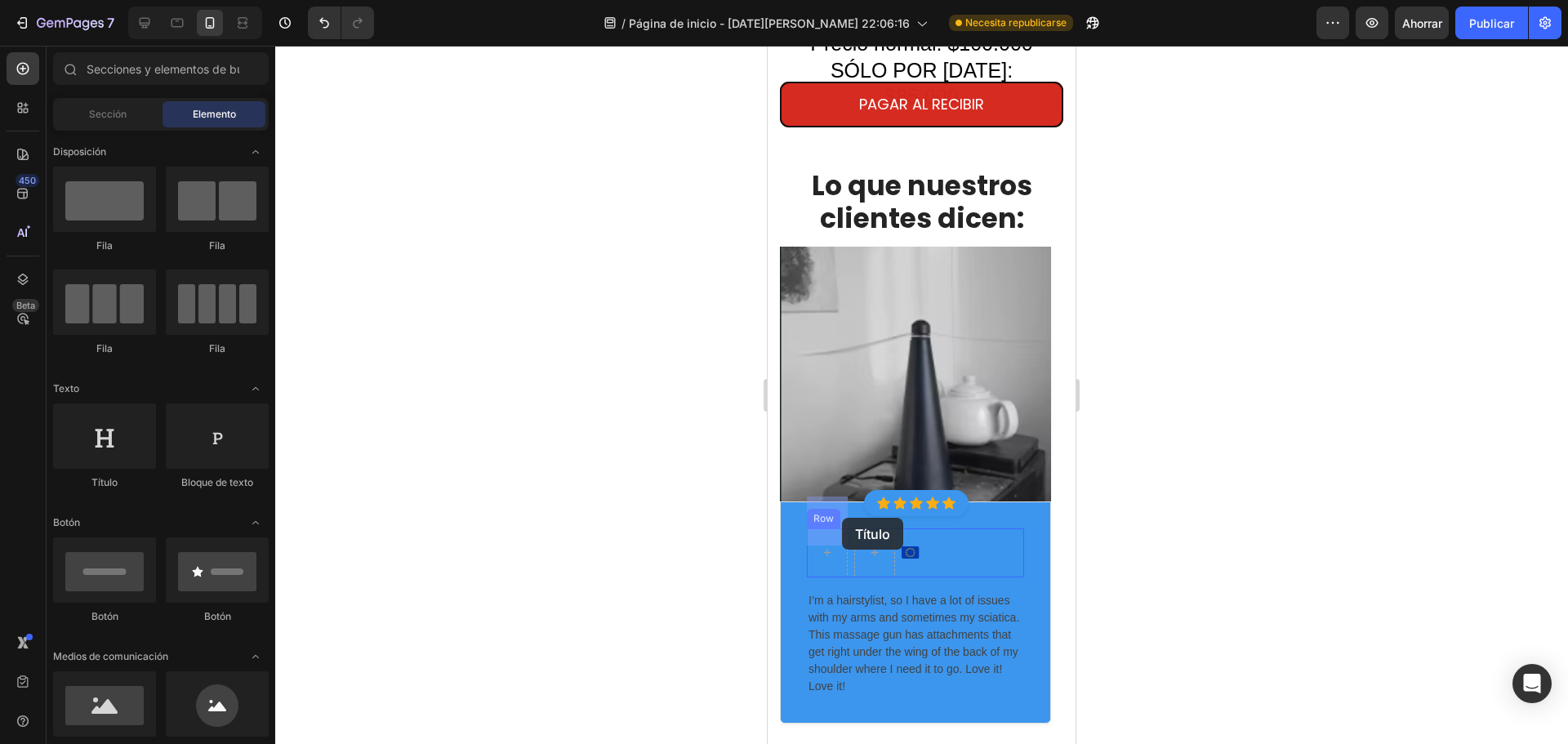
drag, startPoint x: 888, startPoint y: 472, endPoint x: 842, endPoint y: 518, distance: 65.1
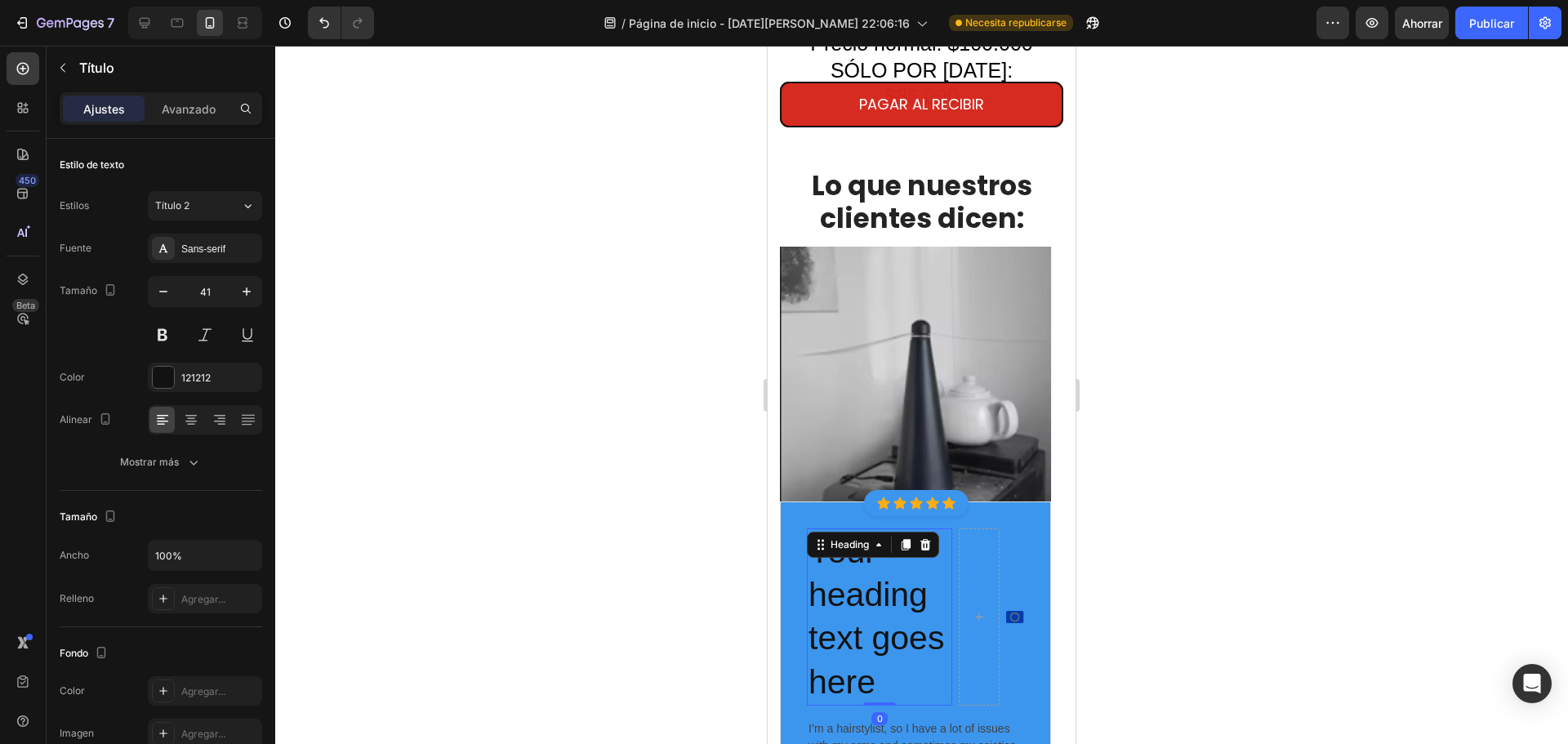
drag, startPoint x: 882, startPoint y: 673, endPoint x: 887, endPoint y: 602, distance: 71.2
click at [887, 602] on div "Your heading text goes here Heading 0" at bounding box center [879, 616] width 146 height 177
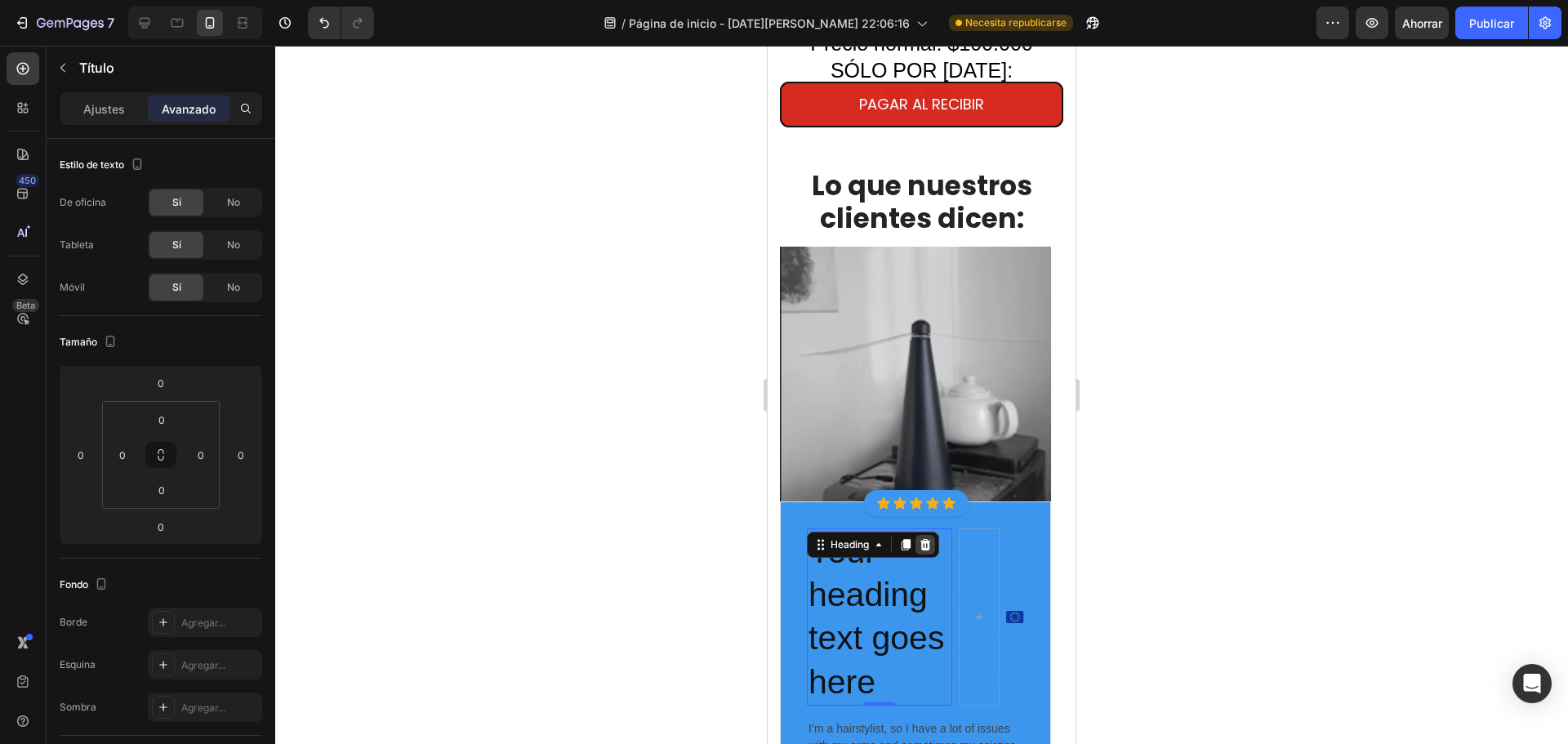
click at [931, 538] on icon at bounding box center [925, 545] width 13 height 13
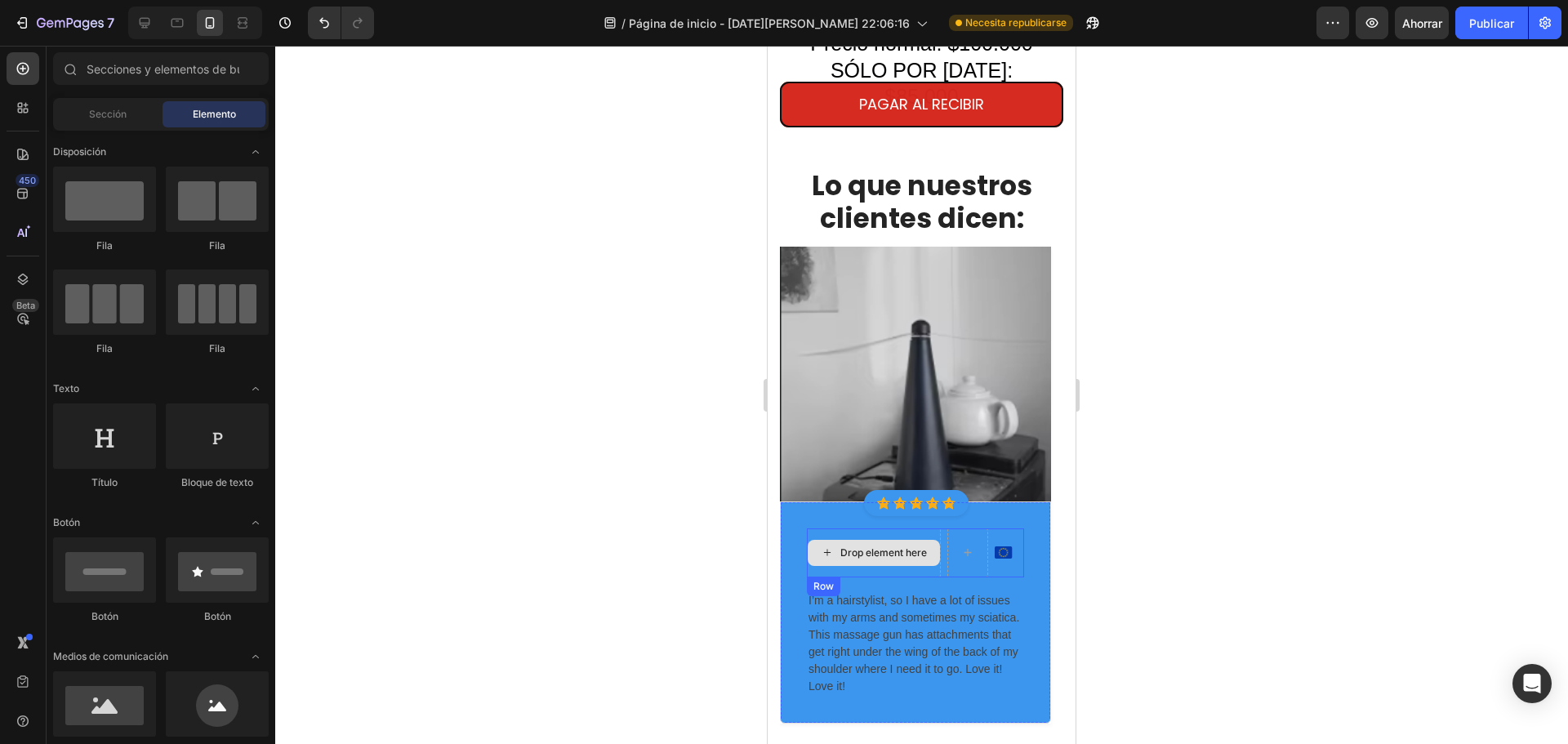
click at [935, 537] on div "Drop element here" at bounding box center [874, 553] width 134 height 49
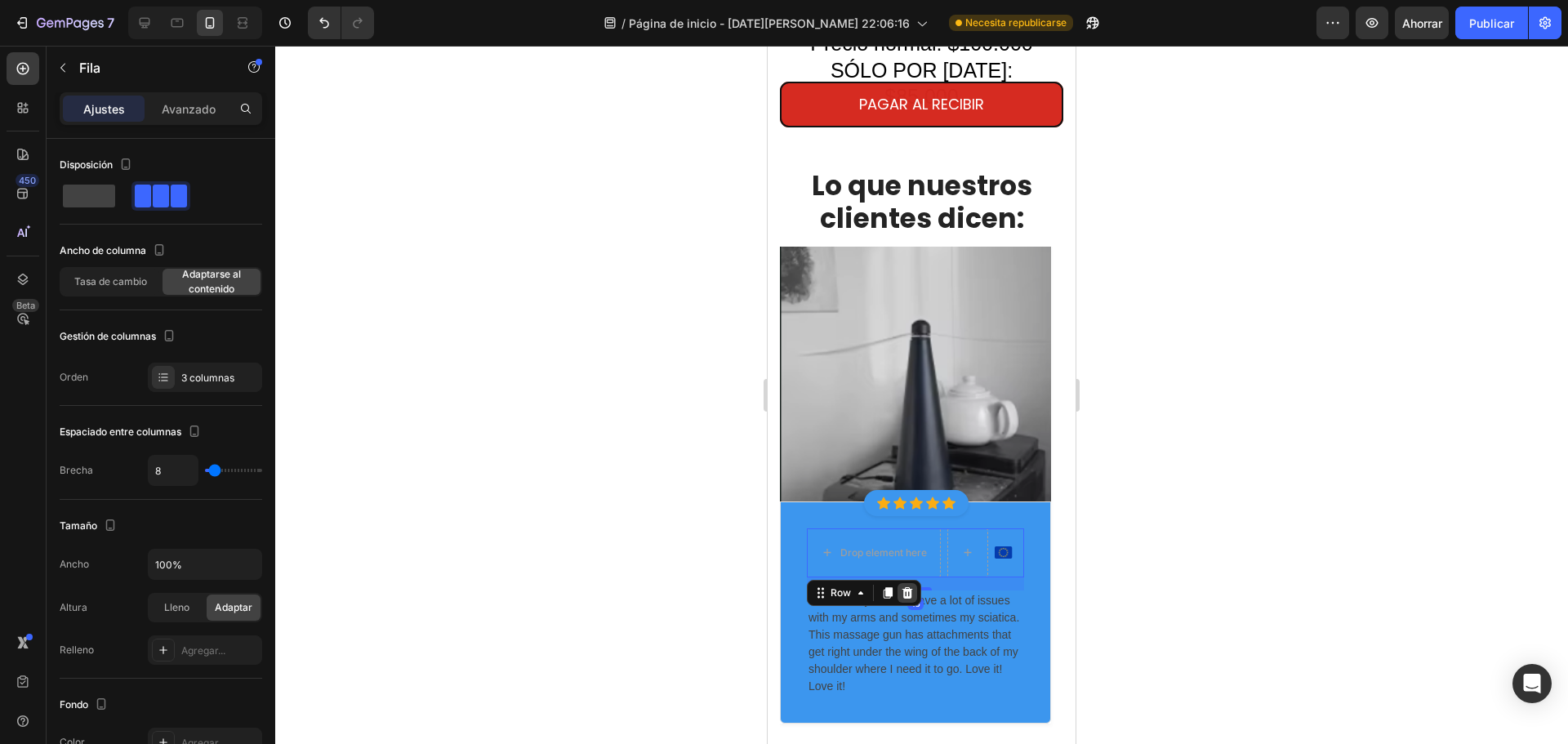
click at [901, 587] on icon at bounding box center [907, 593] width 13 height 13
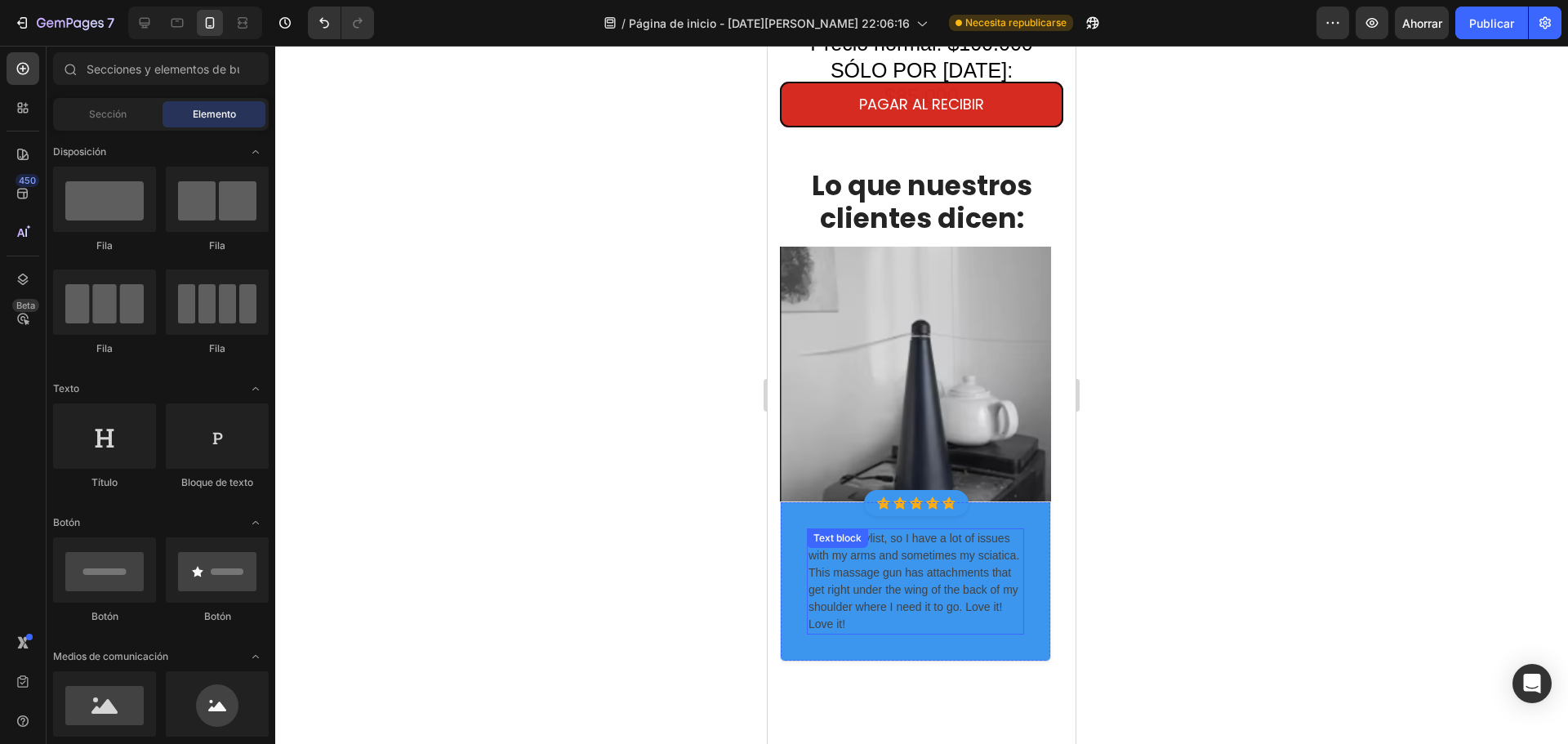
click at [820, 528] on div "I’m a hairstylist, so I have a lot of issues with my arms and sometimes my scia…" at bounding box center [916, 581] width 217 height 106
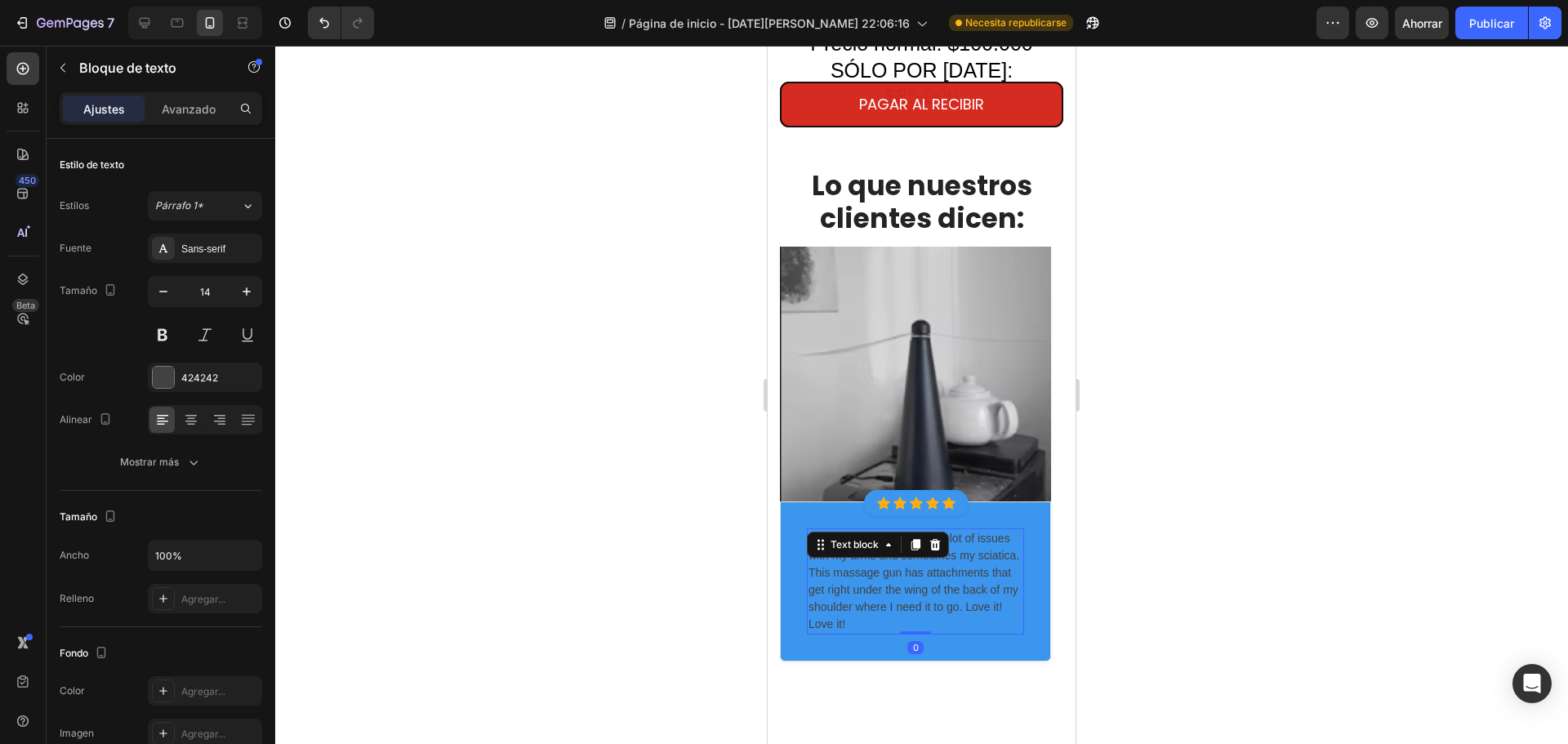
click at [828, 547] on p "I’m a hairstylist, so I have a lot of issues with my arms and sometimes my scia…" at bounding box center [916, 581] width 214 height 103
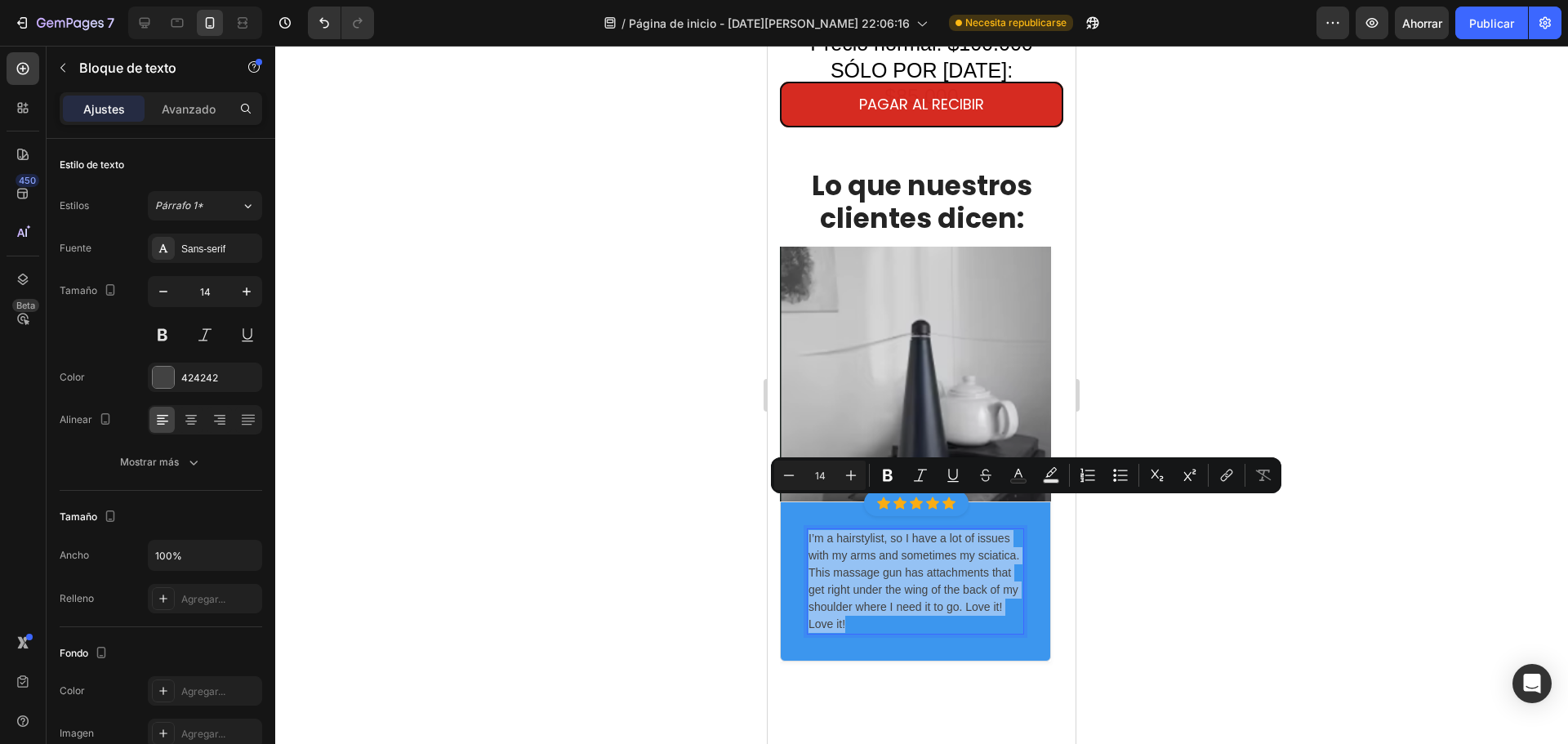
drag, startPoint x: 808, startPoint y: 509, endPoint x: 930, endPoint y: 602, distance: 153.4
click at [930, 602] on div "I’m a hairstylist, so I have a lot of issues with my arms and sometimes my scia…" at bounding box center [916, 581] width 217 height 106
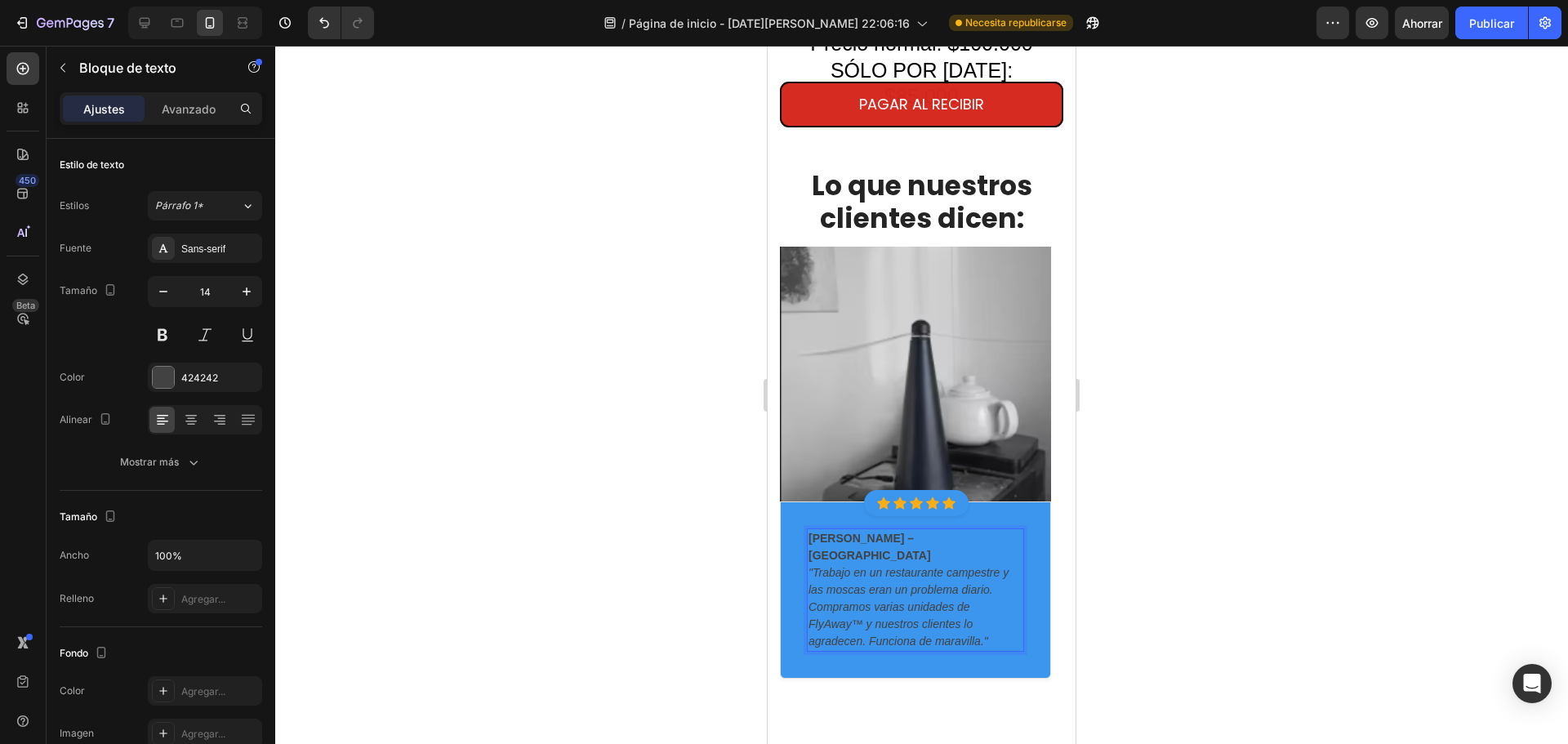
click at [910, 570] on icon ""Trabajo en un restaurante campestre y las moscas eran un problema diario. Comp…" at bounding box center [908, 607] width 200 height 81
click at [174, 342] on button at bounding box center [163, 335] width 30 height 30
click at [987, 530] on p "Carlos A. – Bogotá "Trabajo en un restaurante campestre y las moscas eran un pr…" at bounding box center [916, 590] width 214 height 120
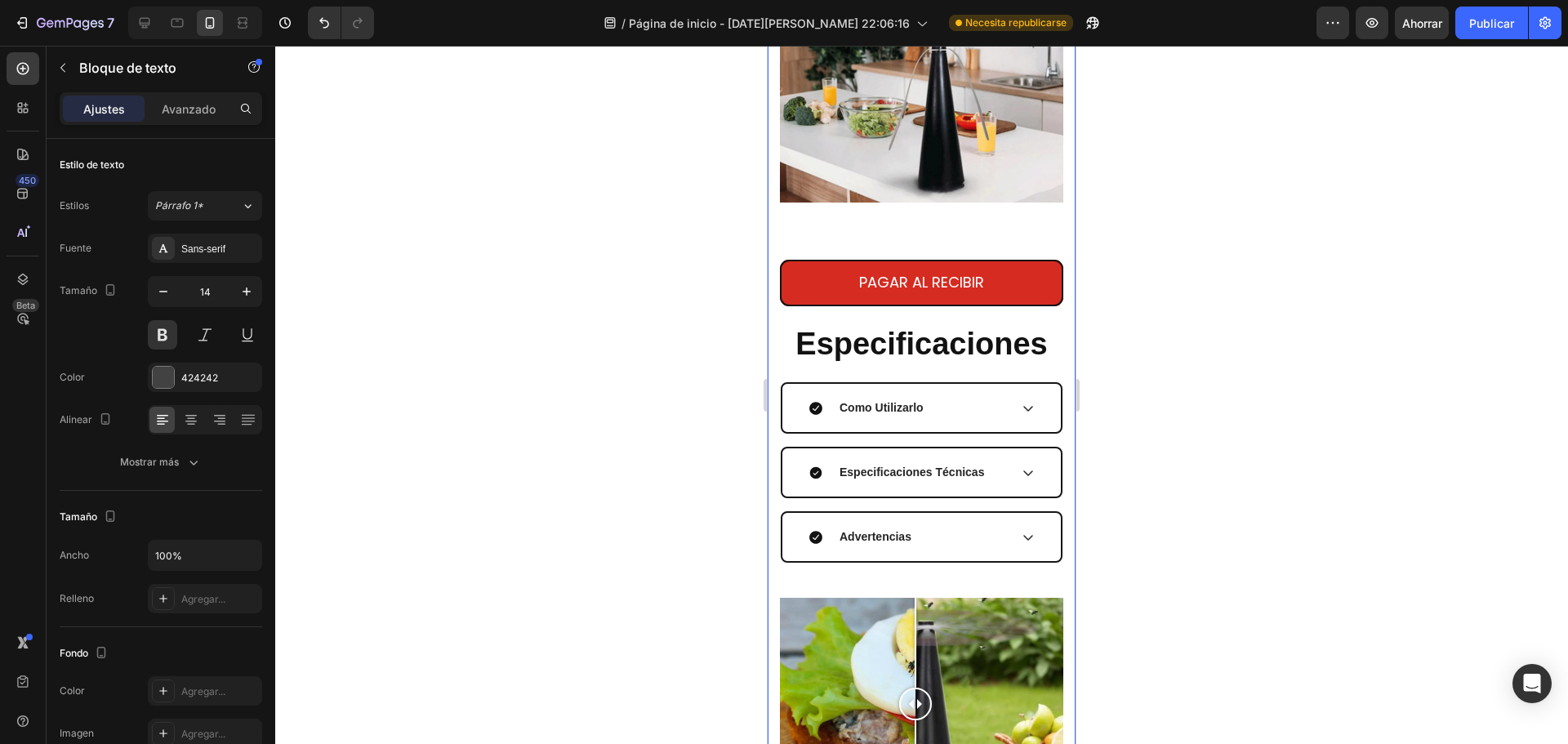
scroll to position [2860, 0]
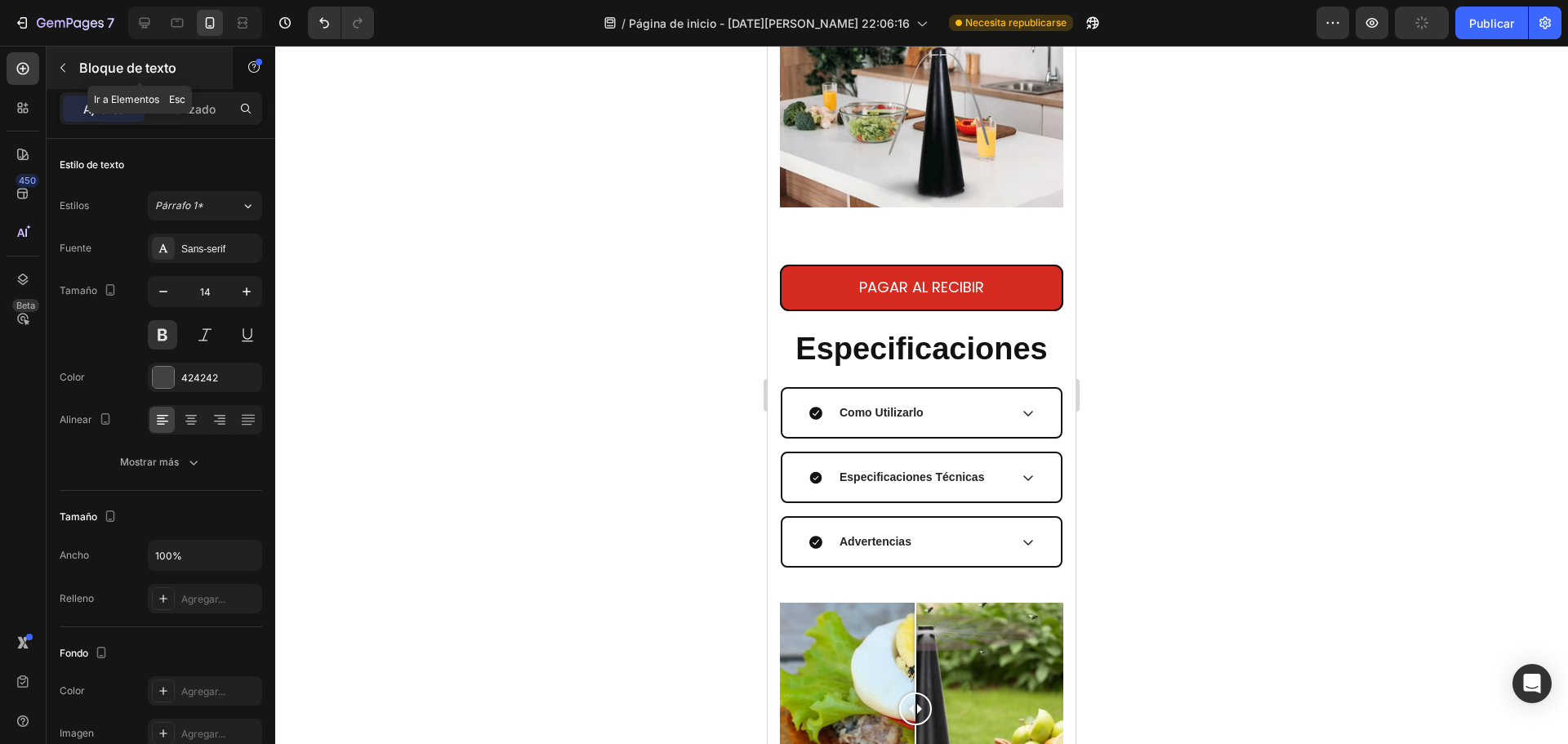
click at [61, 58] on button "button" at bounding box center [63, 68] width 26 height 26
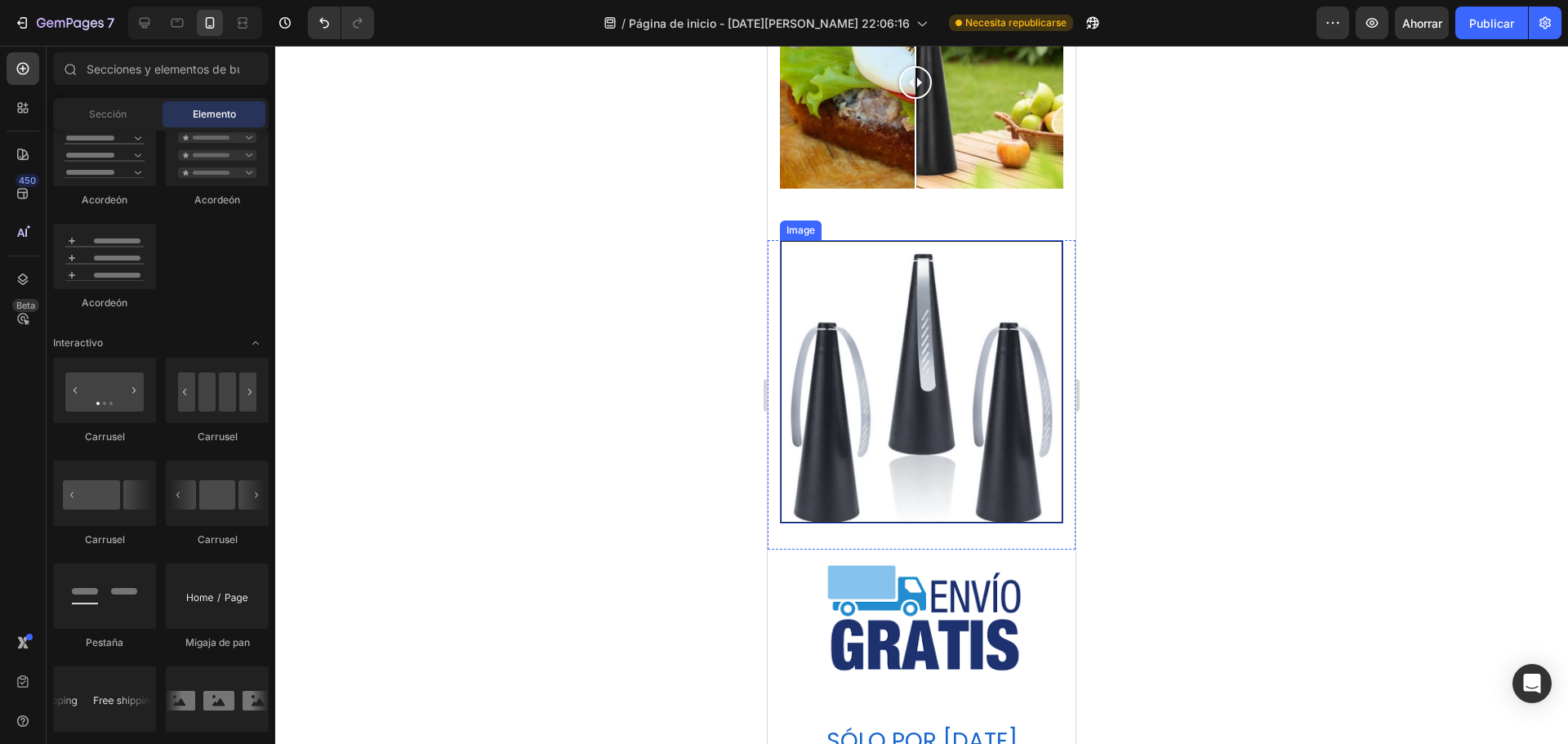
scroll to position [3513, 0]
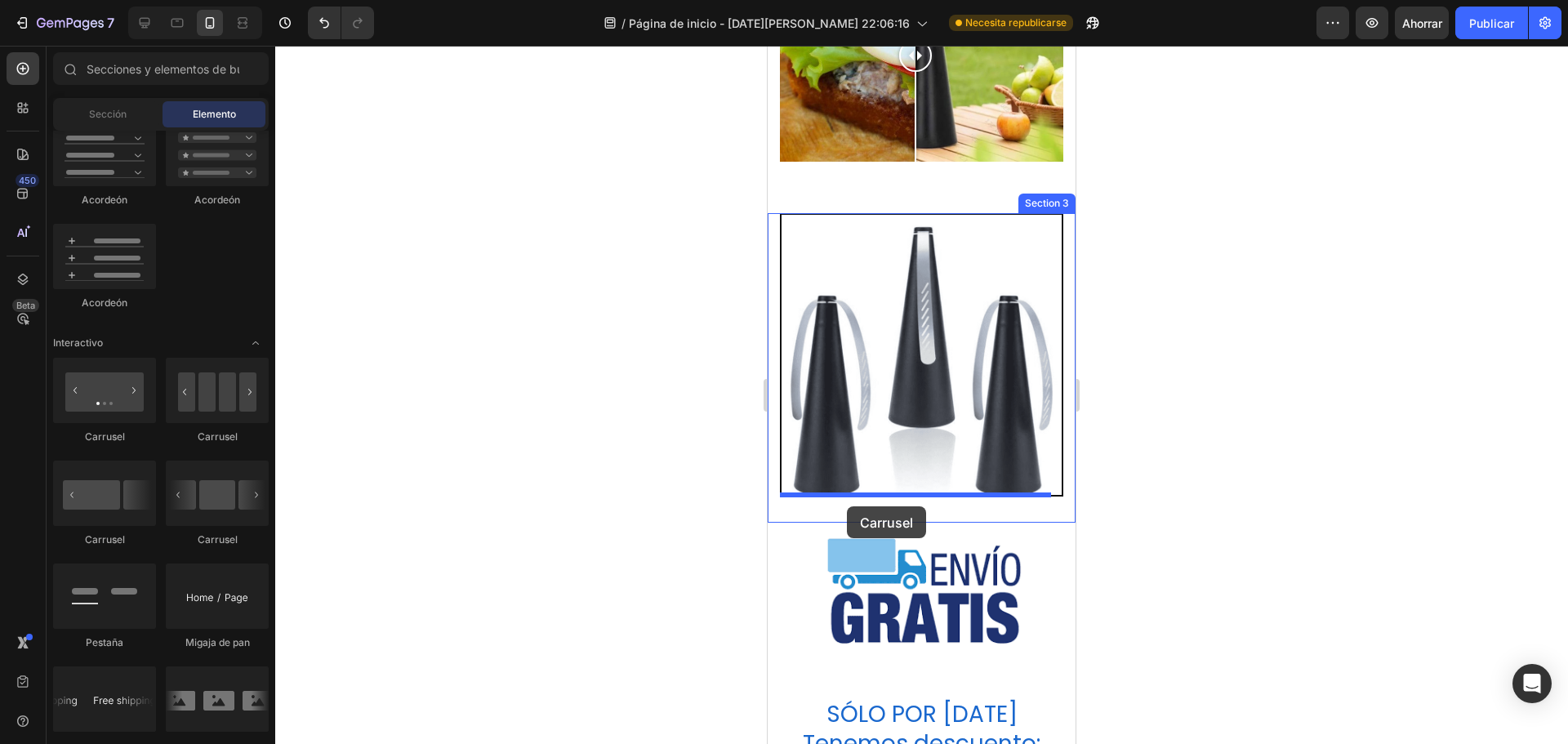
drag, startPoint x: 1176, startPoint y: 552, endPoint x: 847, endPoint y: 507, distance: 332.1
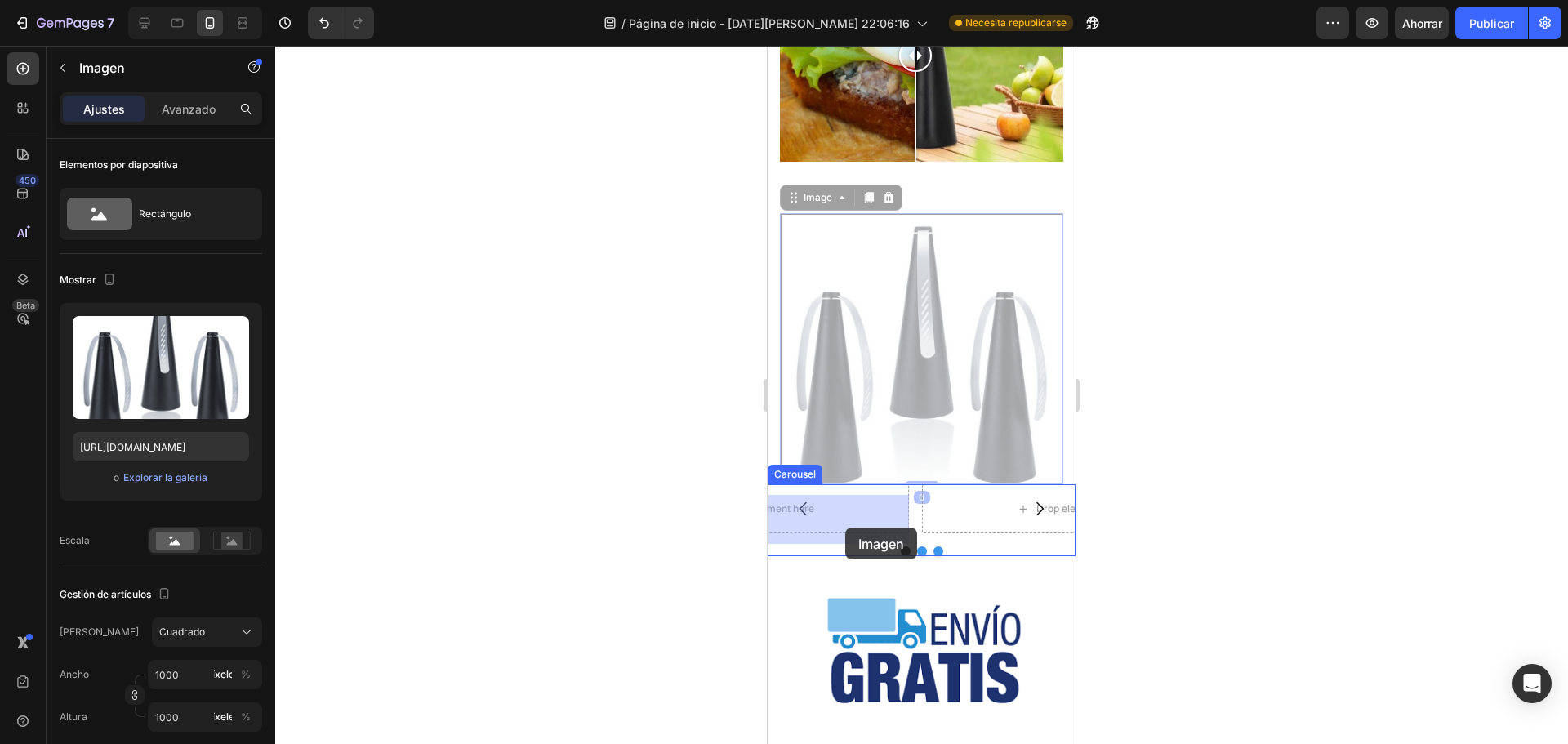
drag, startPoint x: 930, startPoint y: 409, endPoint x: 839, endPoint y: 525, distance: 147.4
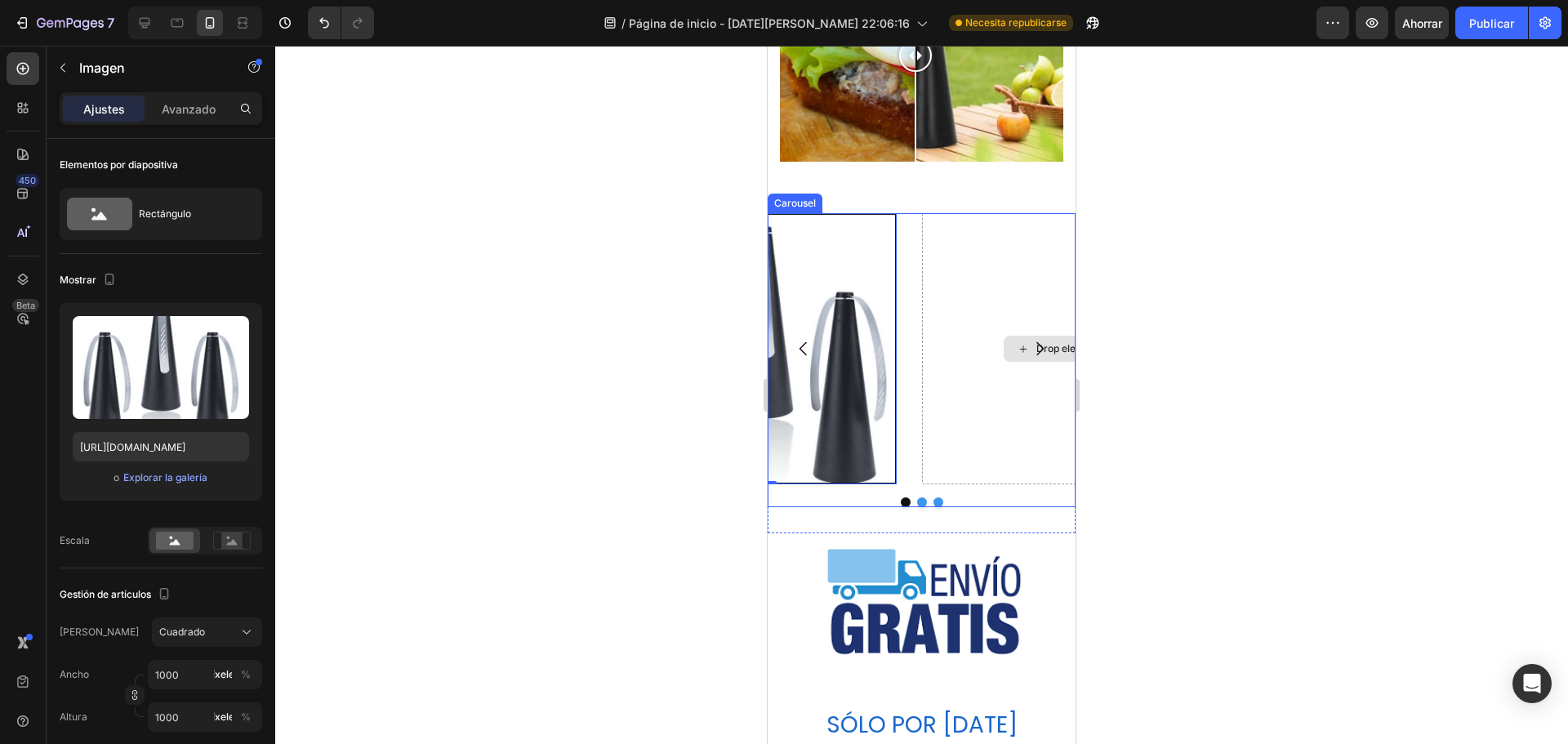
click at [993, 438] on div "Drop element here" at bounding box center [1069, 349] width 295 height 272
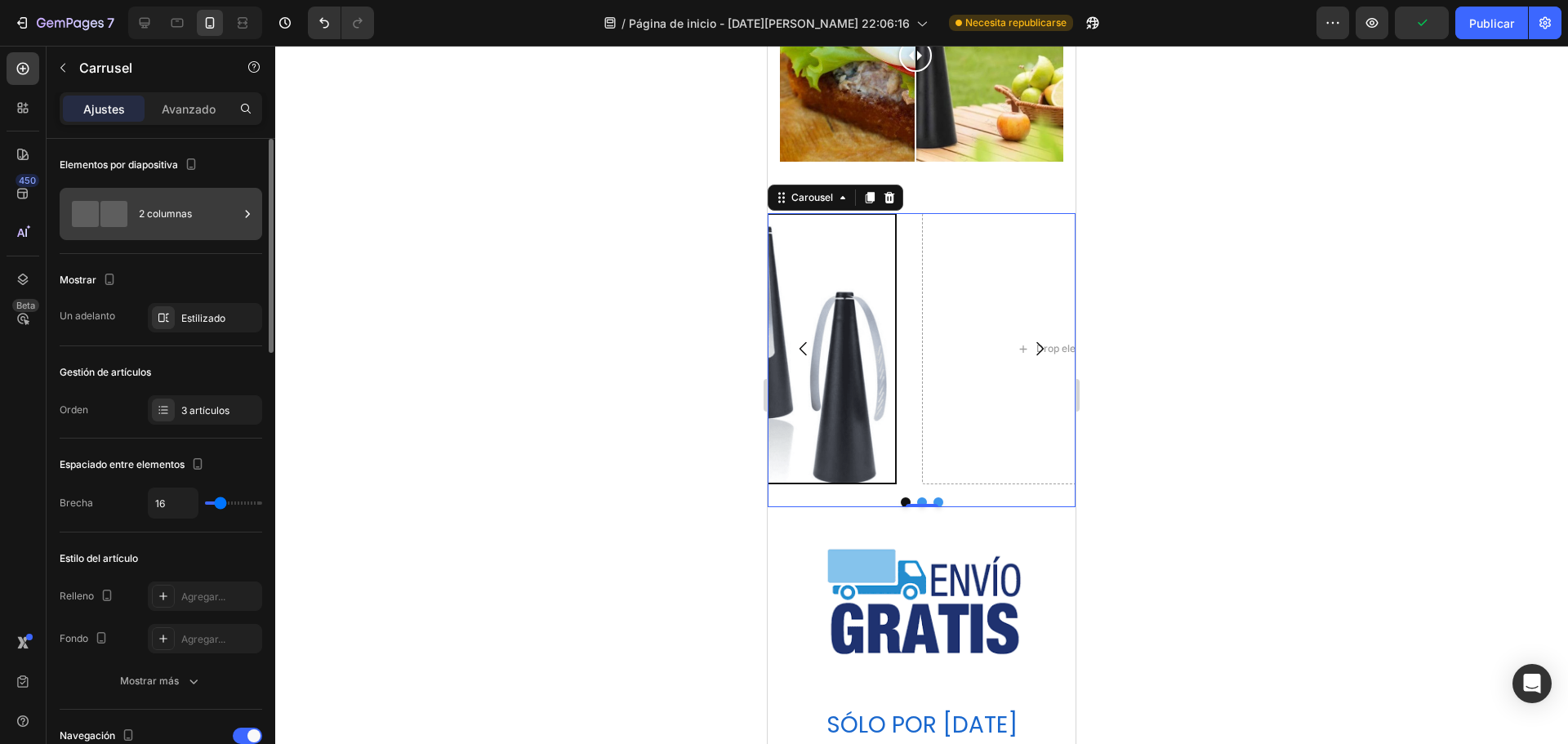
click at [154, 220] on font "2 columnas" at bounding box center [165, 214] width 53 height 15
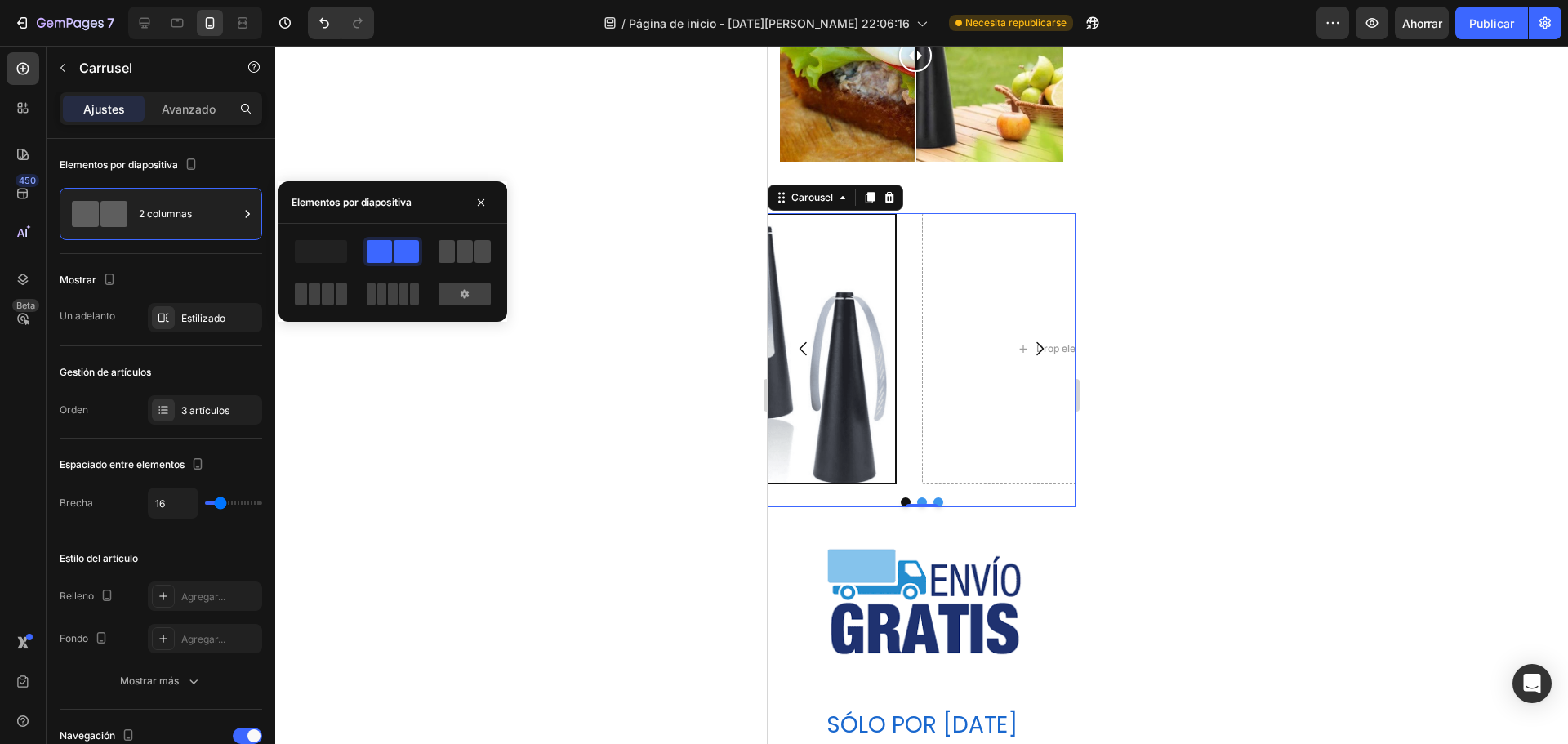
click at [463, 247] on span at bounding box center [465, 252] width 16 height 23
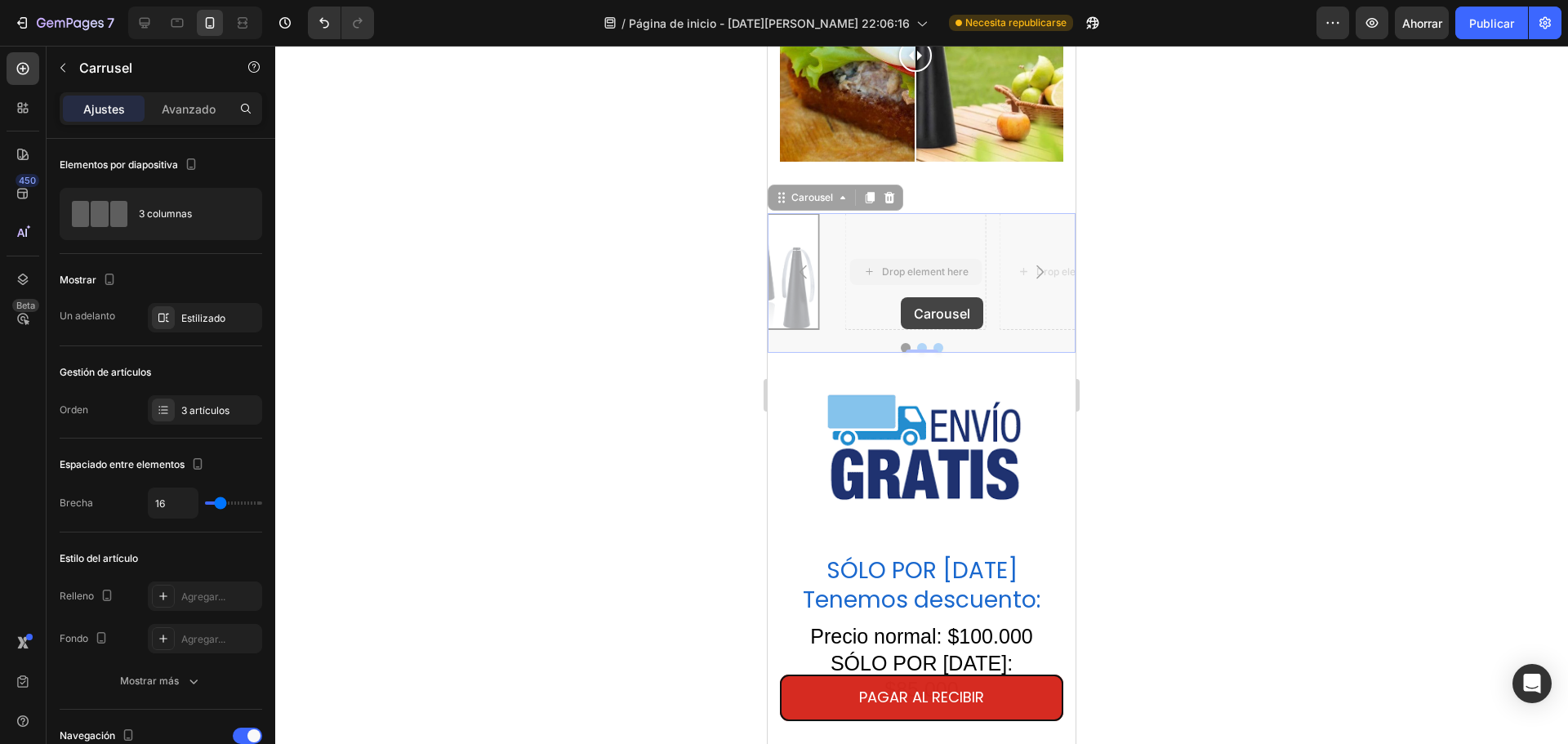
drag, startPoint x: 929, startPoint y: 295, endPoint x: 884, endPoint y: 311, distance: 47.8
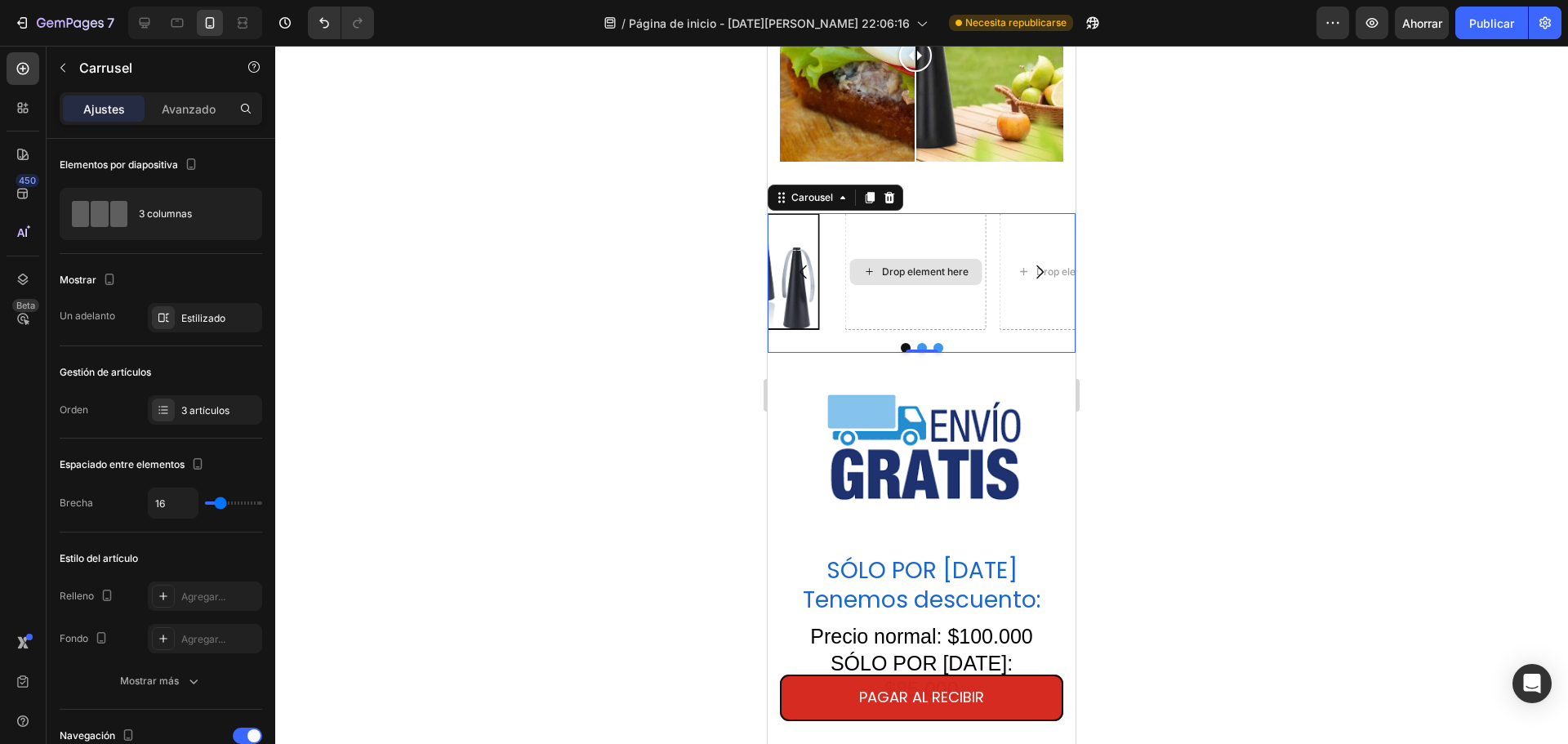
click at [908, 306] on div "Drop element here" at bounding box center [916, 272] width 141 height 117
type input "9"
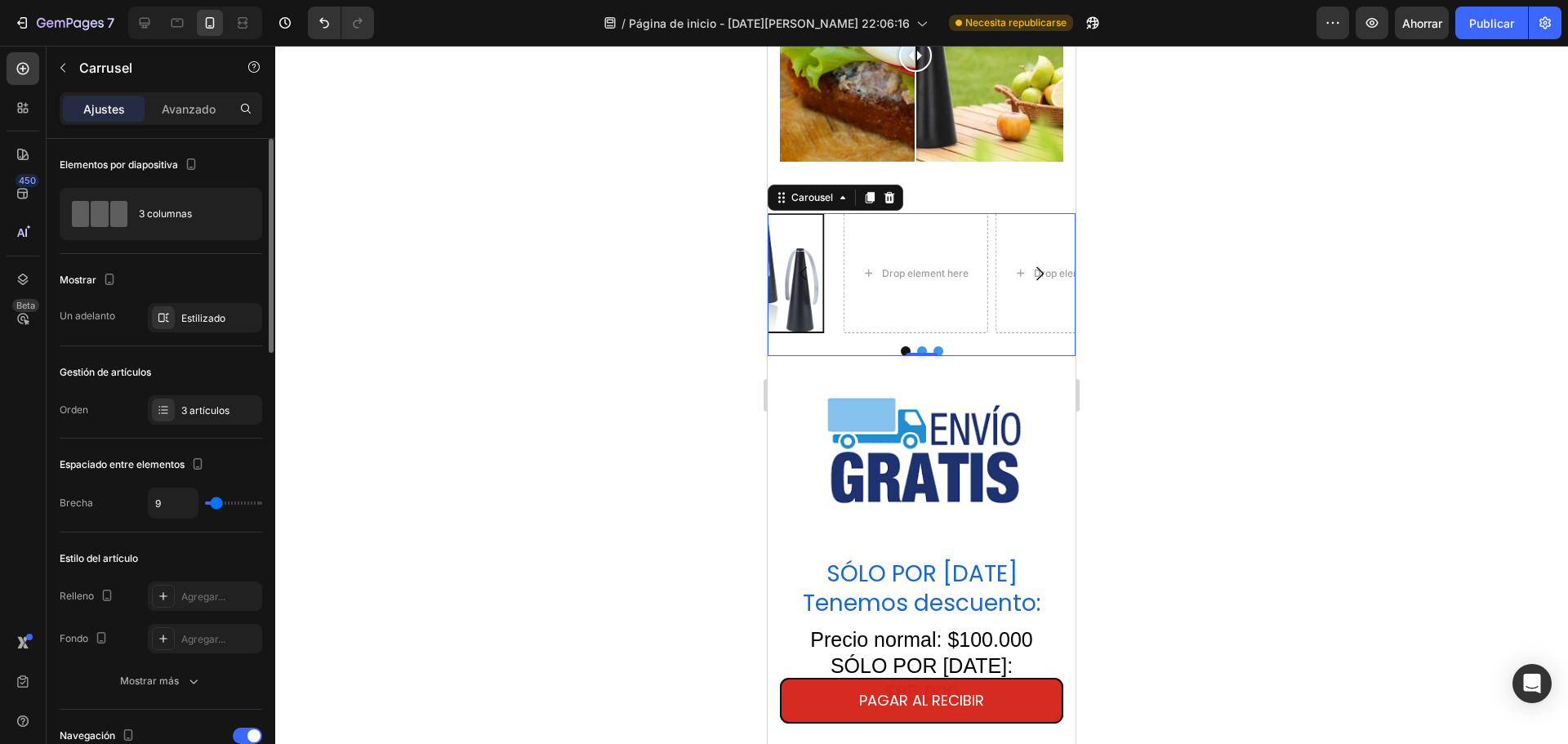
type input "15"
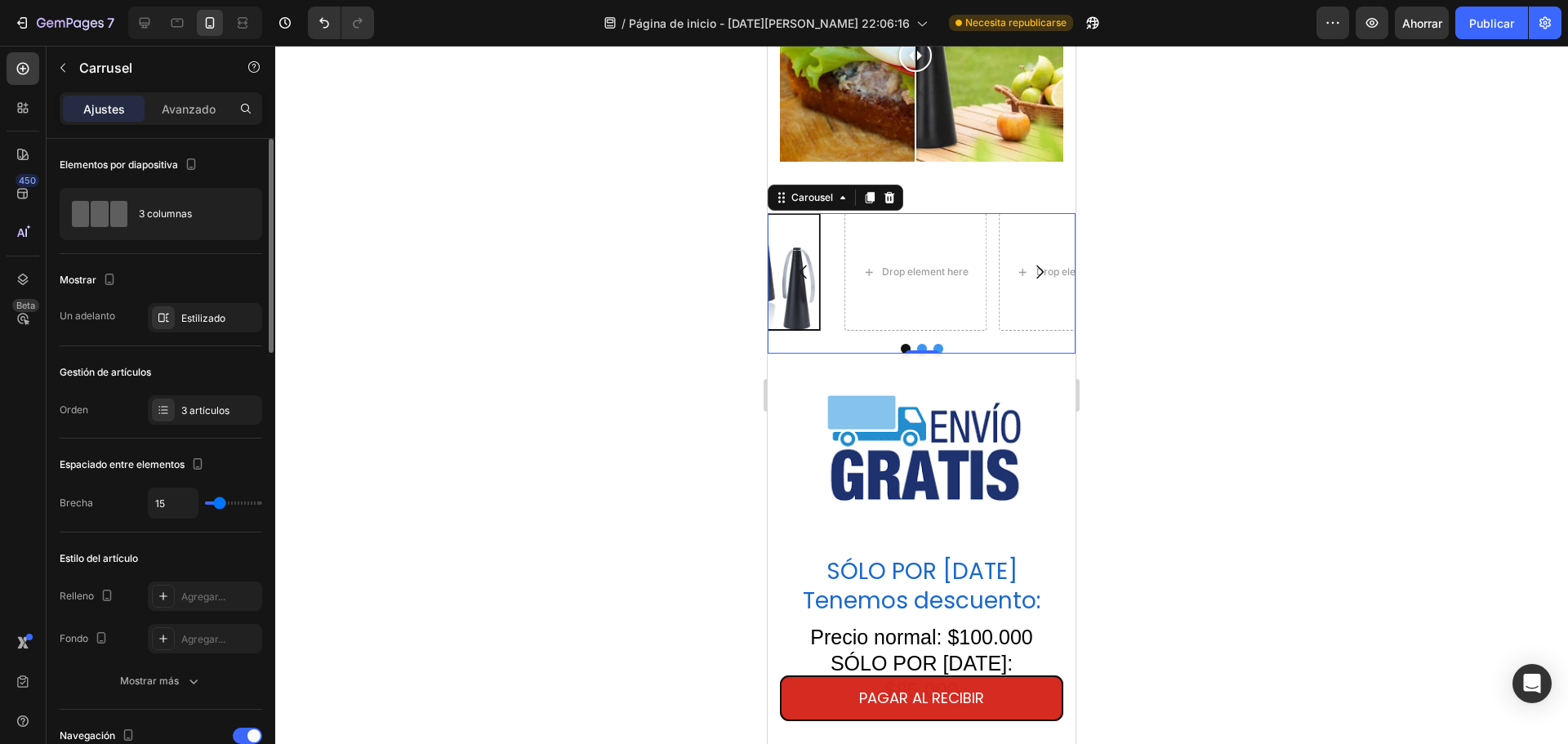
type input "33"
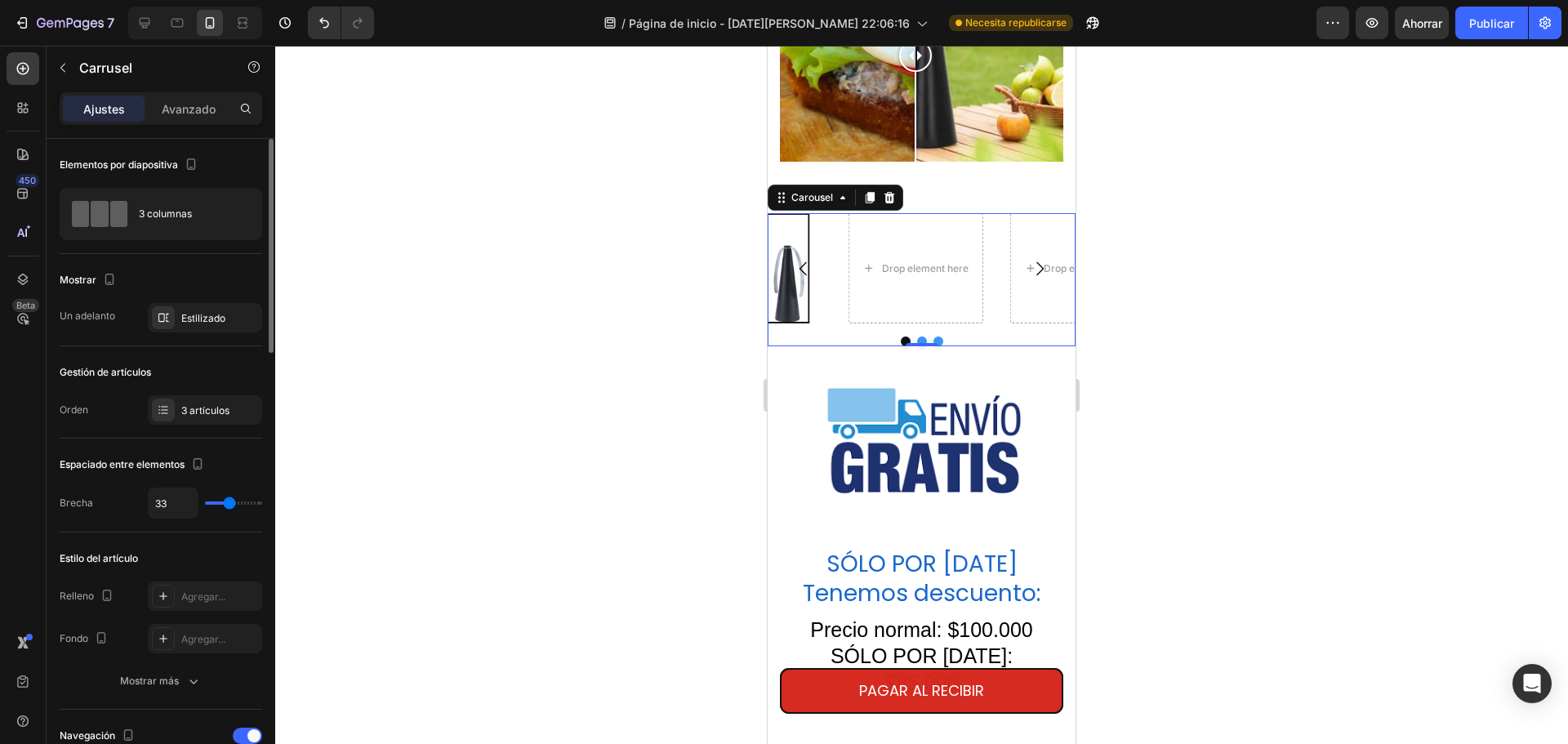
type input "0"
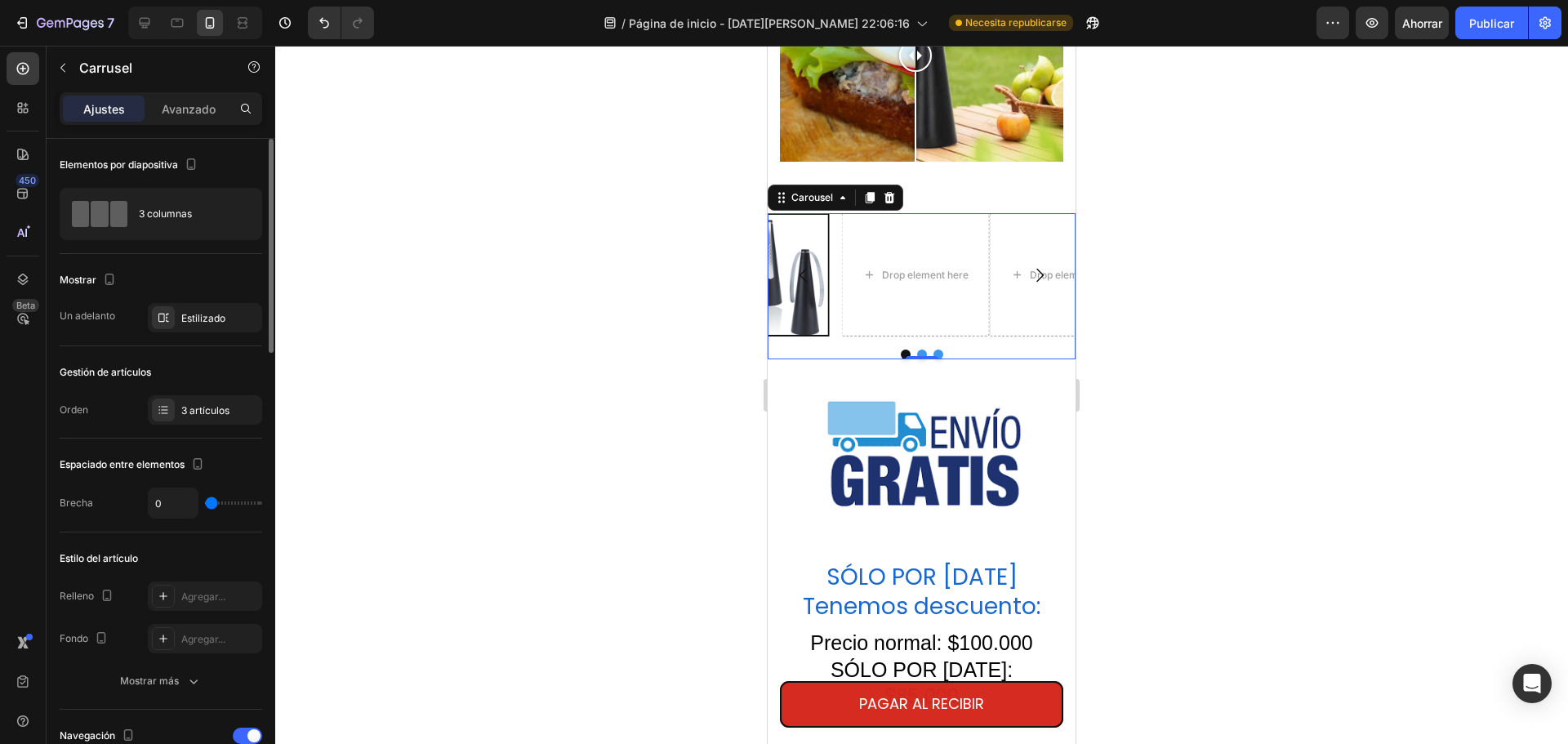
type input "24"
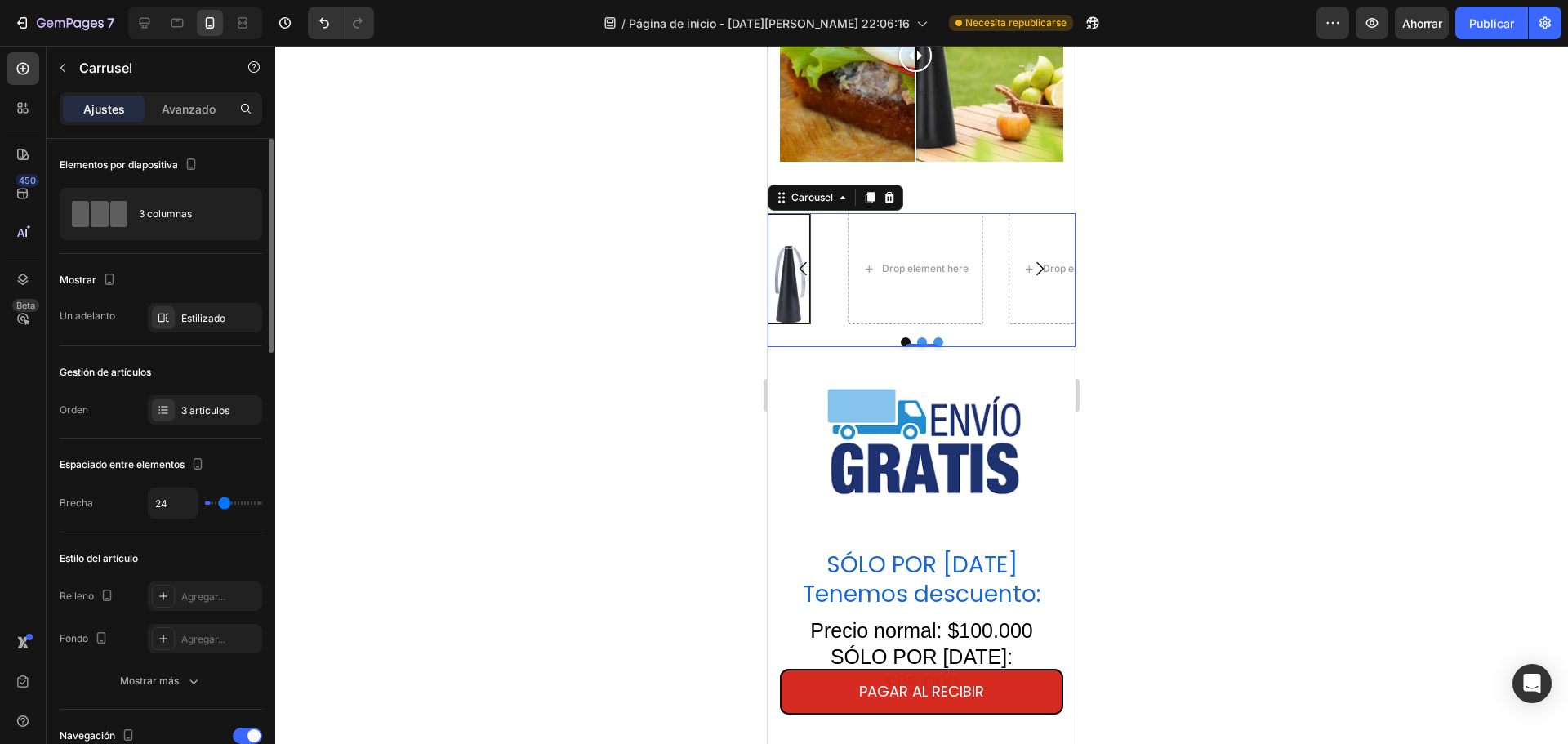
type input "31"
drag, startPoint x: 216, startPoint y: 502, endPoint x: 229, endPoint y: 501, distance: 13.0
type input "31"
click at [229, 502] on input "range" at bounding box center [233, 504] width 57 height 3
click at [1031, 277] on icon "Carousel Next Arrow" at bounding box center [1040, 269] width 20 height 20
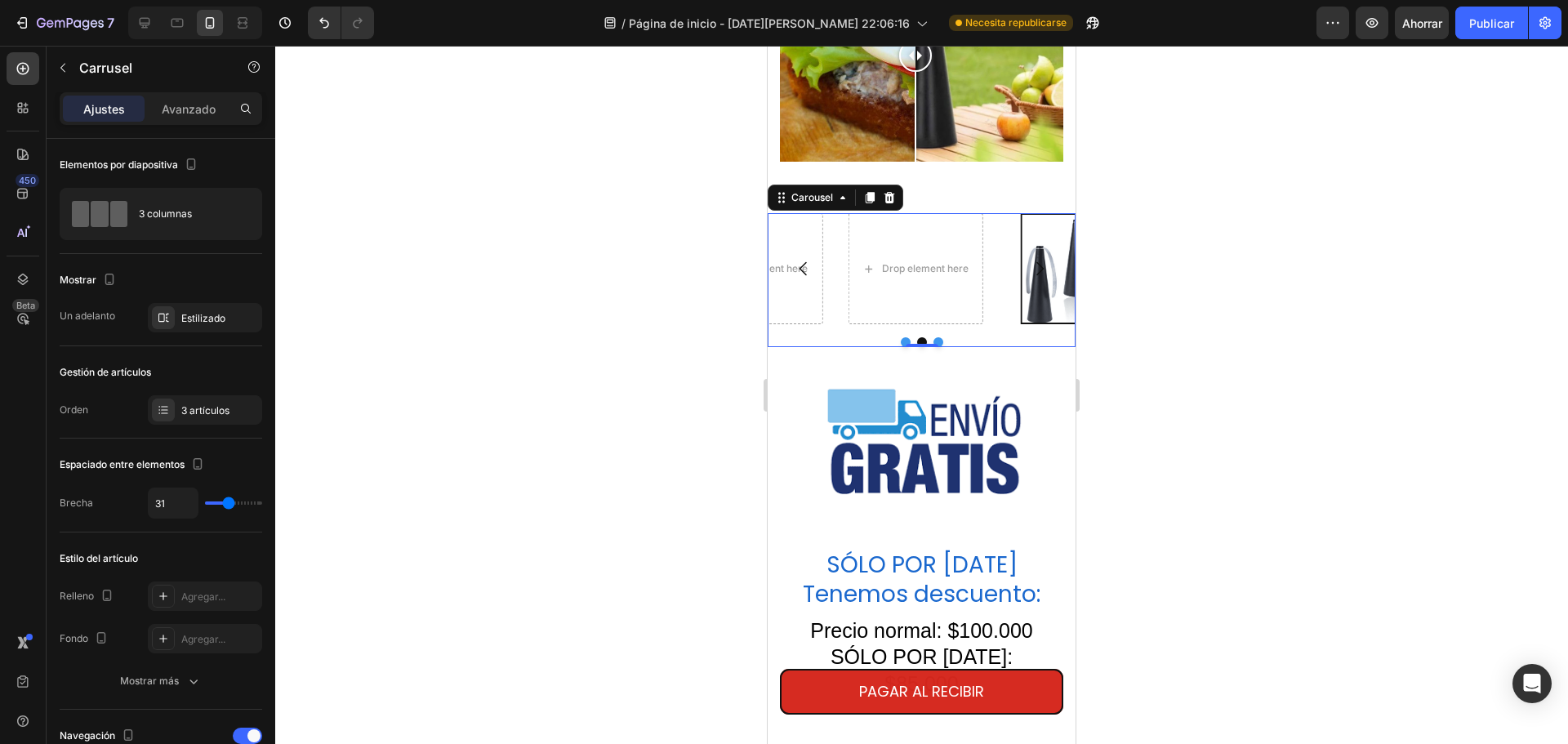
click at [1031, 277] on icon "Carousel Next Arrow" at bounding box center [1040, 269] width 20 height 20
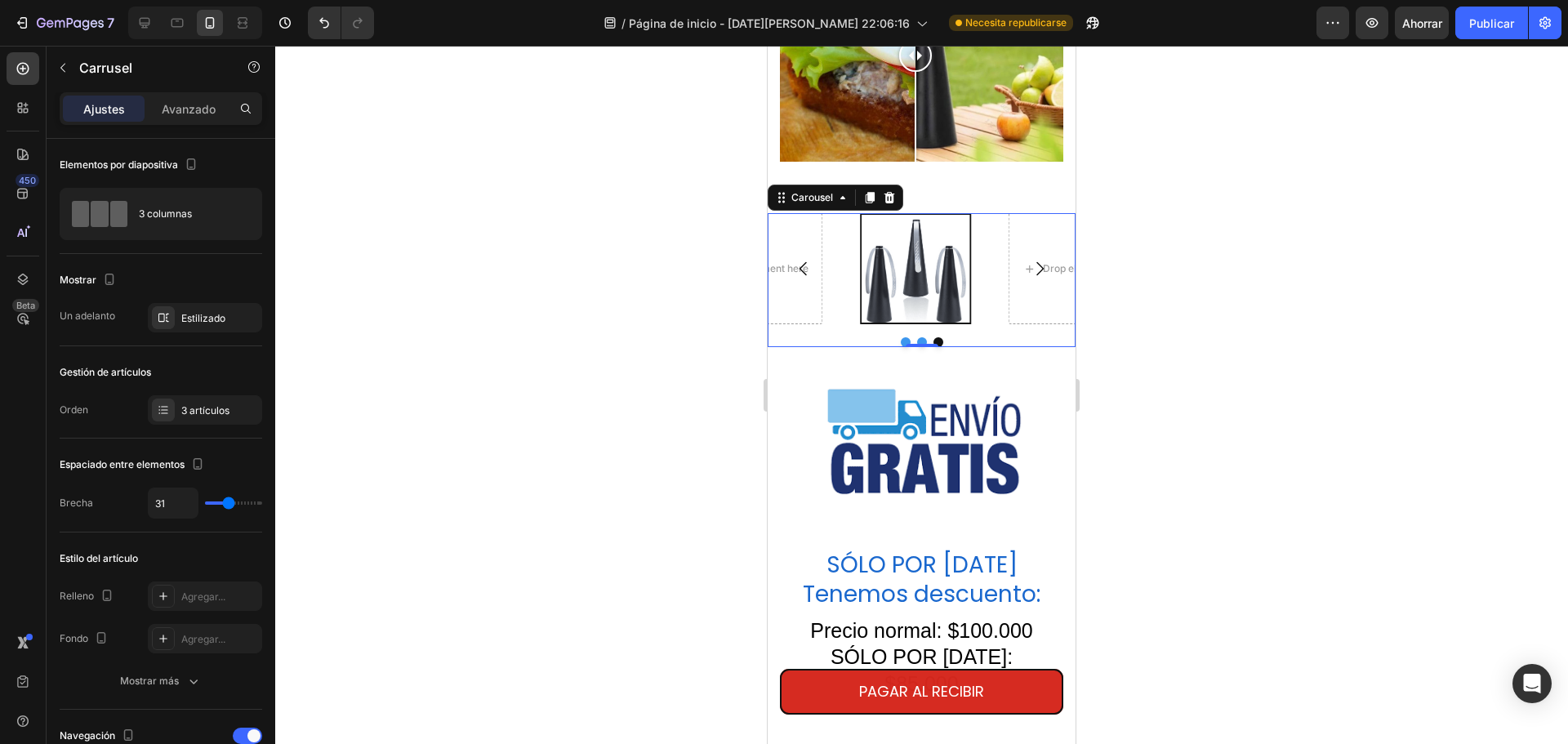
click at [1031, 277] on icon "Carousel Next Arrow" at bounding box center [1040, 269] width 20 height 20
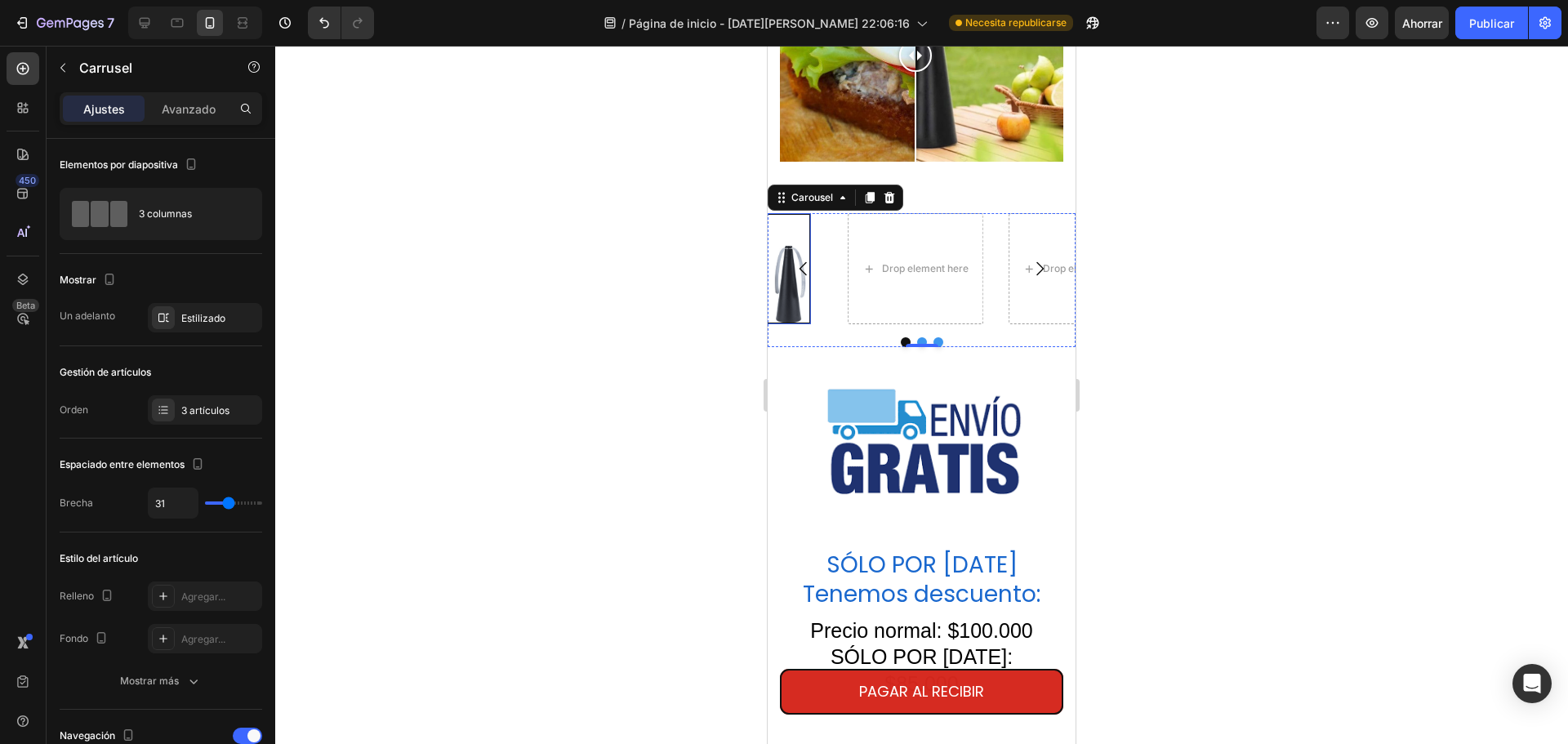
click at [781, 253] on div "Image" at bounding box center [755, 268] width 111 height 111
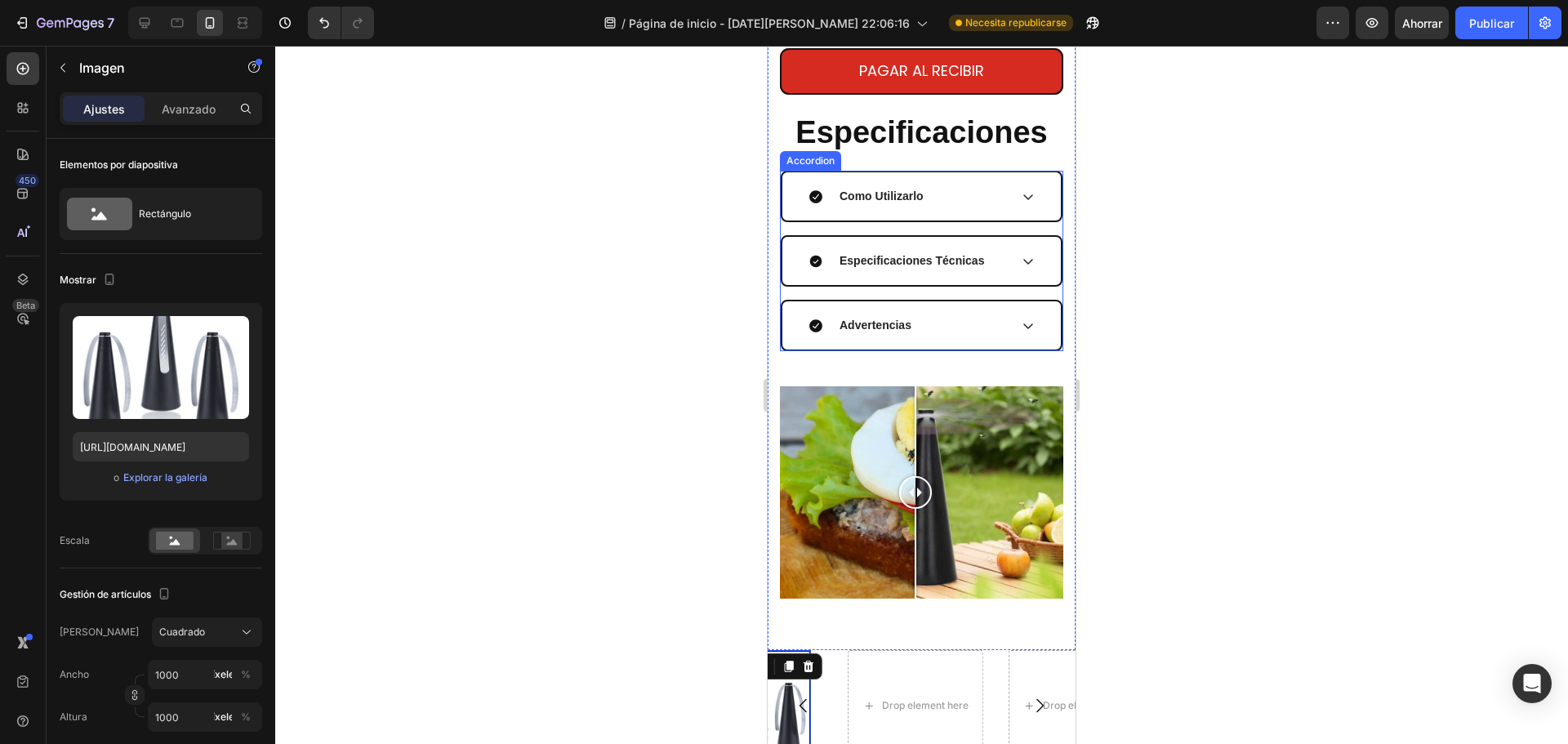
scroll to position [3105, 0]
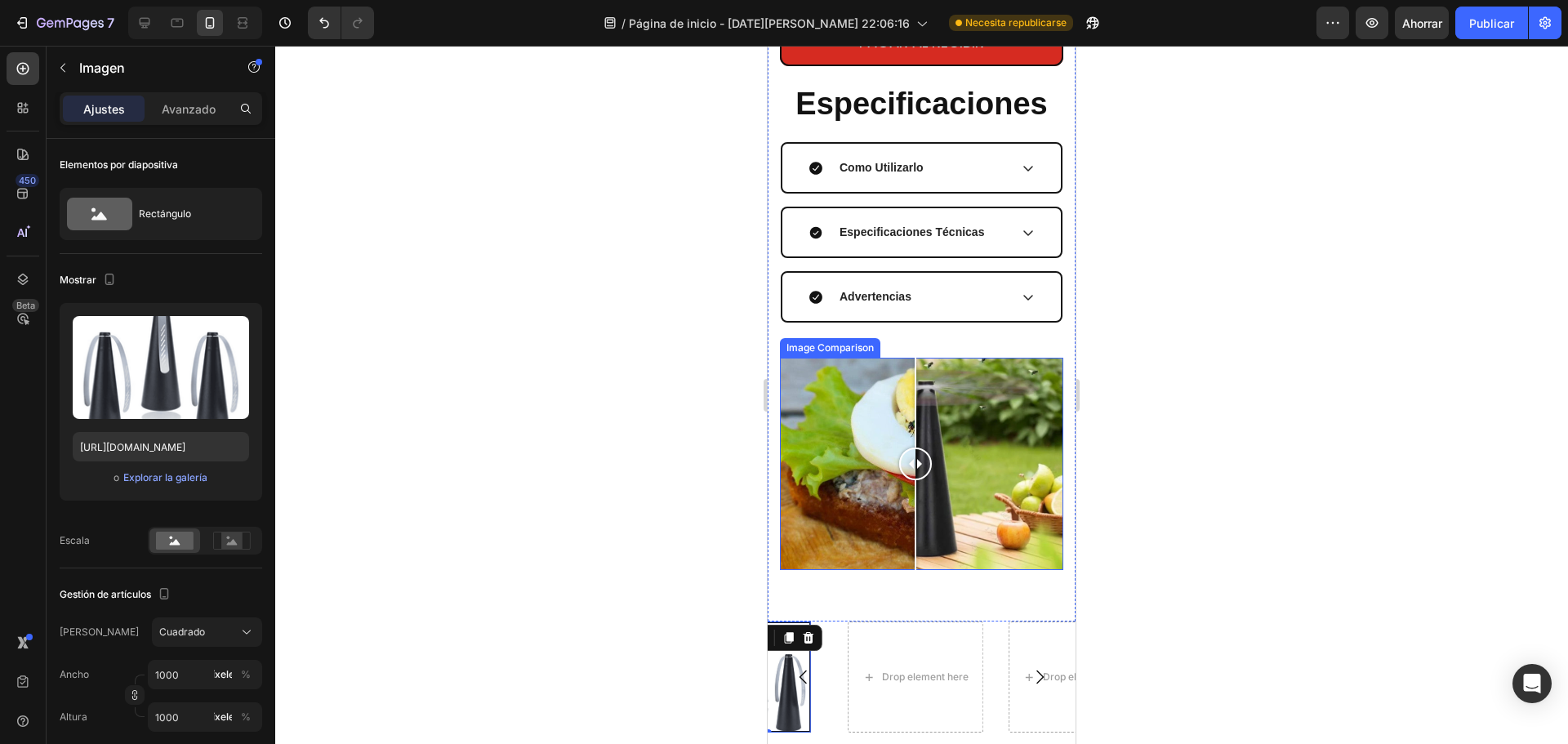
drag, startPoint x: 914, startPoint y: 487, endPoint x: 916, endPoint y: 455, distance: 32.1
click at [916, 455] on div at bounding box center [916, 464] width 33 height 212
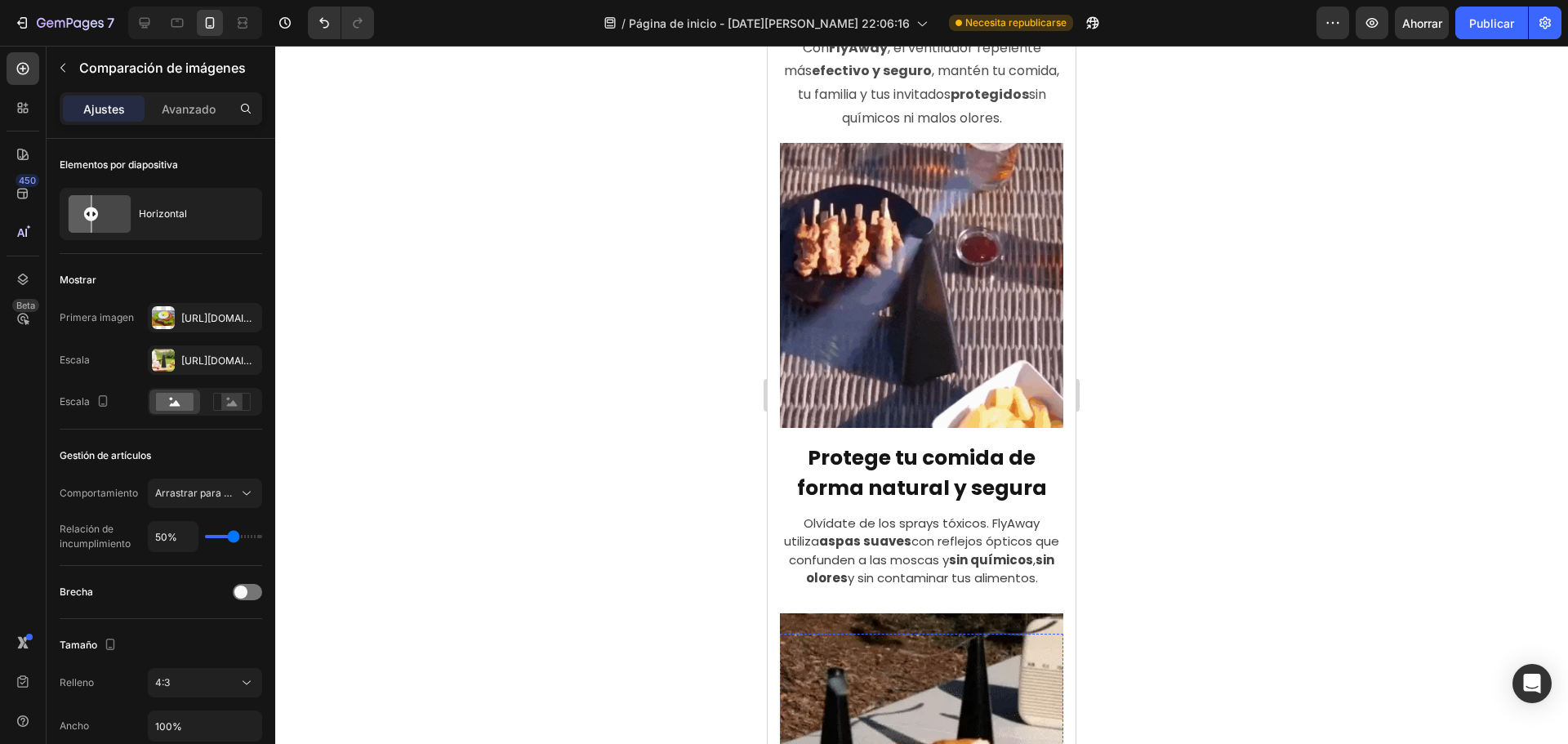
scroll to position [0, 0]
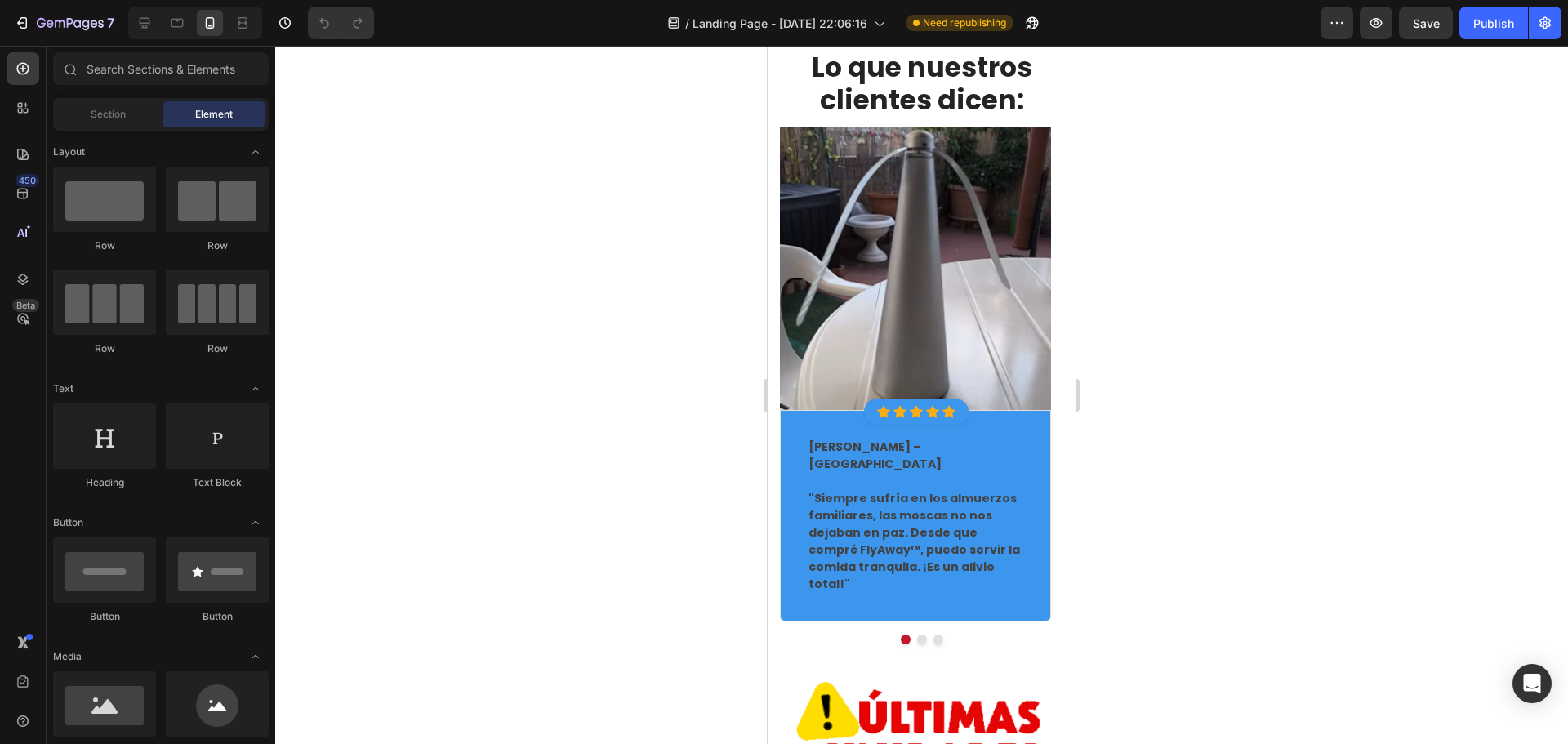
scroll to position [3268, 0]
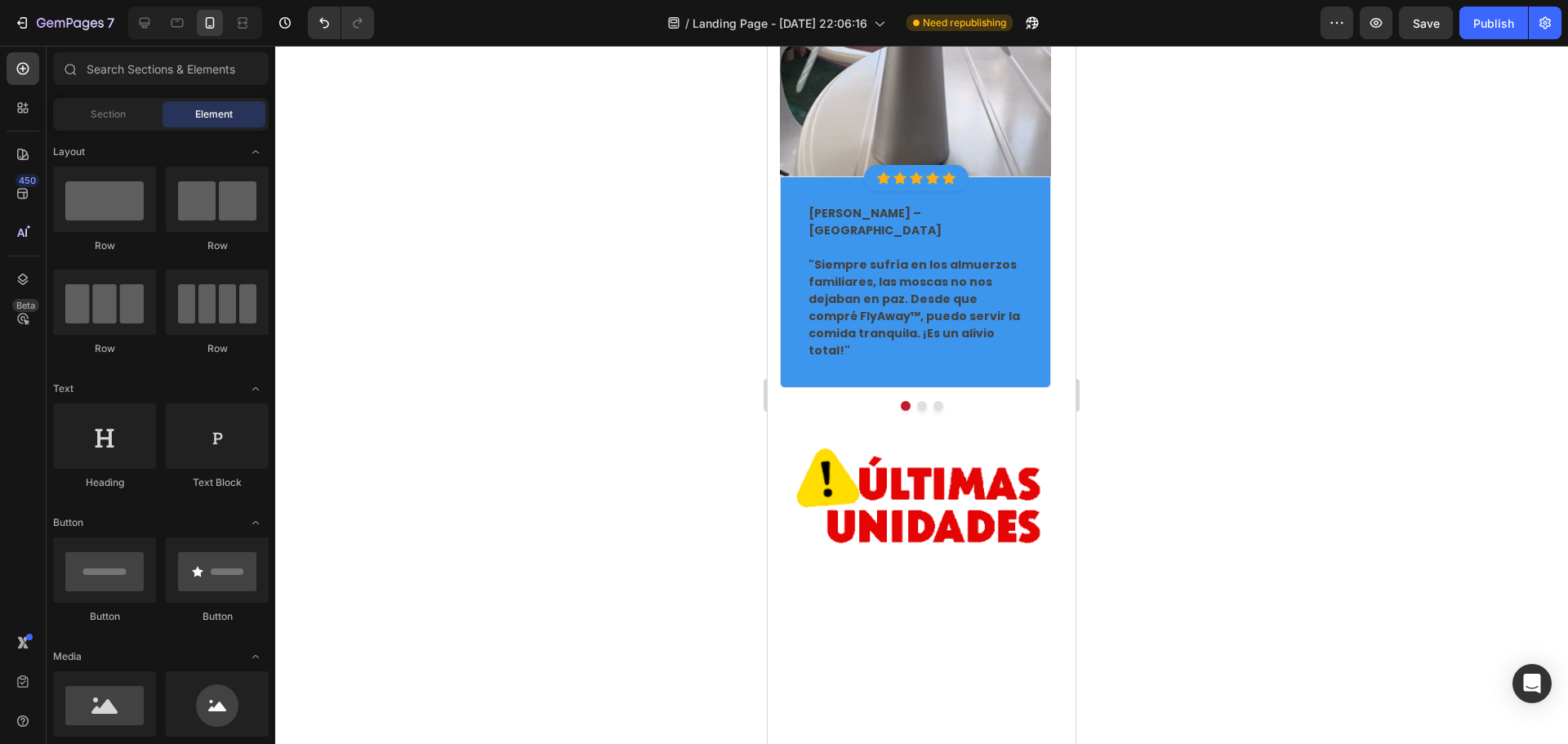
scroll to position [3350, 0]
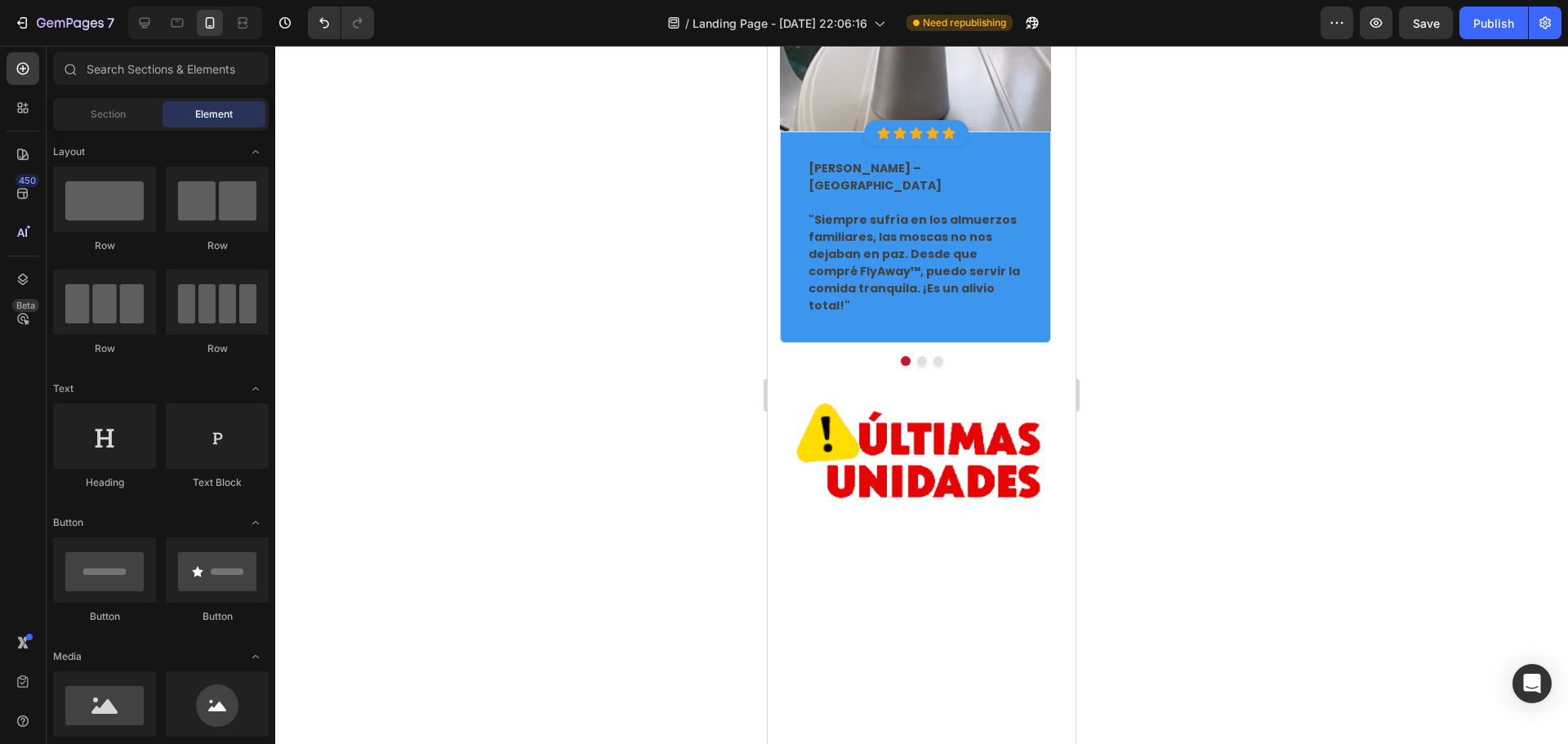
click at [1332, 410] on div at bounding box center [922, 395] width 1293 height 699
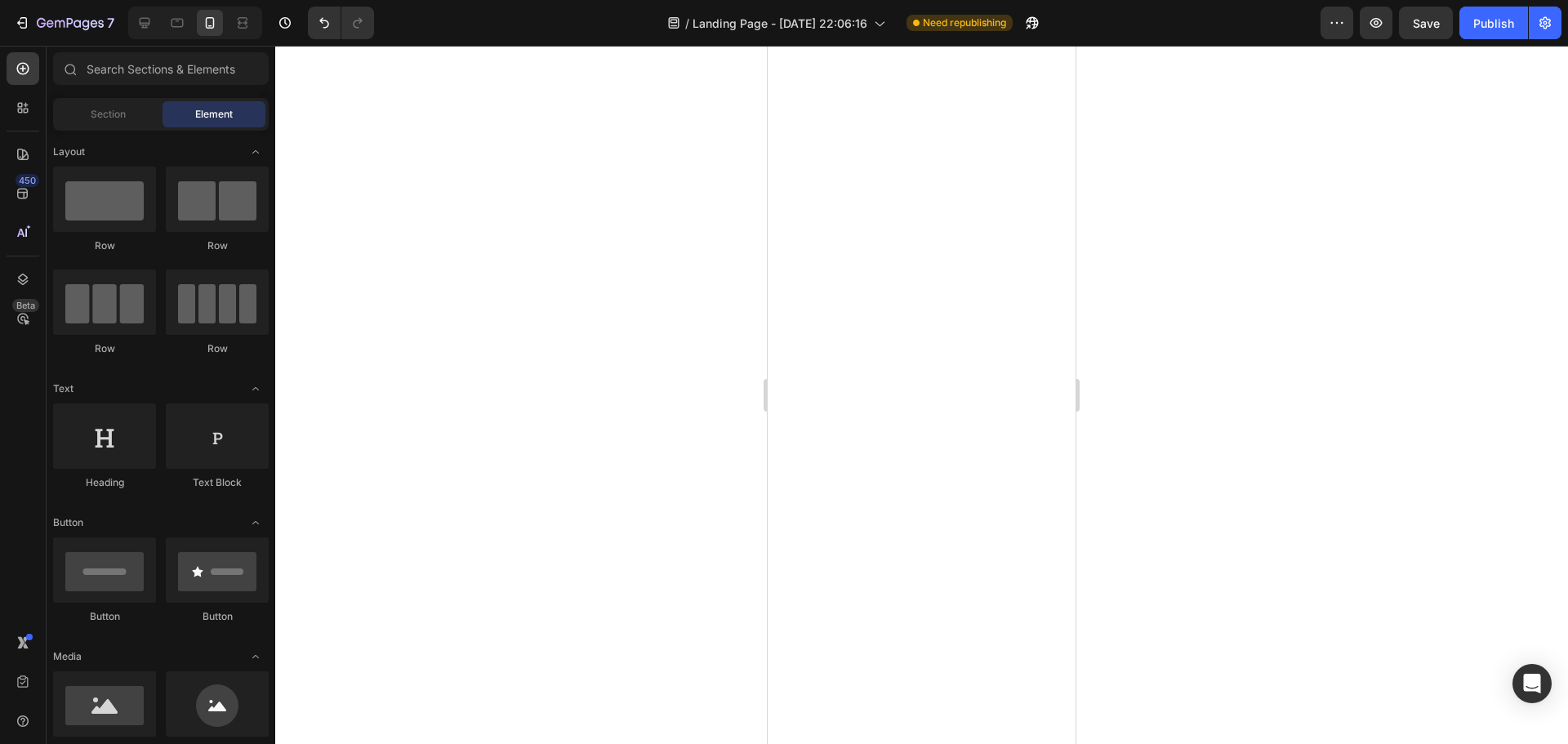
scroll to position [2941, 0]
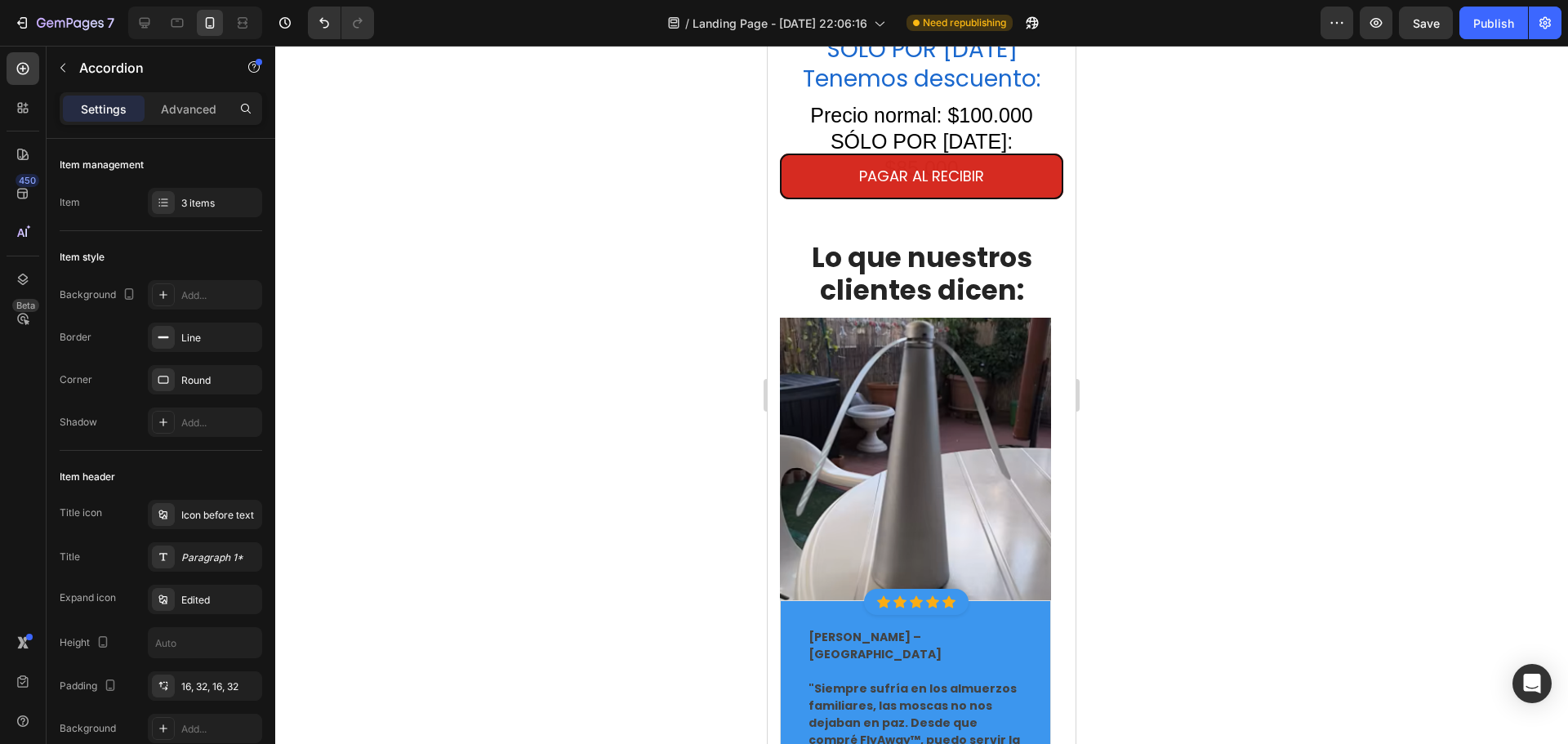
scroll to position [3023, 0]
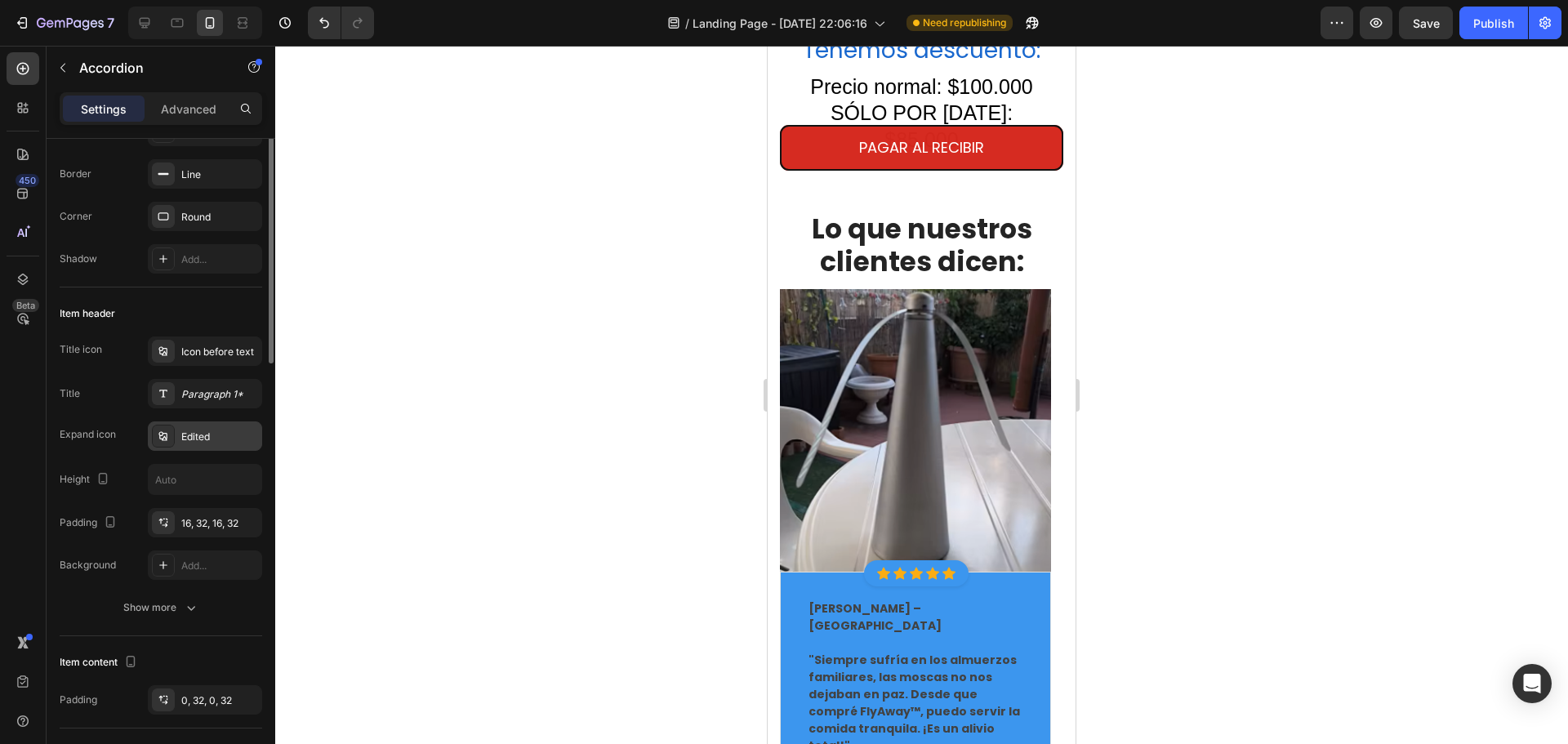
scroll to position [81, 0]
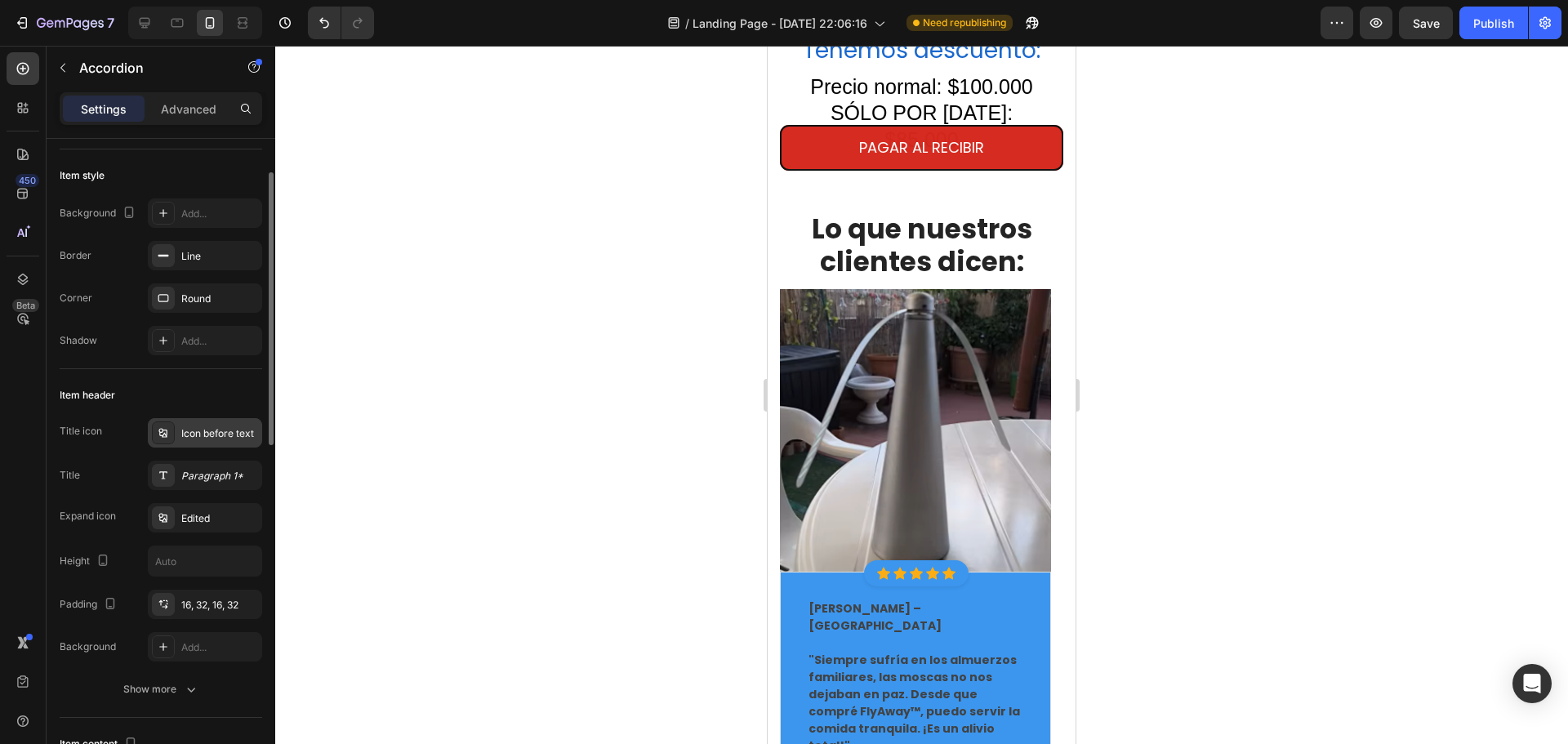
click at [253, 445] on div "Icon before text" at bounding box center [205, 433] width 114 height 30
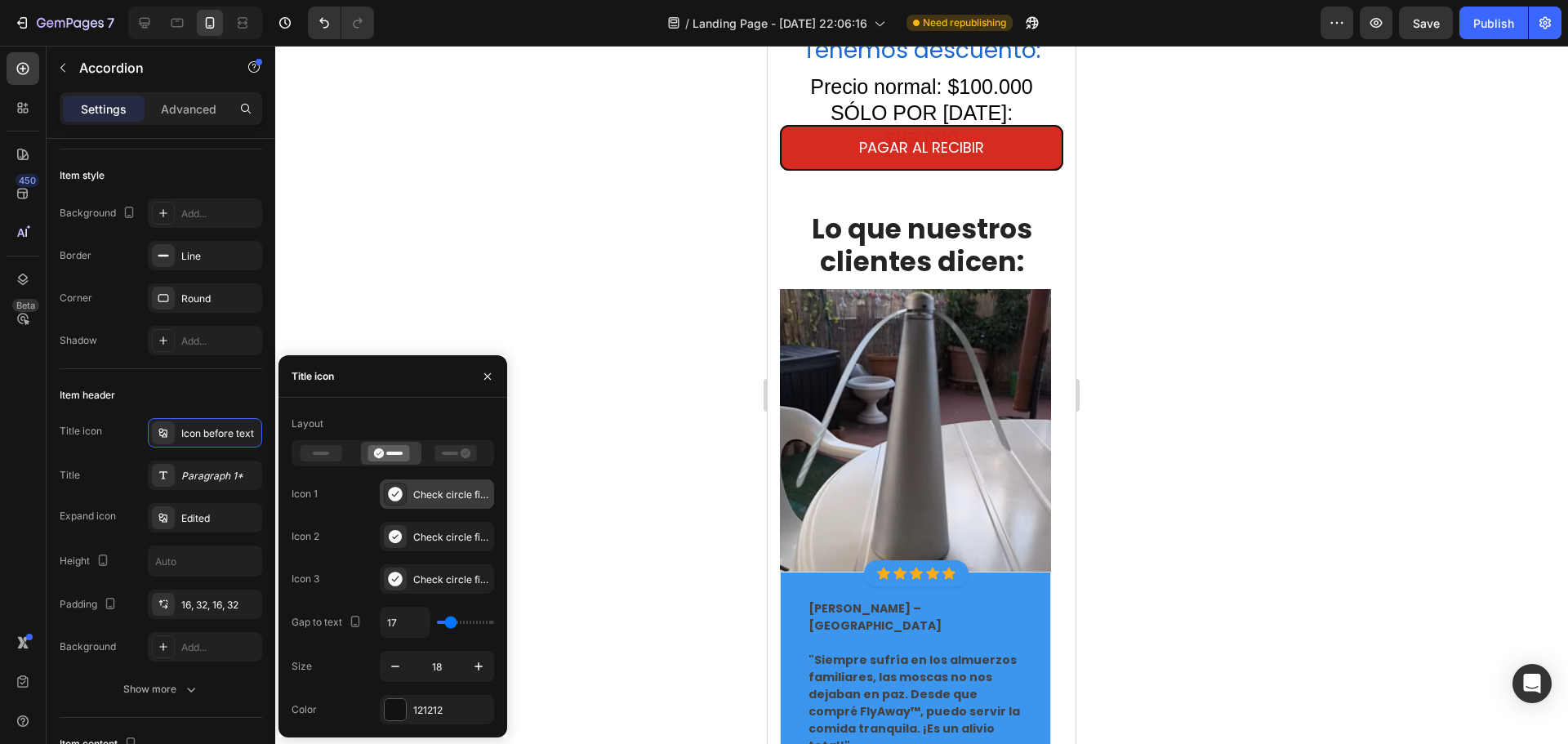
click at [397, 502] on icon at bounding box center [396, 495] width 16 height 16
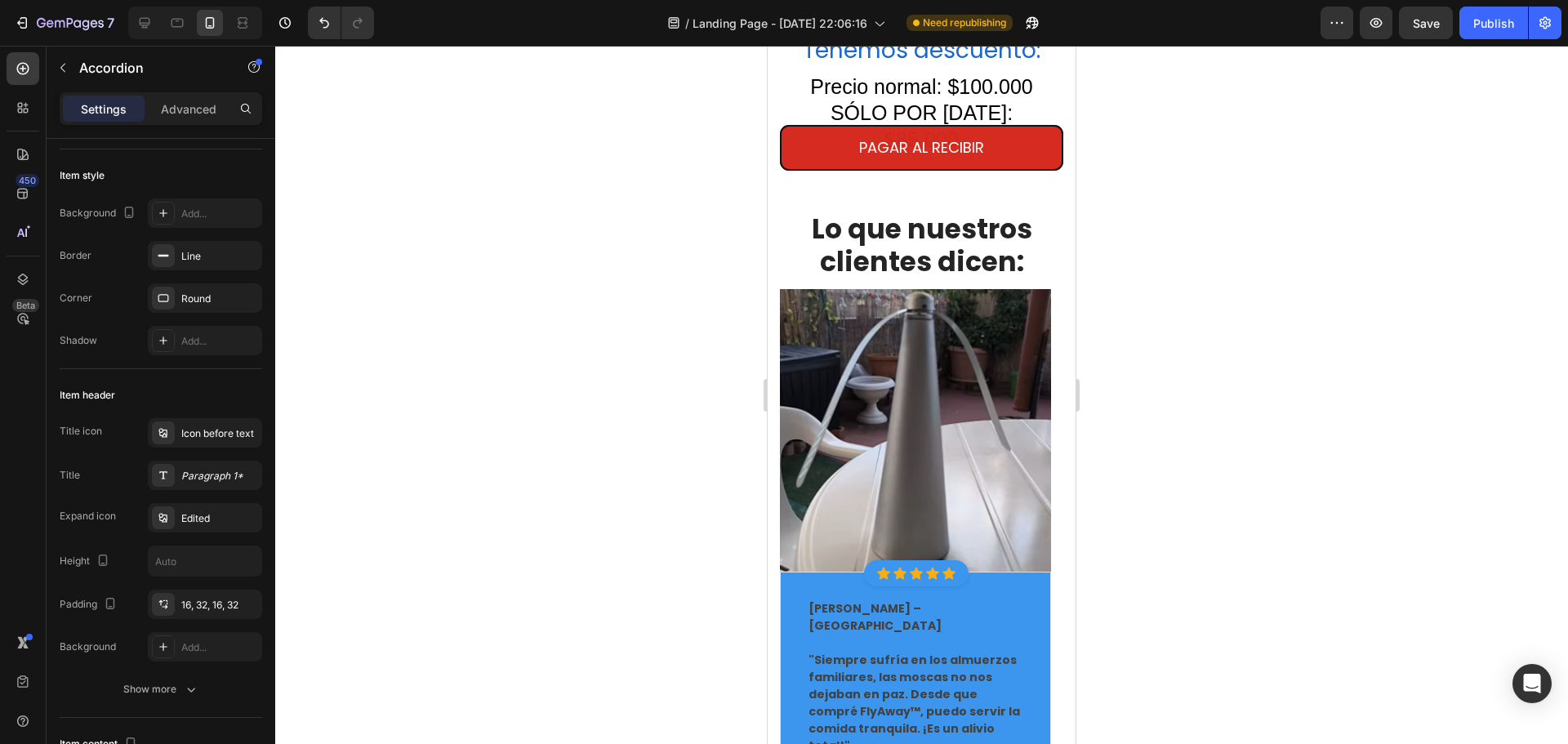
click at [397, 304] on div at bounding box center [922, 395] width 1293 height 699
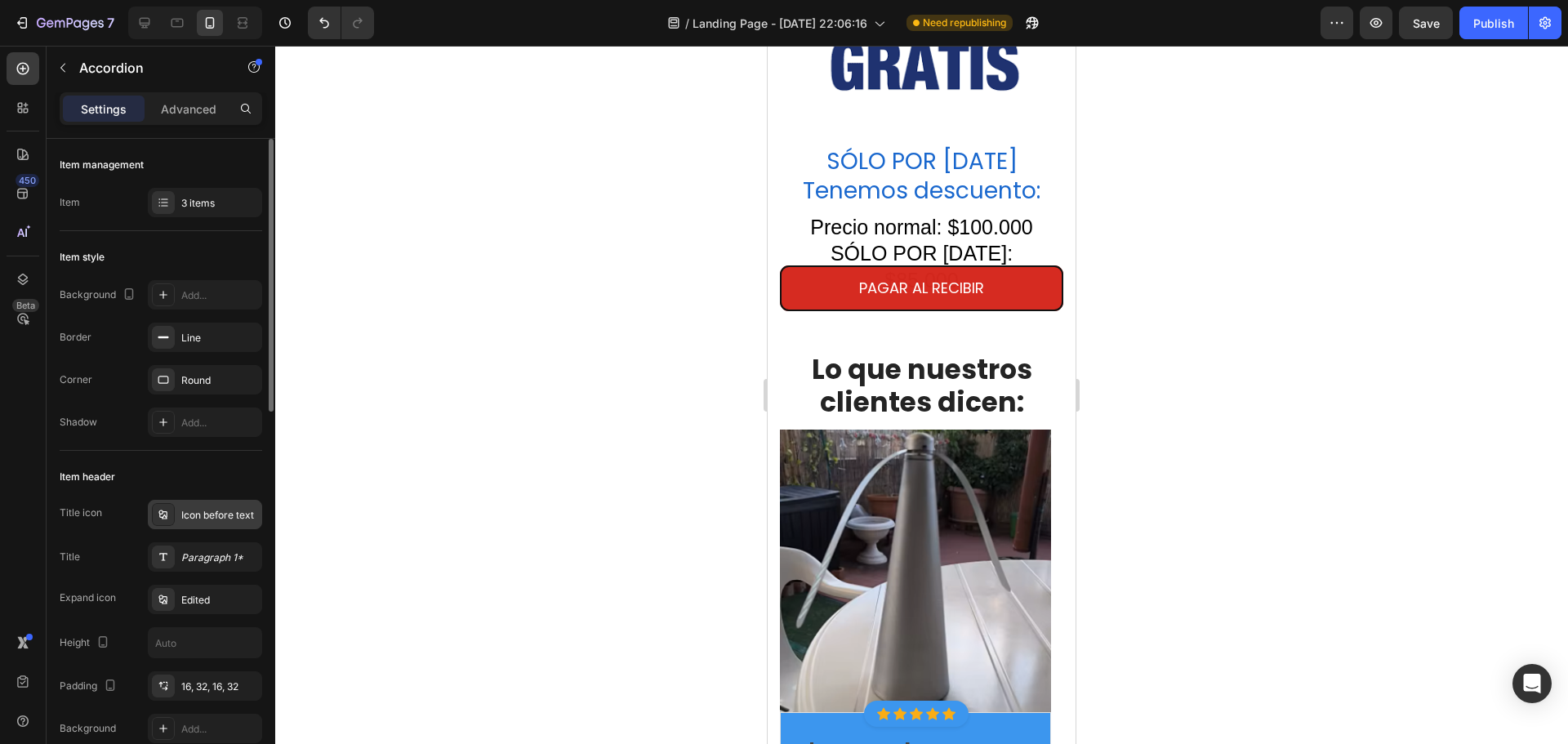
click at [197, 515] on div "Icon before text" at bounding box center [219, 516] width 77 height 15
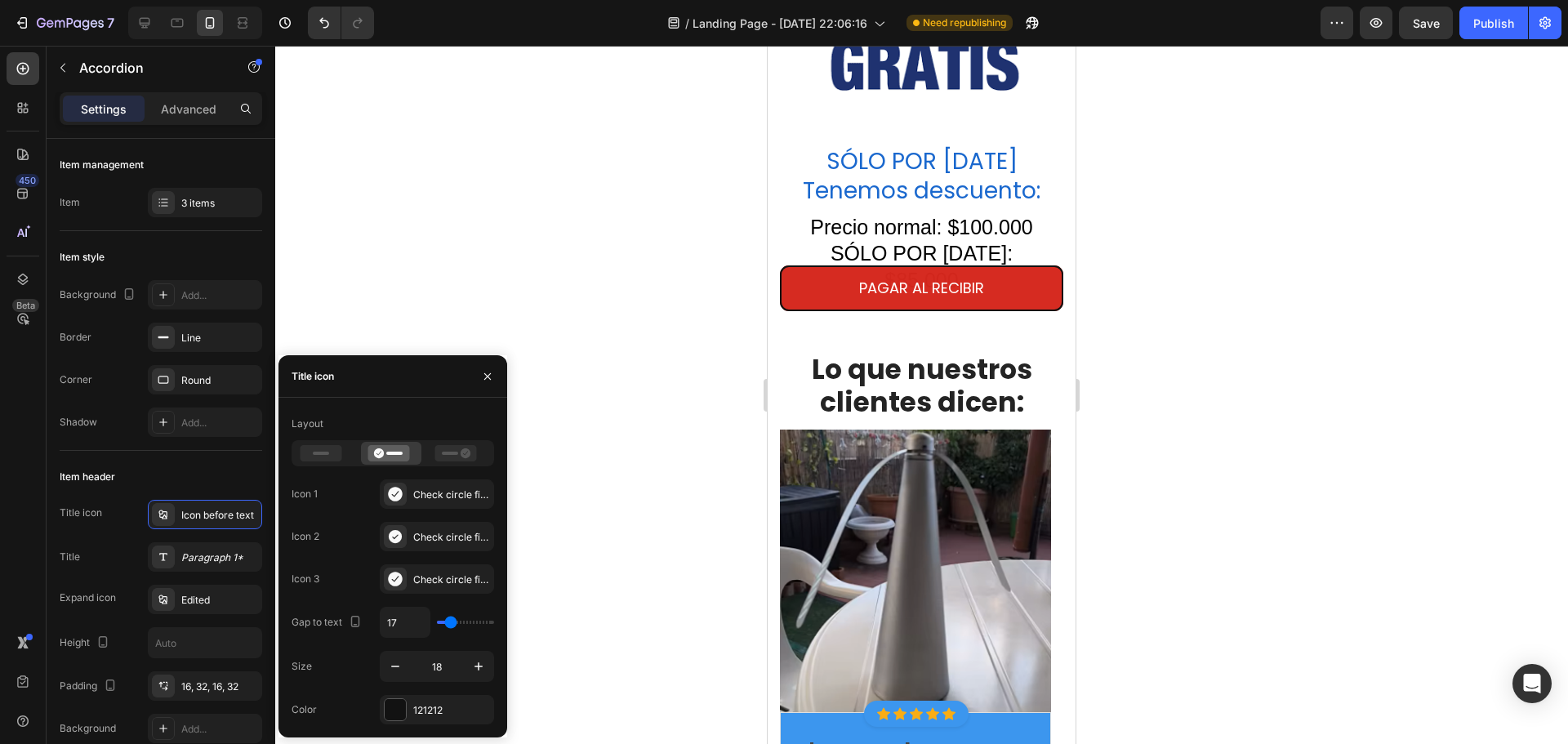
click at [334, 577] on div "Icon 3 Check circle filled" at bounding box center [392, 579] width 202 height 30
click at [394, 585] on icon at bounding box center [395, 579] width 14 height 15
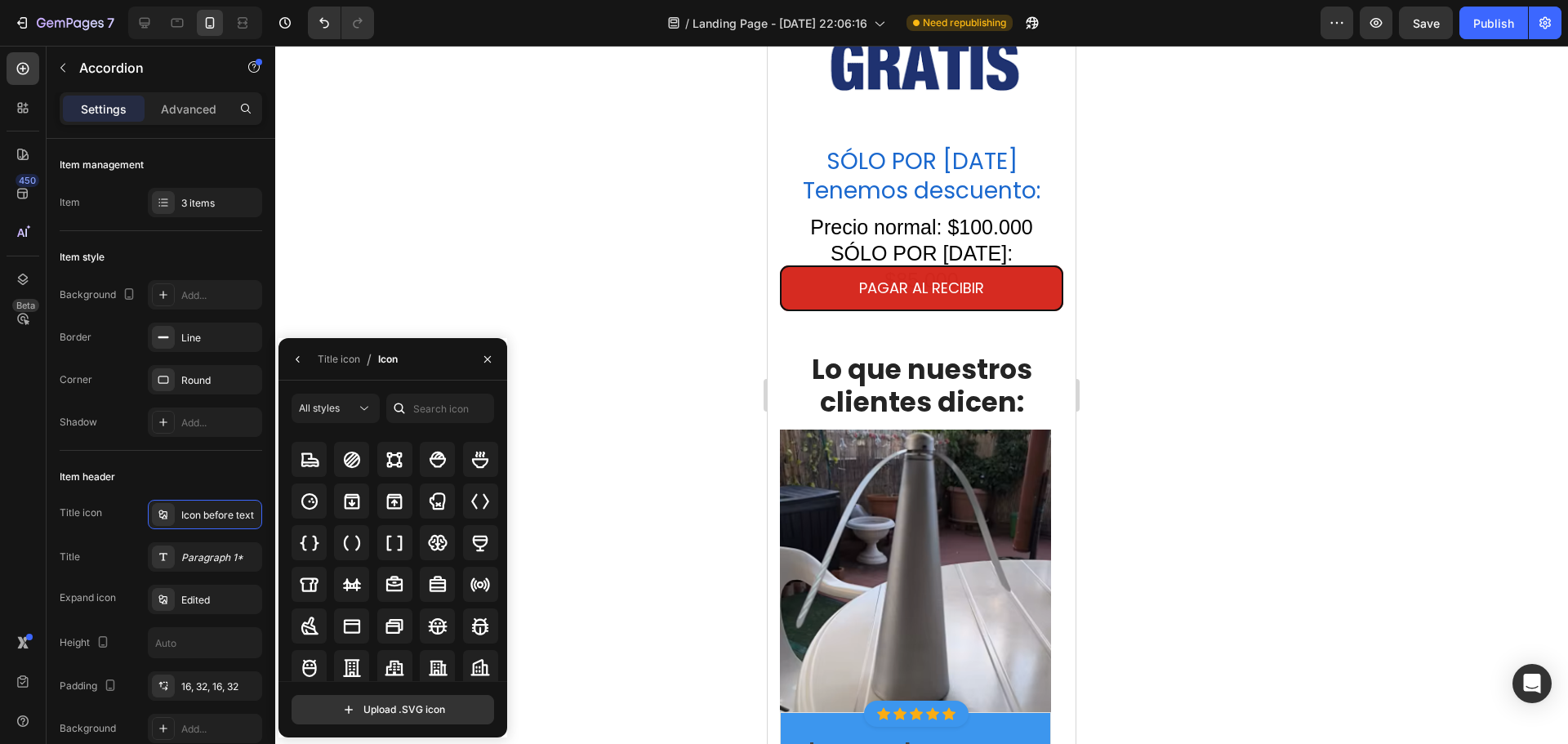
scroll to position [1585, 0]
click at [591, 357] on div at bounding box center [922, 395] width 1293 height 699
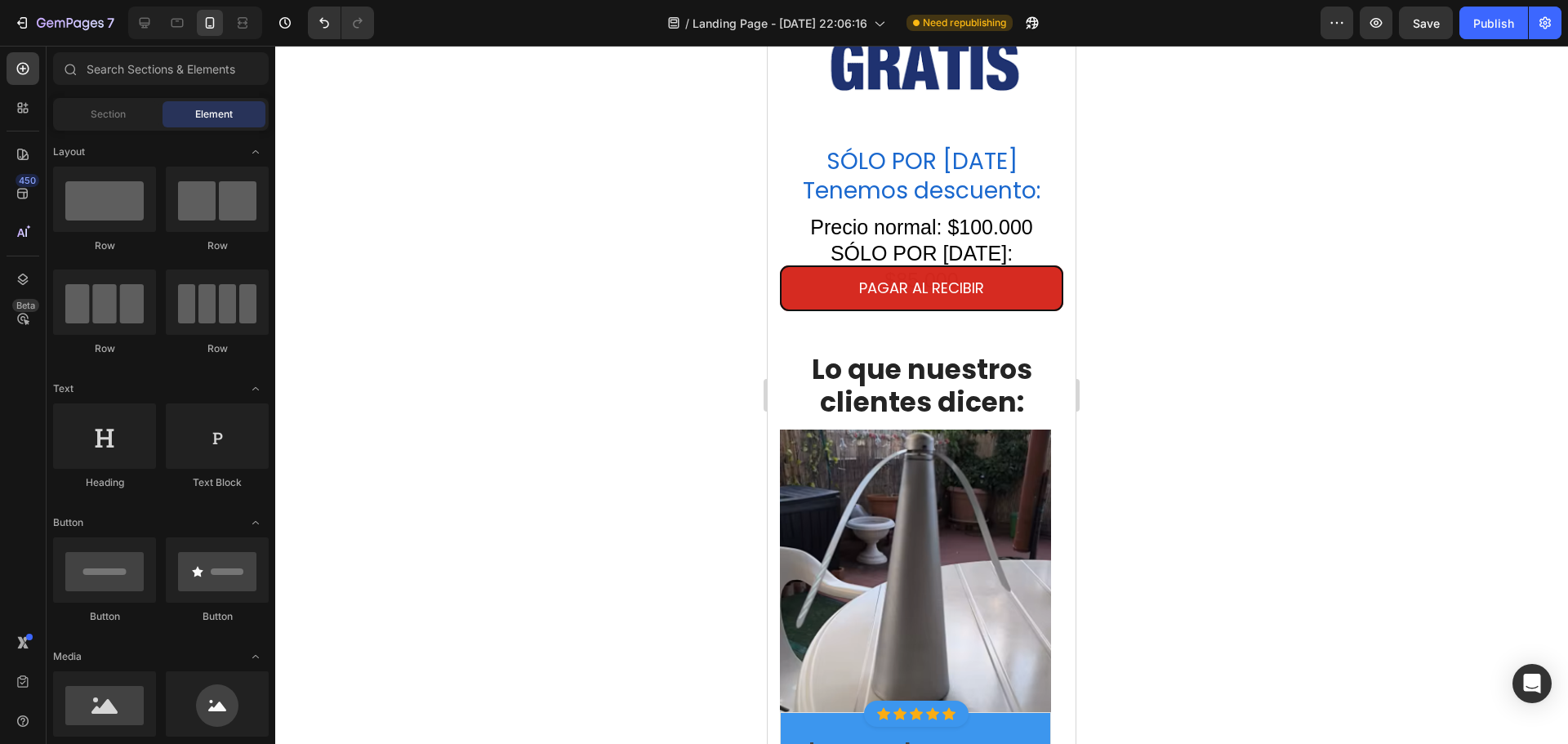
click at [536, 240] on div at bounding box center [922, 395] width 1293 height 699
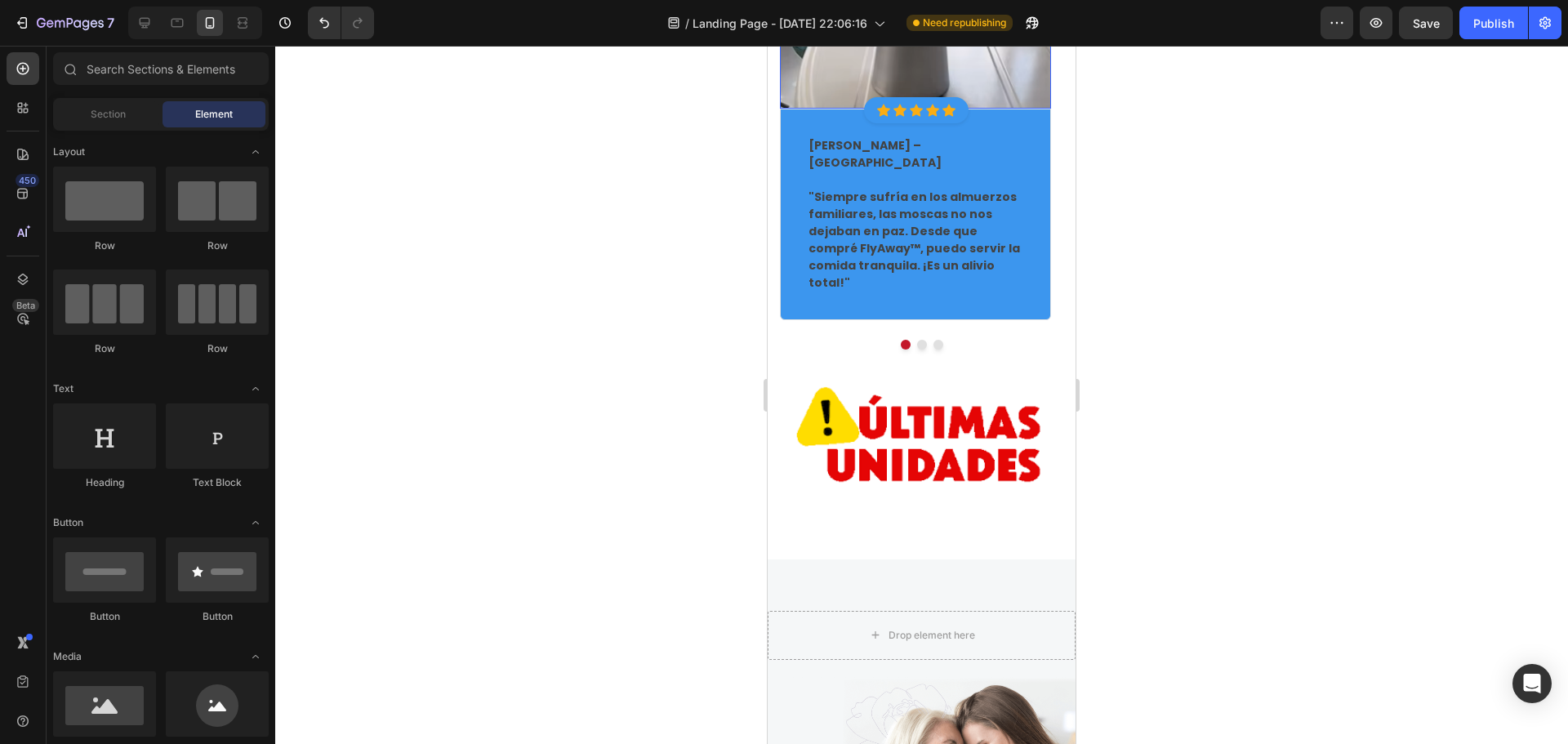
scroll to position [3971, 0]
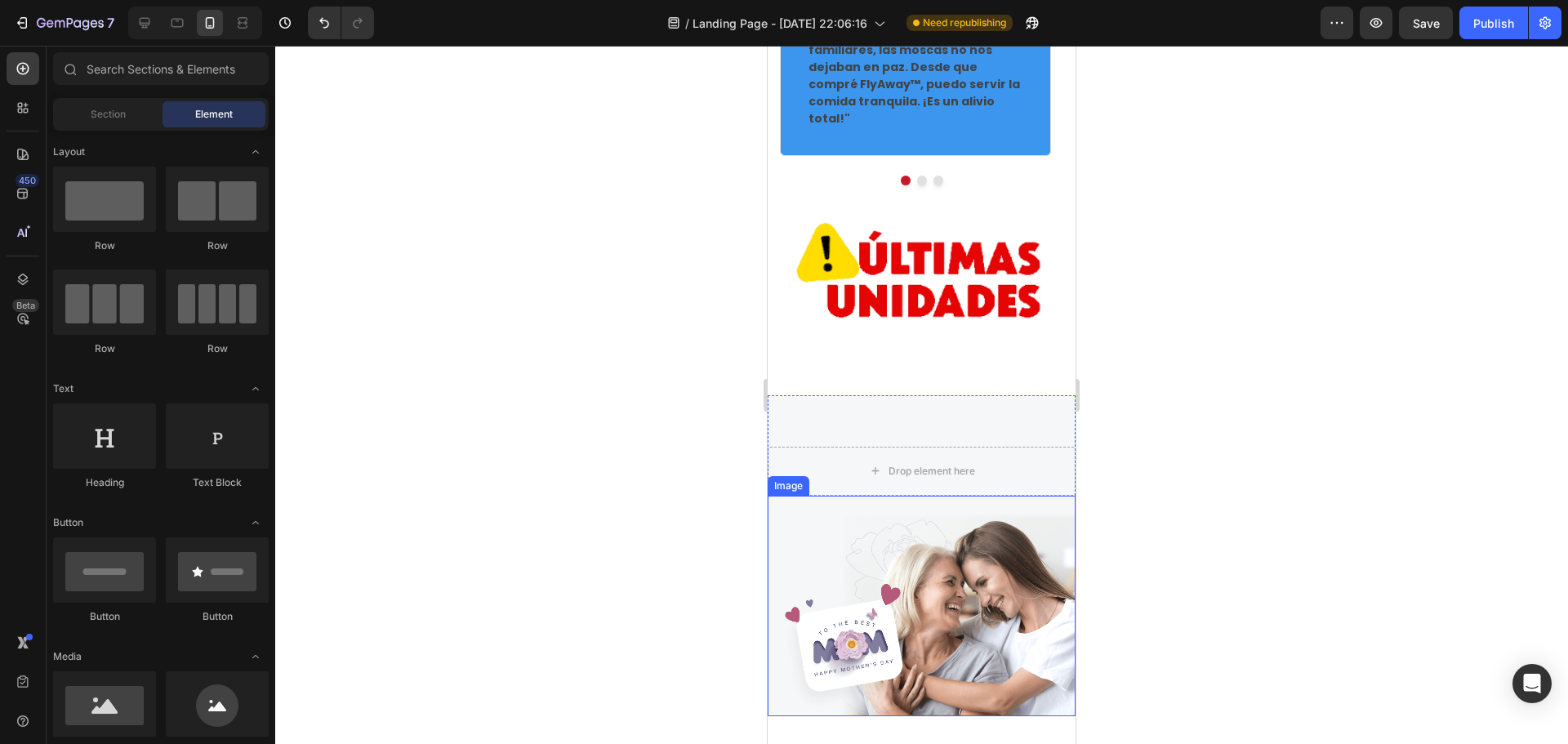
click at [966, 496] on img at bounding box center [921, 607] width 308 height 221
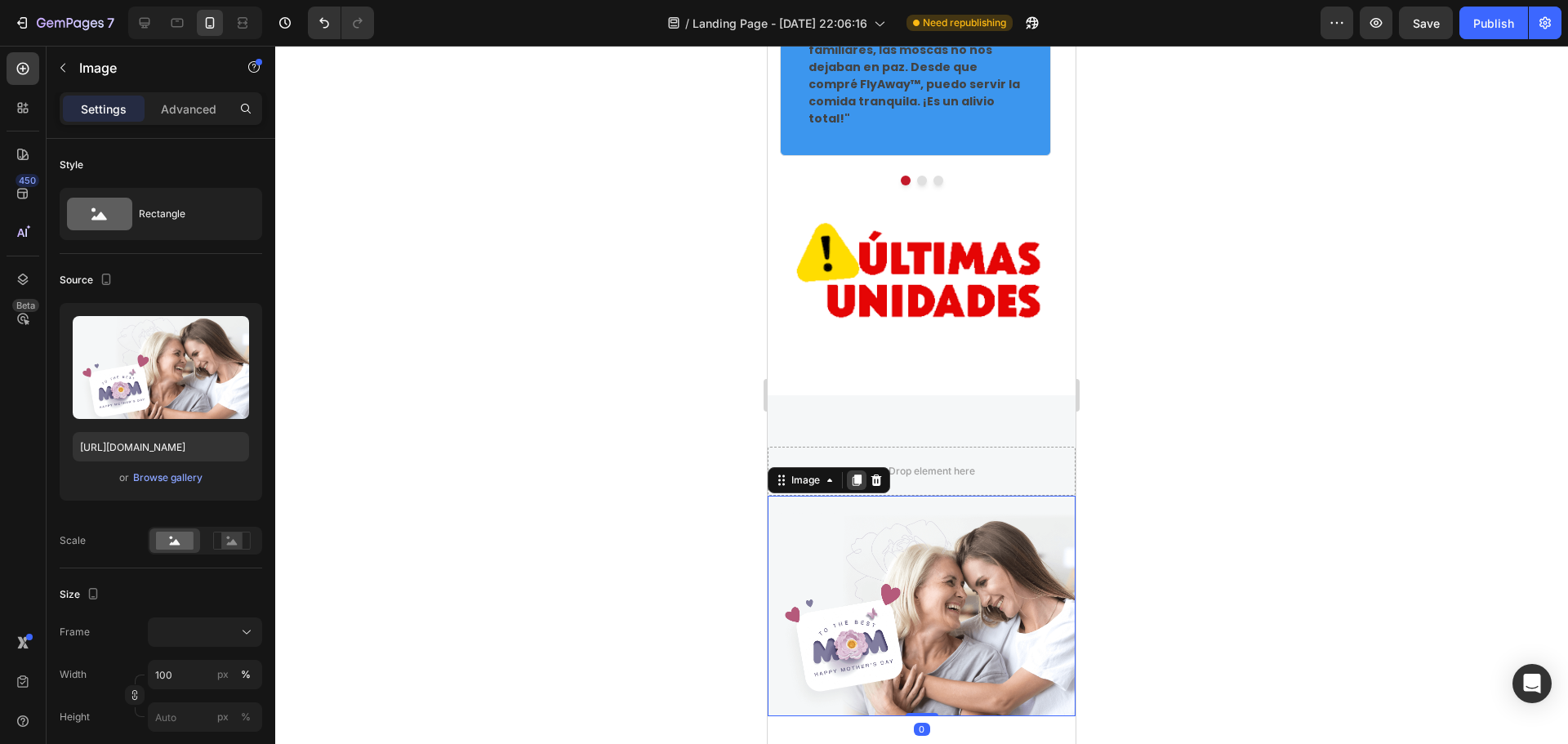
click at [862, 474] on icon at bounding box center [856, 481] width 13 height 13
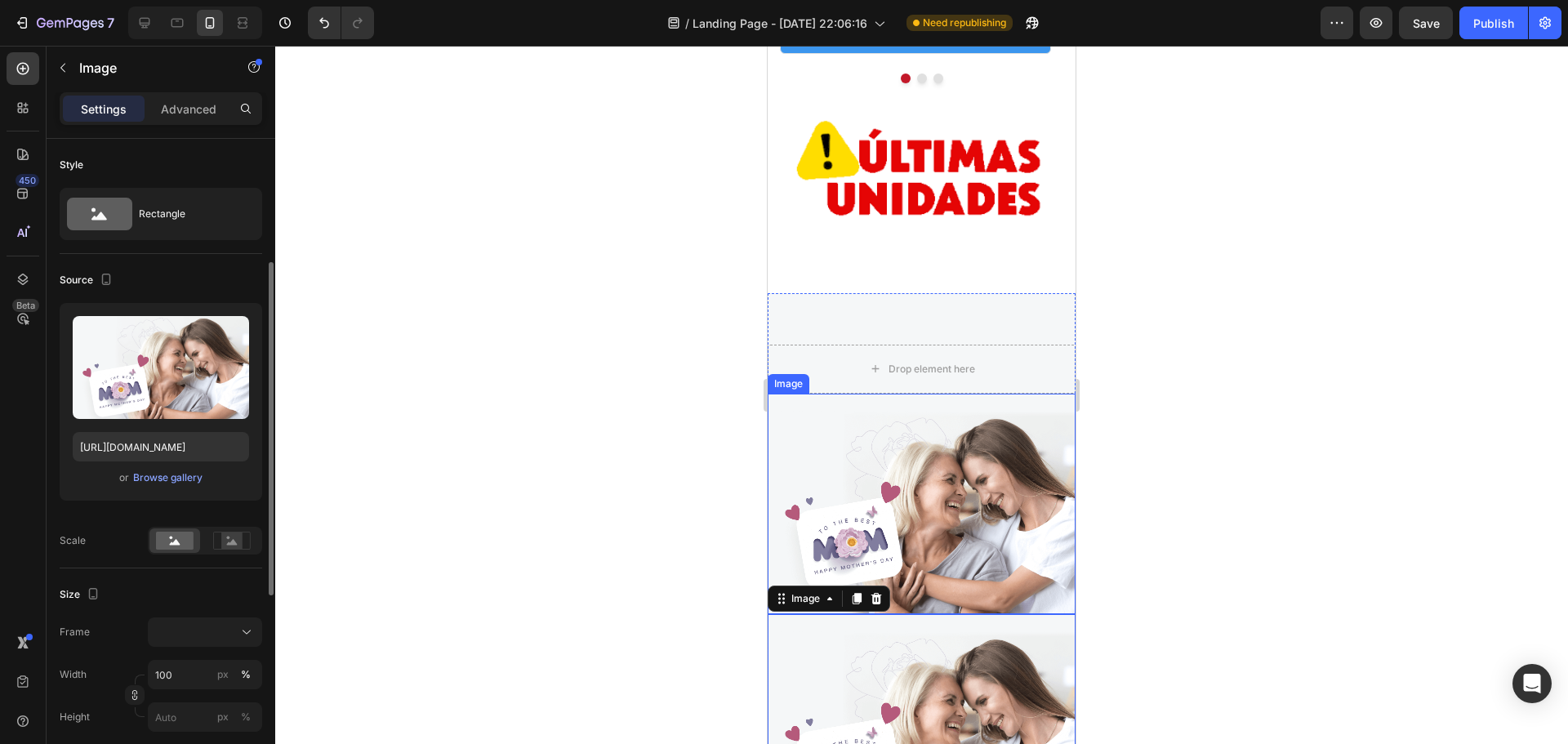
scroll to position [81, 0]
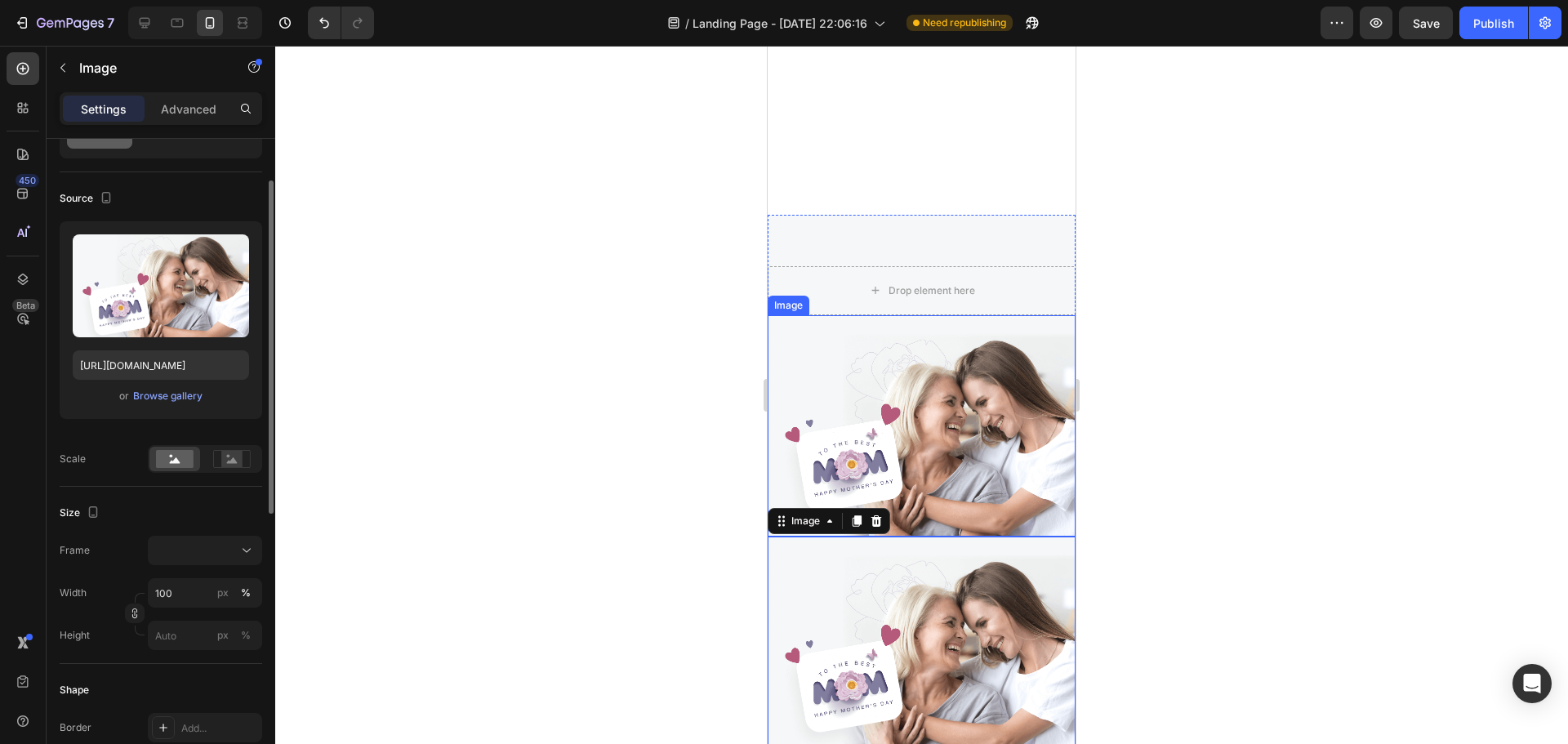
scroll to position [4498, 0]
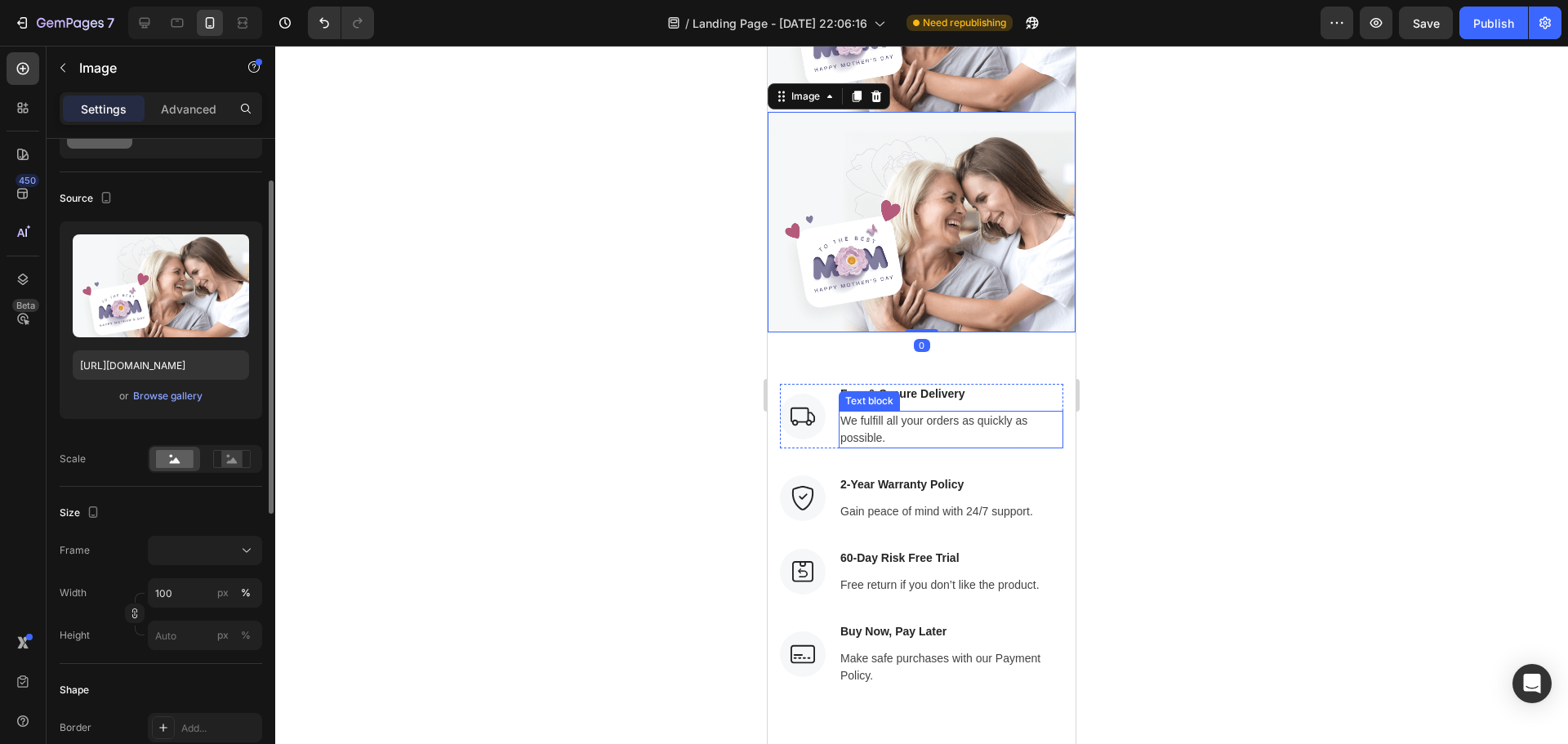
click at [921, 425] on p "We fulfill all your orders as quickly as possible." at bounding box center [951, 430] width 221 height 35
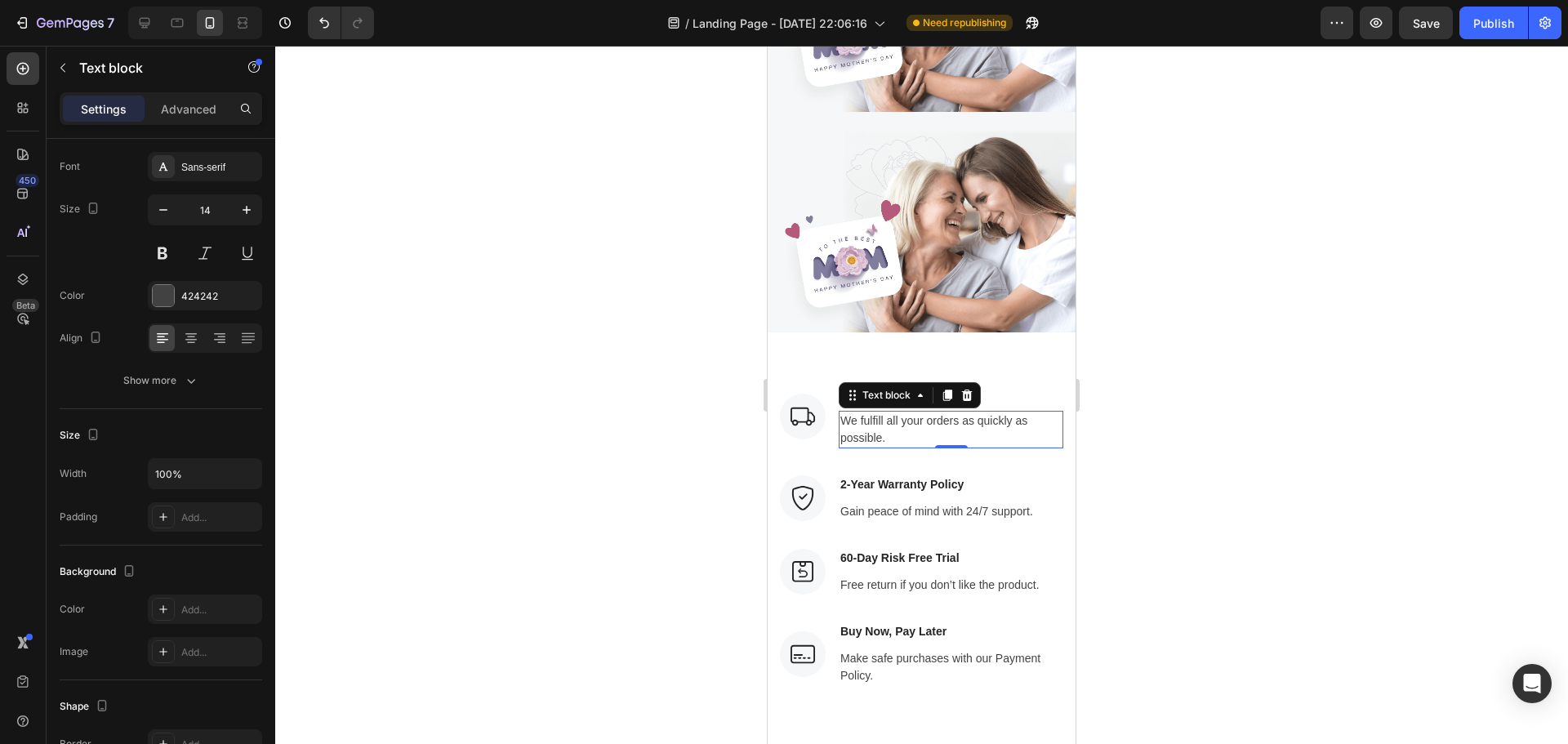
scroll to position [0, 0]
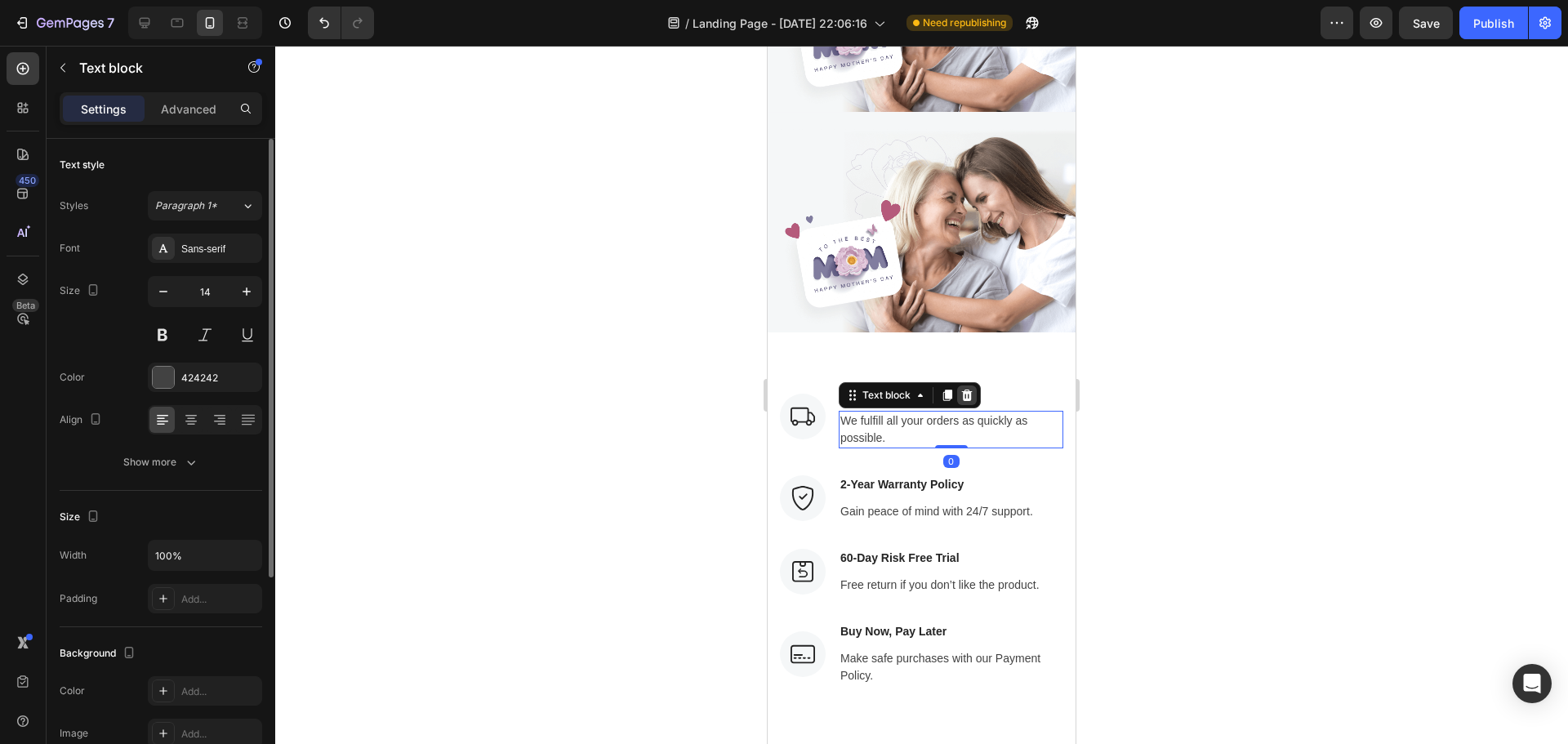
click at [959, 386] on div at bounding box center [967, 396] width 20 height 20
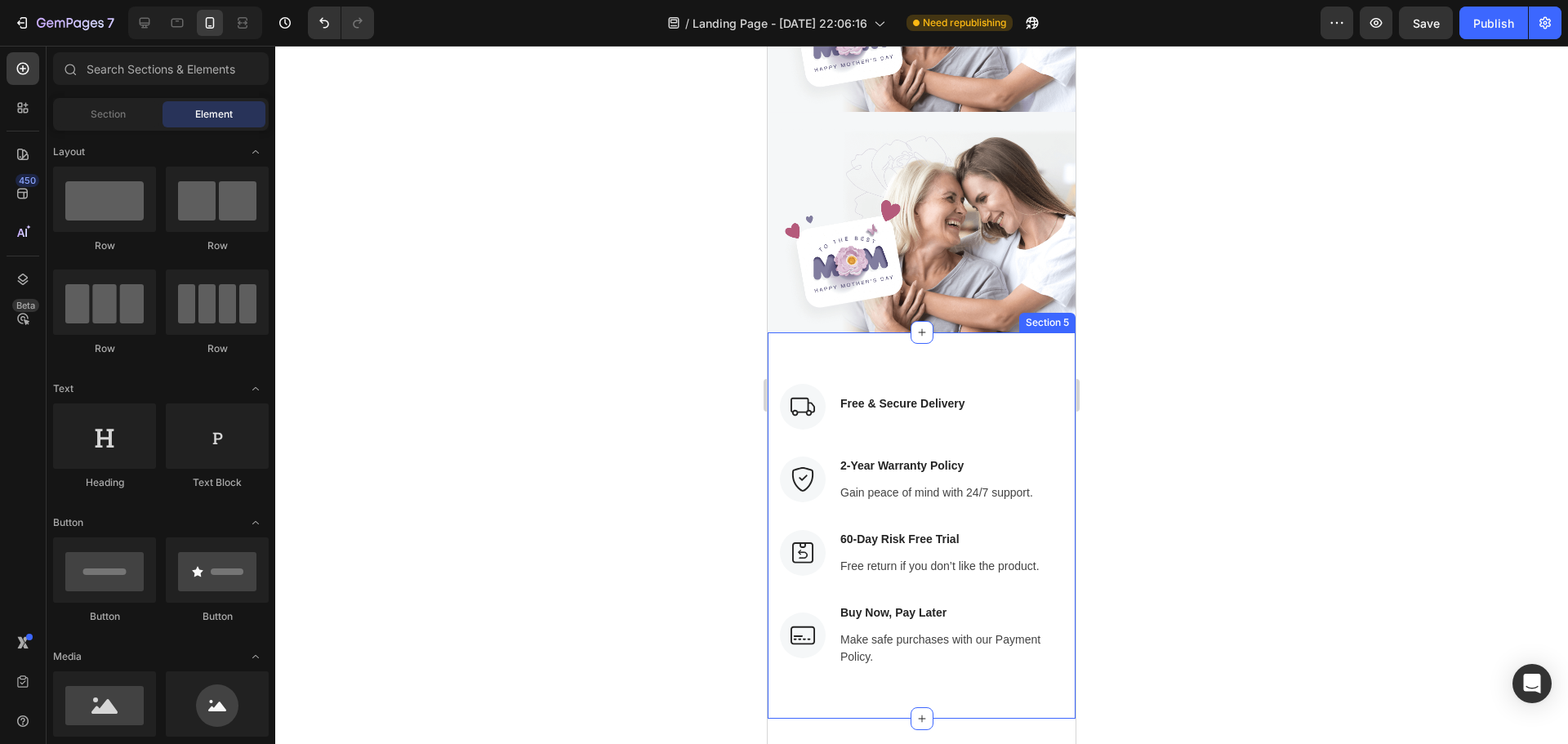
click at [1004, 360] on div "Image Free & Secure Delivery Text block Row Image 2-Year Warranty Policy Text b…" at bounding box center [921, 526] width 308 height 387
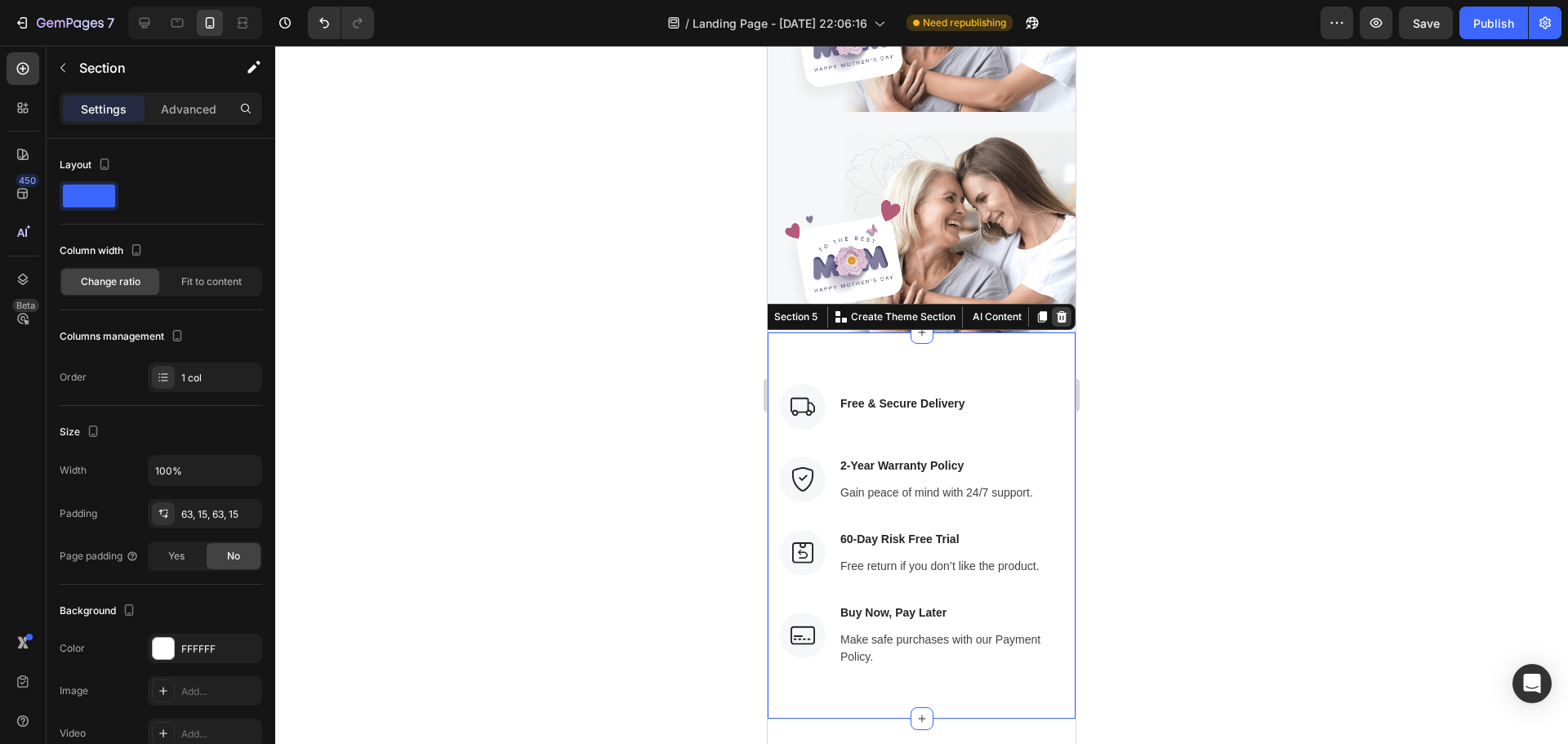
click at [1055, 310] on icon at bounding box center [1062, 317] width 13 height 13
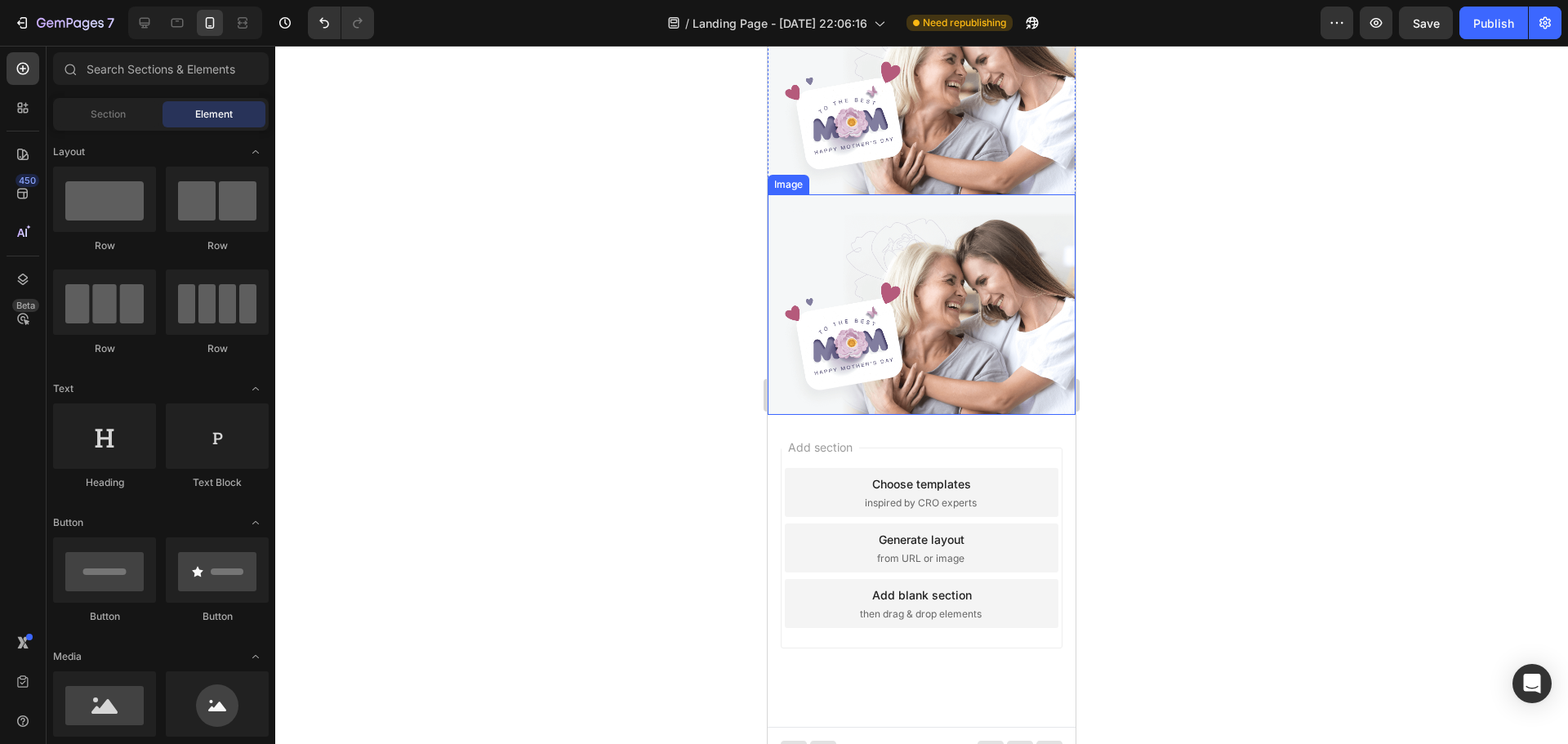
click at [986, 269] on img at bounding box center [921, 305] width 308 height 221
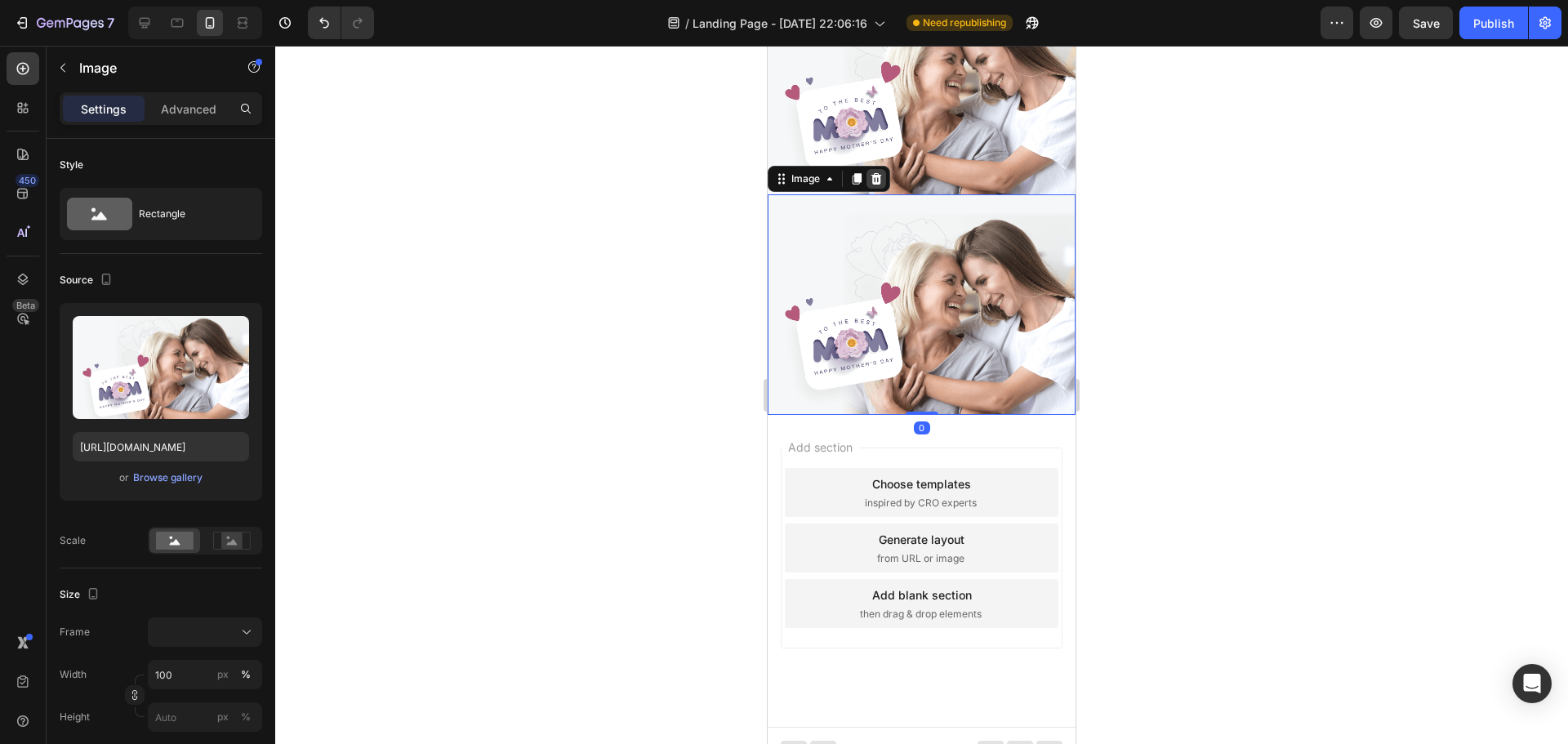
click at [868, 170] on div at bounding box center [876, 179] width 20 height 20
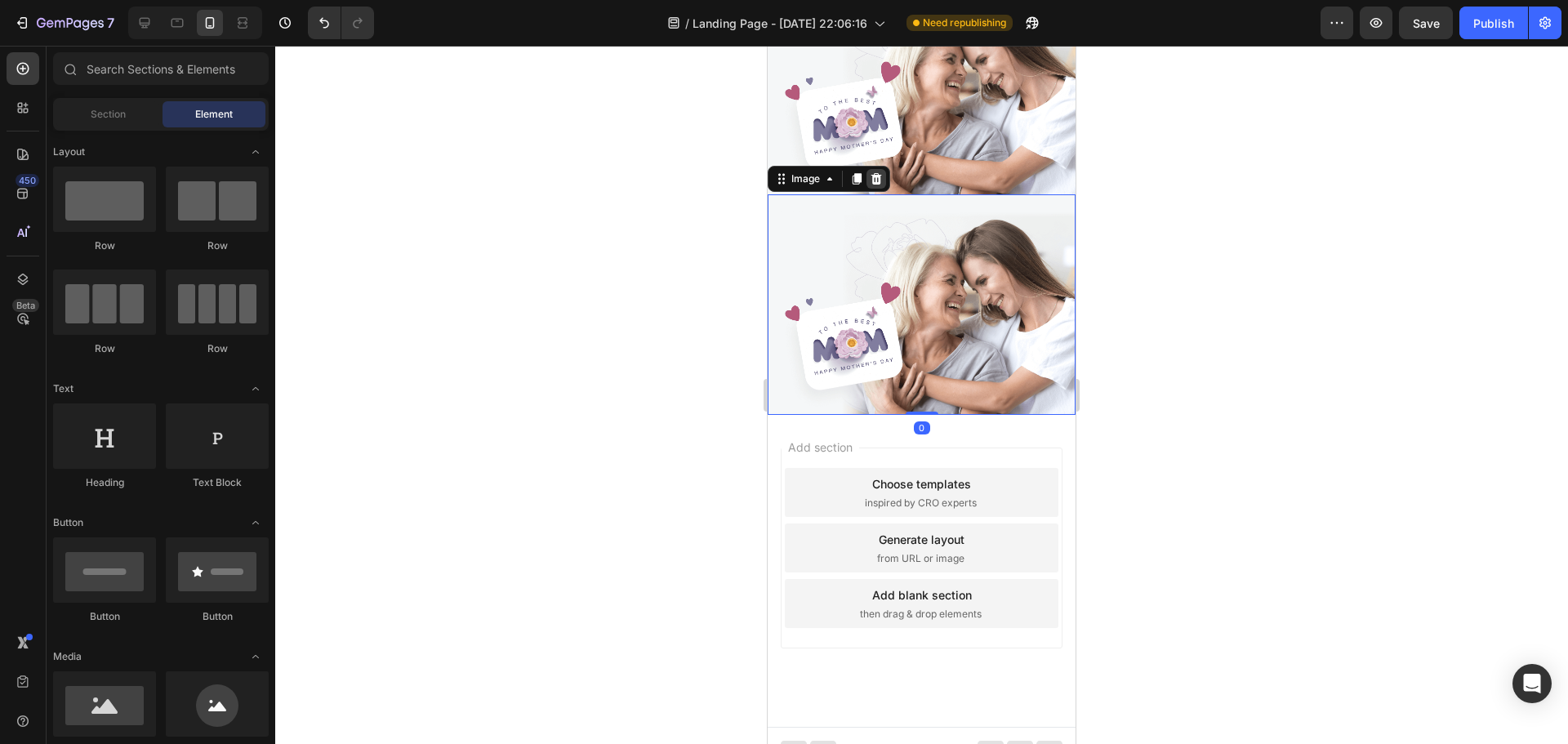
scroll to position [4203, 0]
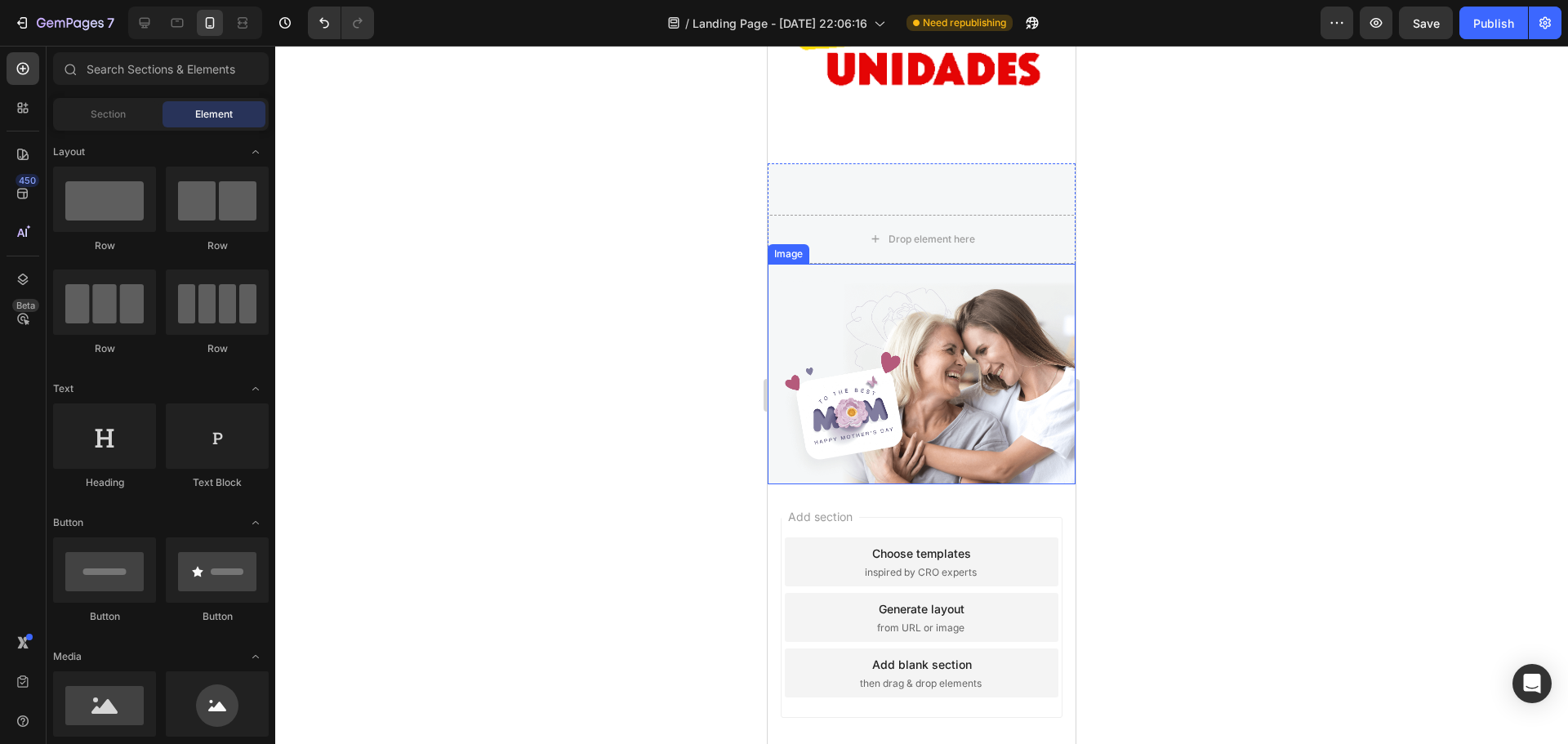
click at [930, 264] on img at bounding box center [921, 374] width 308 height 221
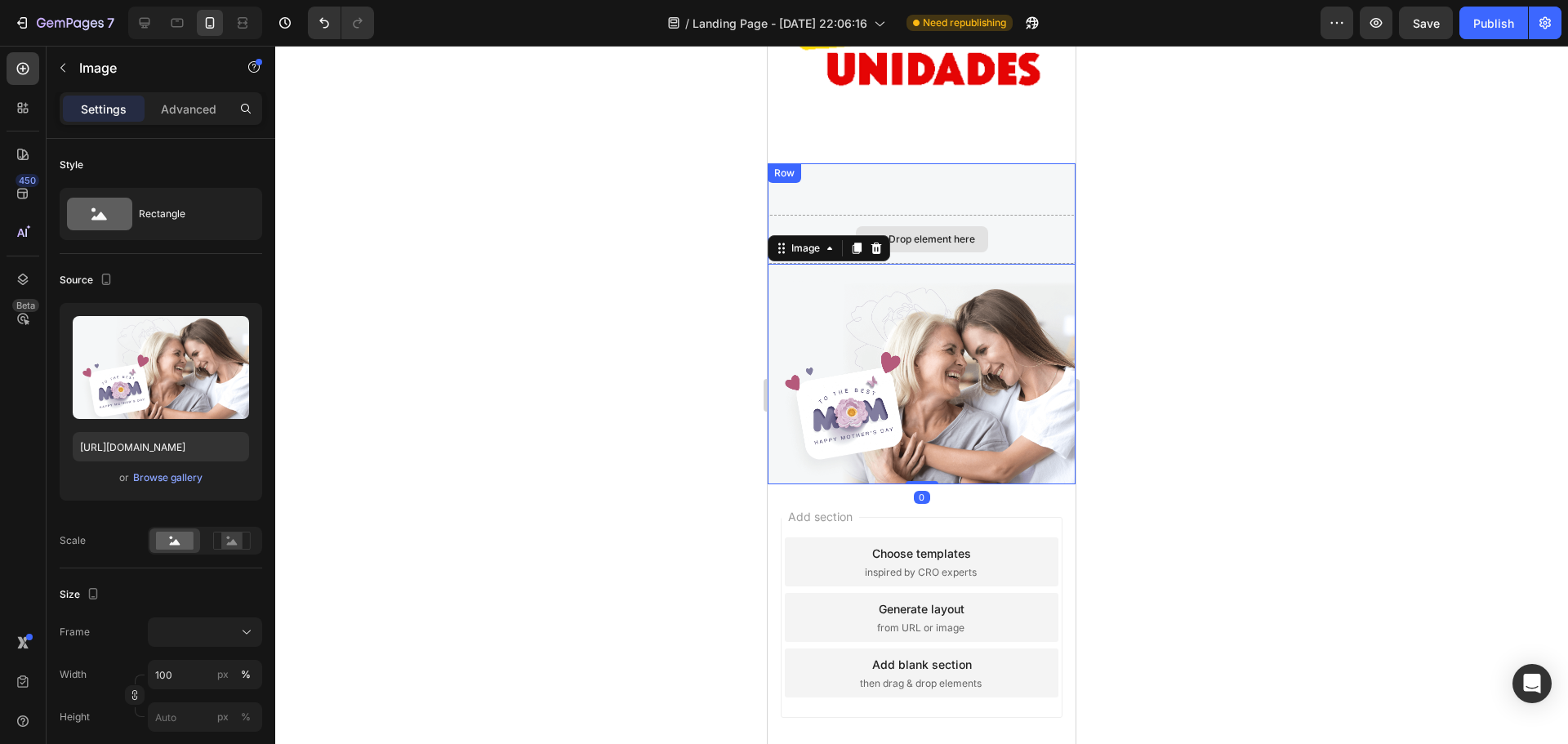
click at [991, 215] on div "Drop element here" at bounding box center [921, 239] width 308 height 49
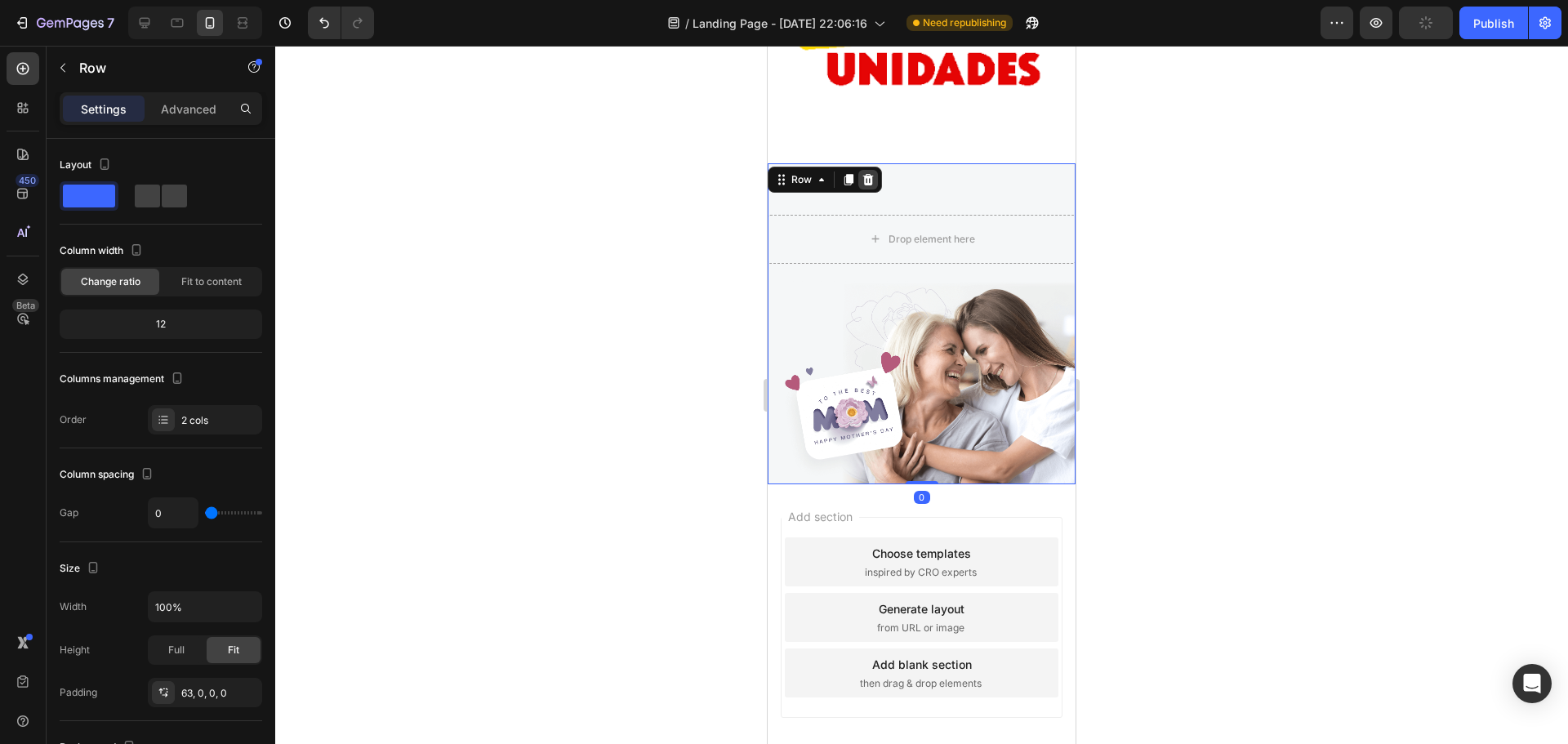
click at [863, 173] on icon at bounding box center [868, 179] width 13 height 13
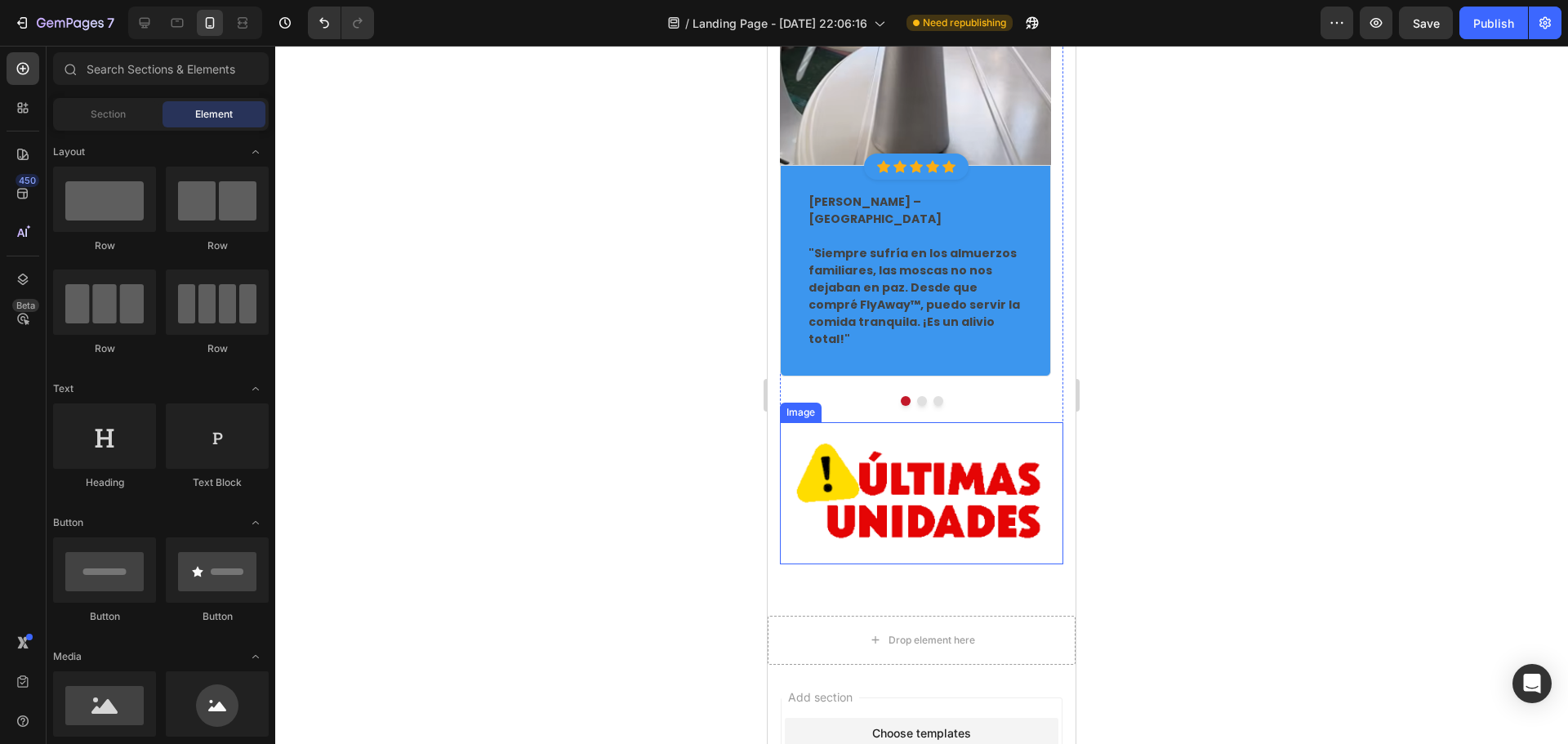
scroll to position [3857, 0]
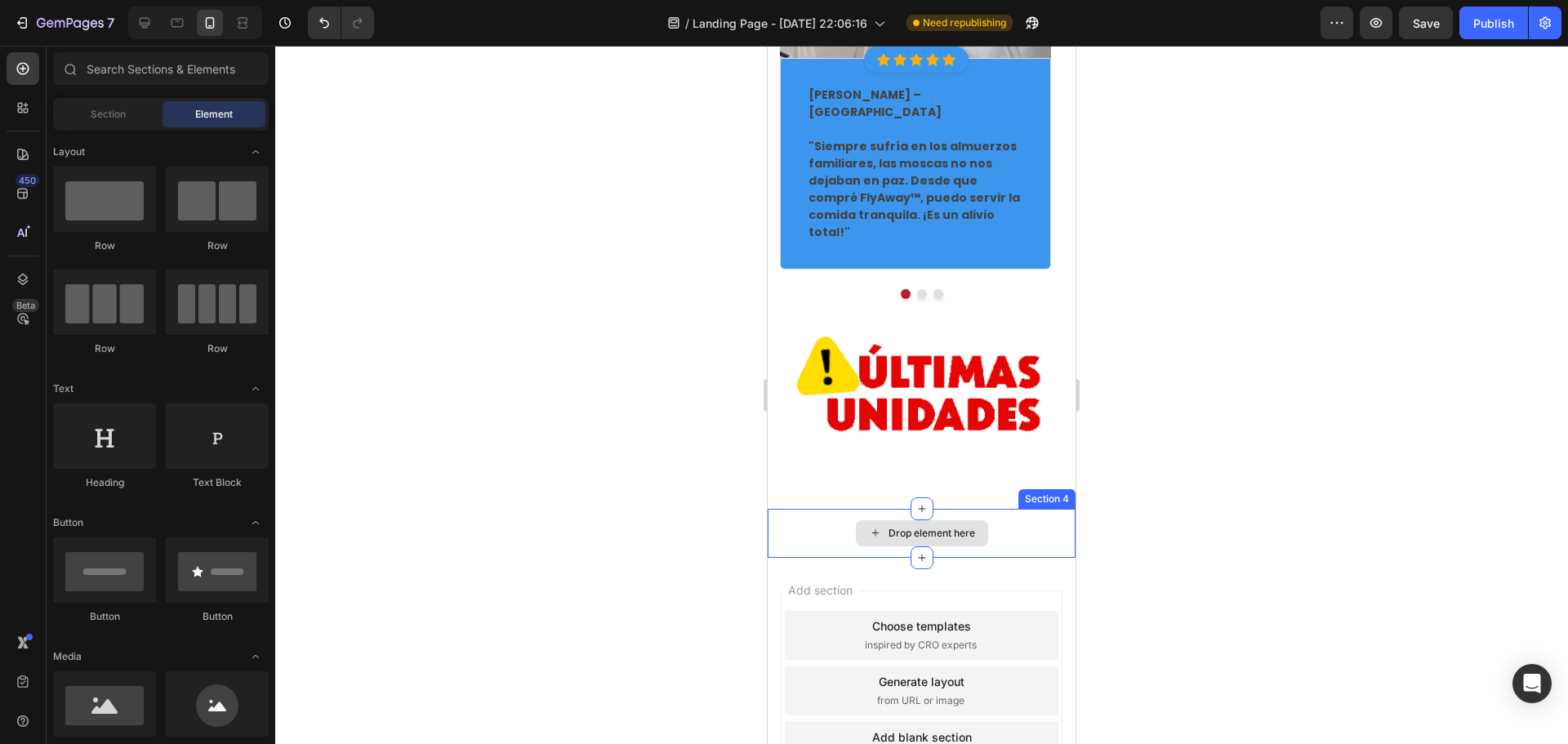
click at [999, 509] on div "Drop element here" at bounding box center [921, 533] width 308 height 49
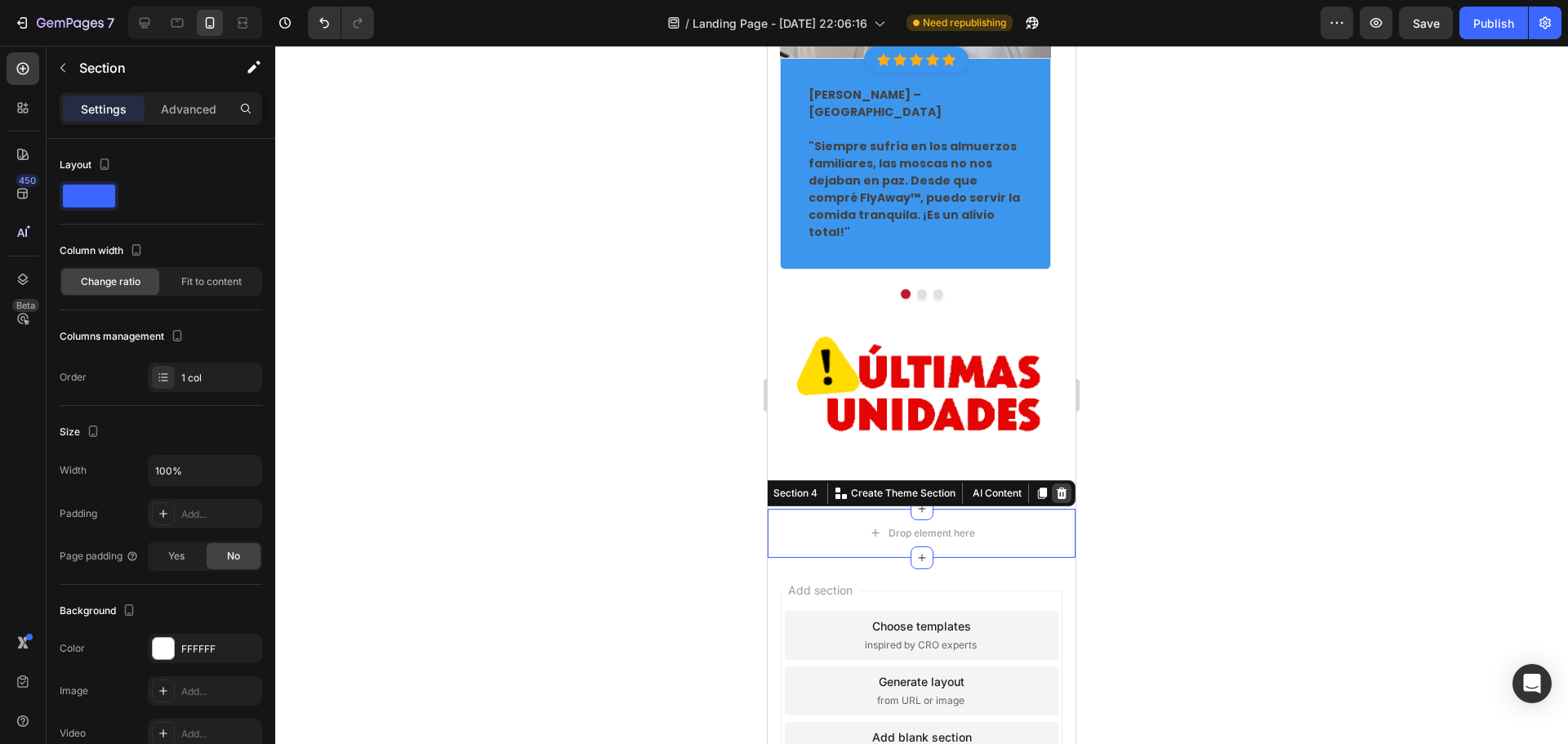
click at [1057, 487] on icon at bounding box center [1062, 493] width 11 height 12
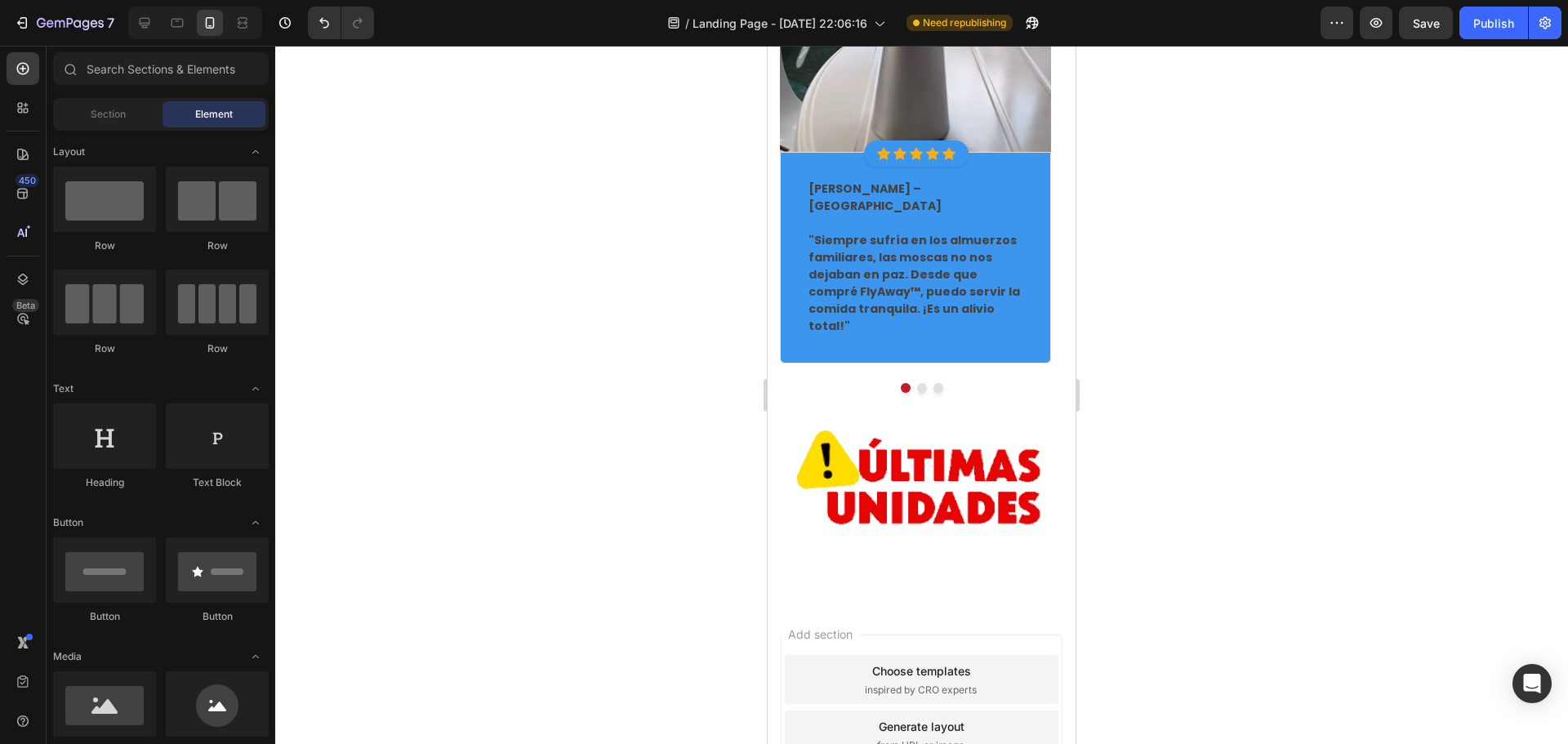
scroll to position [4454, 0]
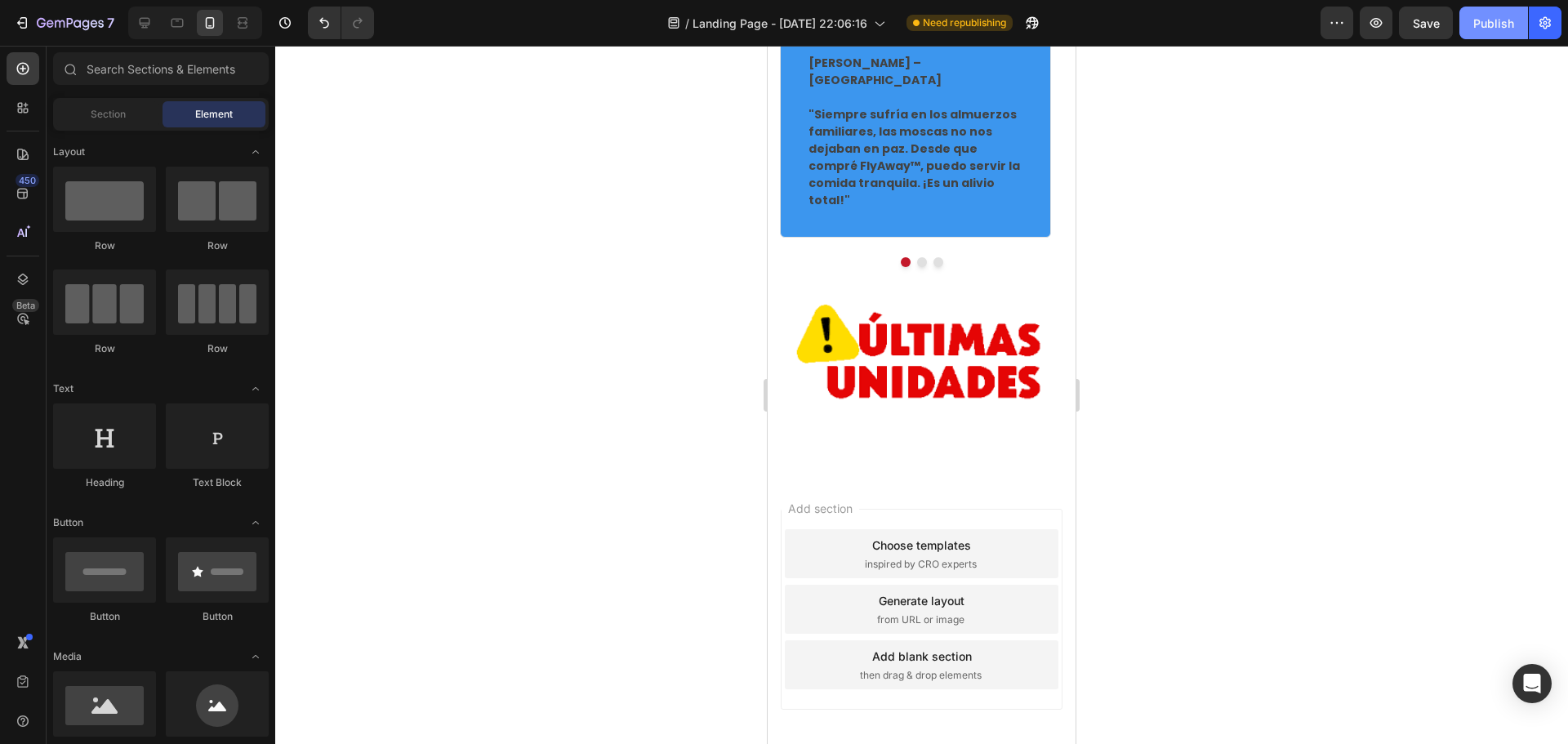
click at [1482, 26] on div "Publish" at bounding box center [1494, 23] width 41 height 17
click at [8, 31] on button "7" at bounding box center [64, 23] width 115 height 33
